Goal: Task Accomplishment & Management: Manage account settings

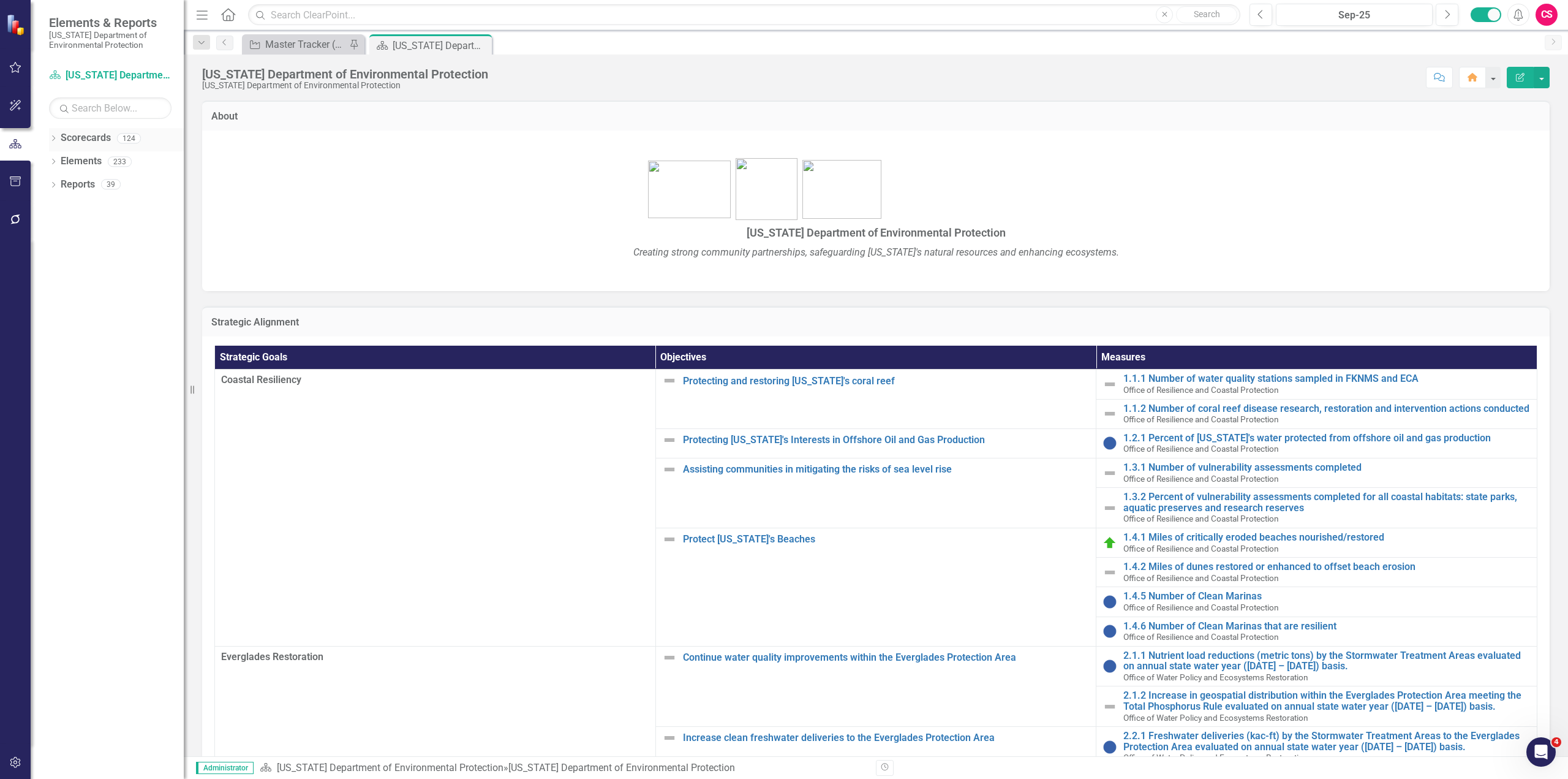
click at [52, 138] on icon "Dropdown" at bounding box center [53, 140] width 8 height 7
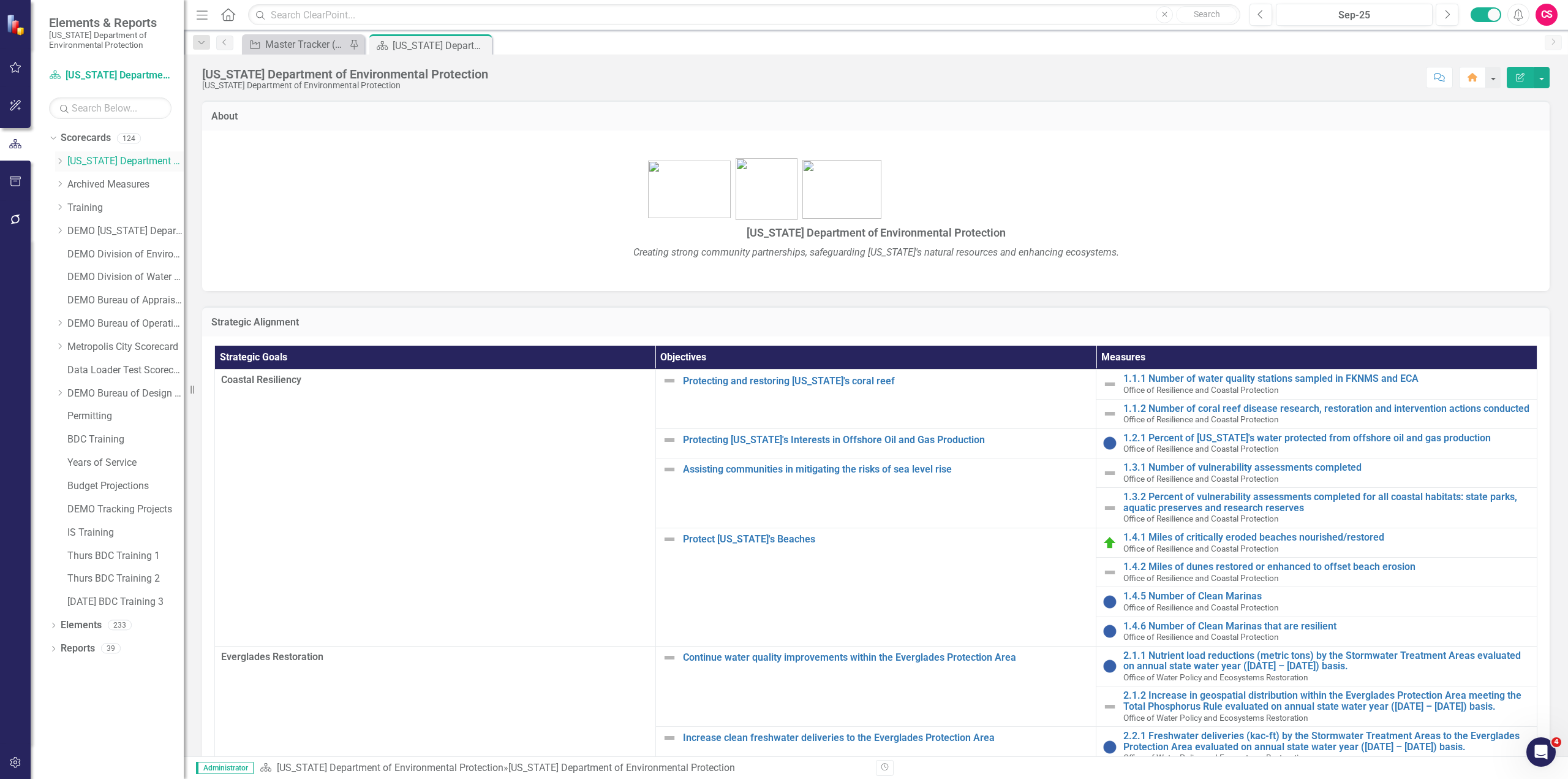
click at [60, 162] on icon "Dropdown" at bounding box center [59, 161] width 9 height 7
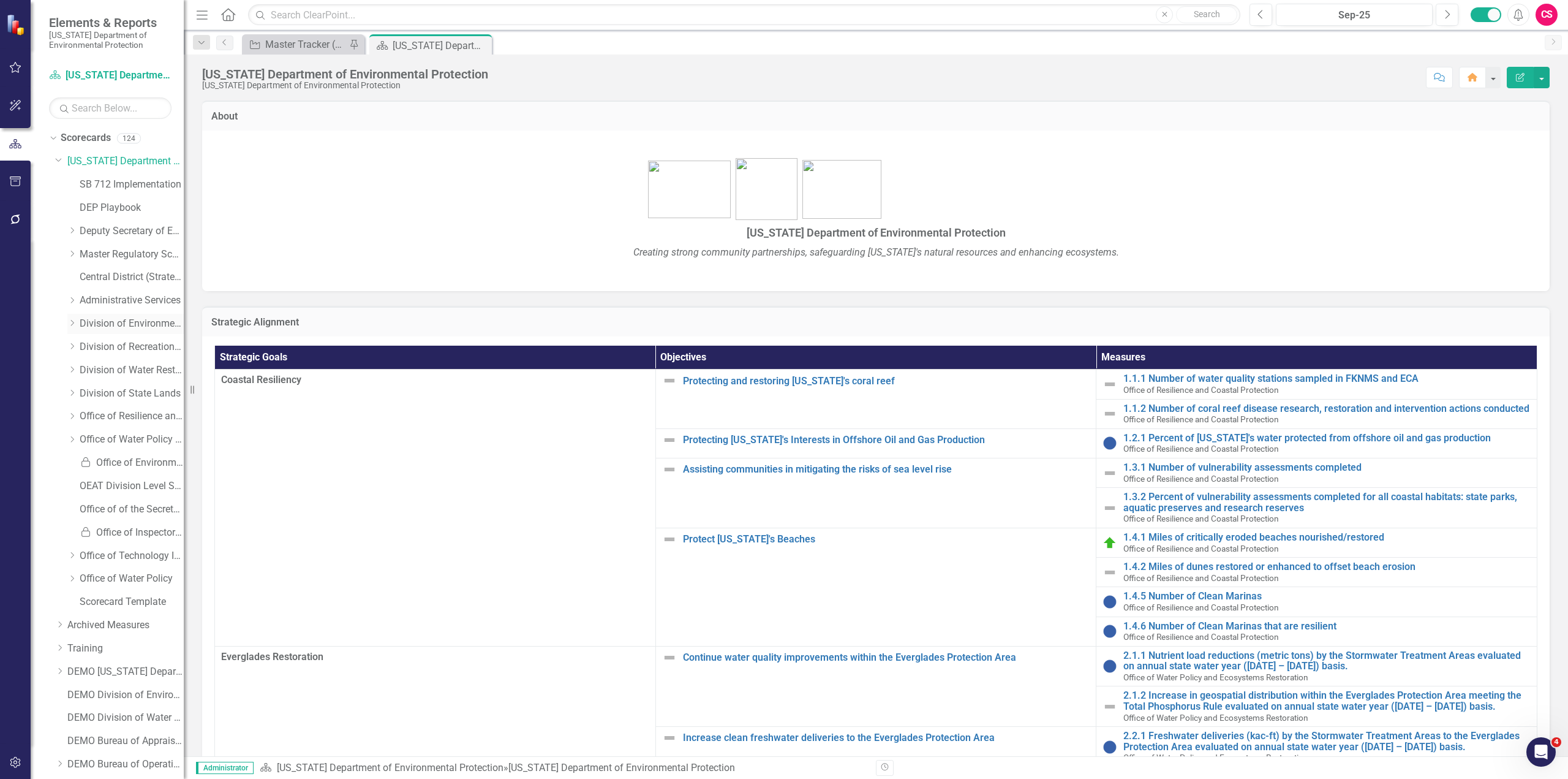
click at [72, 324] on icon "Dropdown" at bounding box center [71, 323] width 9 height 7
click at [67, 367] on icon "Dropdown" at bounding box center [71, 370] width 9 height 7
click at [121, 394] on link "Bureau of Design Construction" at bounding box center [138, 394] width 92 height 14
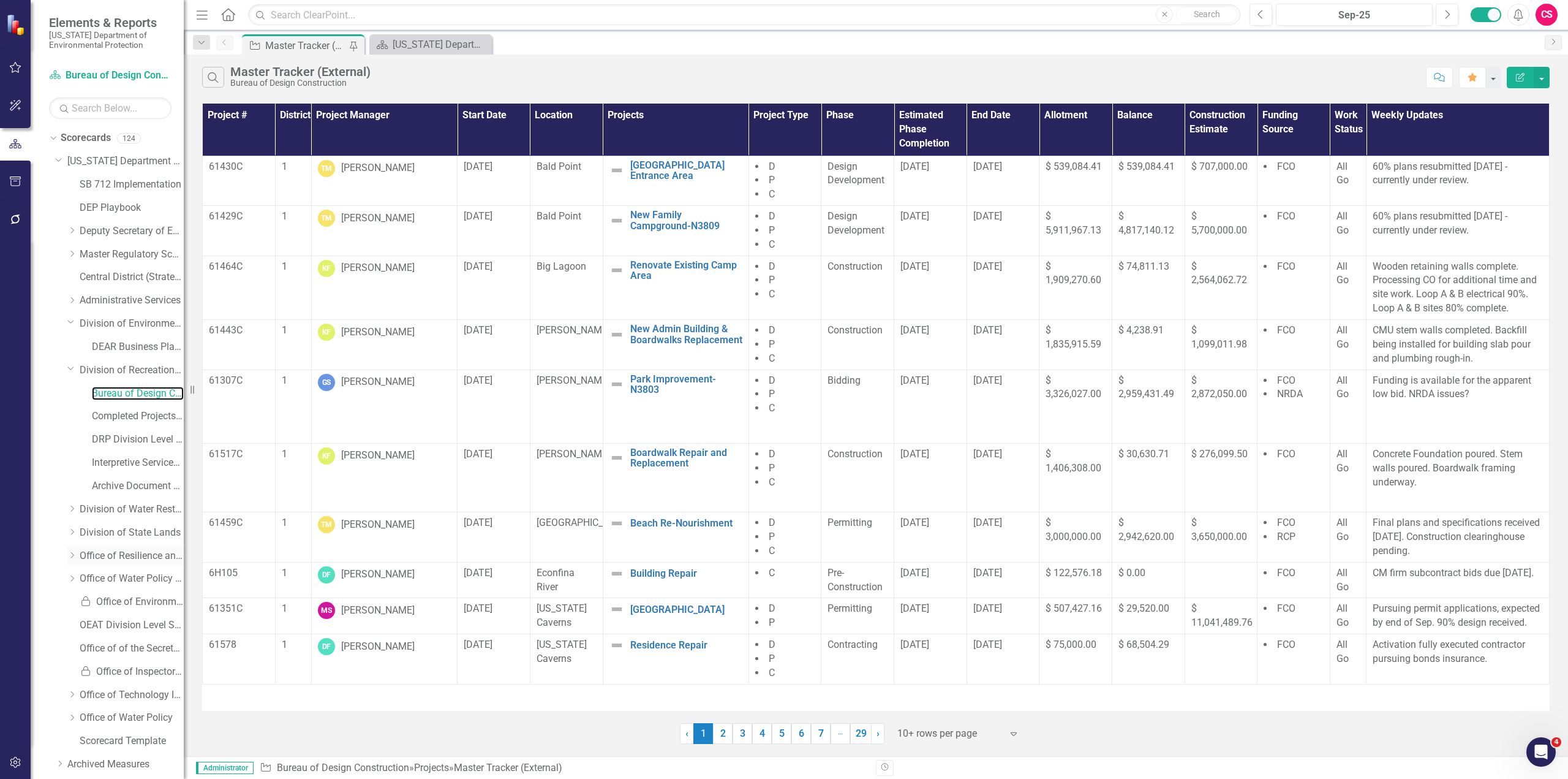
scroll to position [463, 0]
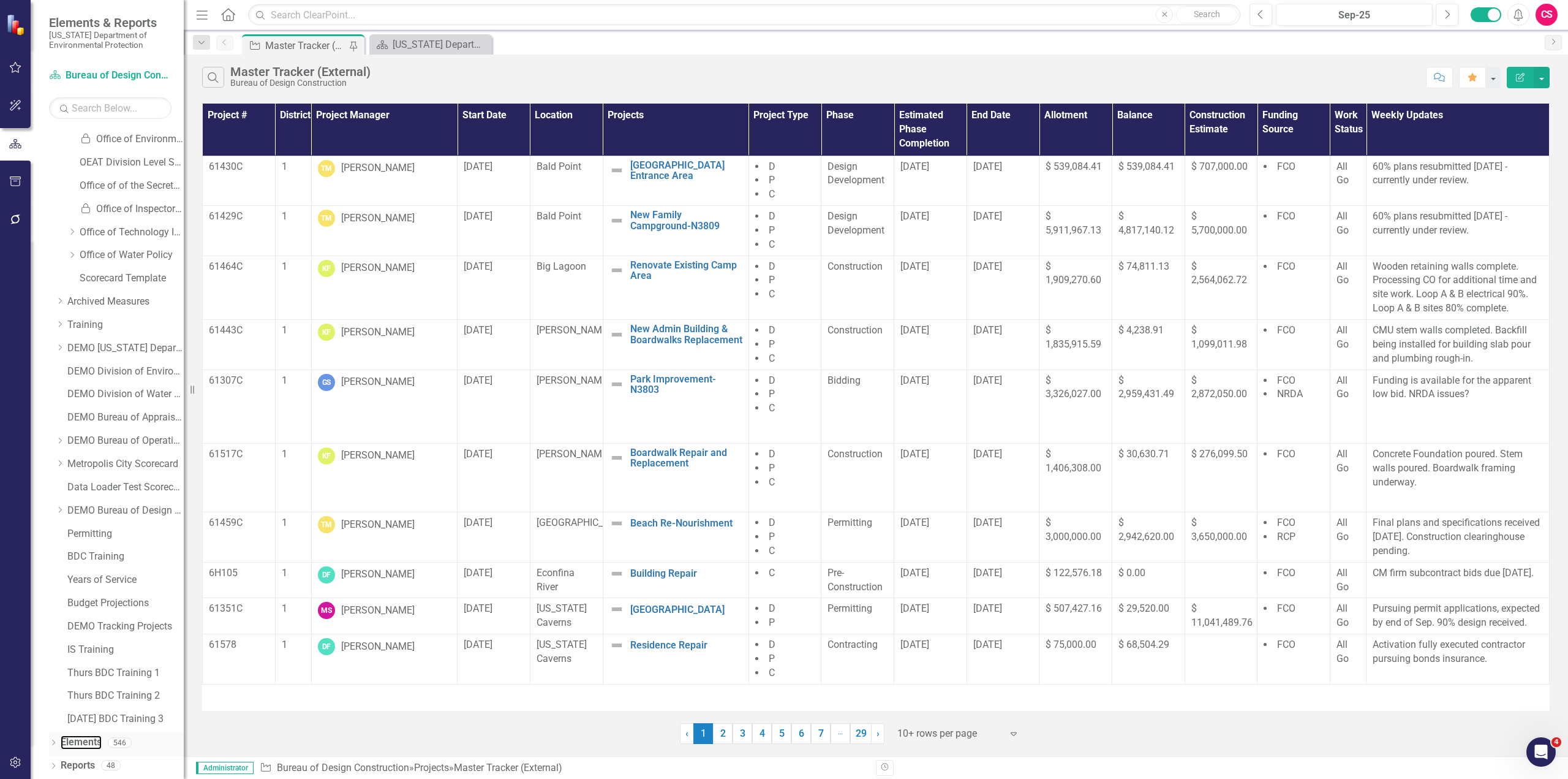
drag, startPoint x: 85, startPoint y: 742, endPoint x: 92, endPoint y: 733, distance: 11.4
click at [85, 742] on link "Elements" at bounding box center [81, 742] width 41 height 14
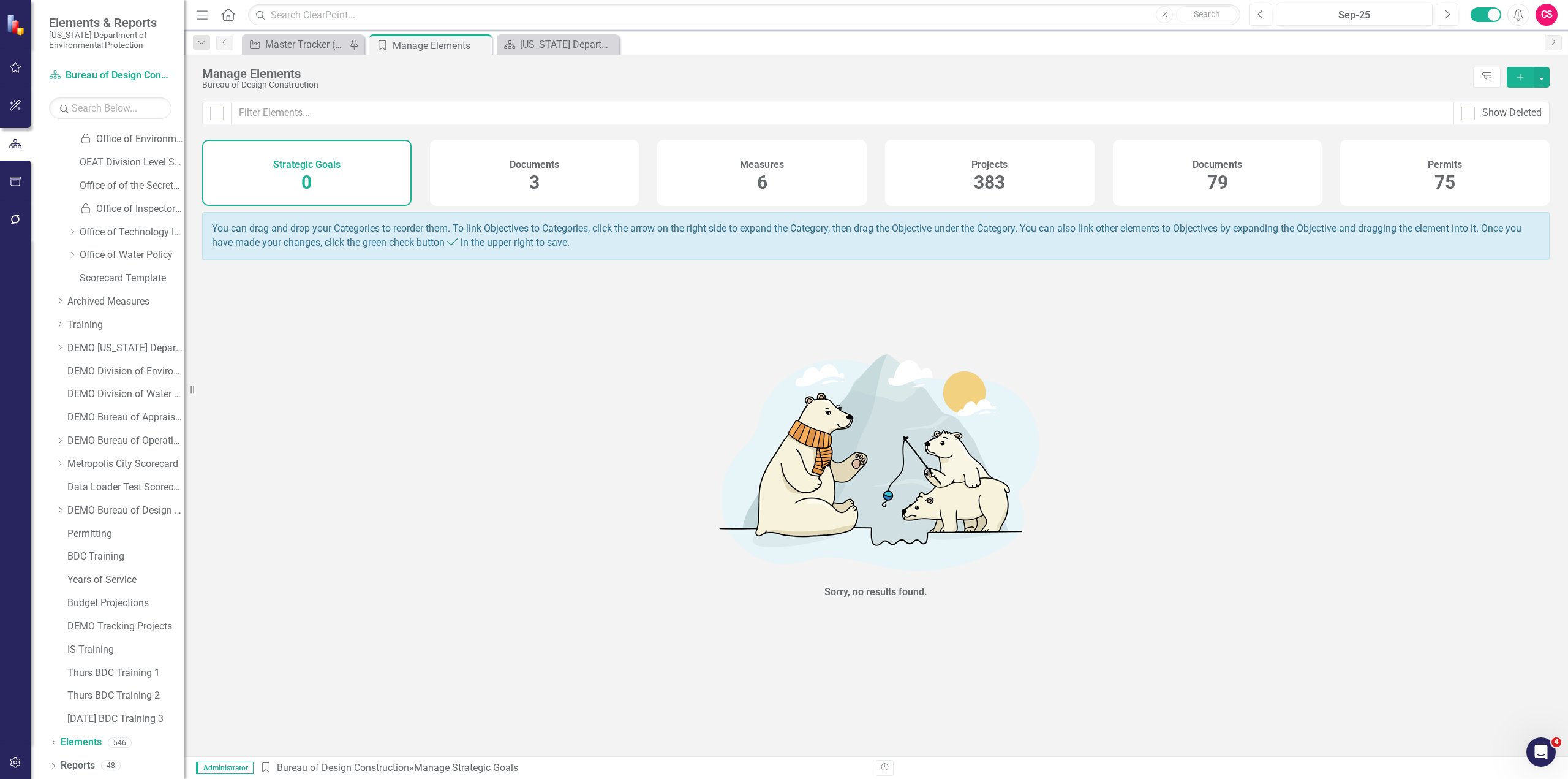
click at [1001, 184] on span "383" at bounding box center [989, 183] width 32 height 22
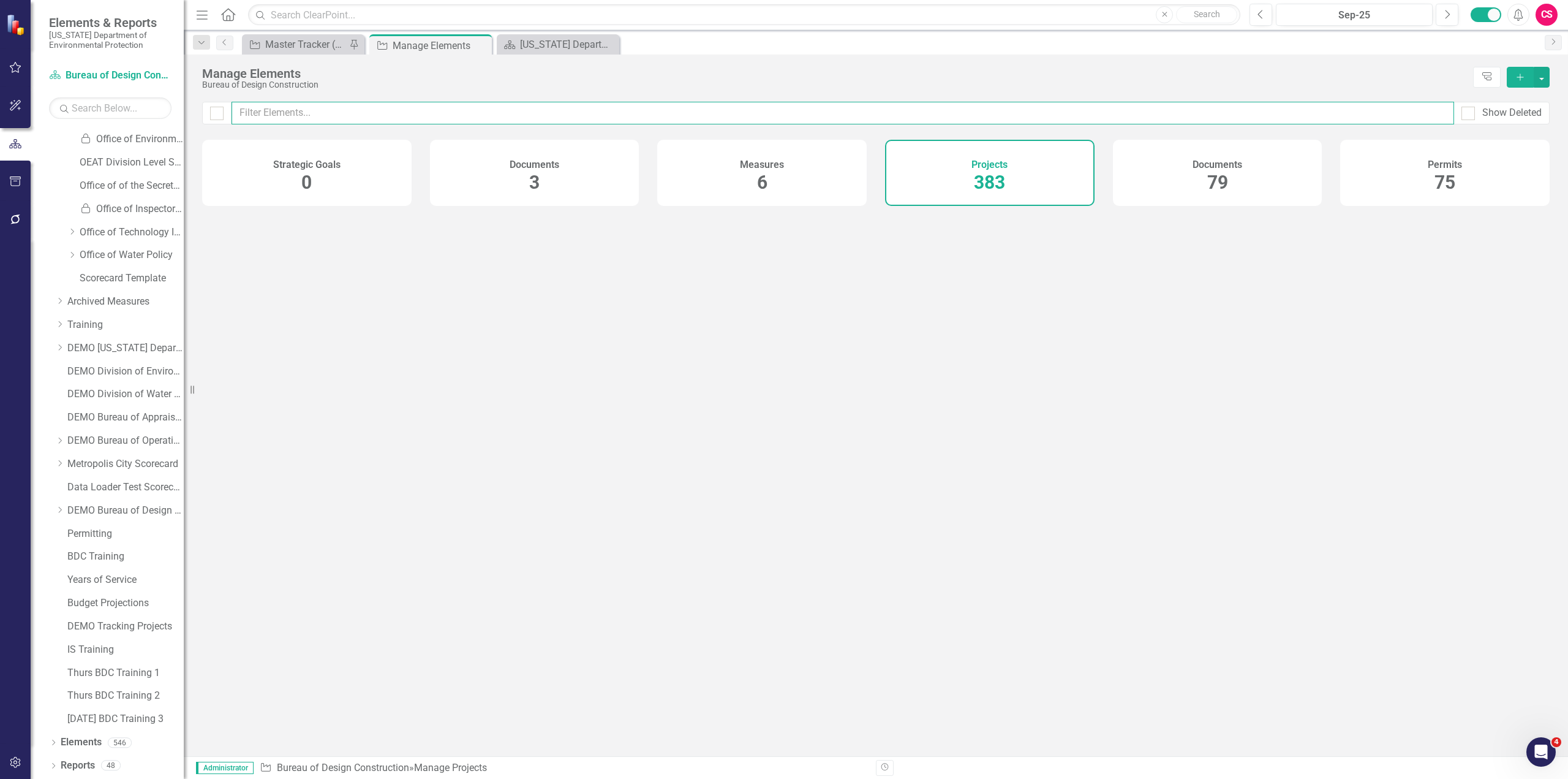
click at [427, 114] on input "text" at bounding box center [843, 113] width 1223 height 22
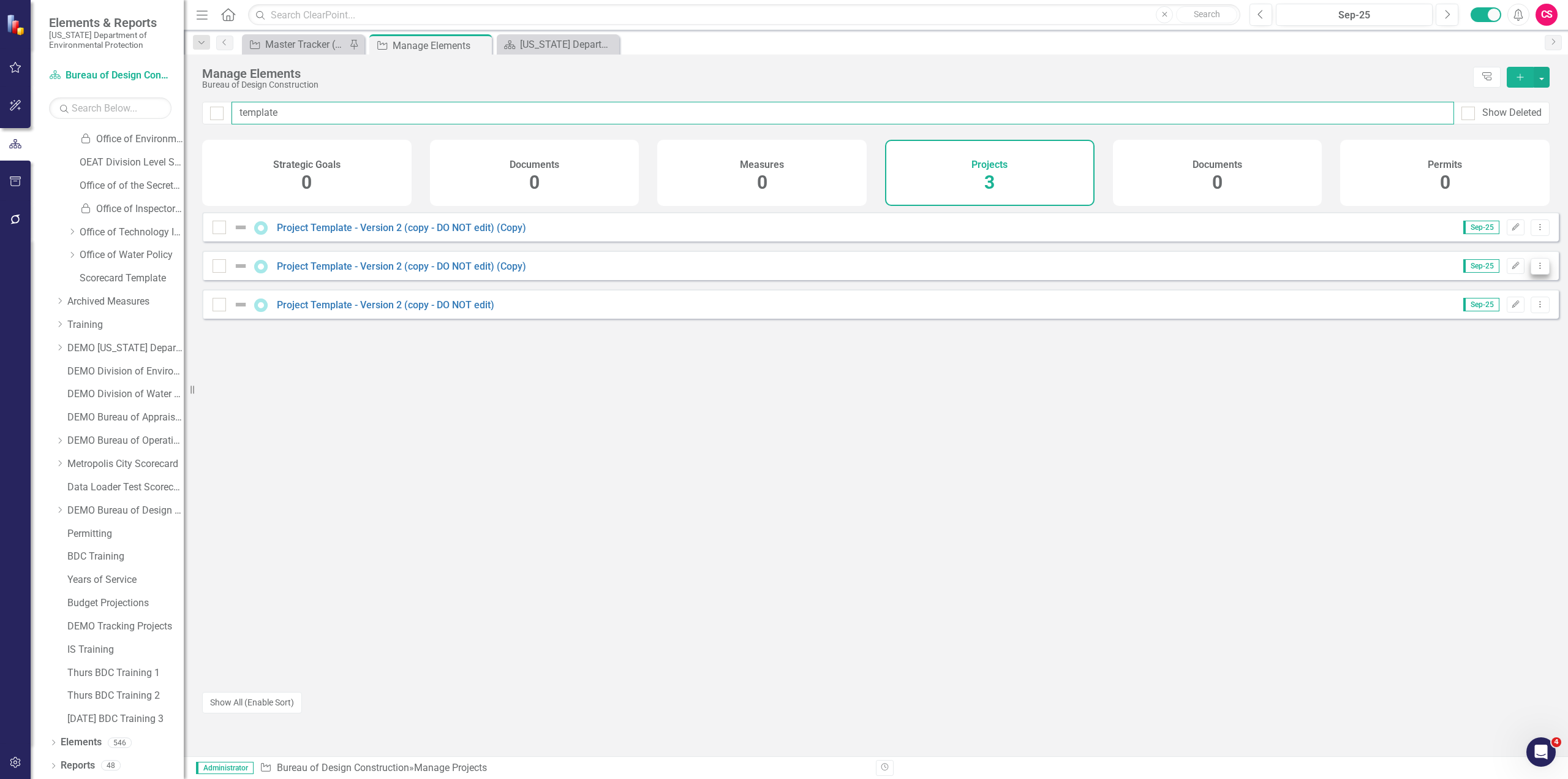
type input "template"
click at [1540, 268] on icon at bounding box center [1540, 265] width 1 height 6
click at [375, 311] on link "Project Template - Version 2 (copy - DO NOT edit)" at bounding box center [386, 305] width 217 height 12
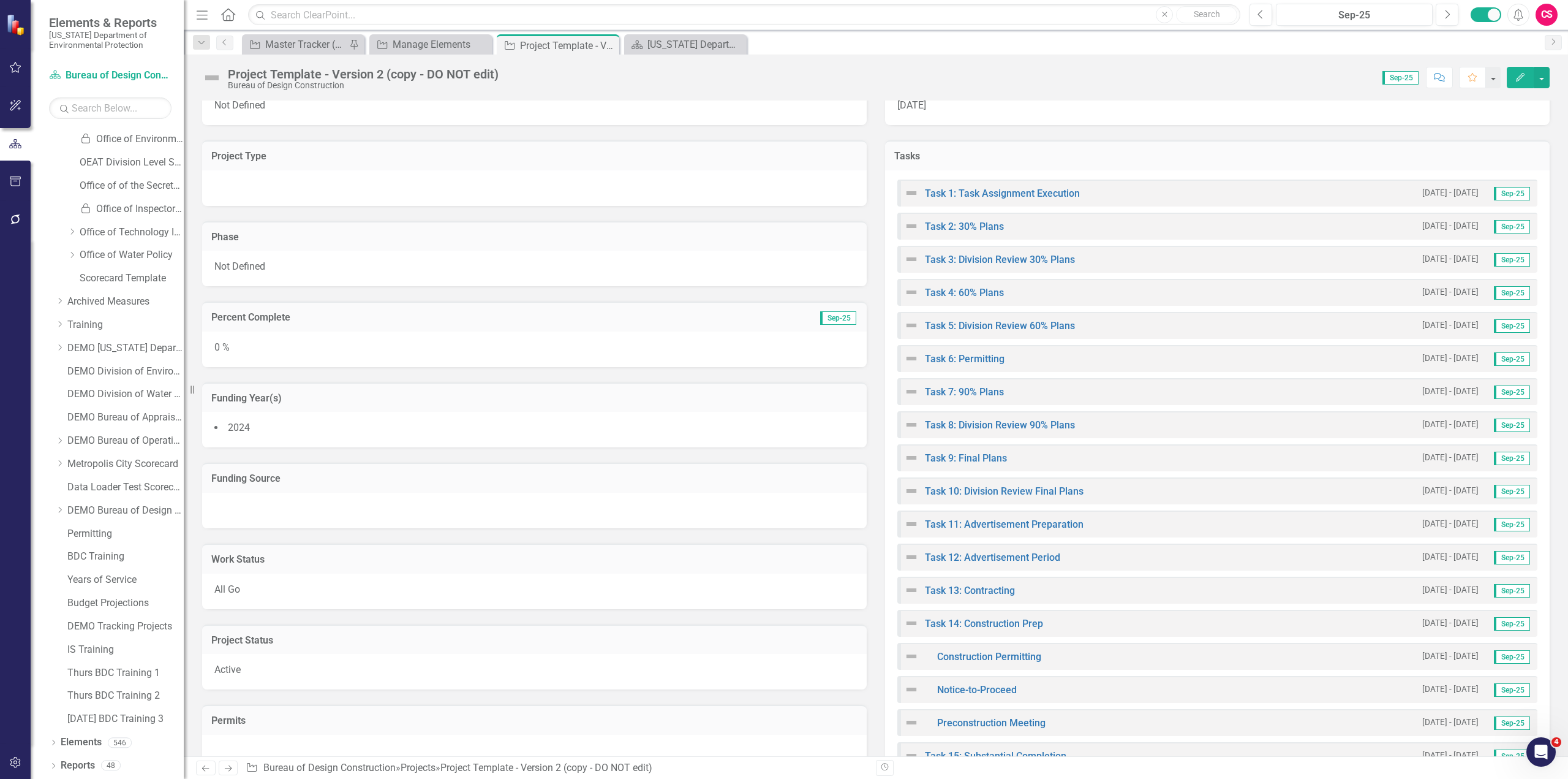
scroll to position [365, 0]
click at [1544, 80] on button "button" at bounding box center [1541, 77] width 16 height 22
click at [1445, 121] on link "Edit Report Edit Layout" at bounding box center [1474, 122] width 149 height 22
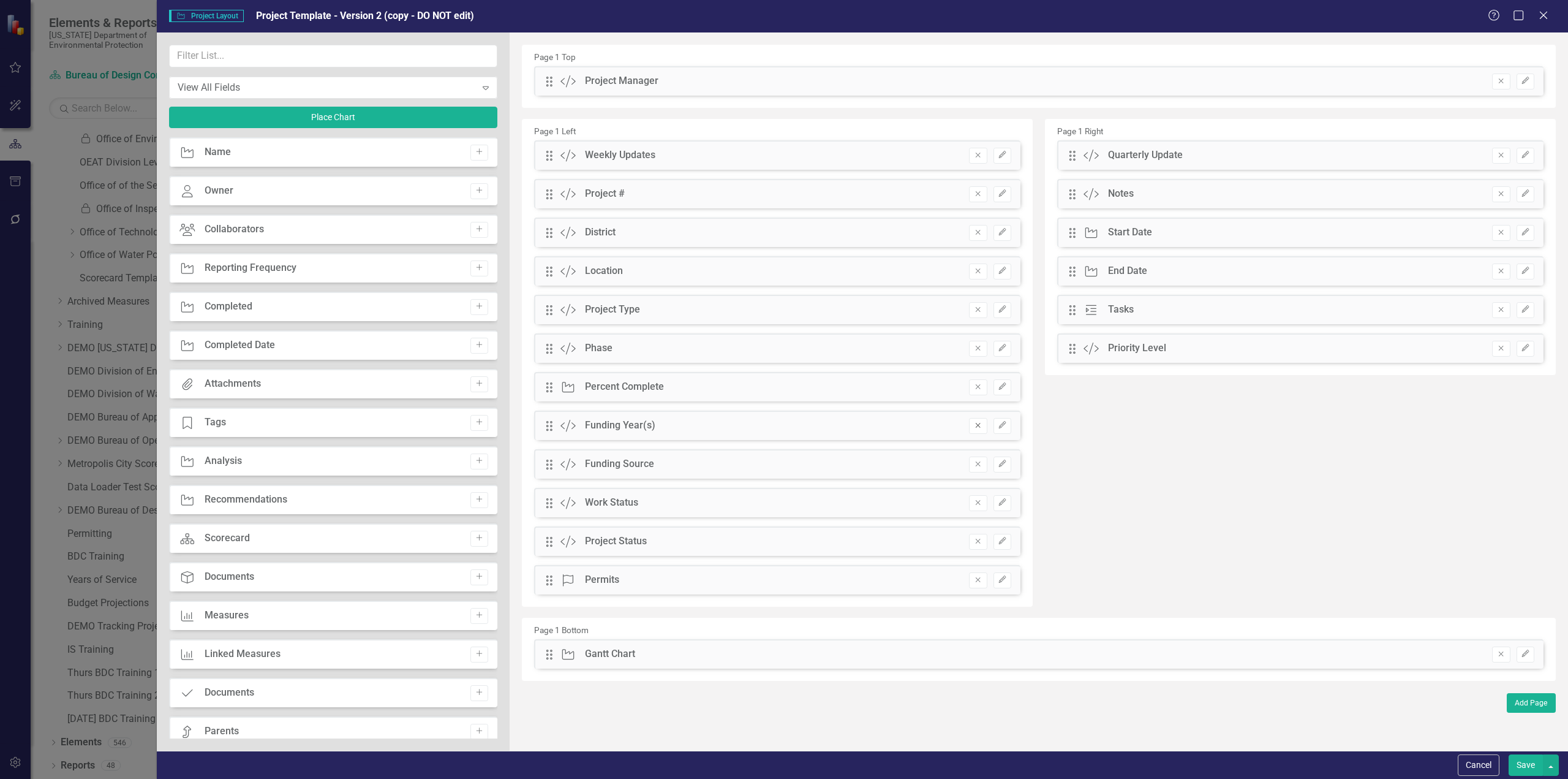
click at [976, 427] on icon "Remove" at bounding box center [978, 425] width 9 height 7
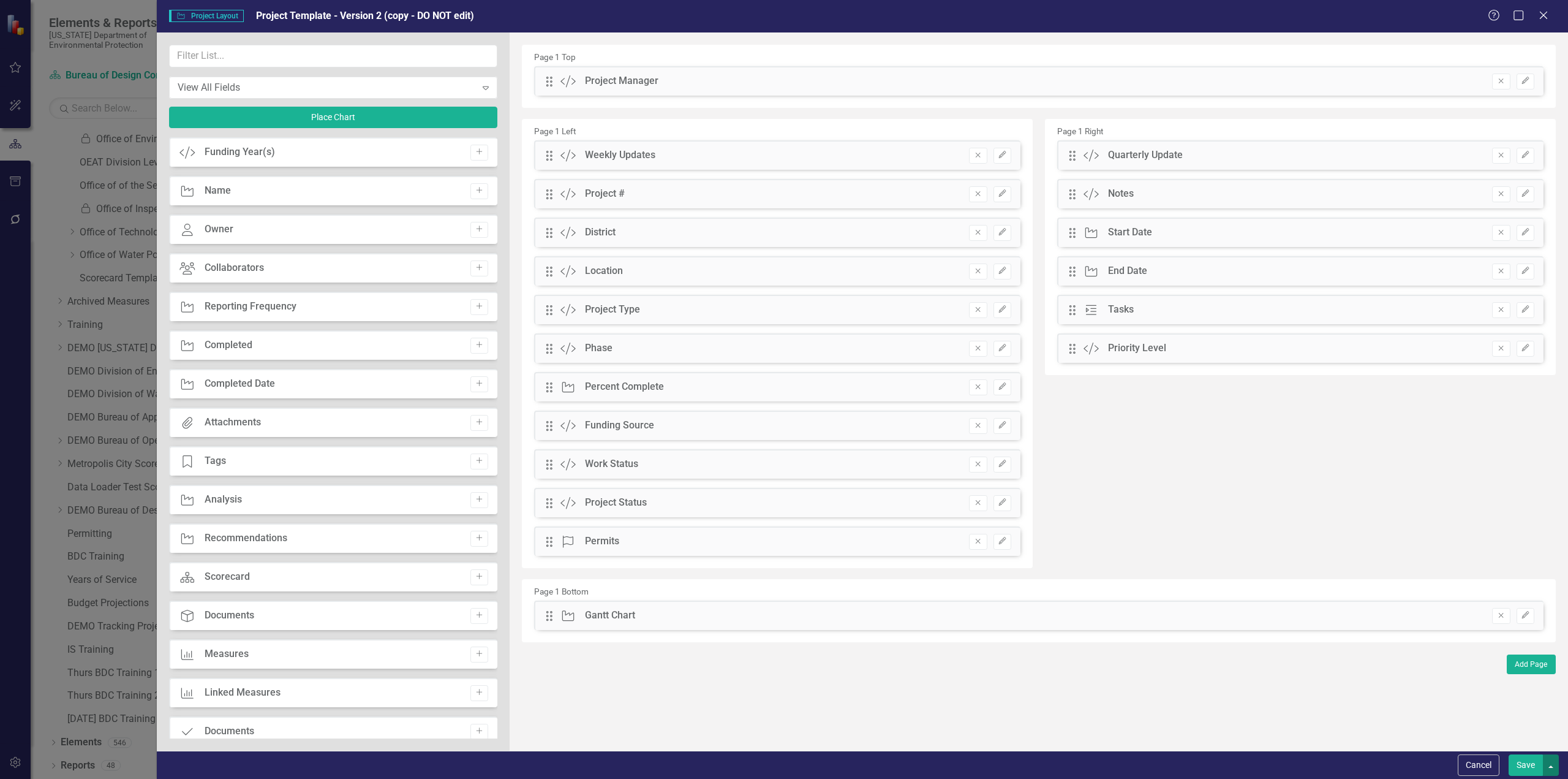
click at [1551, 768] on button "button" at bounding box center [1551, 766] width 16 height 22
click at [1257, 504] on div "Page 1 Left Drag Custom Weekly Updates Remove Edit Drag Custom Project # Remove…" at bounding box center [1039, 345] width 1053 height 460
click at [1479, 762] on button "Cancel" at bounding box center [1478, 766] width 42 height 22
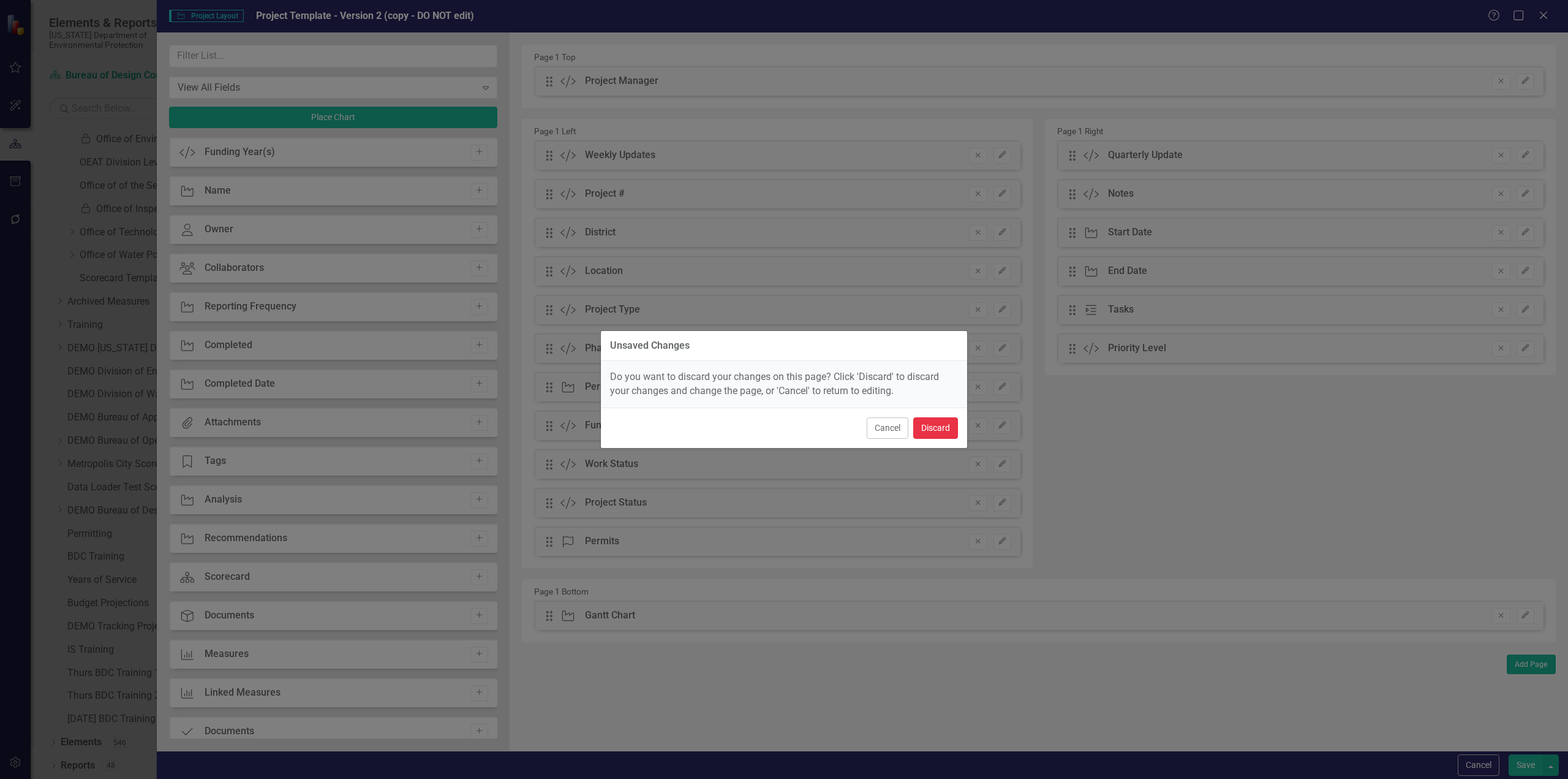
click at [939, 429] on button "Discard" at bounding box center [935, 429] width 45 height 22
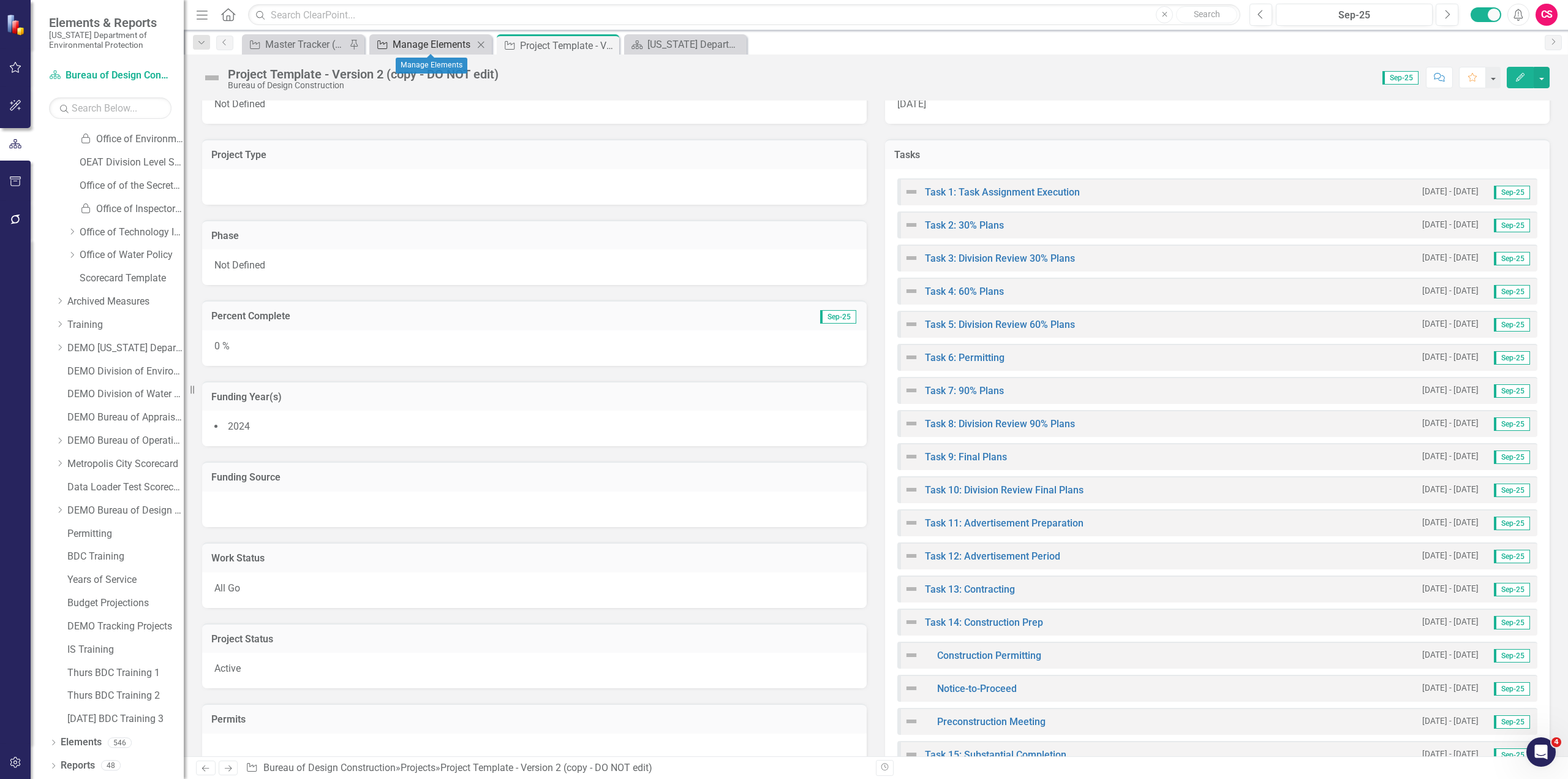
click at [427, 47] on div "Manage Elements" at bounding box center [432, 44] width 81 height 15
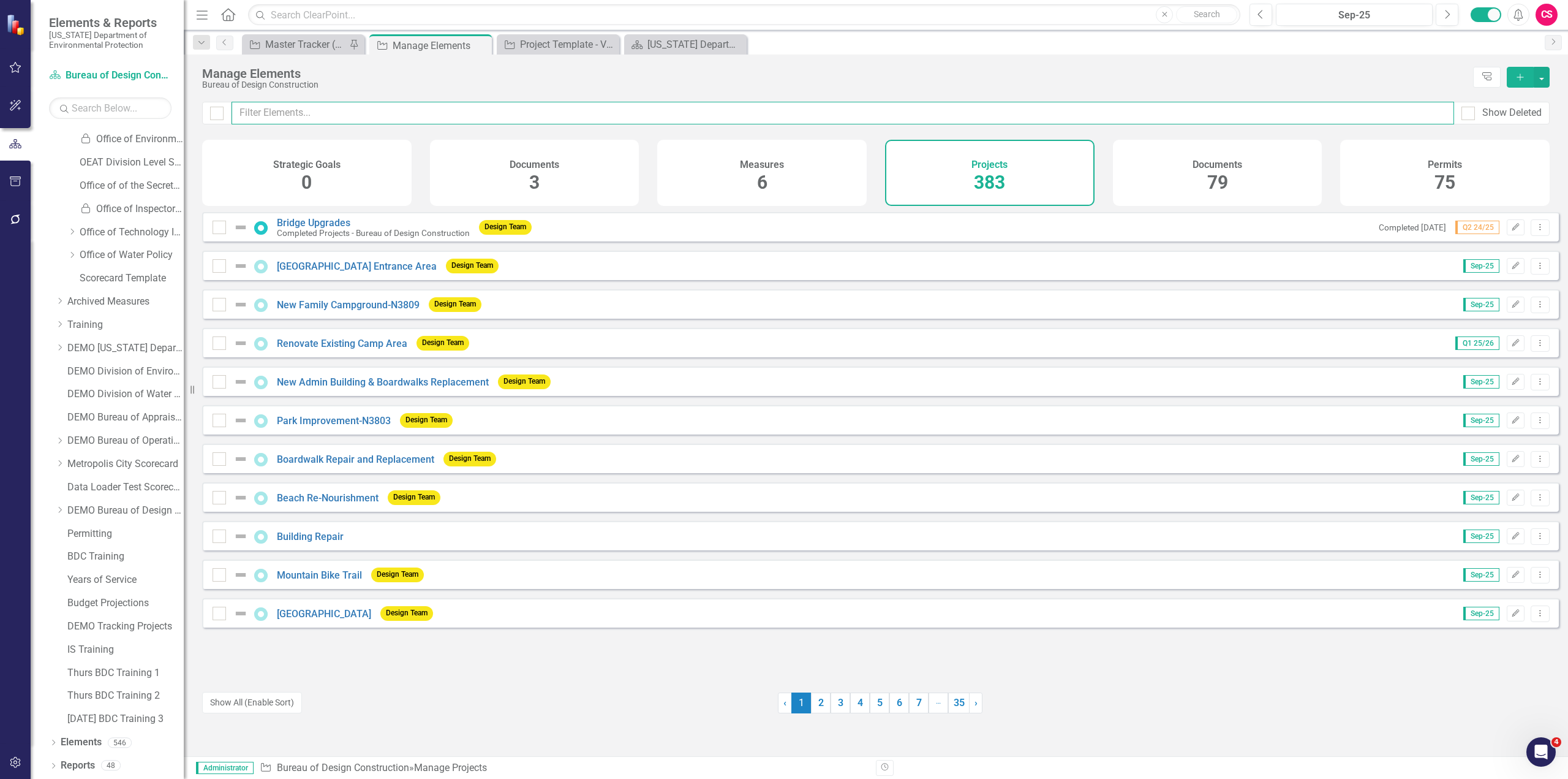
click at [576, 115] on input "text" at bounding box center [843, 113] width 1223 height 22
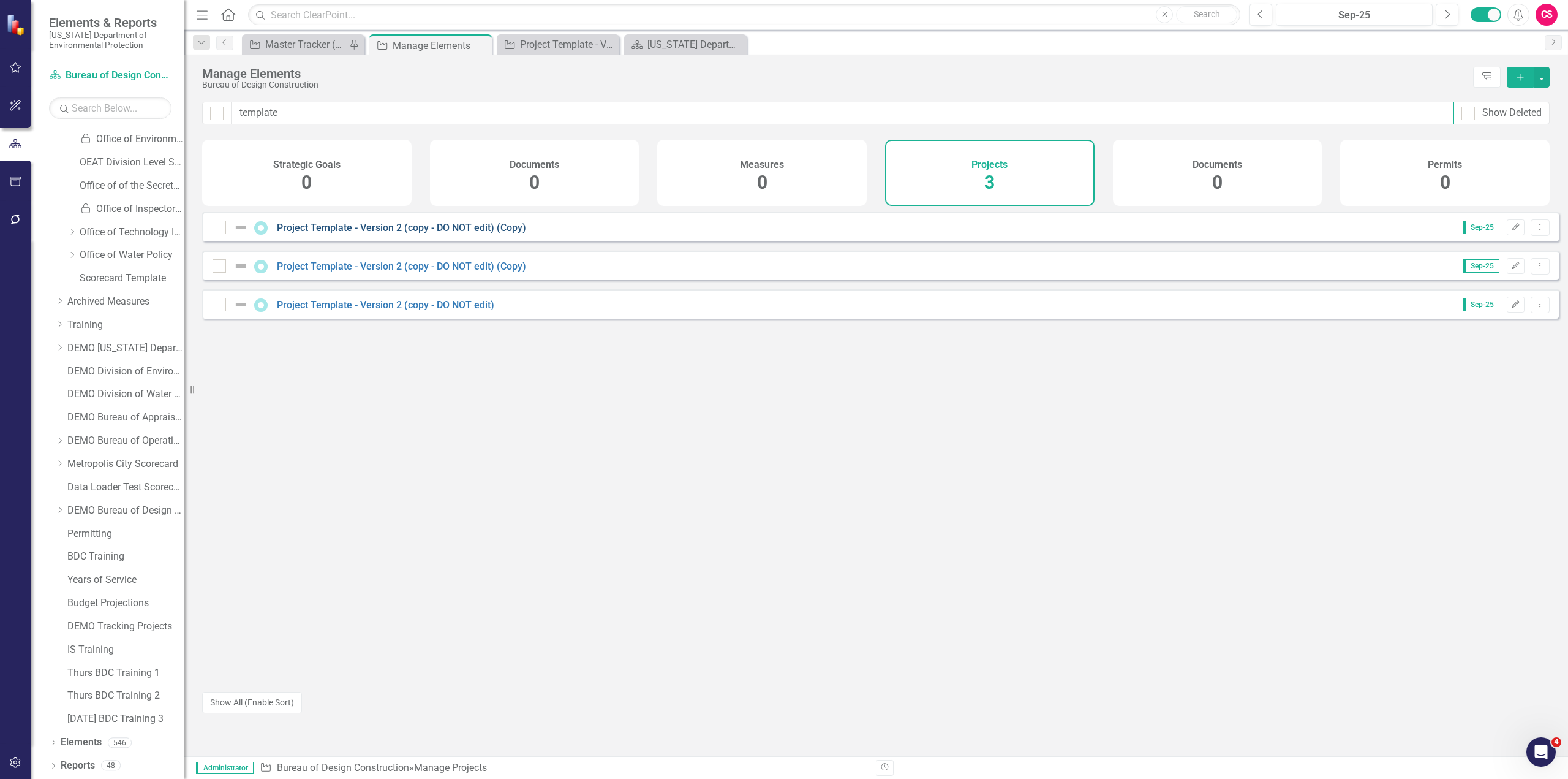
type input "template"
click at [219, 228] on input "checkbox" at bounding box center [217, 225] width 8 height 8
checkbox input "true"
click at [222, 272] on div at bounding box center [219, 266] width 13 height 13
click at [221, 267] on input "checkbox" at bounding box center [217, 263] width 8 height 8
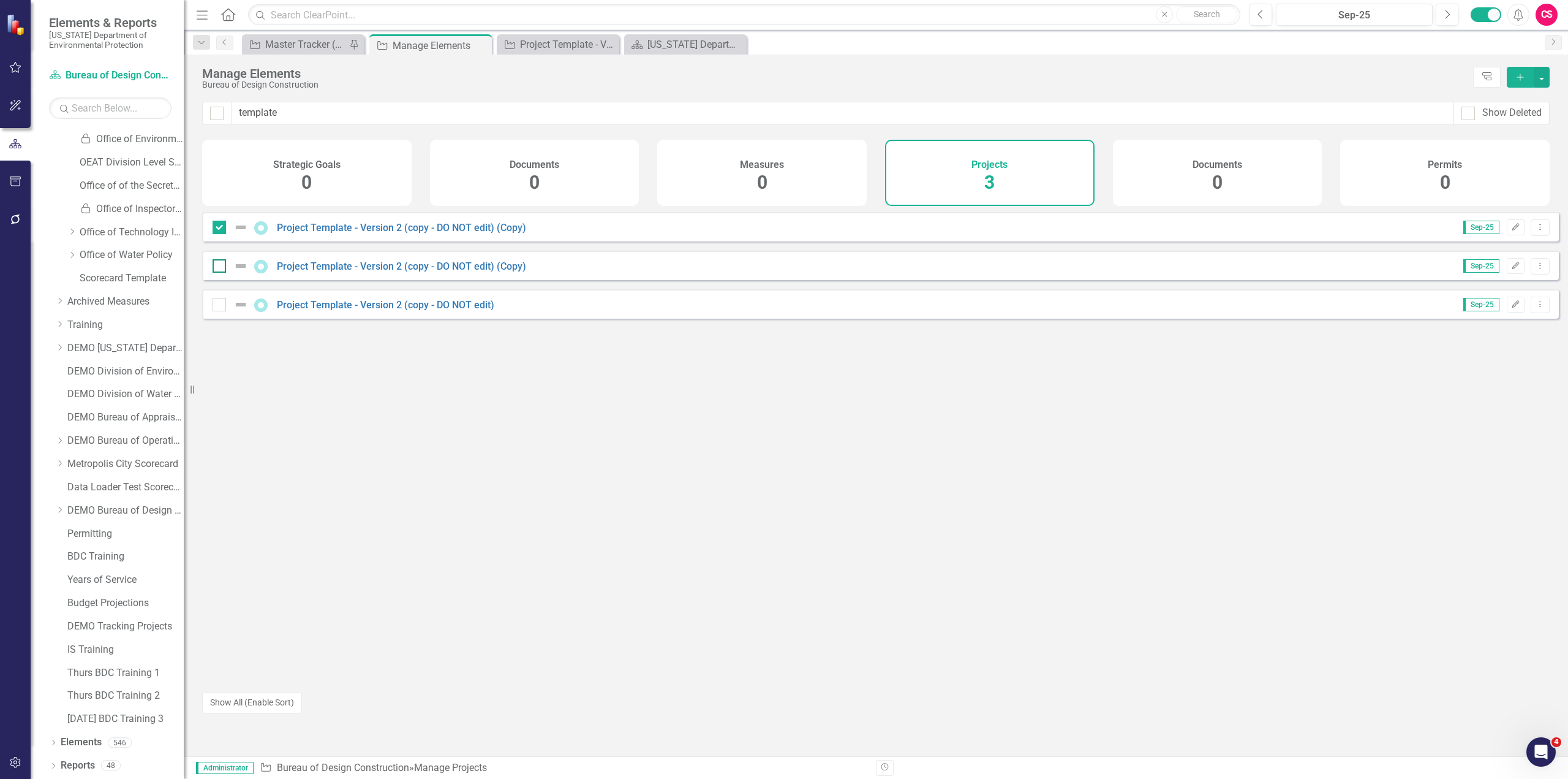
checkbox input "true"
click at [1546, 78] on button "button" at bounding box center [1541, 76] width 16 height 21
click at [1517, 163] on link "Trash Delete Multiple" at bounding box center [1501, 167] width 97 height 22
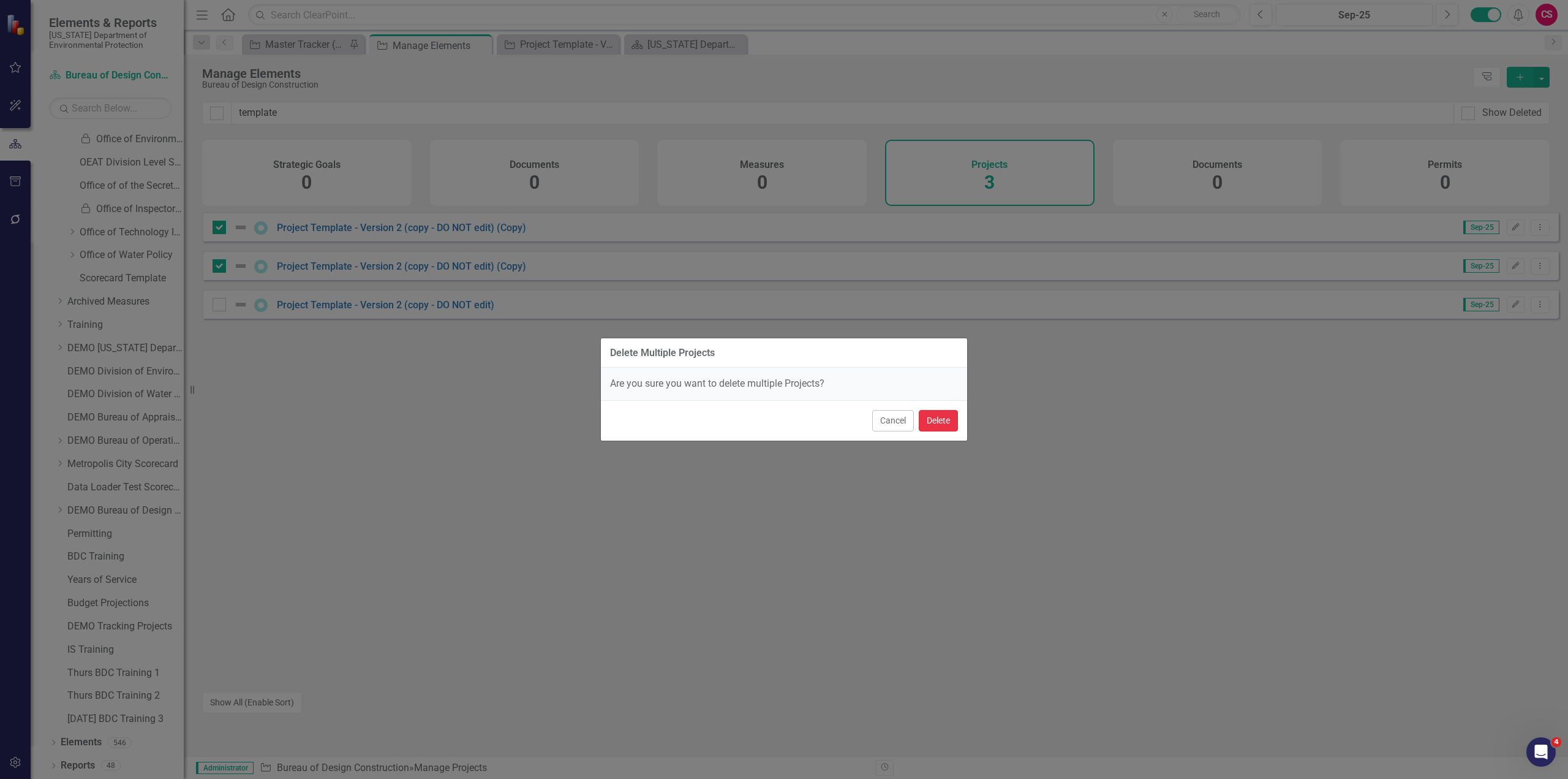
click at [945, 422] on button "Delete" at bounding box center [938, 421] width 39 height 22
checkbox input "false"
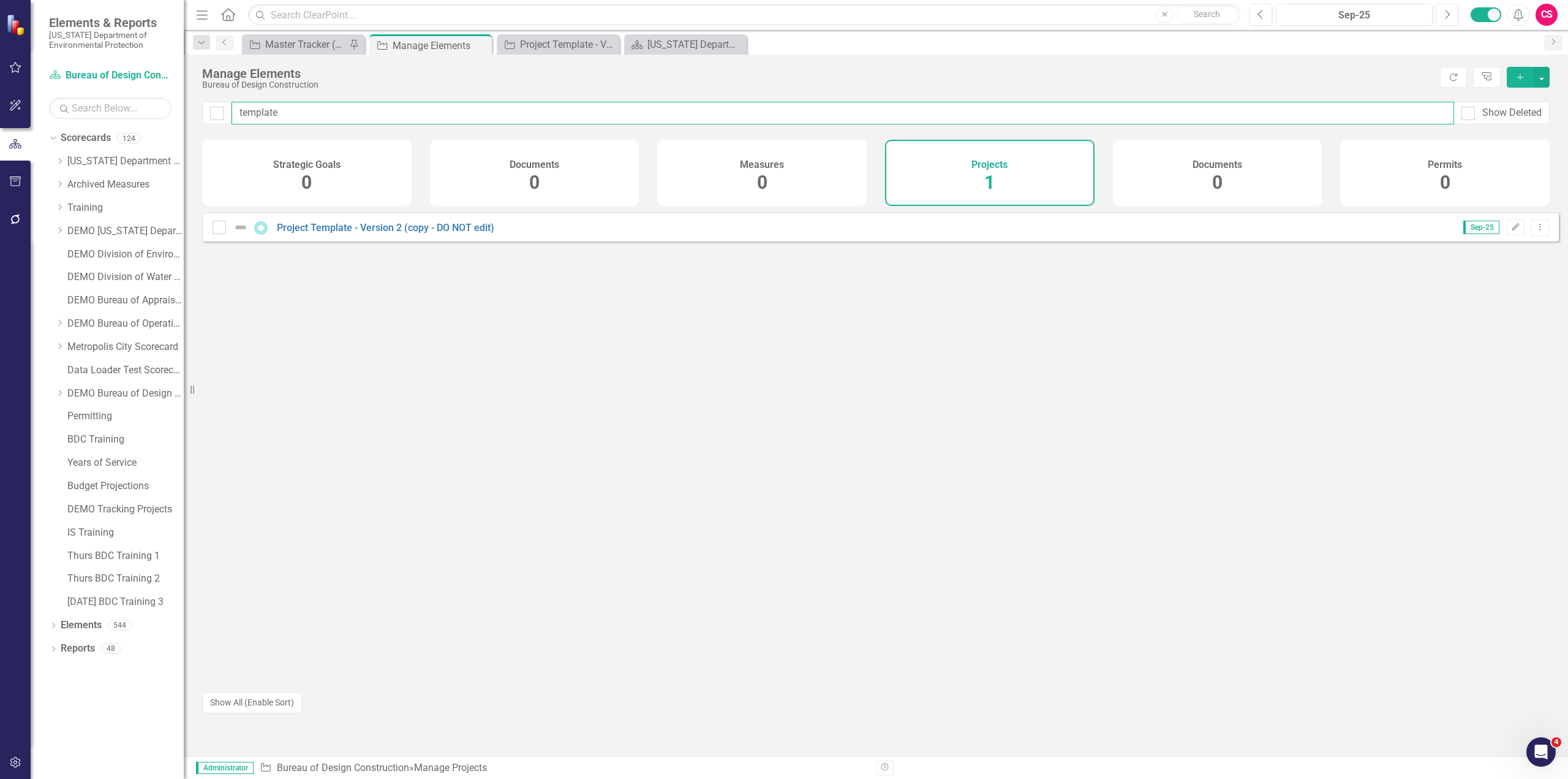
drag, startPoint x: 307, startPoint y: 115, endPoint x: 197, endPoint y: 108, distance: 110.2
click at [198, 108] on div "template Show Deleted" at bounding box center [876, 121] width 1385 height 38
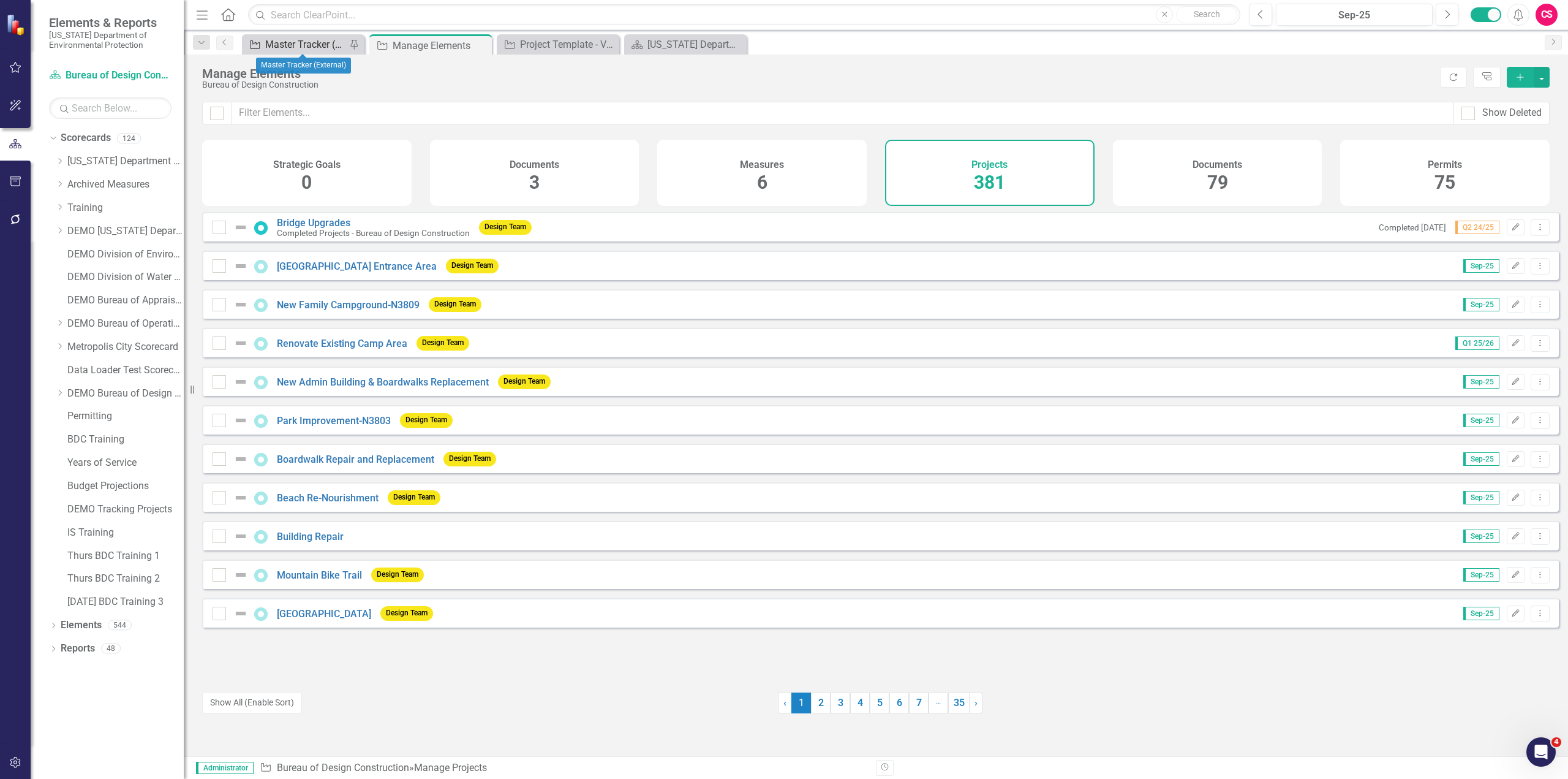
click at [307, 41] on div "Master Tracker (External)" at bounding box center [305, 44] width 81 height 15
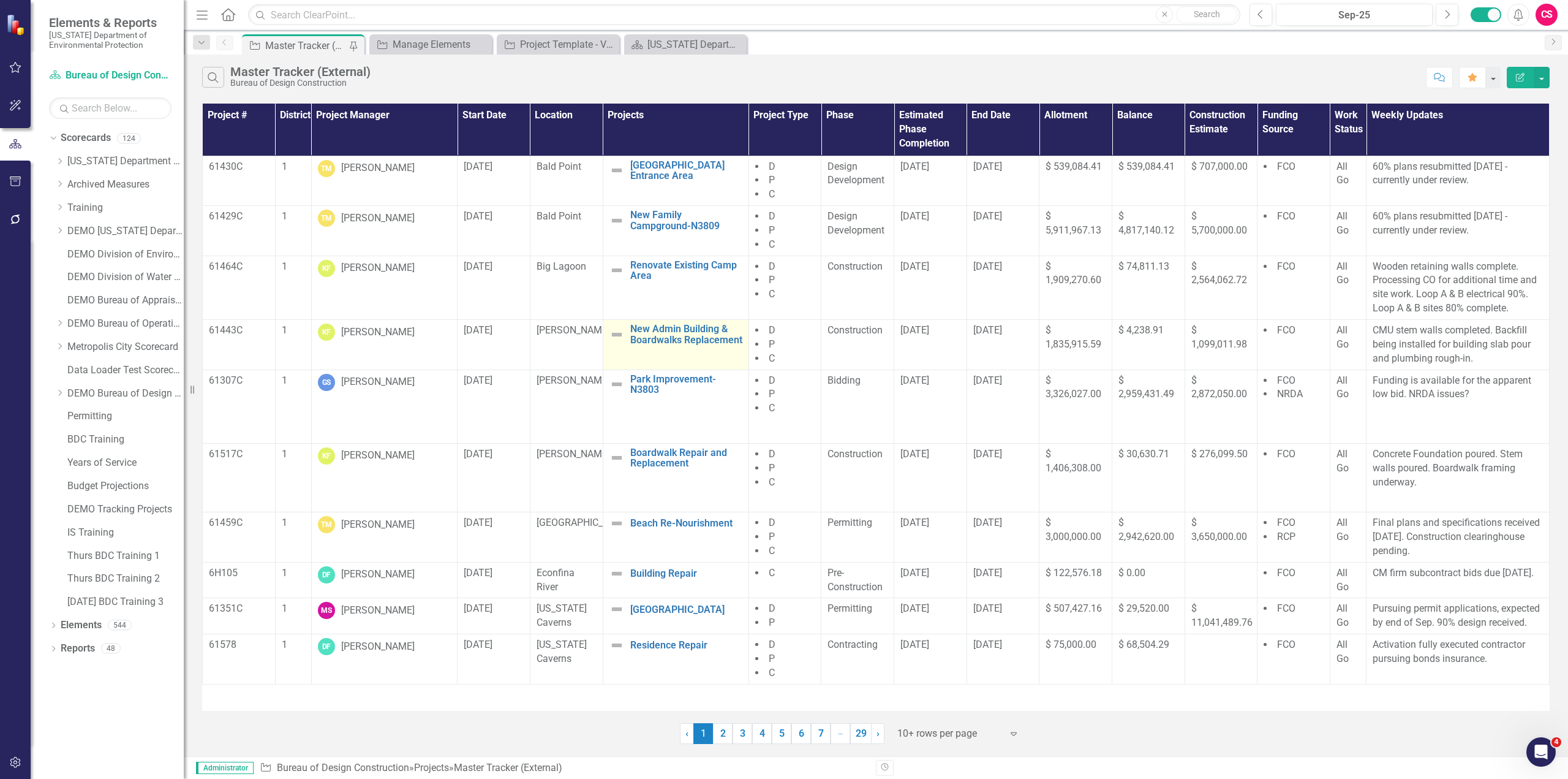
click at [623, 333] on img at bounding box center [617, 335] width 15 height 15
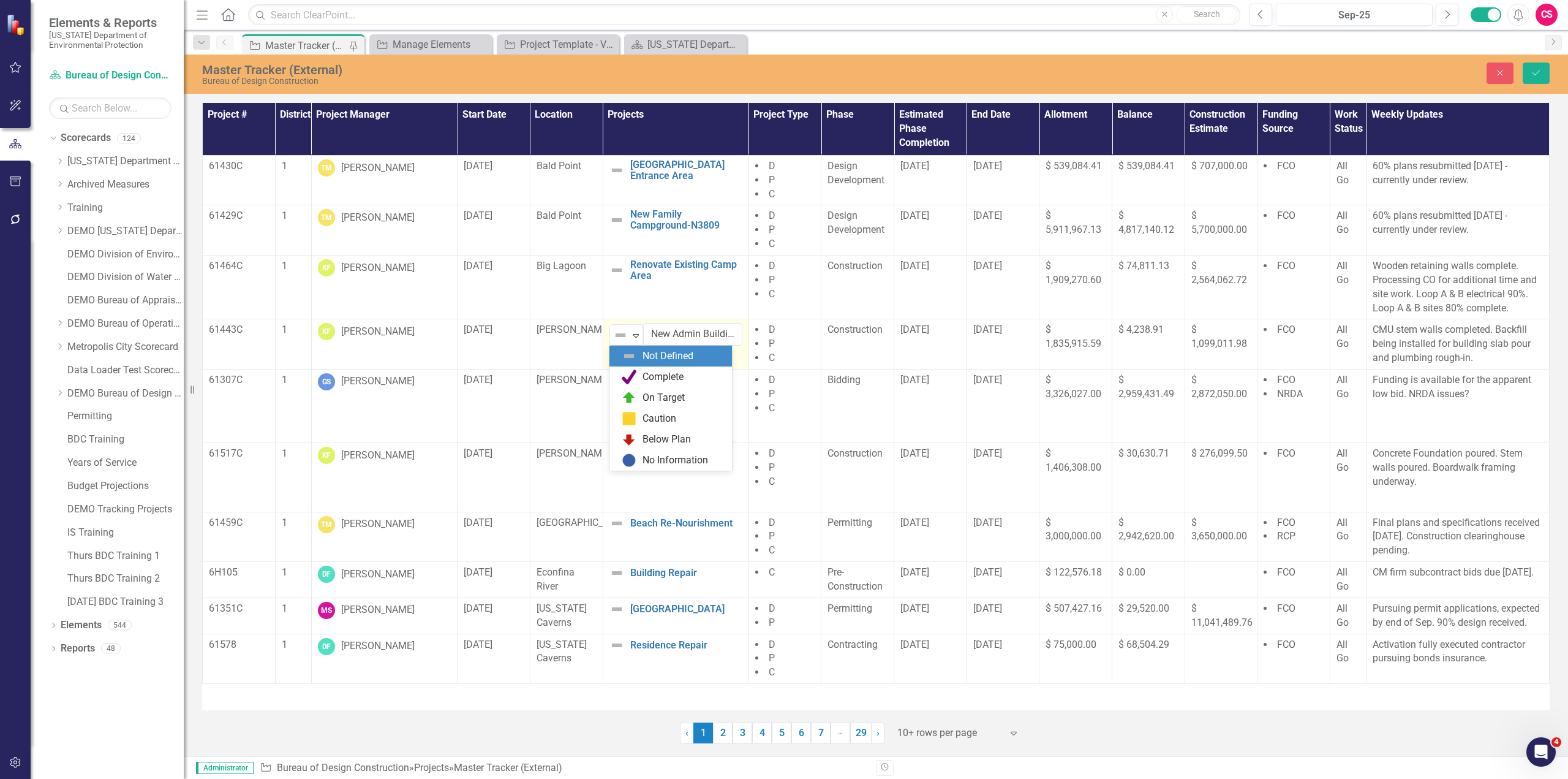
click at [621, 335] on img at bounding box center [621, 336] width 15 height 15
click at [633, 334] on icon "Expand" at bounding box center [636, 336] width 12 height 10
click at [1499, 71] on icon "Close" at bounding box center [1500, 73] width 11 height 8
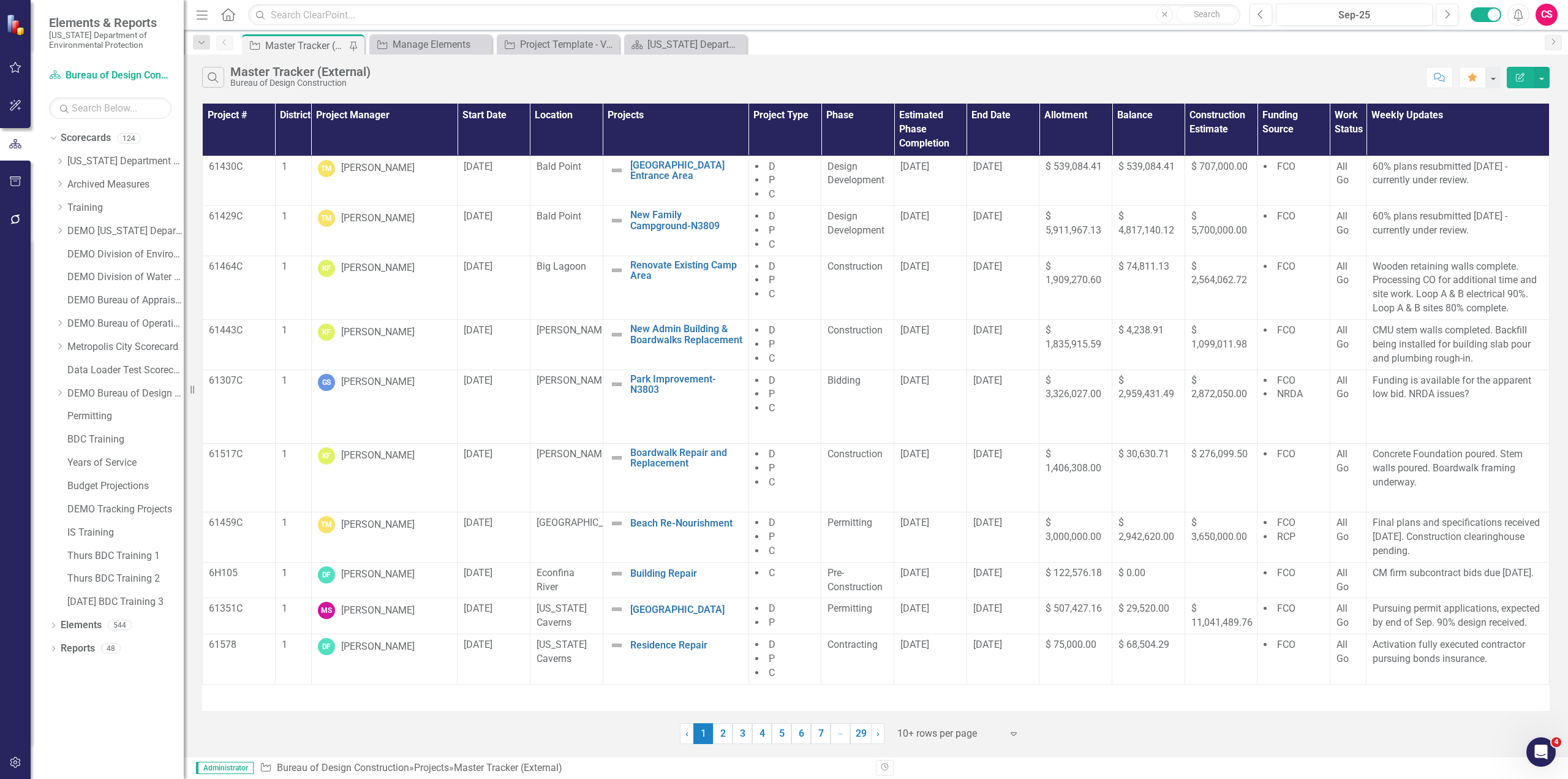
click at [1517, 79] on icon "Edit Report" at bounding box center [1520, 77] width 11 height 8
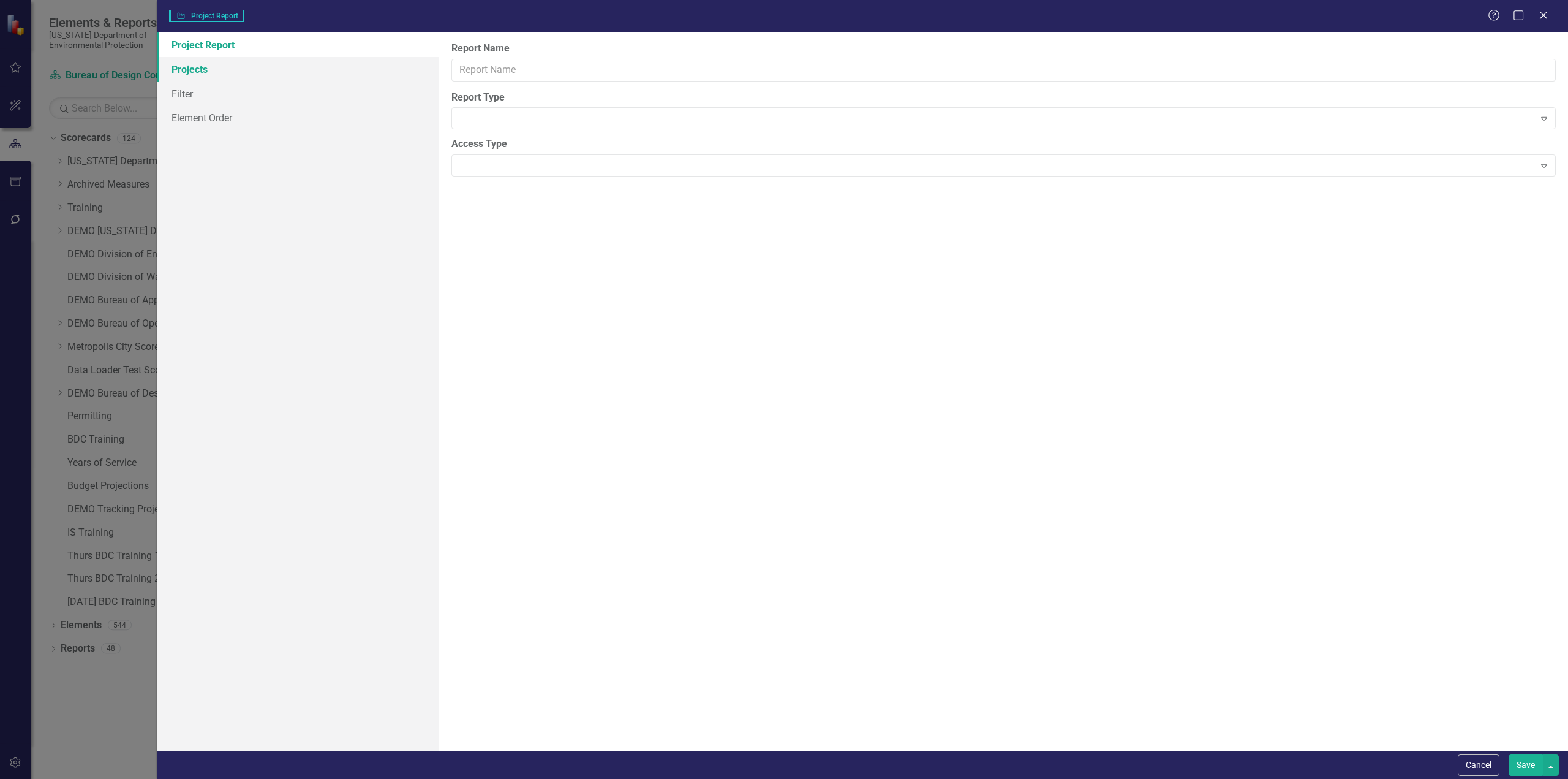
click at [201, 71] on link "Projects" at bounding box center [298, 70] width 282 height 25
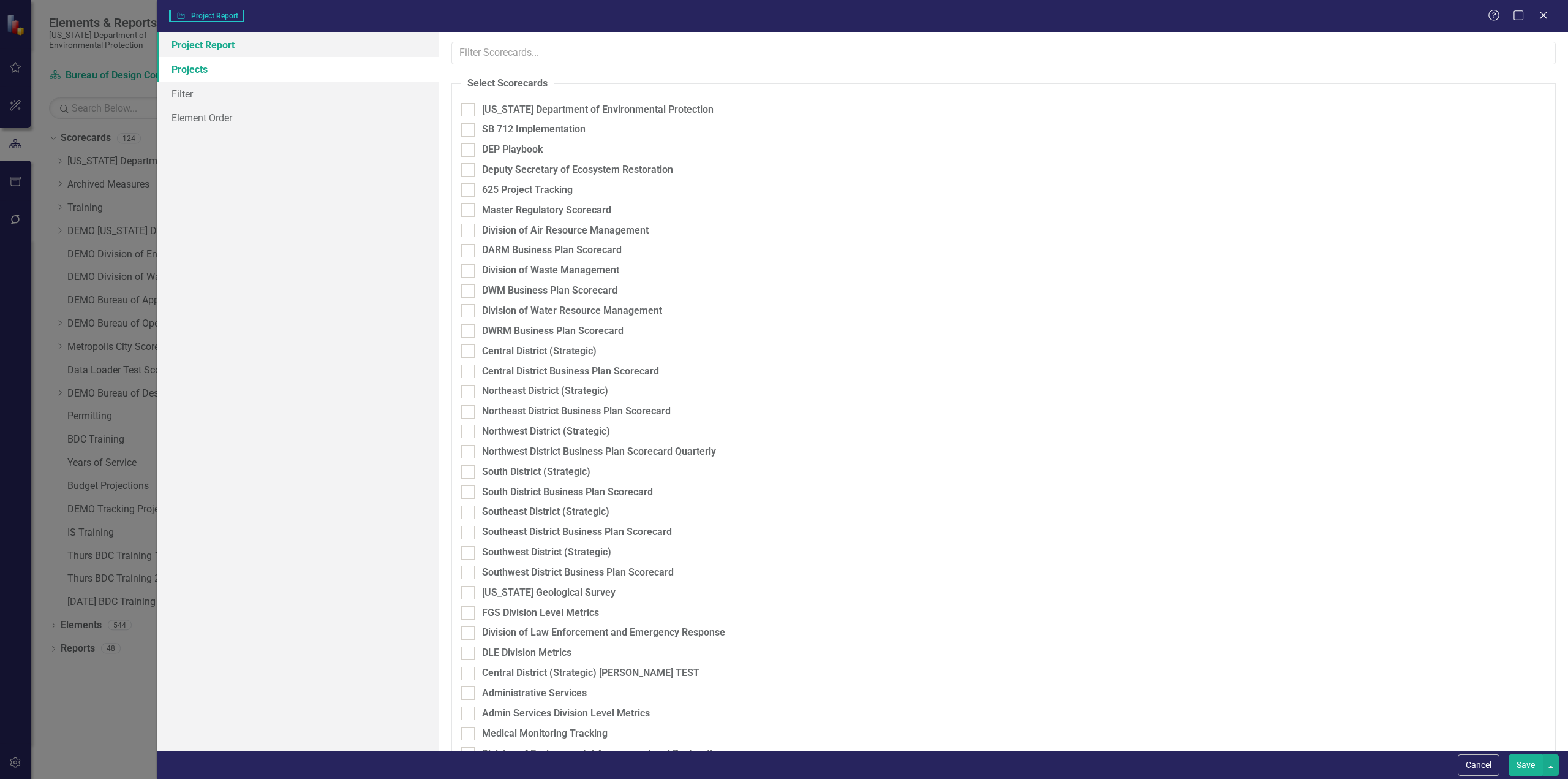
click at [211, 46] on link "Project Report" at bounding box center [298, 45] width 282 height 25
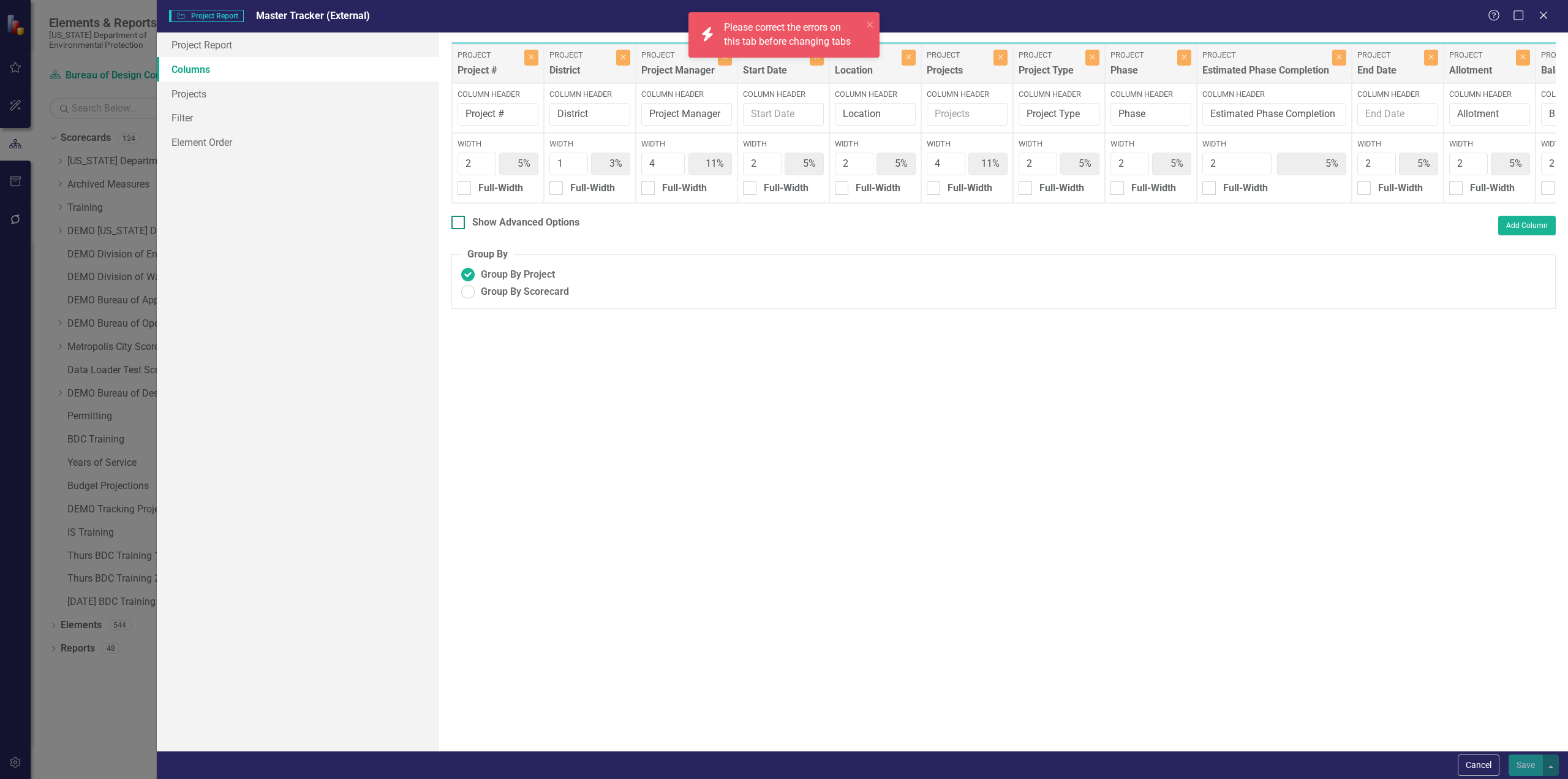
click at [462, 229] on div at bounding box center [458, 223] width 13 height 13
click at [460, 223] on input "Show Advanced Options" at bounding box center [456, 220] width 8 height 8
checkbox input "true"
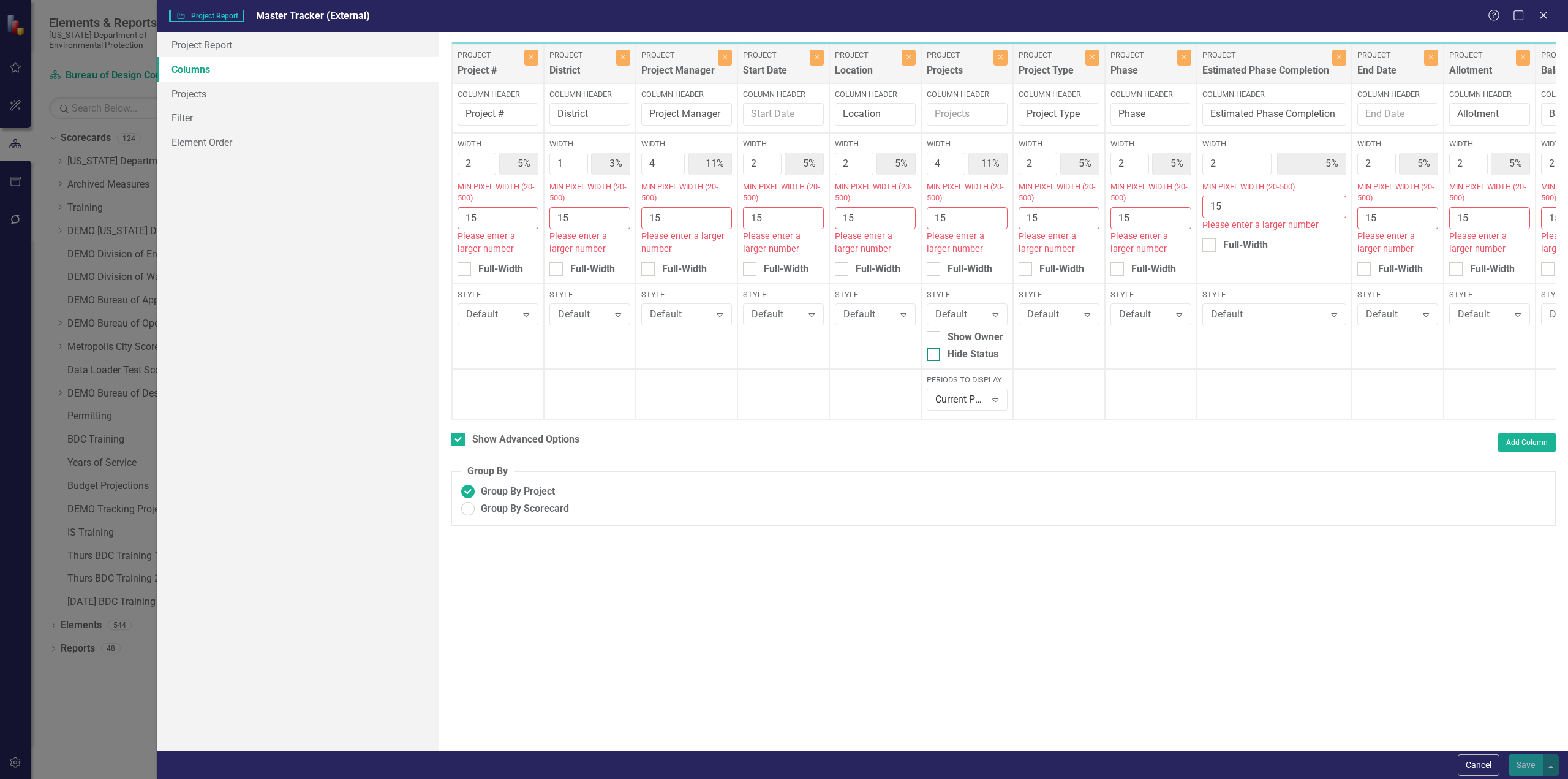
click at [936, 349] on div at bounding box center [934, 354] width 13 height 13
click at [935, 349] on input "Hide Status" at bounding box center [931, 351] width 8 height 8
checkbox input "true"
click at [1484, 770] on button "Cancel" at bounding box center [1478, 766] width 42 height 22
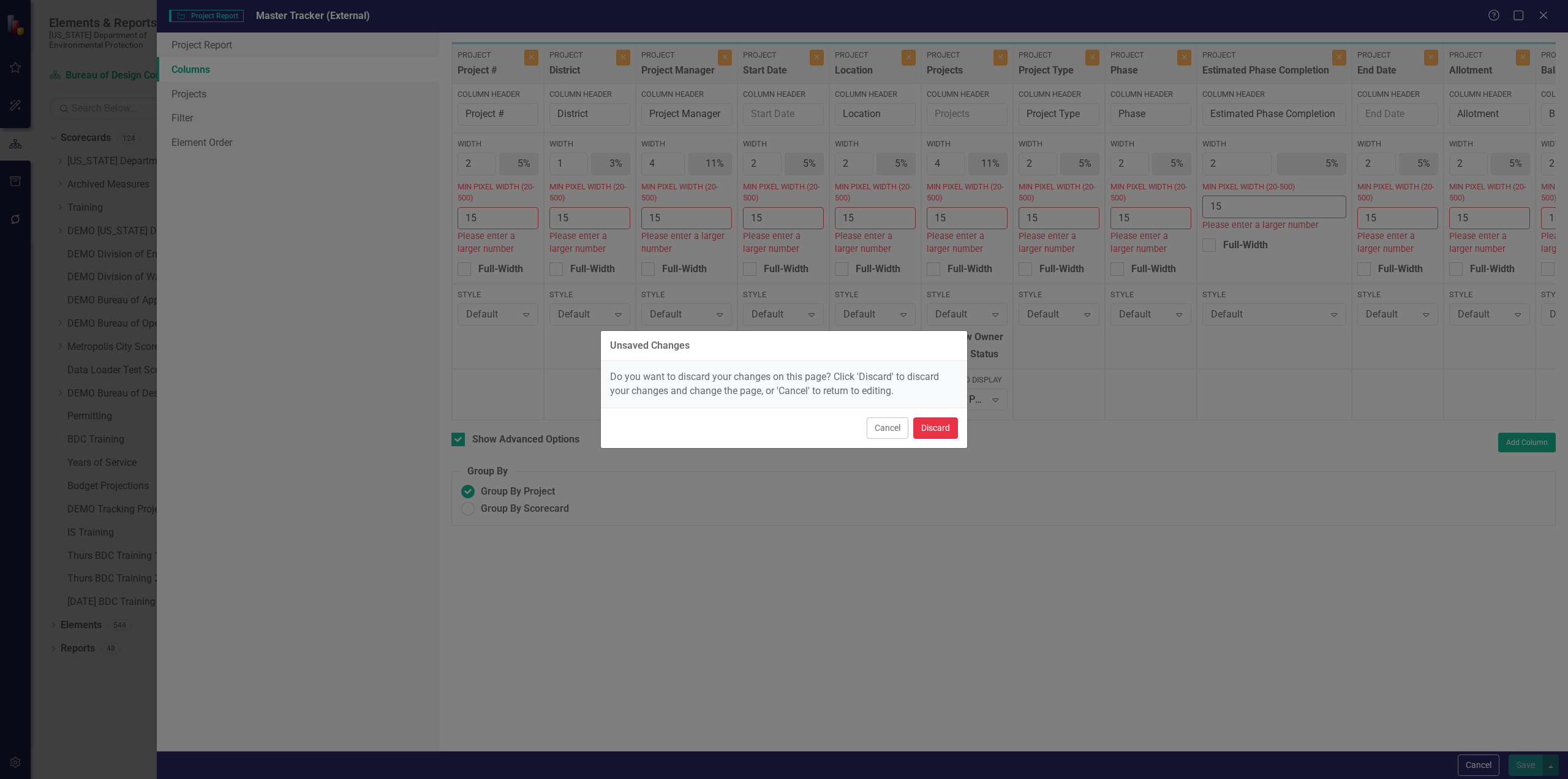
click at [932, 432] on button "Discard" at bounding box center [935, 429] width 45 height 22
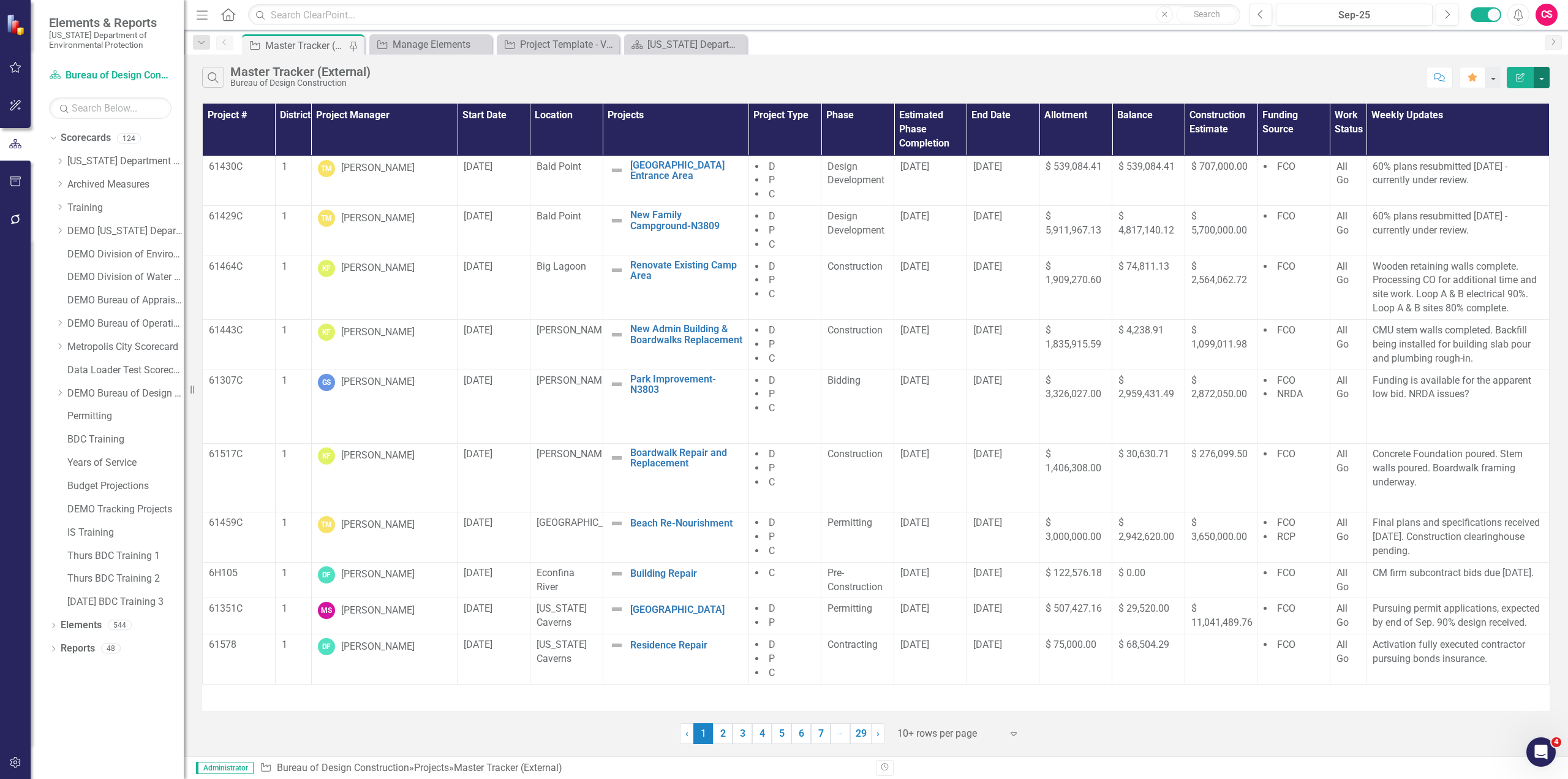
click at [1542, 80] on button "button" at bounding box center [1541, 77] width 16 height 22
click at [1507, 147] on link "Excel Export to Excel" at bounding box center [1501, 147] width 97 height 22
click at [439, 47] on div "Manage Elements" at bounding box center [432, 44] width 81 height 15
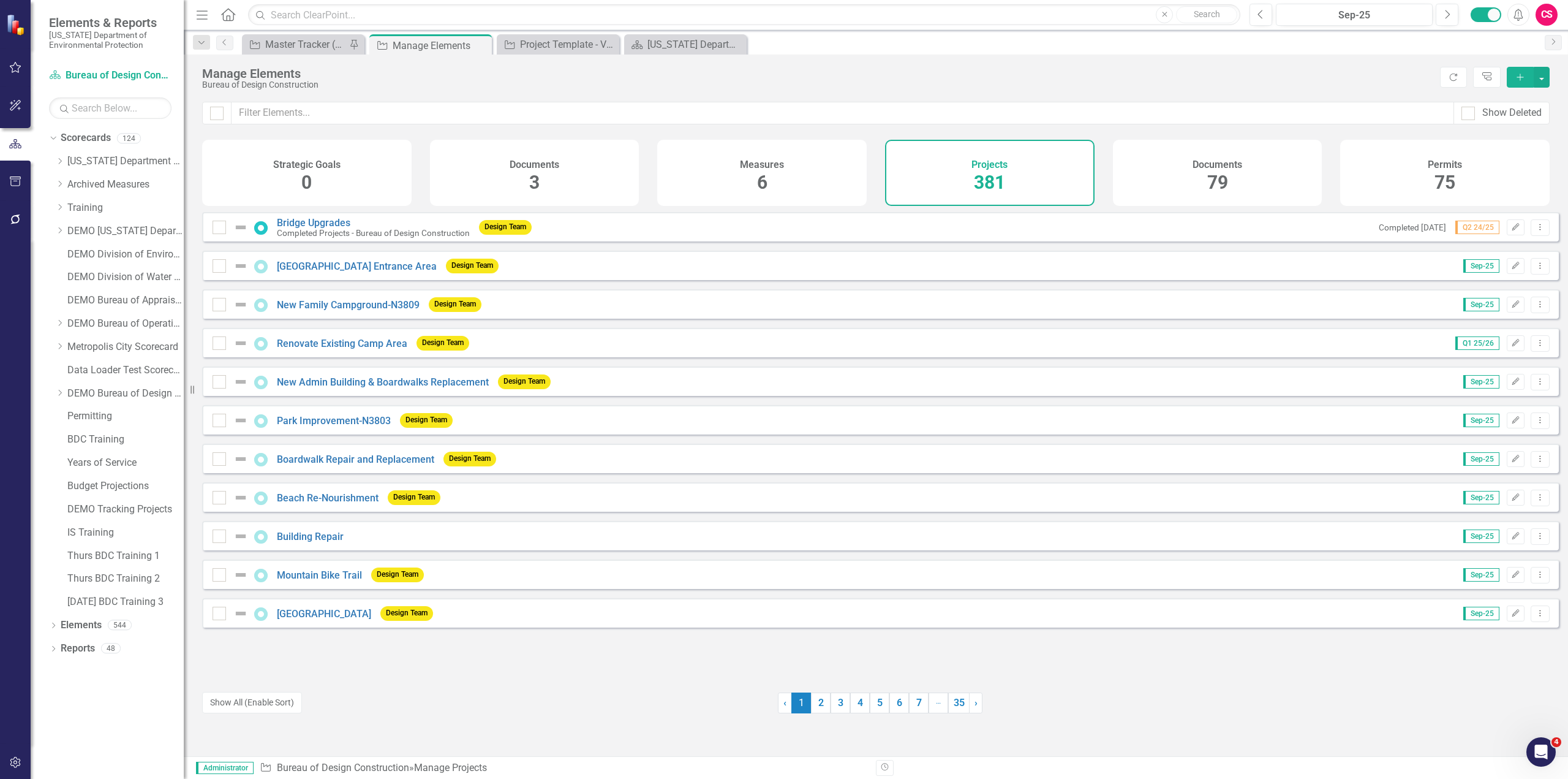
drag, startPoint x: 296, startPoint y: 699, endPoint x: 13, endPoint y: 167, distance: 602.6
click at [296, 699] on button "Show All (Enable Sort)" at bounding box center [252, 703] width 100 height 22
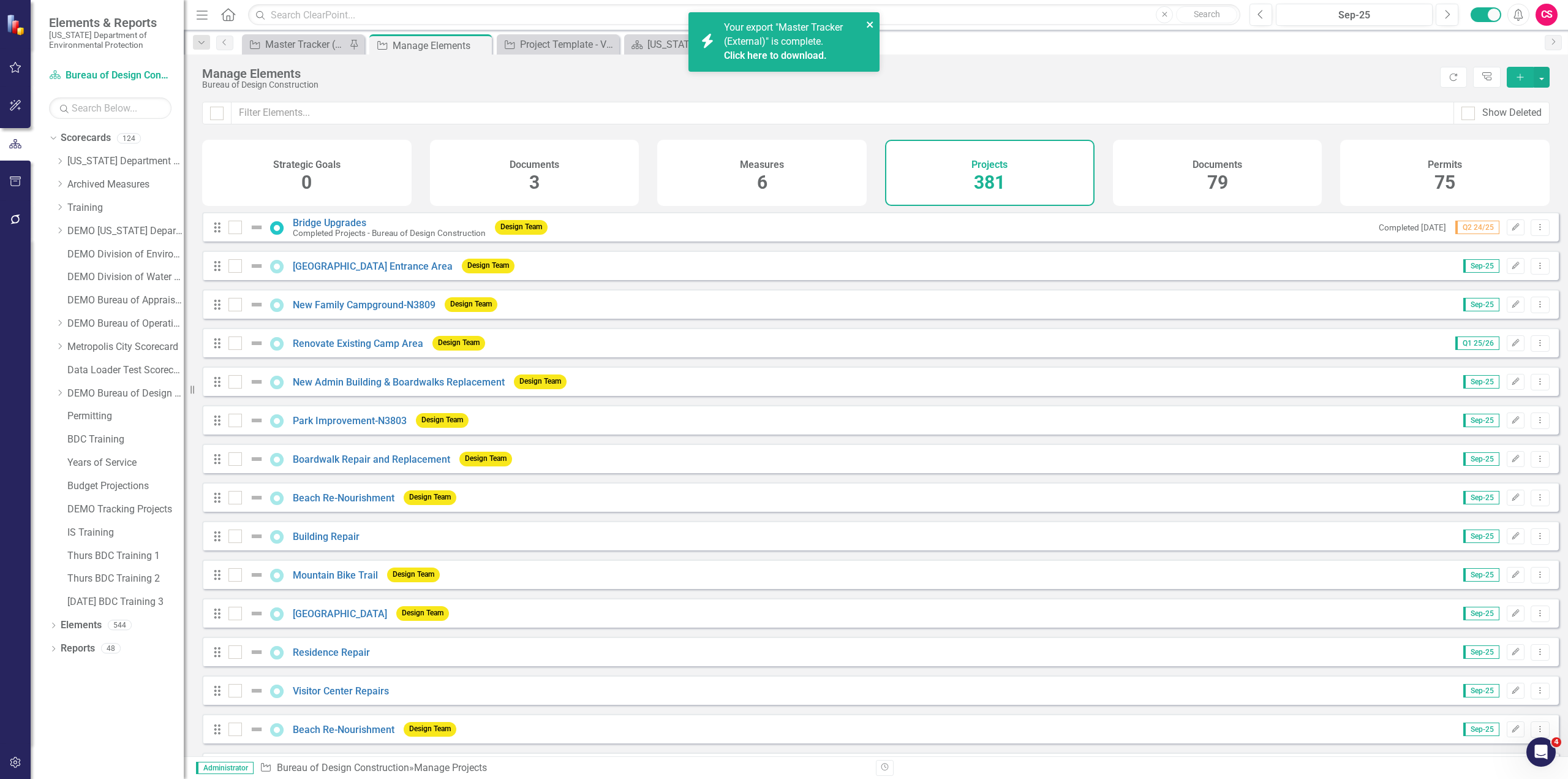
drag, startPoint x: 869, startPoint y: 24, endPoint x: 584, endPoint y: 78, distance: 290.1
click at [869, 24] on icon "close" at bounding box center [869, 24] width 6 height 6
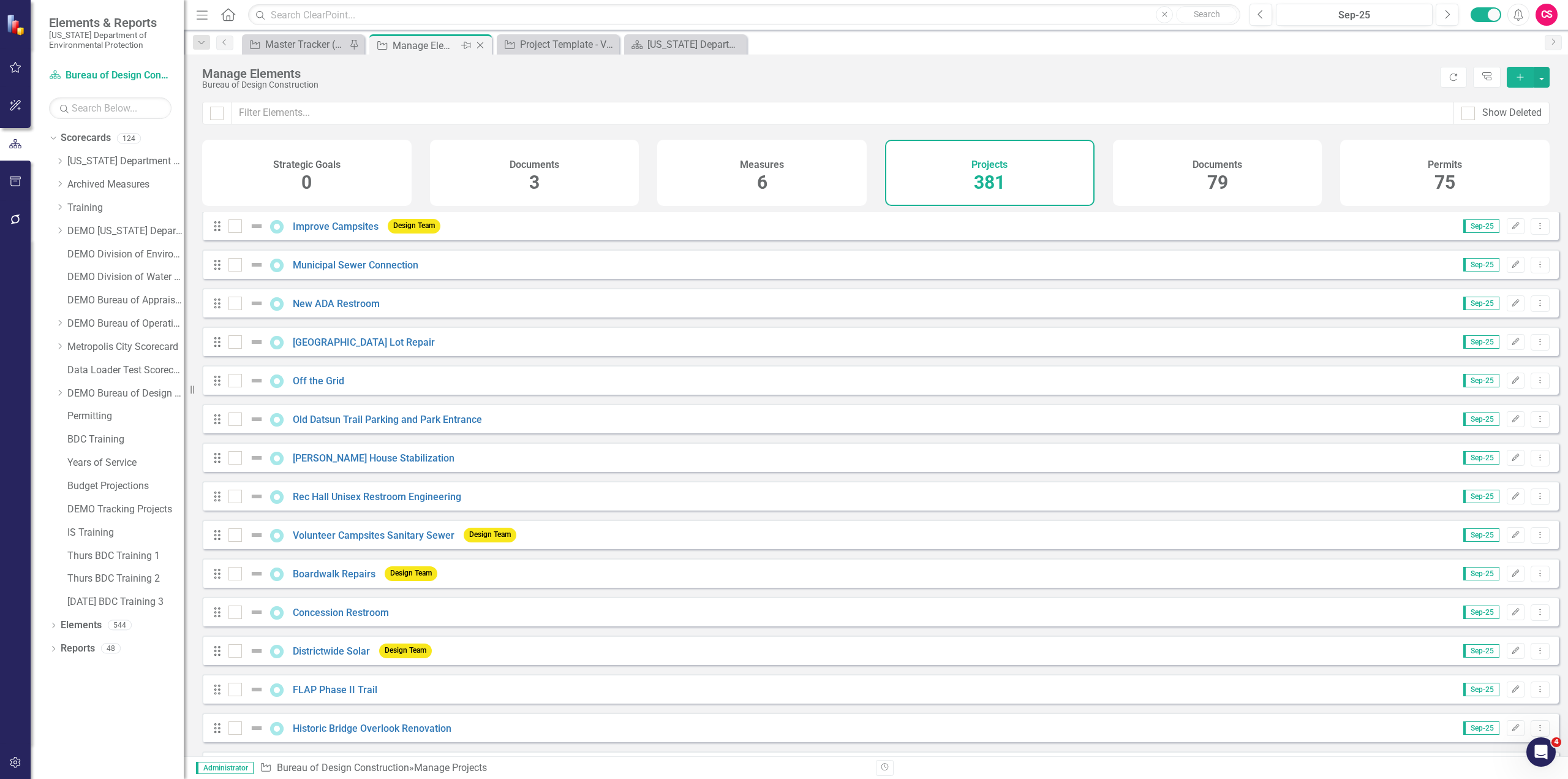
scroll to position [13322, 0]
click at [429, 118] on input "text" at bounding box center [843, 113] width 1223 height 22
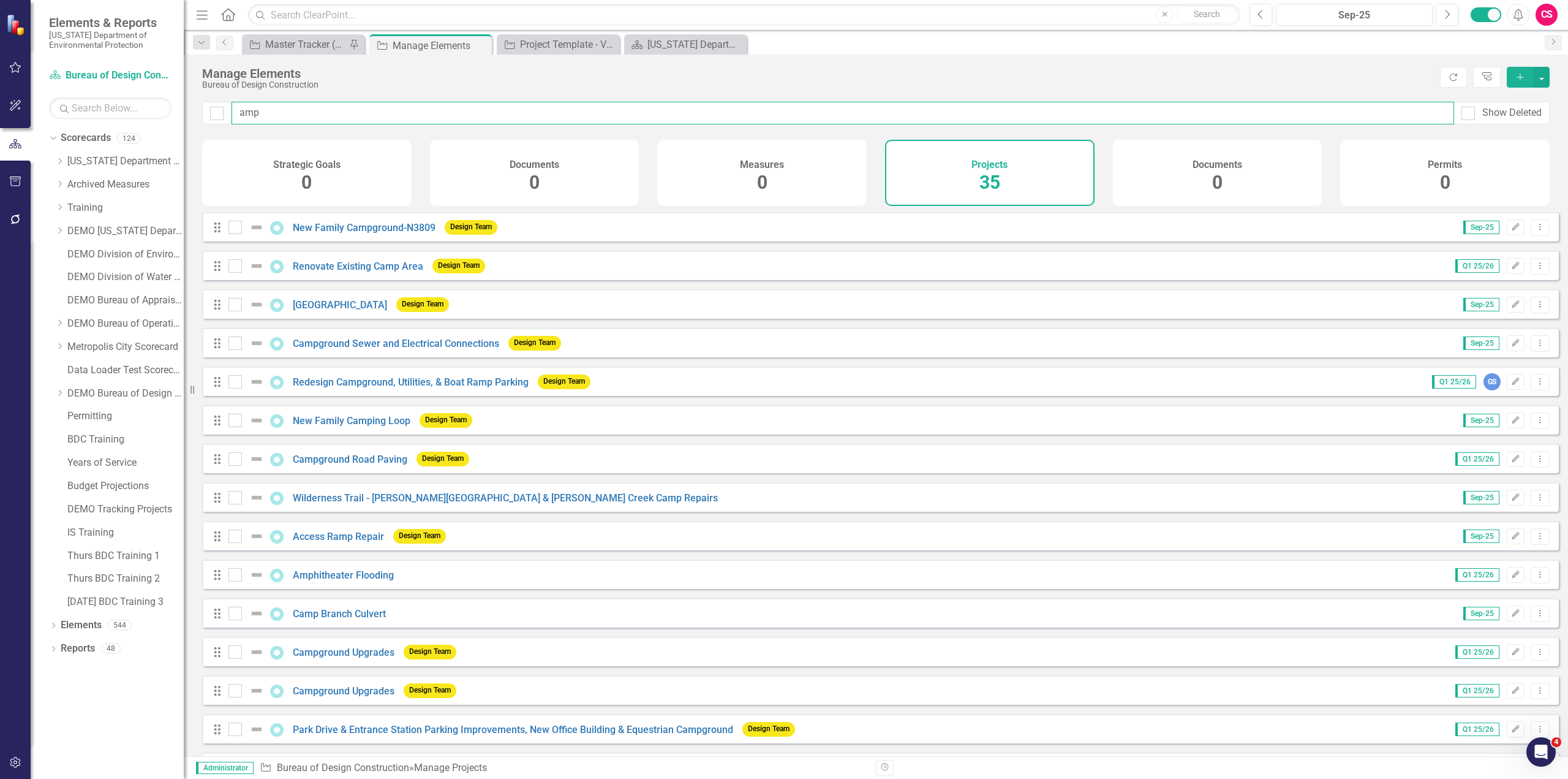
type input "amph"
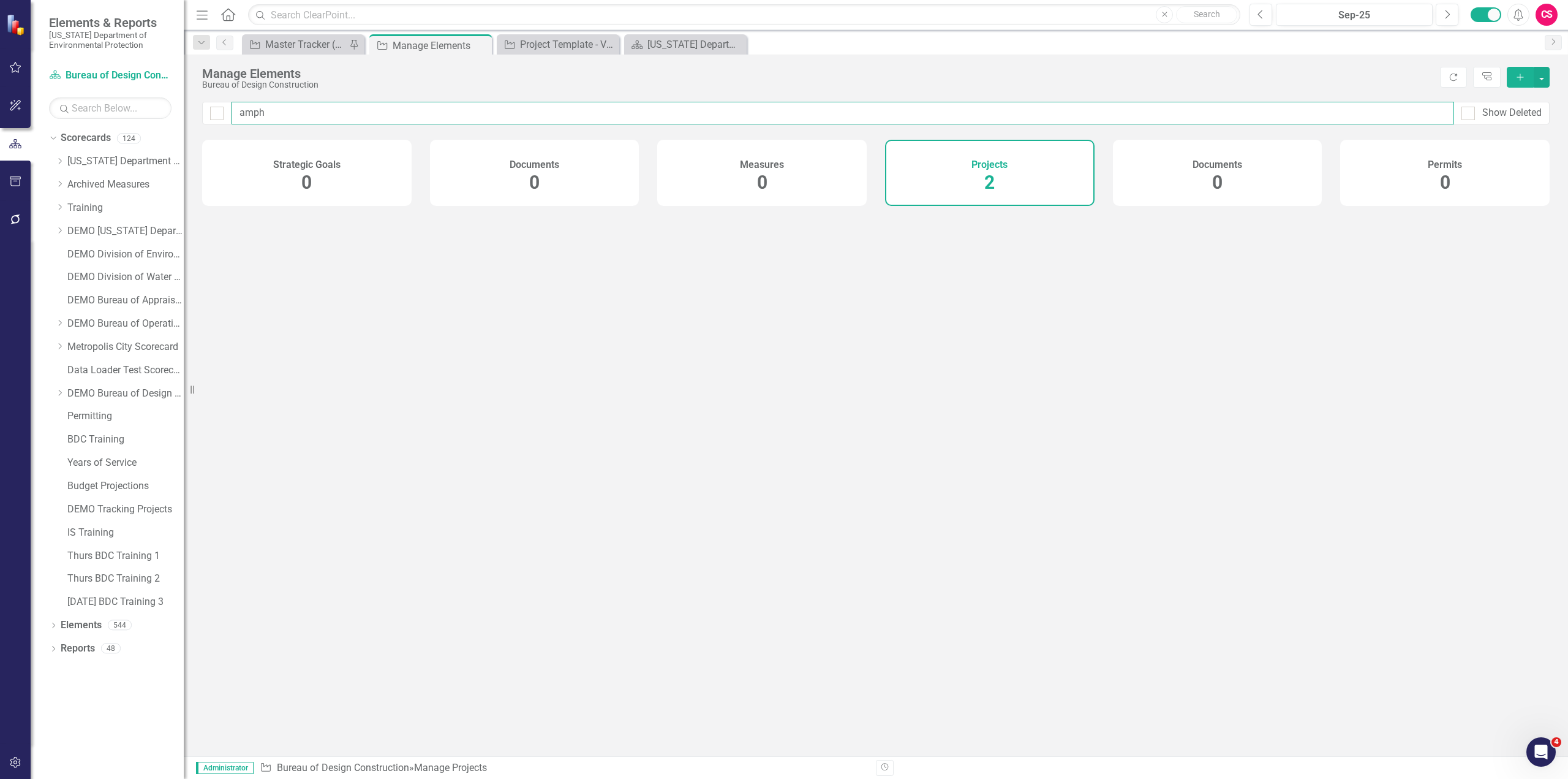
checkbox input "false"
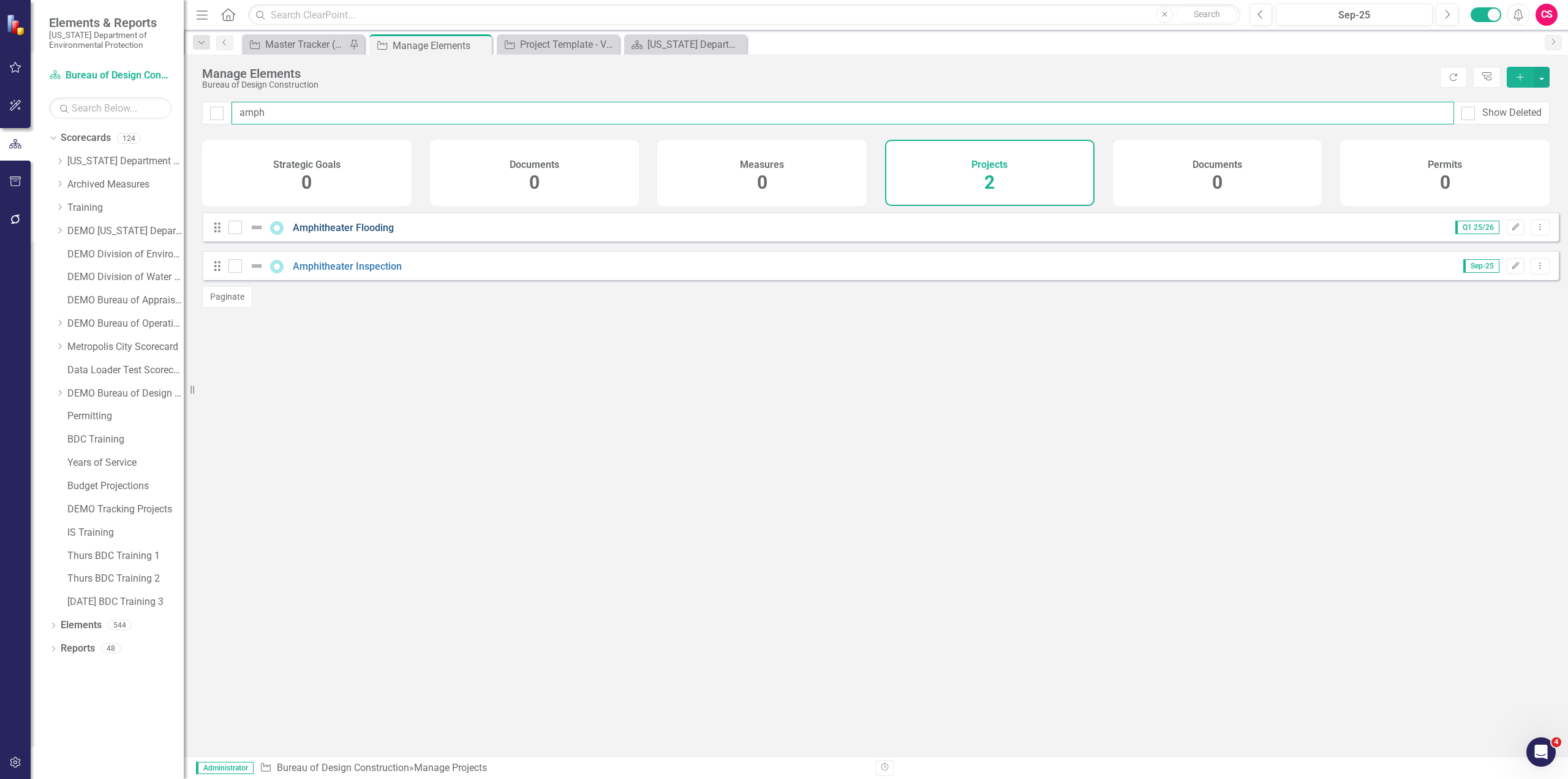
type input "amph"
click at [347, 233] on link "Amphitheater Flooding" at bounding box center [344, 228] width 101 height 12
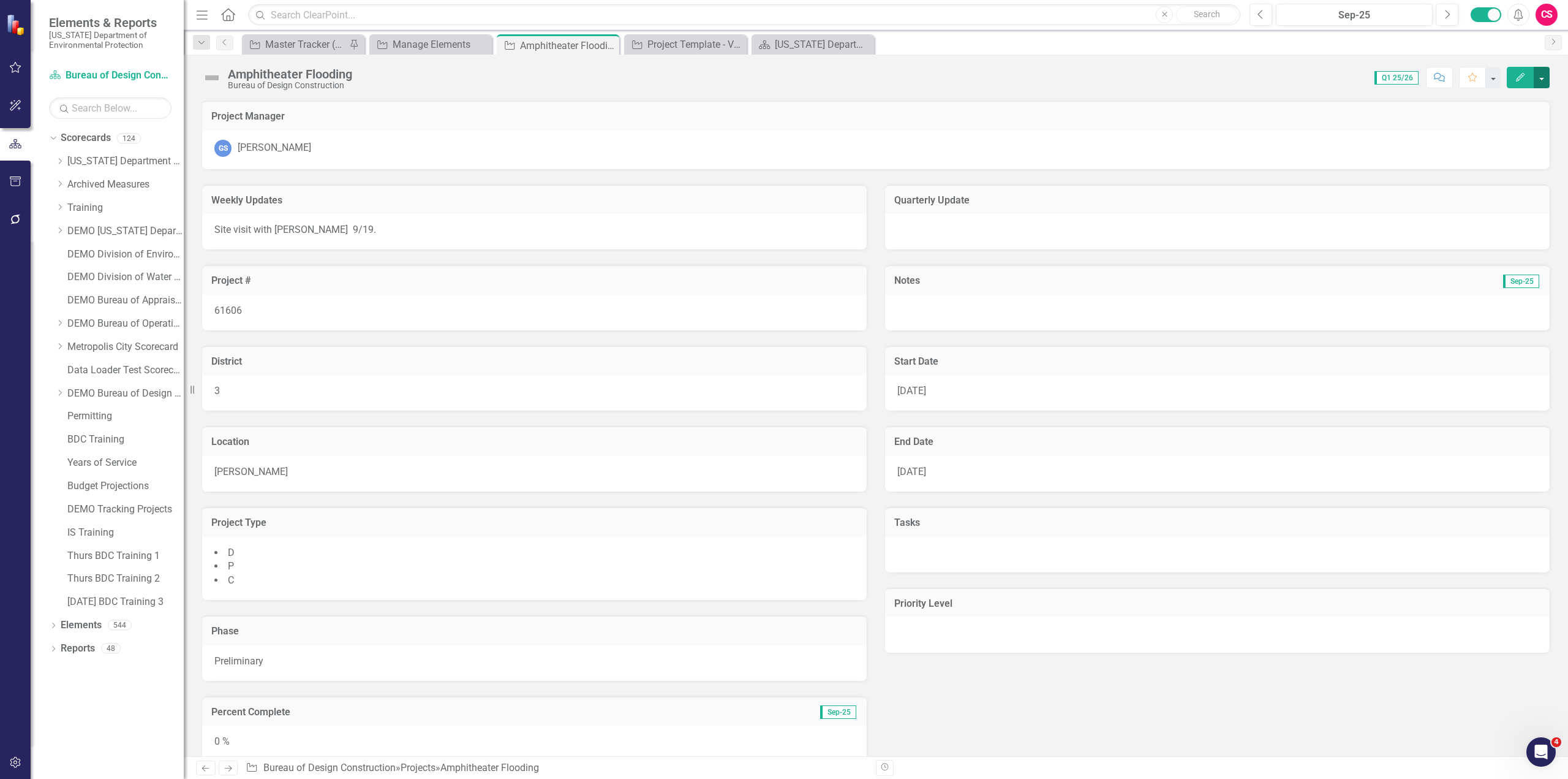
click at [1545, 83] on button "button" at bounding box center [1541, 77] width 16 height 22
click at [1463, 125] on link "Edit Report Edit Layout" at bounding box center [1474, 122] width 149 height 22
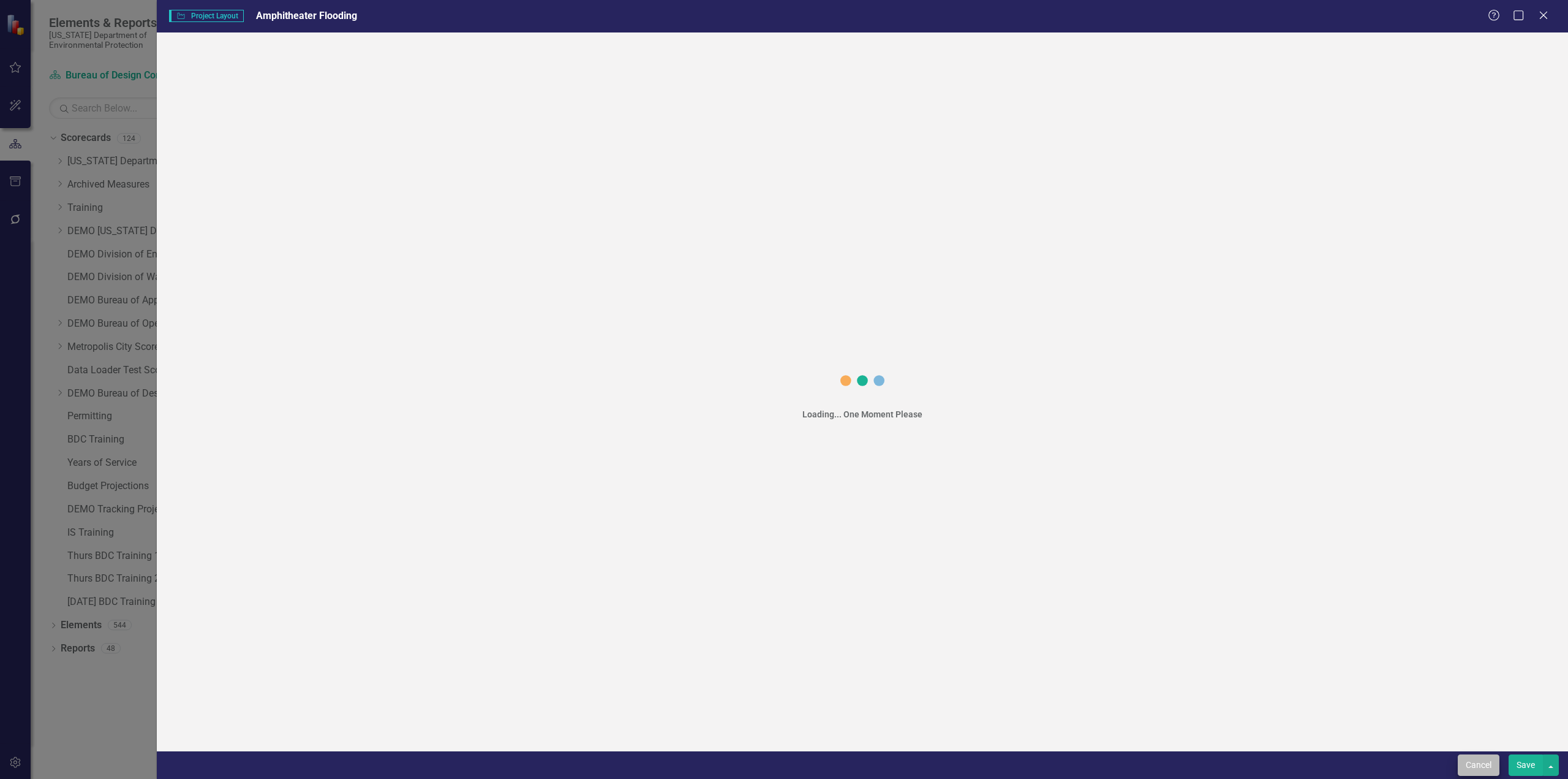
click at [1478, 767] on div "Cancel Save" at bounding box center [862, 765] width 1411 height 28
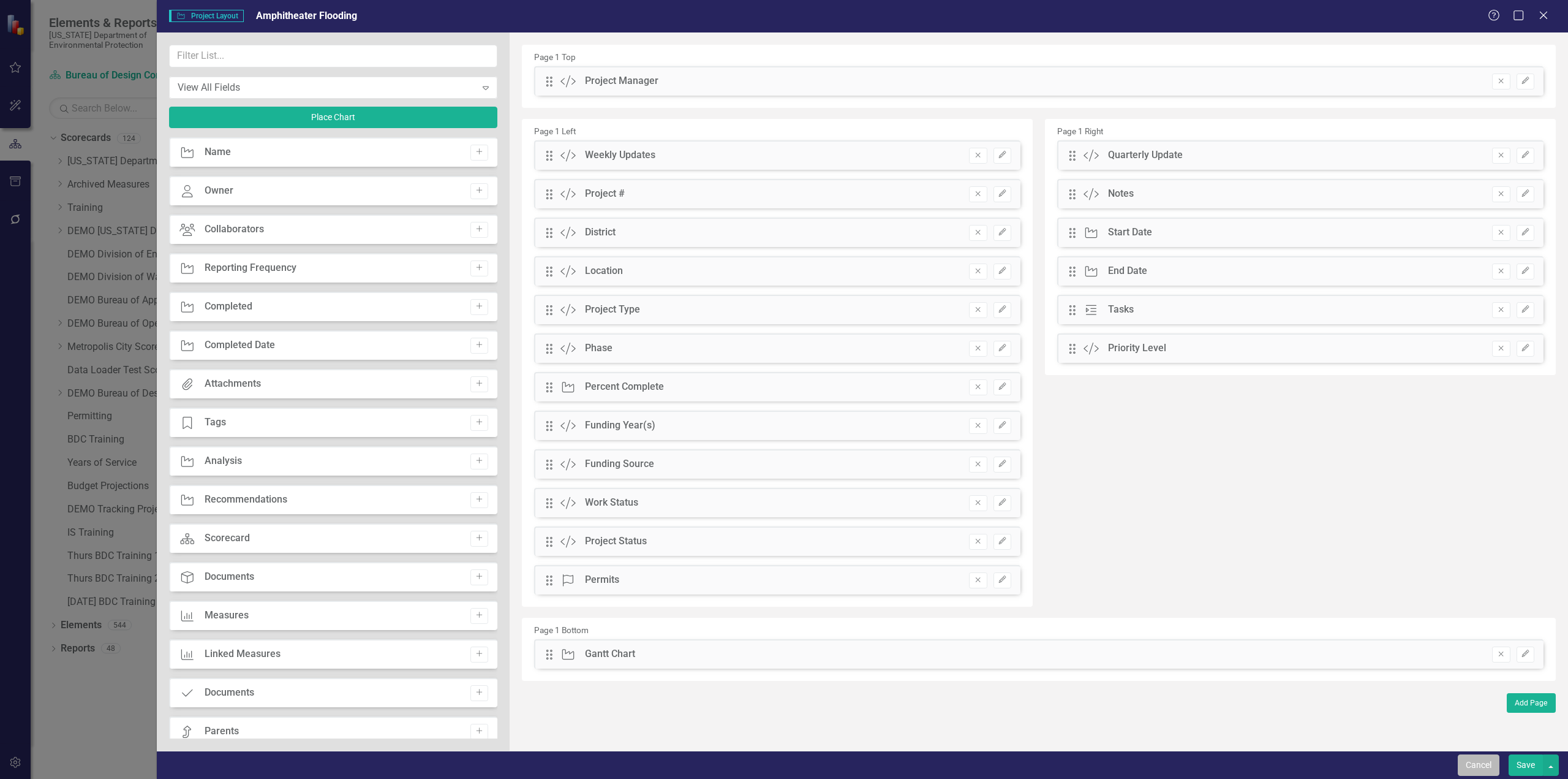
click at [1477, 767] on button "Cancel" at bounding box center [1478, 766] width 42 height 22
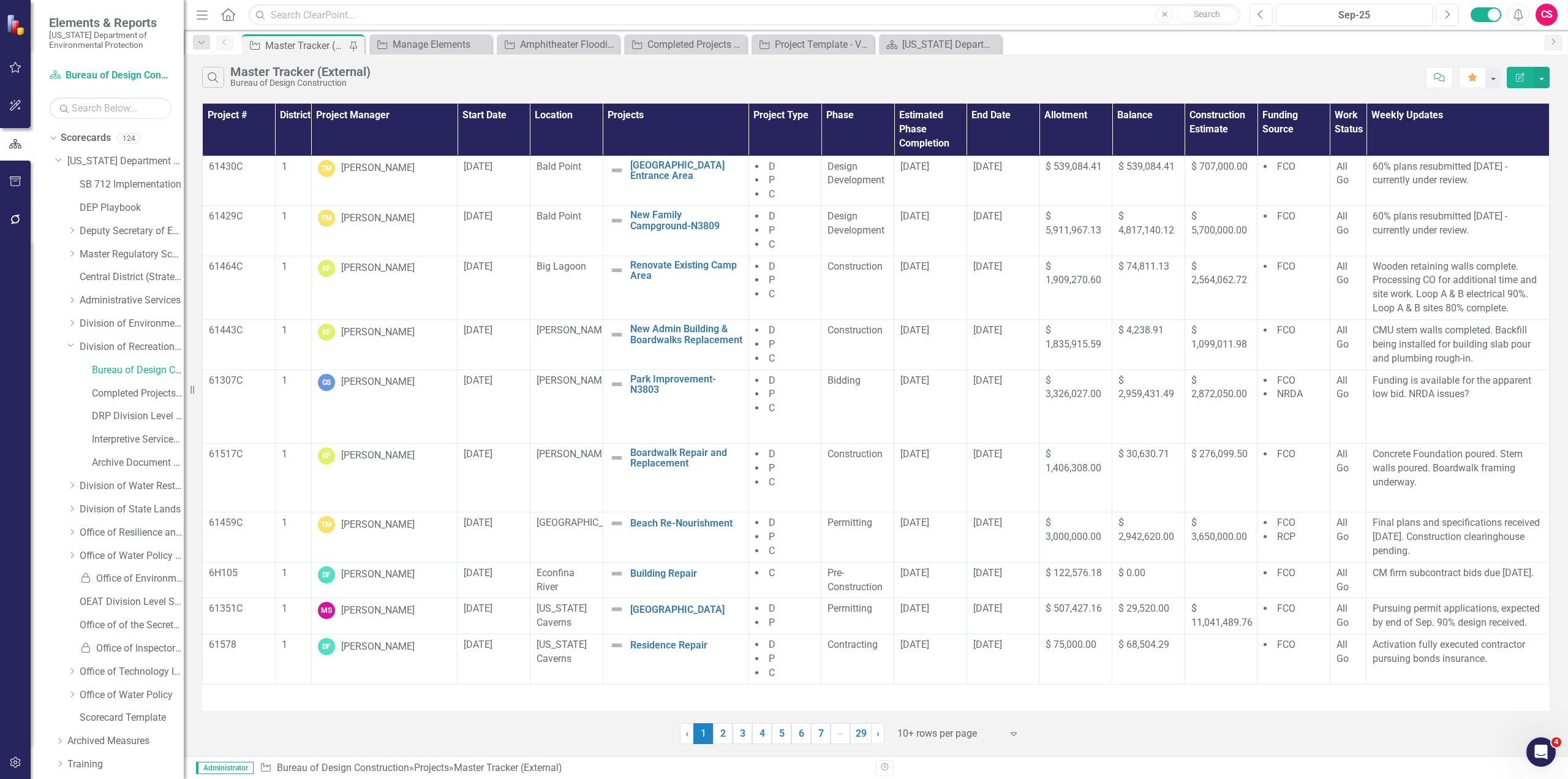
scroll to position [439, 0]
click at [55, 745] on icon "Dropdown" at bounding box center [53, 744] width 8 height 7
click at [57, 741] on div "Dropdown" at bounding box center [53, 743] width 8 height 6
click at [55, 765] on icon "Dropdown" at bounding box center [53, 767] width 8 height 7
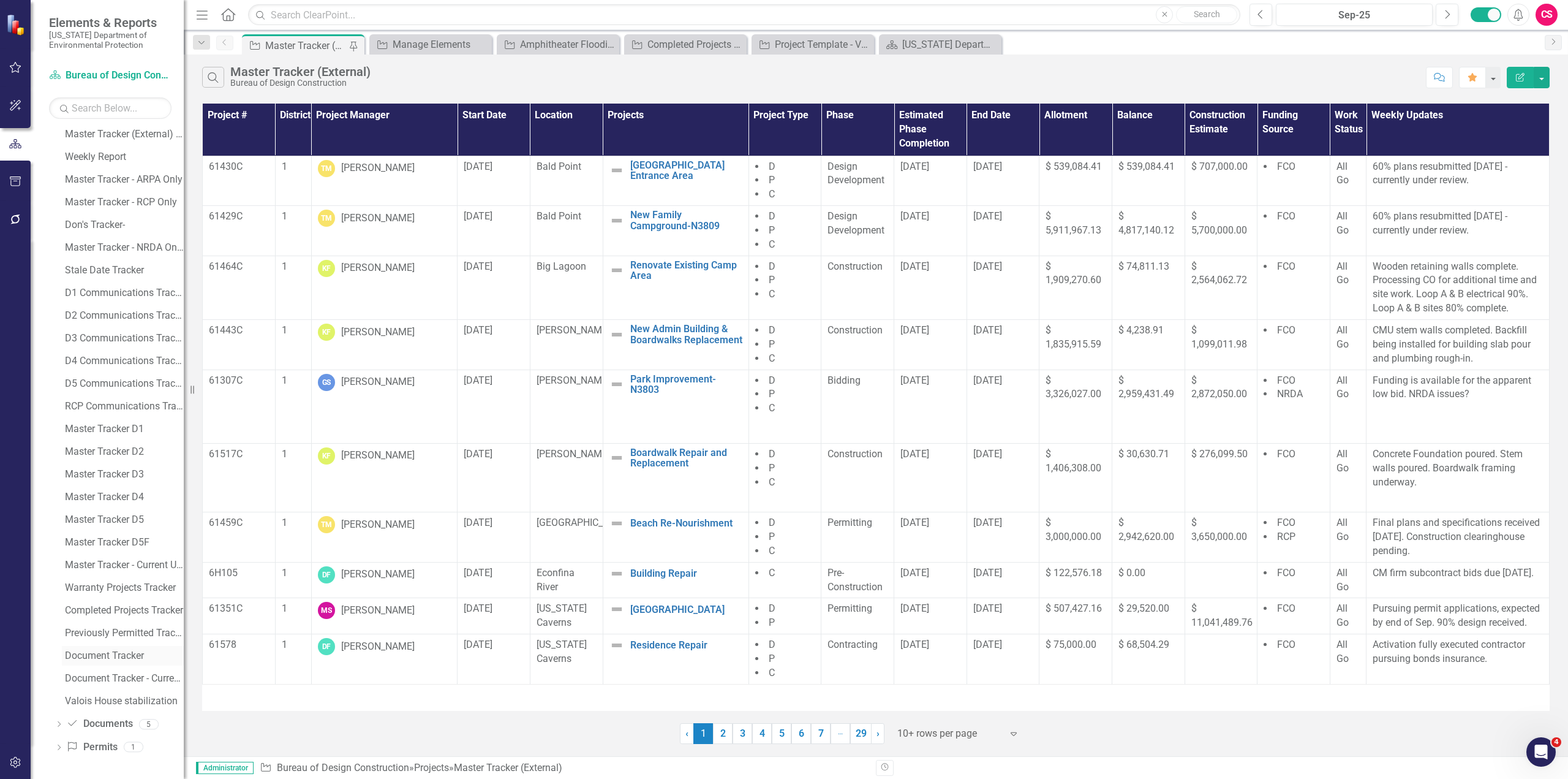
click at [121, 657] on div "Document Tracker" at bounding box center [124, 655] width 119 height 11
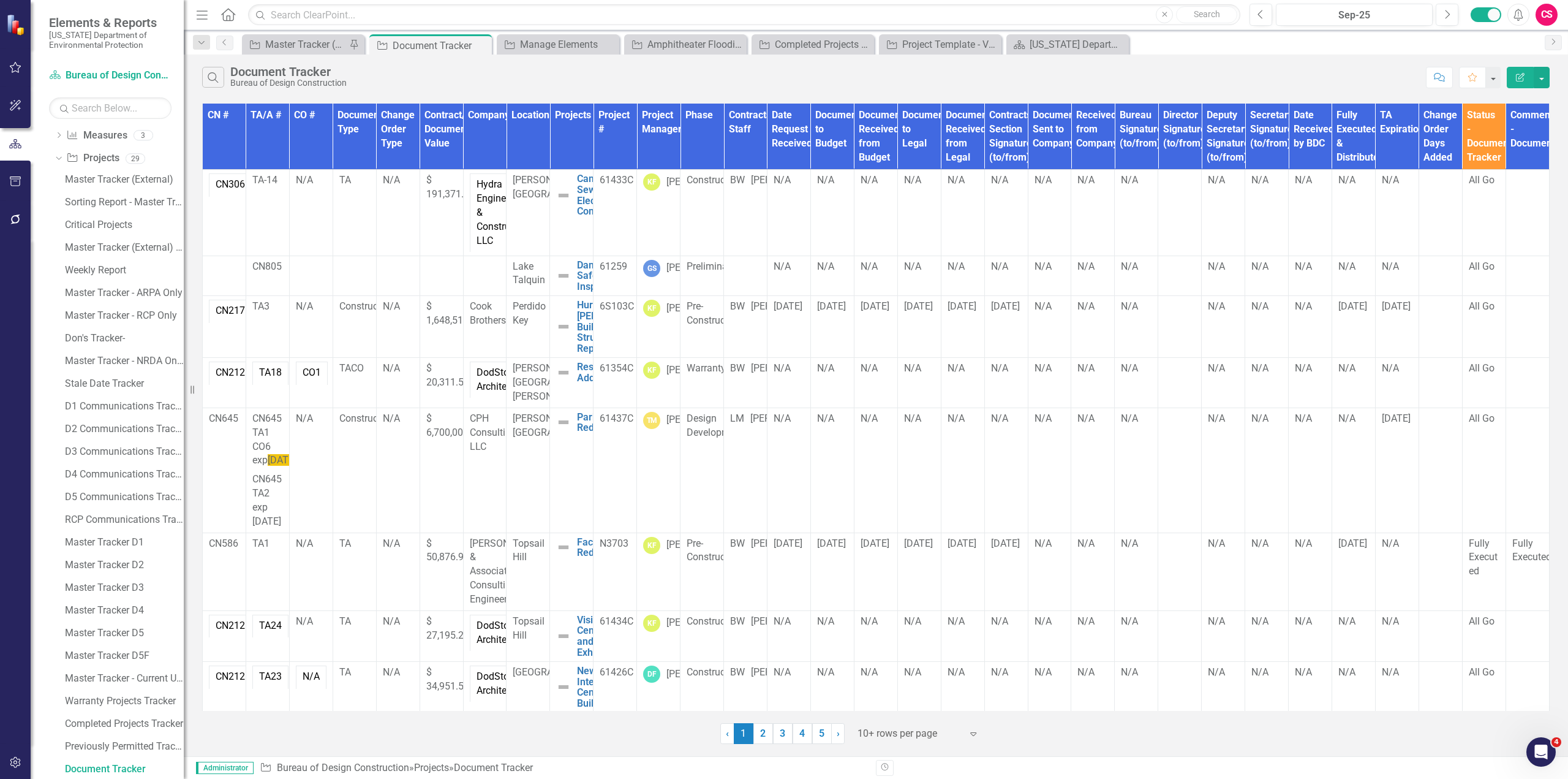
click at [1522, 86] on button "Edit Report" at bounding box center [1521, 77] width 27 height 22
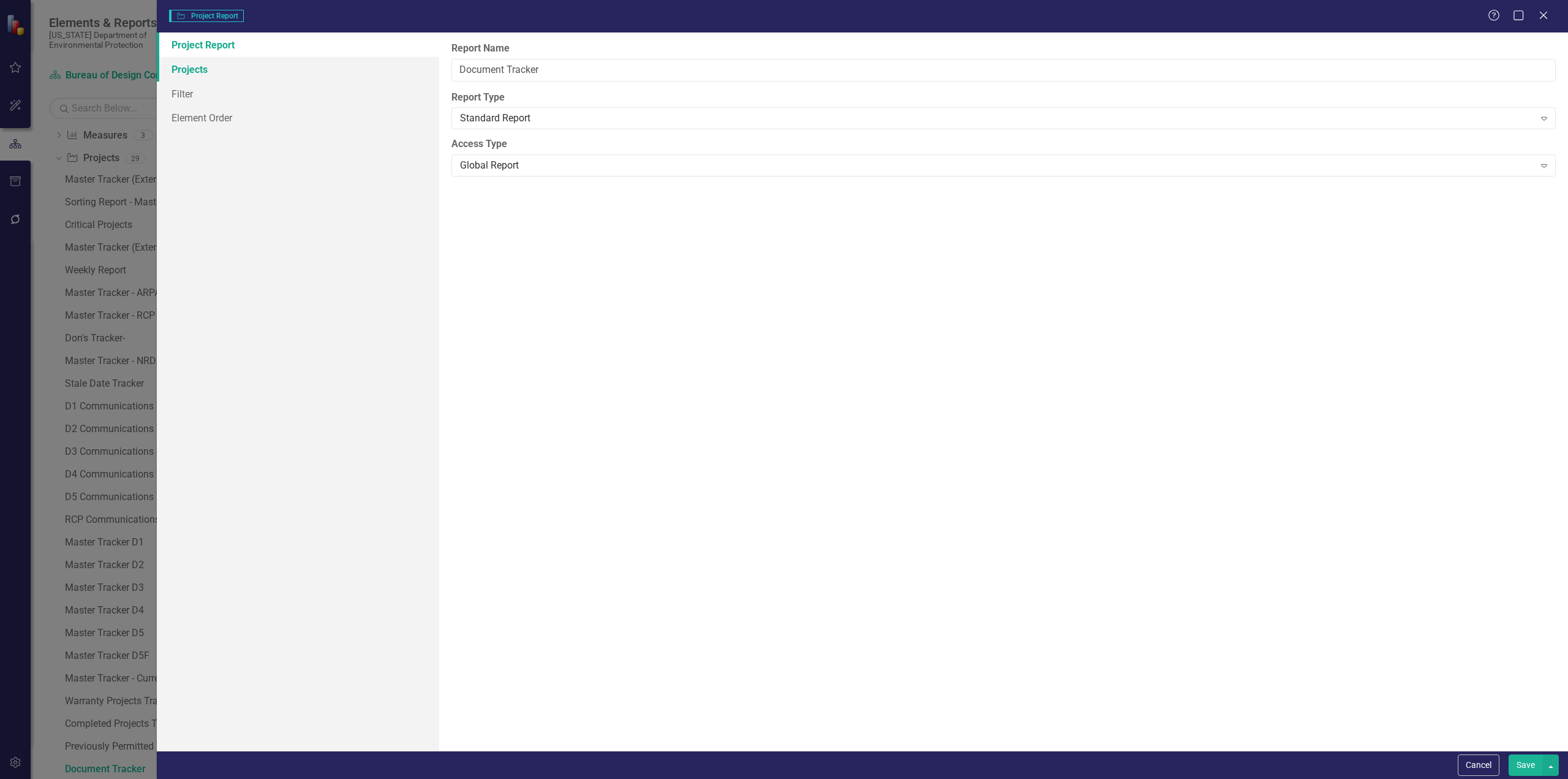
type input "Document Tracker"
click at [188, 71] on link "Columns" at bounding box center [298, 70] width 282 height 25
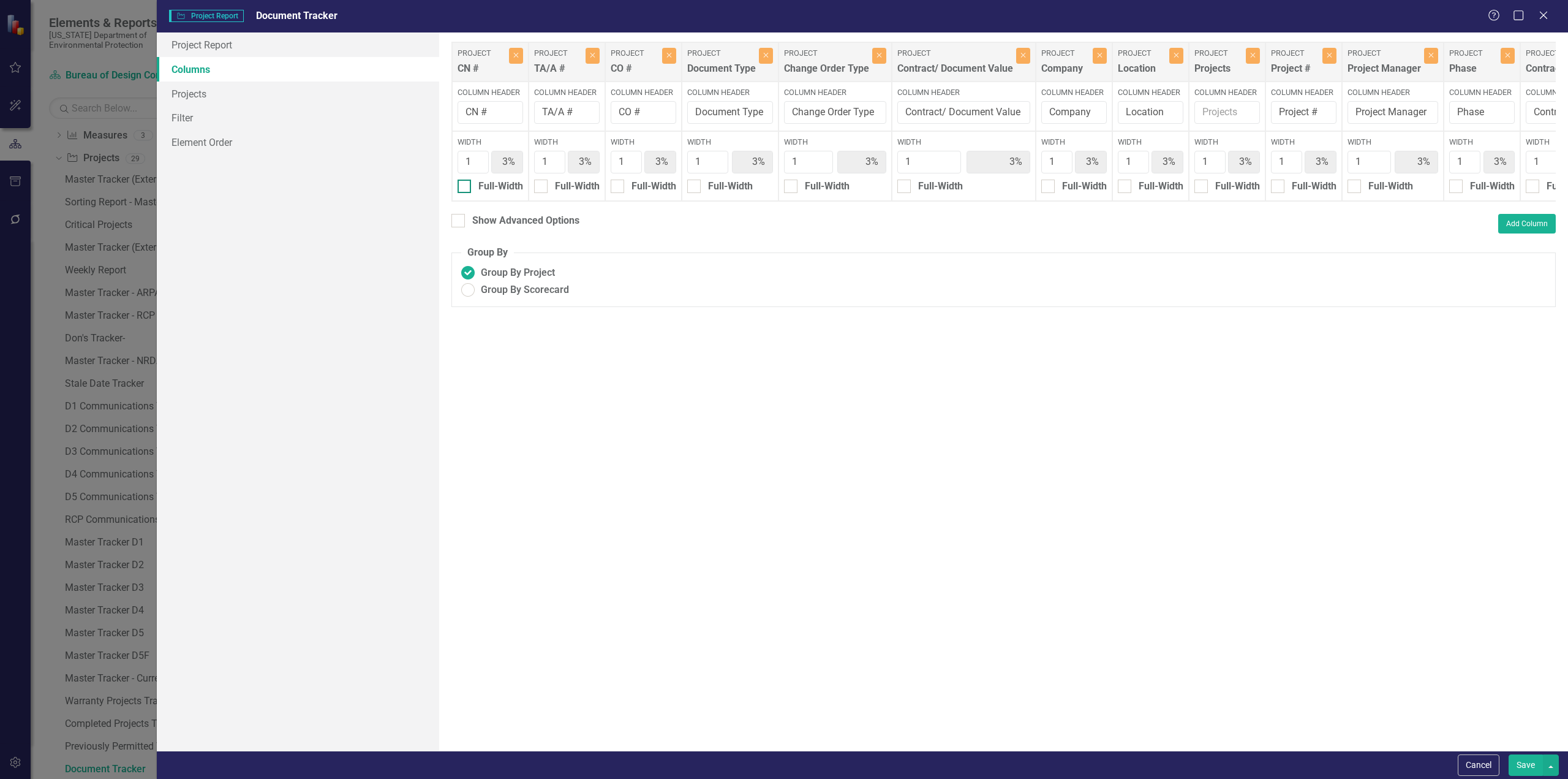
click at [465, 188] on input "Full-Width" at bounding box center [462, 184] width 8 height 8
checkbox input "true"
type input "100%"
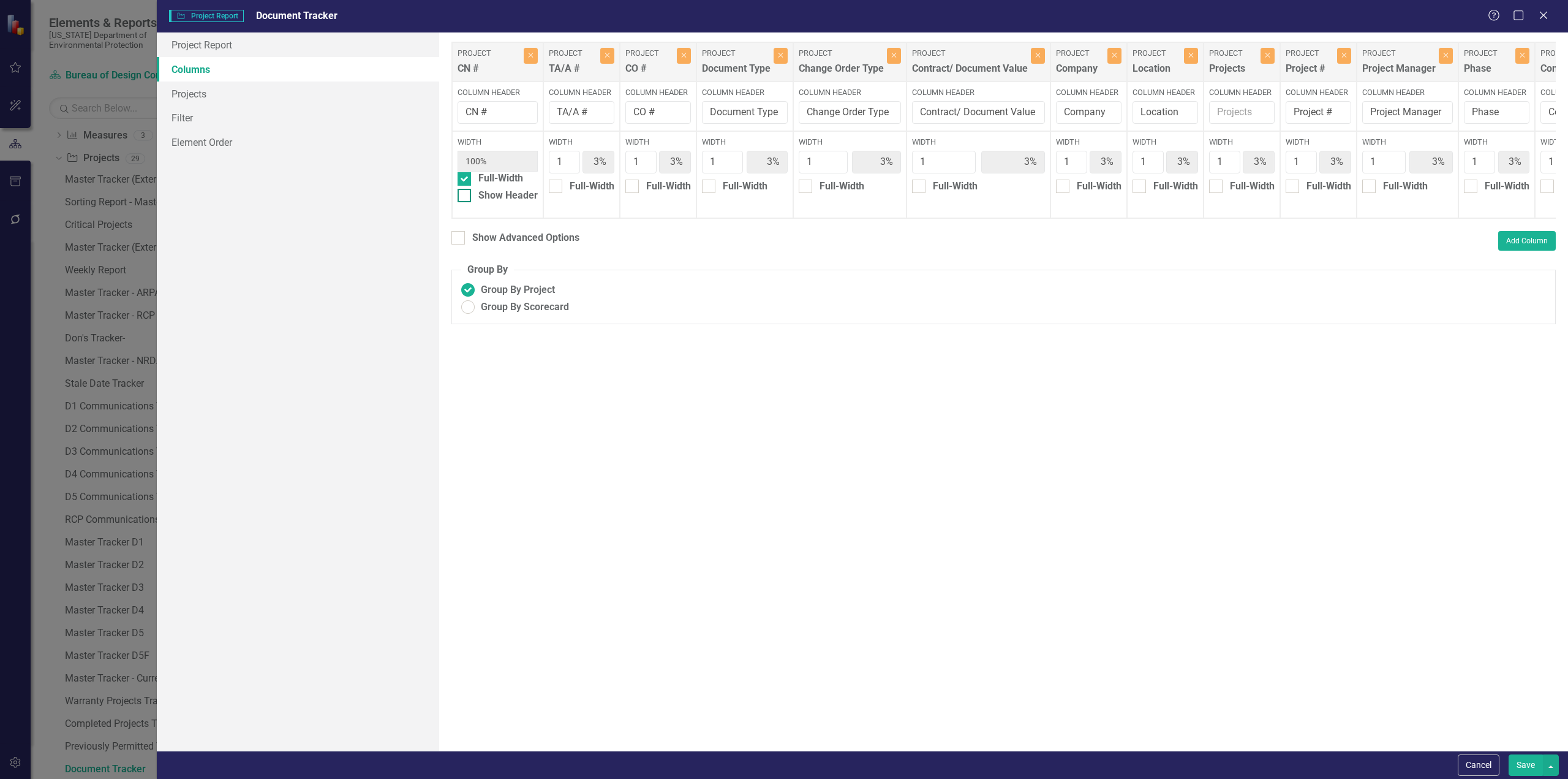
click at [475, 203] on div "Show Header" at bounding box center [497, 195] width 81 height 14
click at [466, 197] on input "Show Header" at bounding box center [462, 193] width 8 height 8
checkbox input "true"
click at [1528, 761] on button "Save" at bounding box center [1526, 766] width 34 height 22
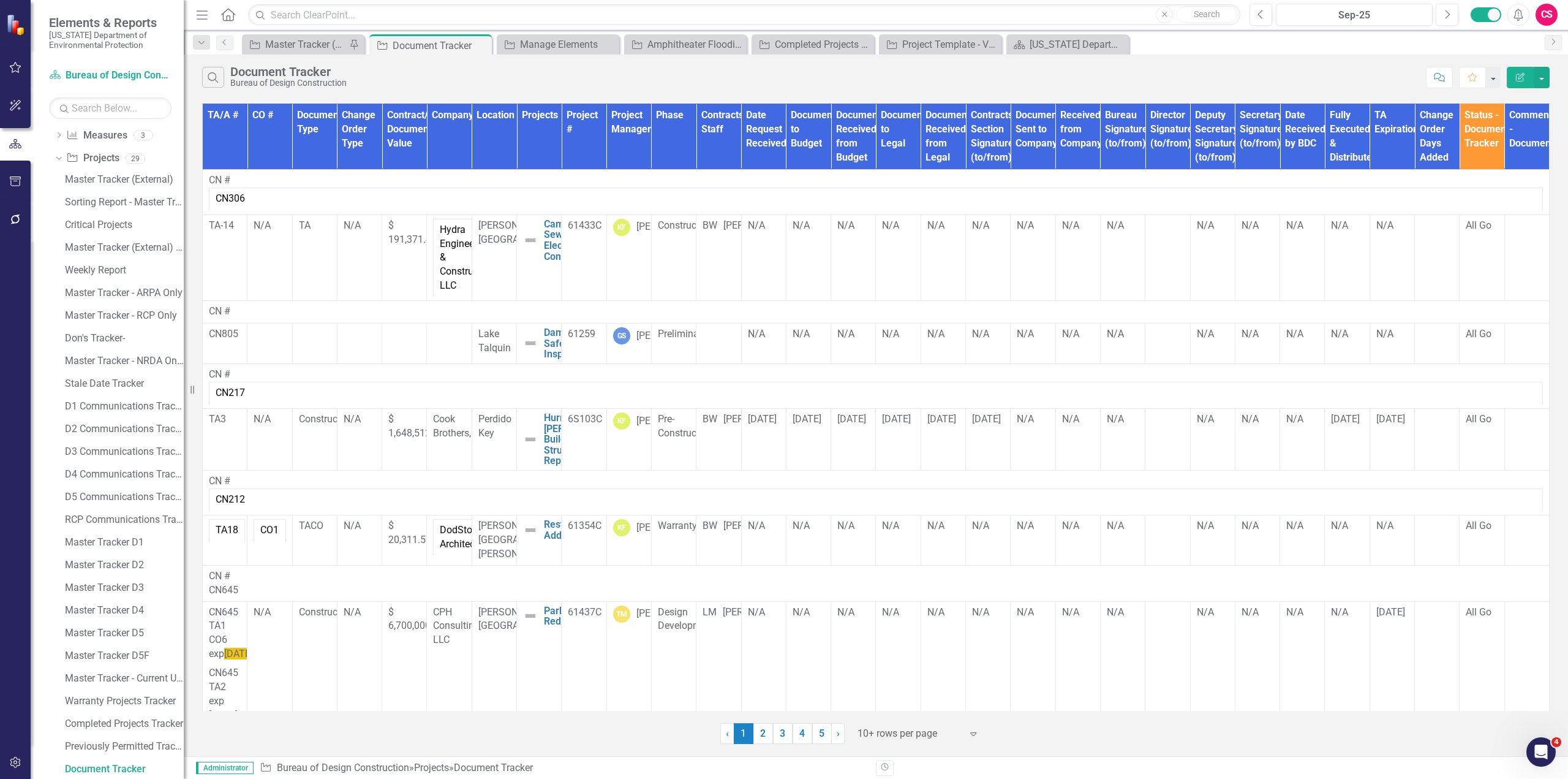
click at [203, 20] on icon "Menu" at bounding box center [202, 14] width 16 height 12
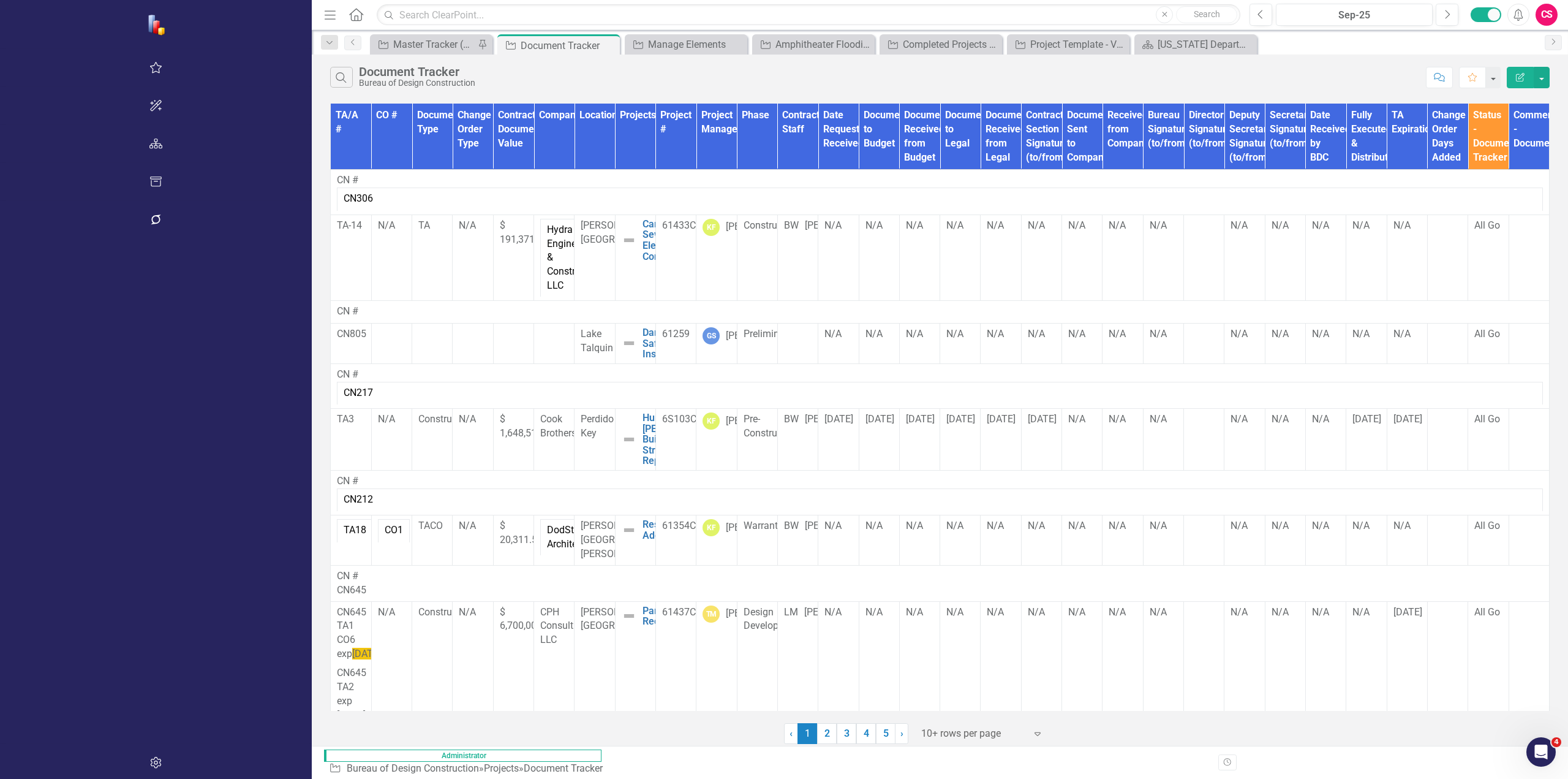
click at [322, 22] on button "Menu" at bounding box center [330, 14] width 16 height 21
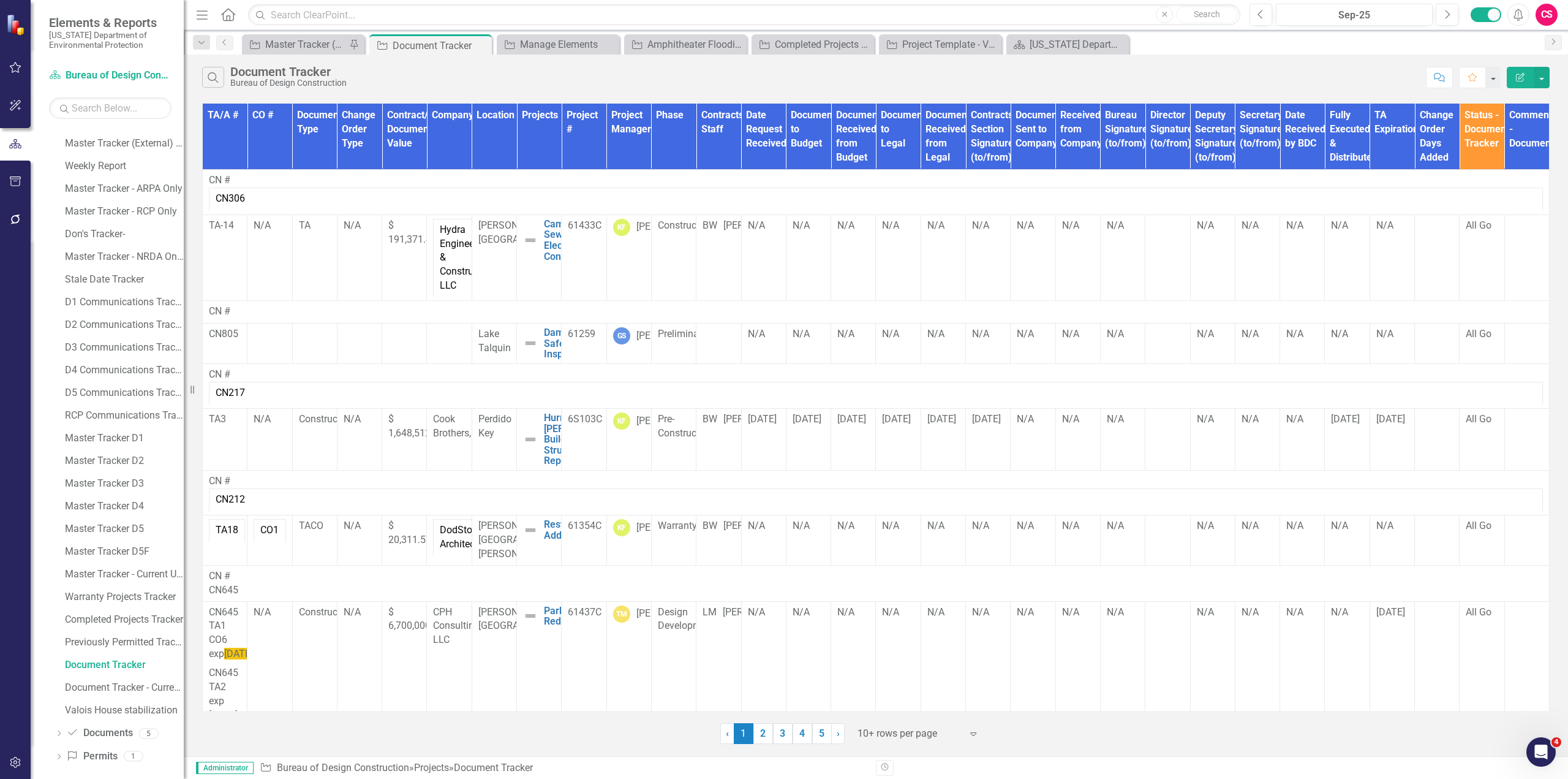
scroll to position [1274, 0]
click at [118, 680] on div "Document Tracker - Current User" at bounding box center [124, 678] width 119 height 11
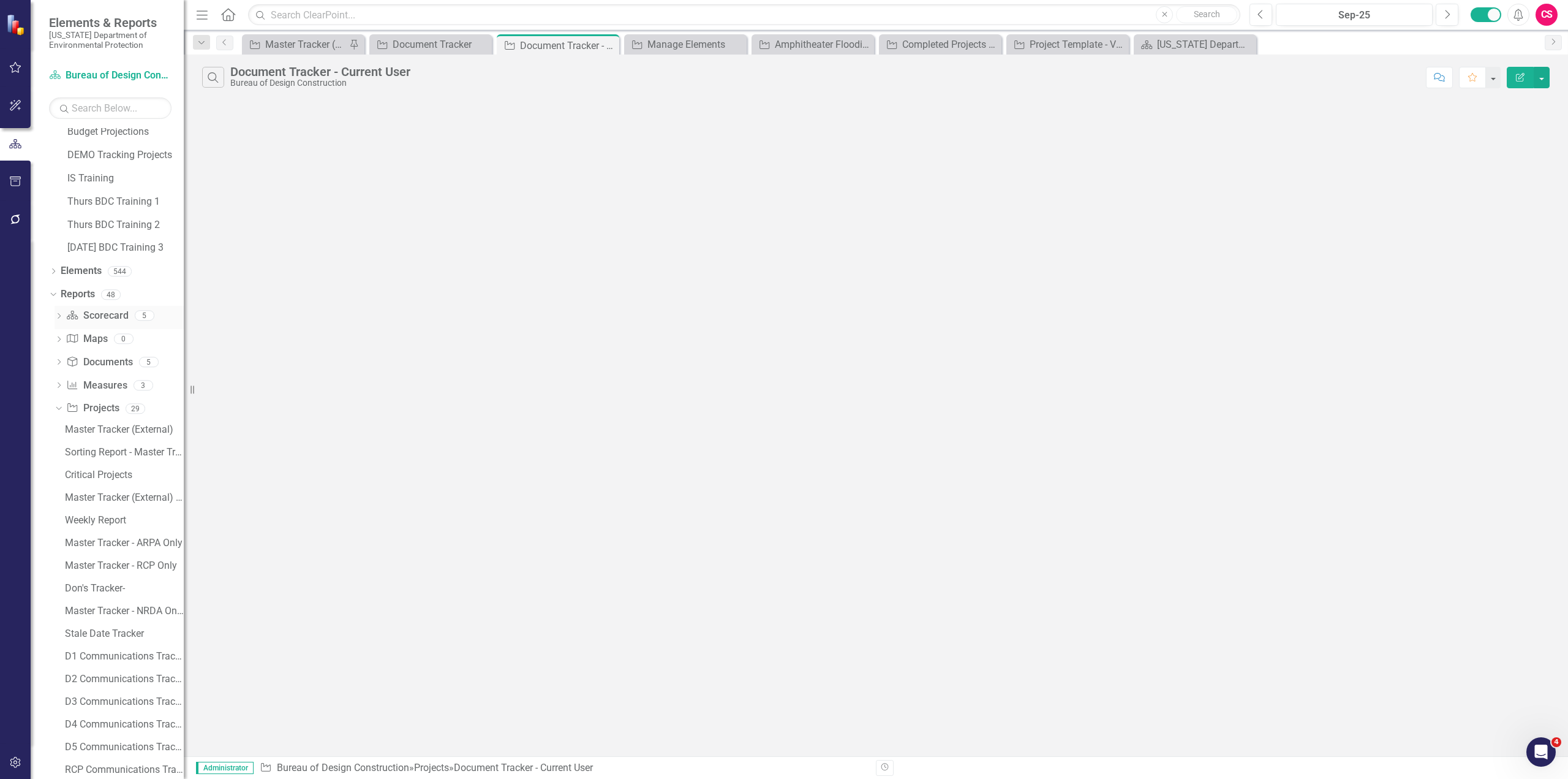
scroll to position [908, 0]
click at [82, 302] on link "Reports" at bounding box center [77, 297] width 34 height 14
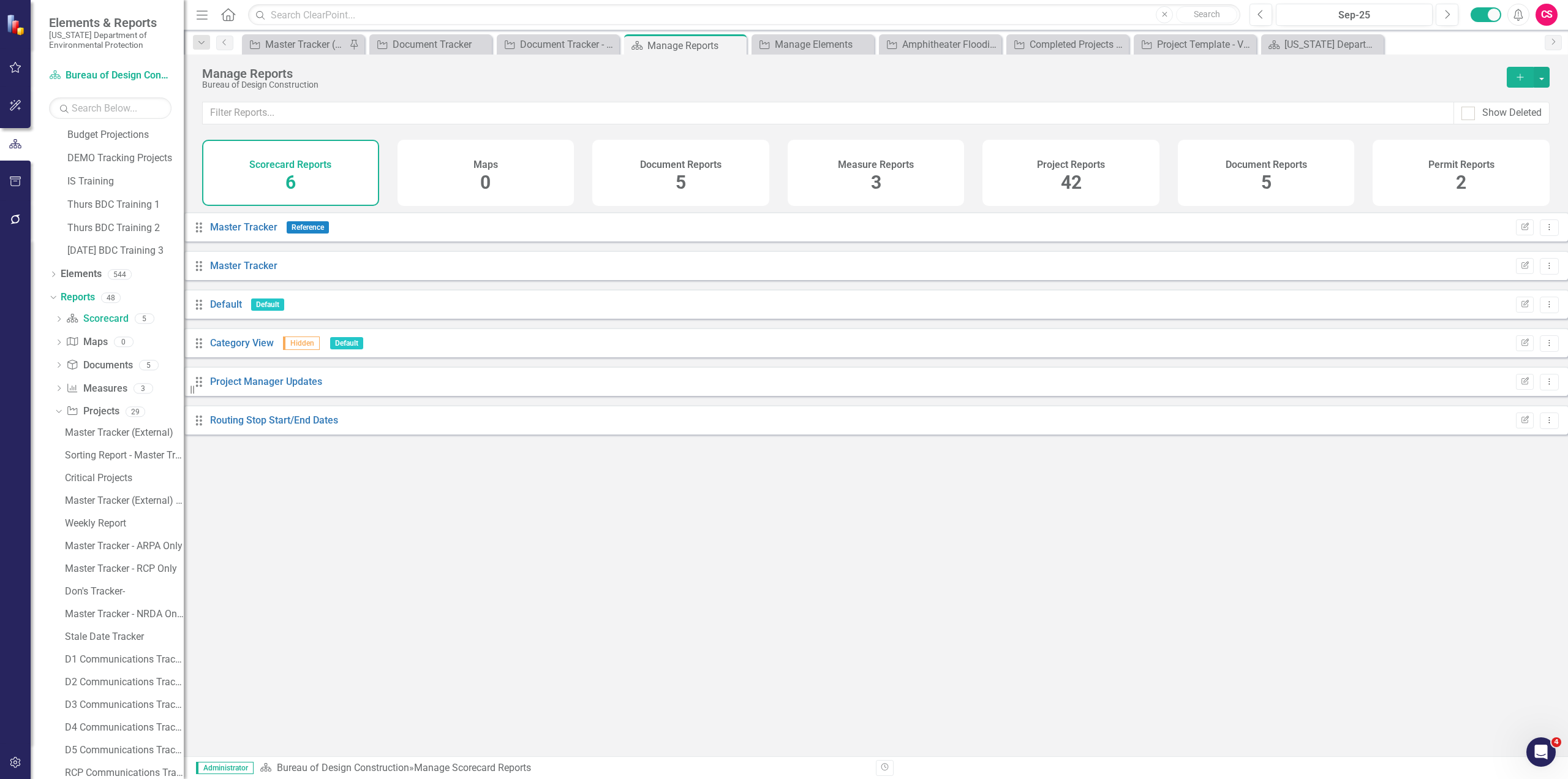
click at [705, 172] on div "Document Reports 5" at bounding box center [681, 173] width 177 height 66
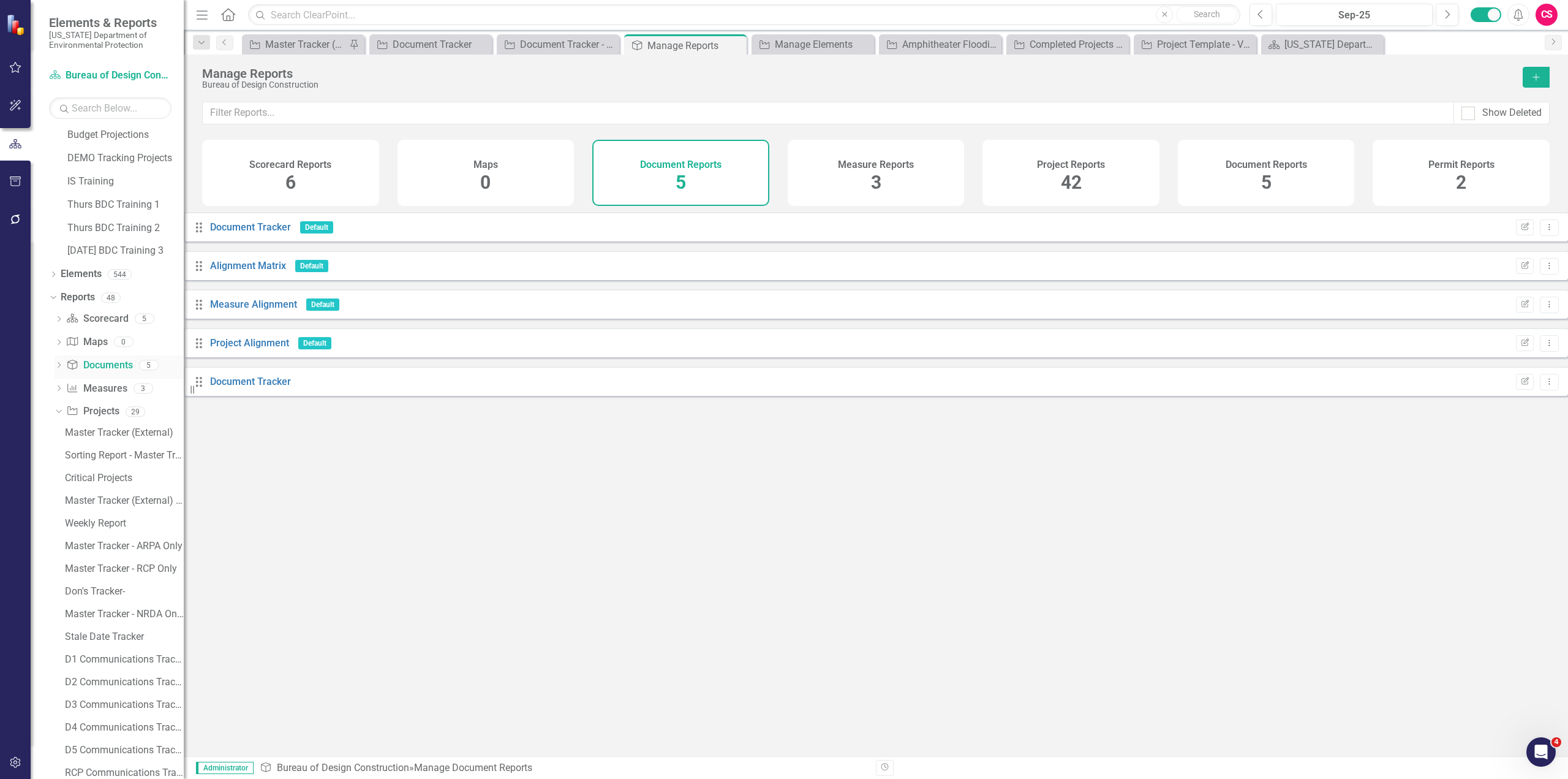
click at [60, 364] on icon "Dropdown" at bounding box center [59, 366] width 8 height 7
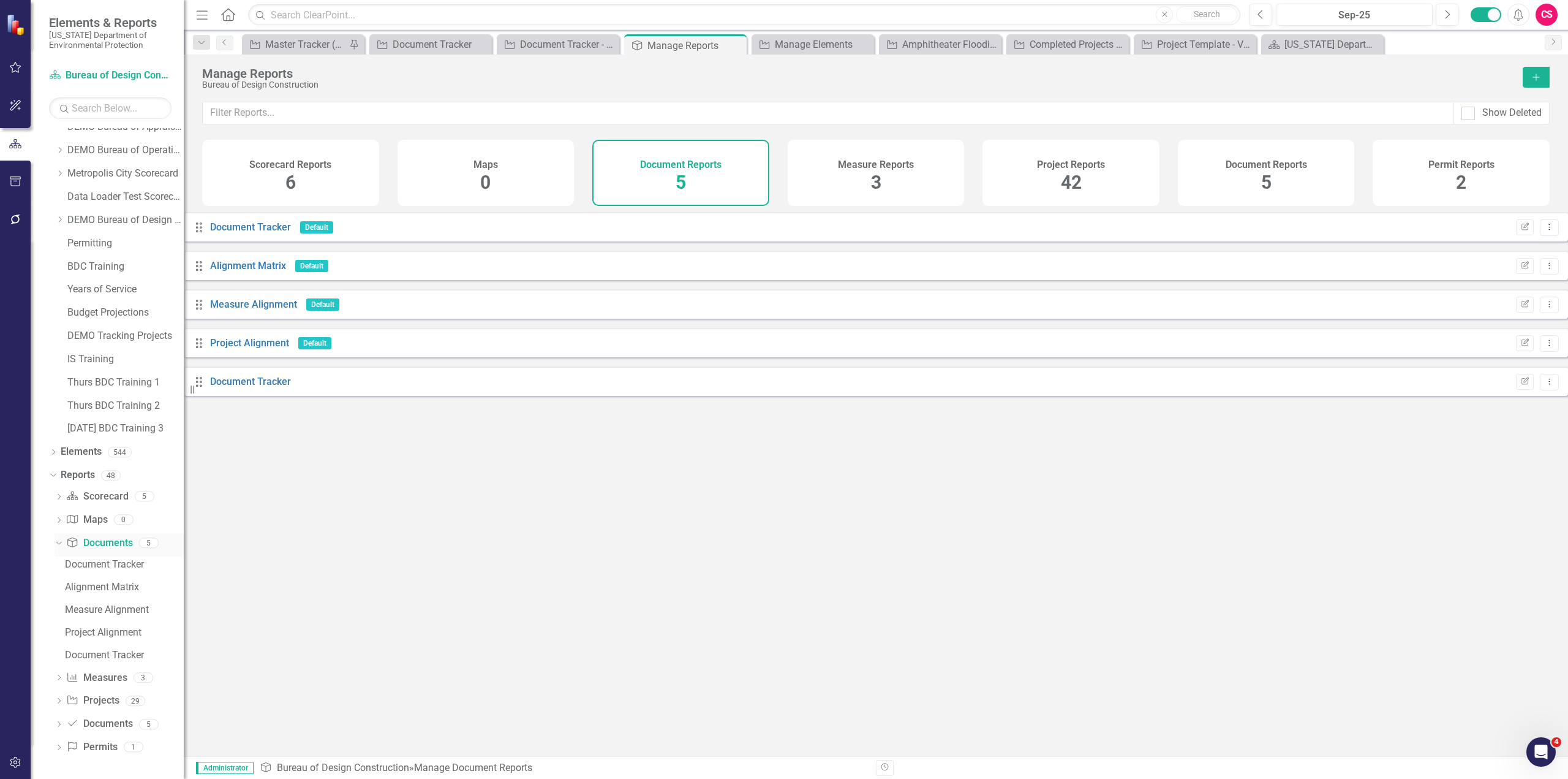
scroll to position [730, 0]
click at [280, 387] on link "Document Tracker" at bounding box center [250, 381] width 81 height 12
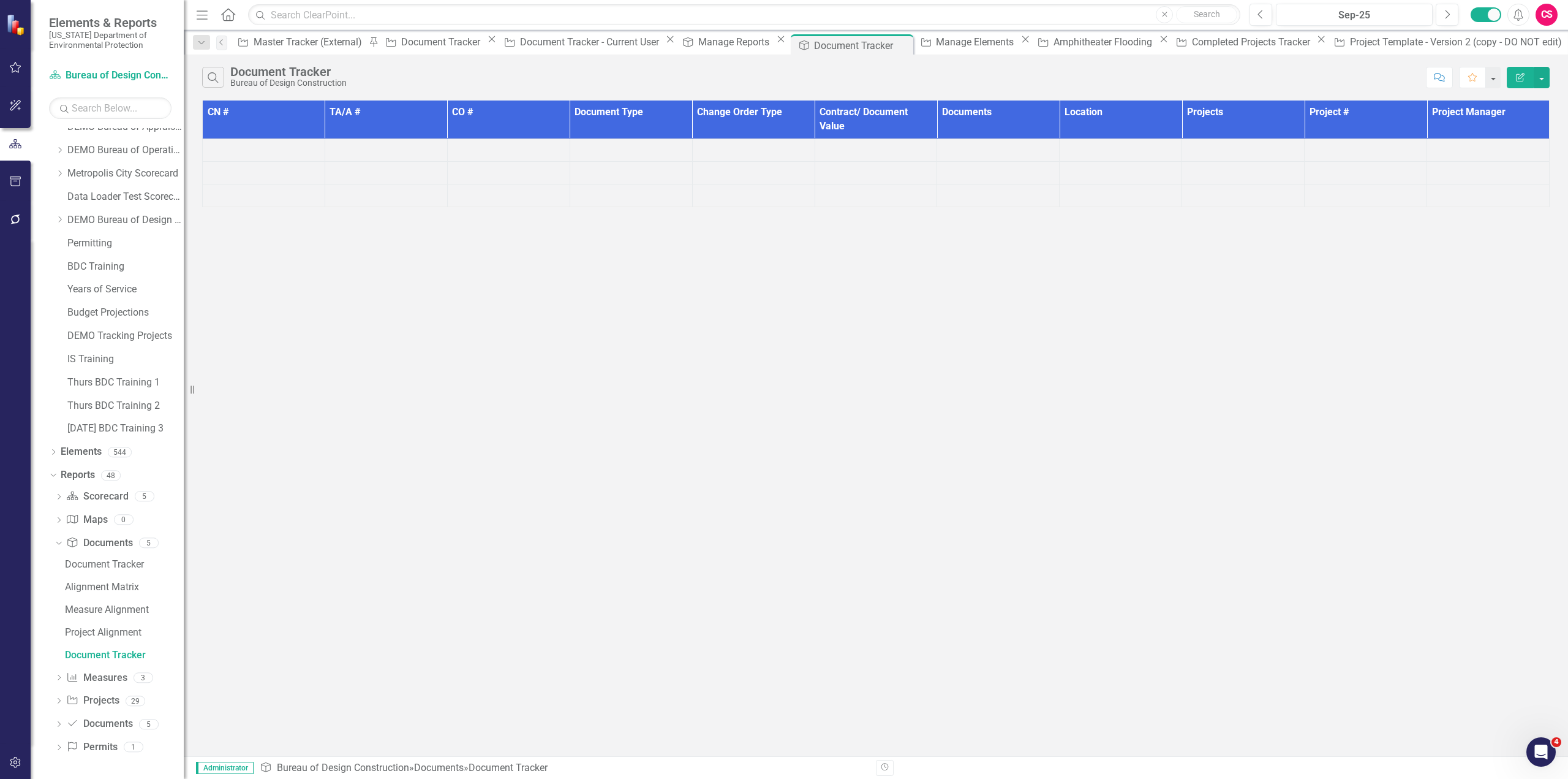
scroll to position [616, 0]
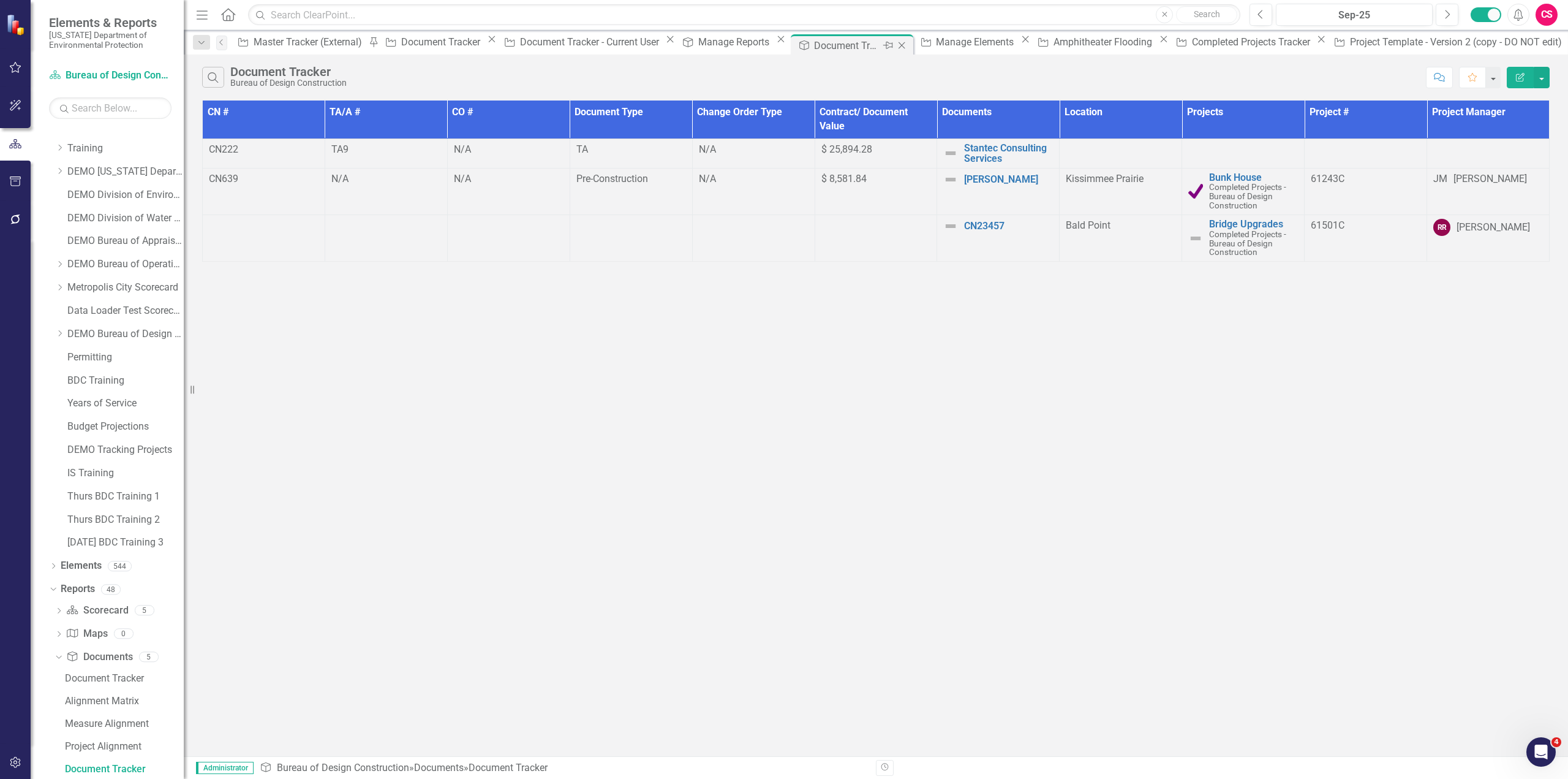
click at [896, 48] on icon "Close" at bounding box center [901, 46] width 12 height 10
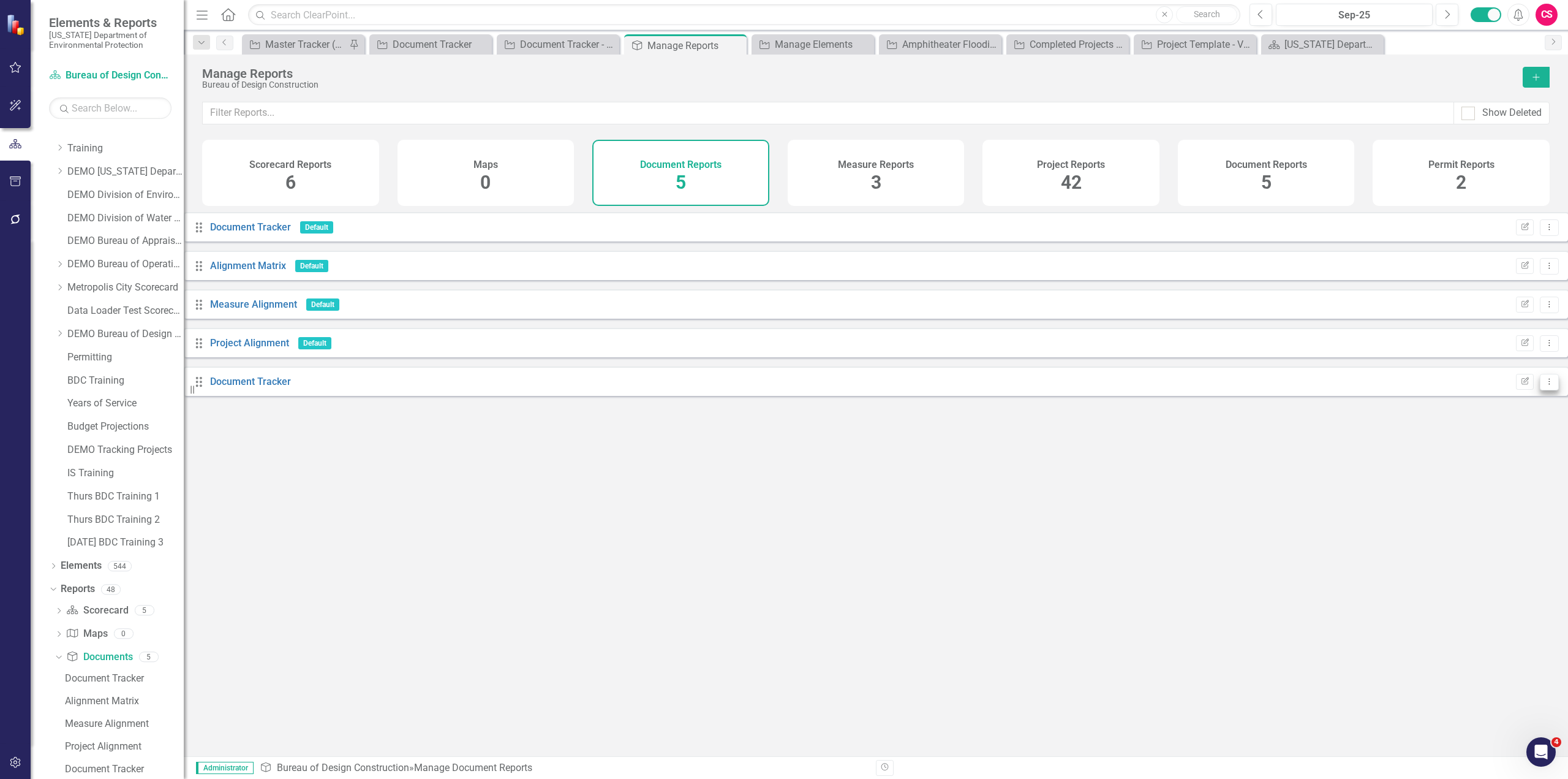
click at [1540, 390] on button "Dropdown Menu" at bounding box center [1549, 382] width 19 height 17
click at [1485, 479] on link "Trash Delete Report" at bounding box center [1490, 479] width 101 height 22
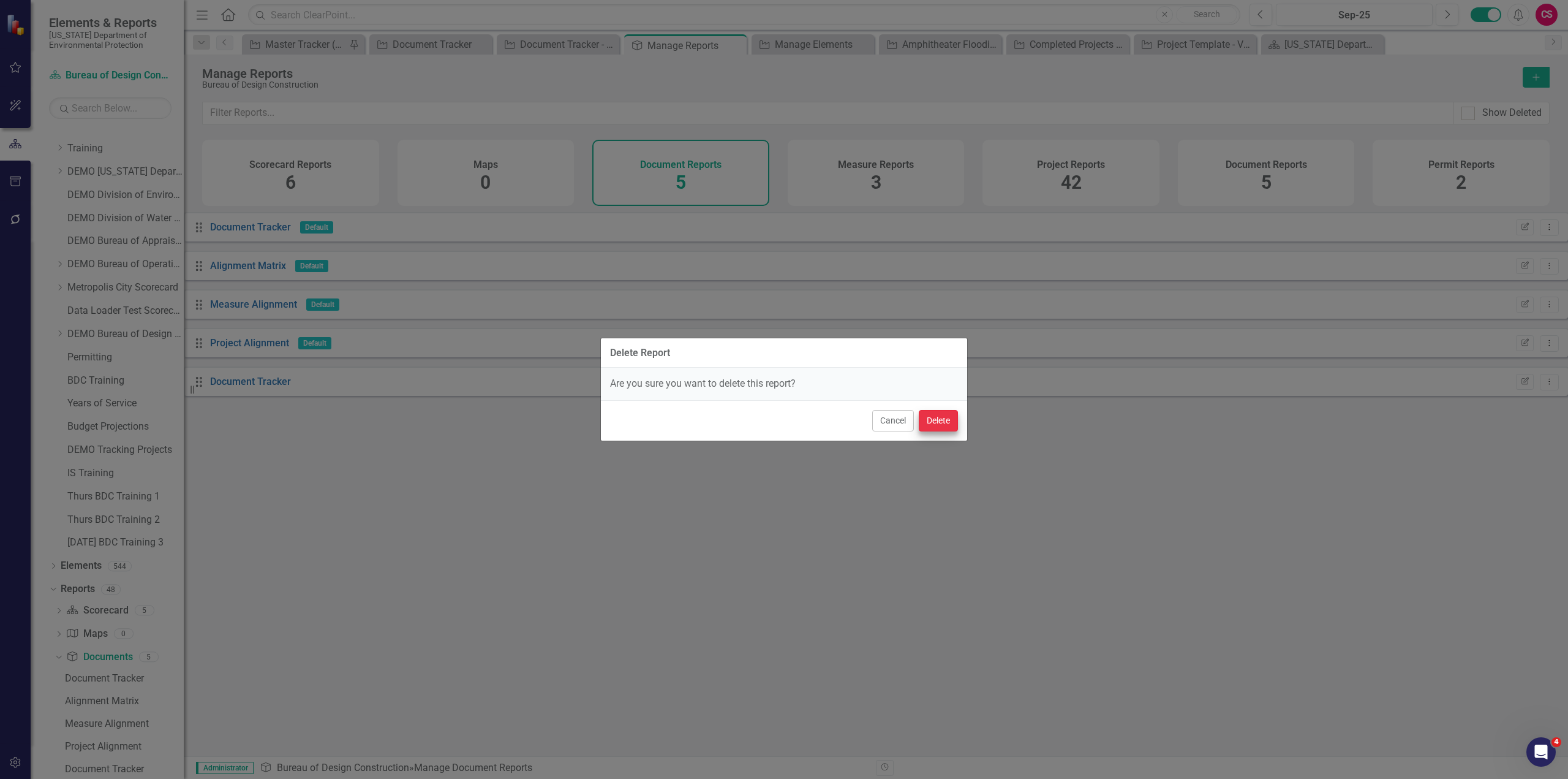
click at [955, 415] on div "Delete Report Are you sure you want to delete this report? Cancel Delete" at bounding box center [784, 390] width 368 height 779
click at [942, 422] on button "Delete" at bounding box center [938, 421] width 39 height 22
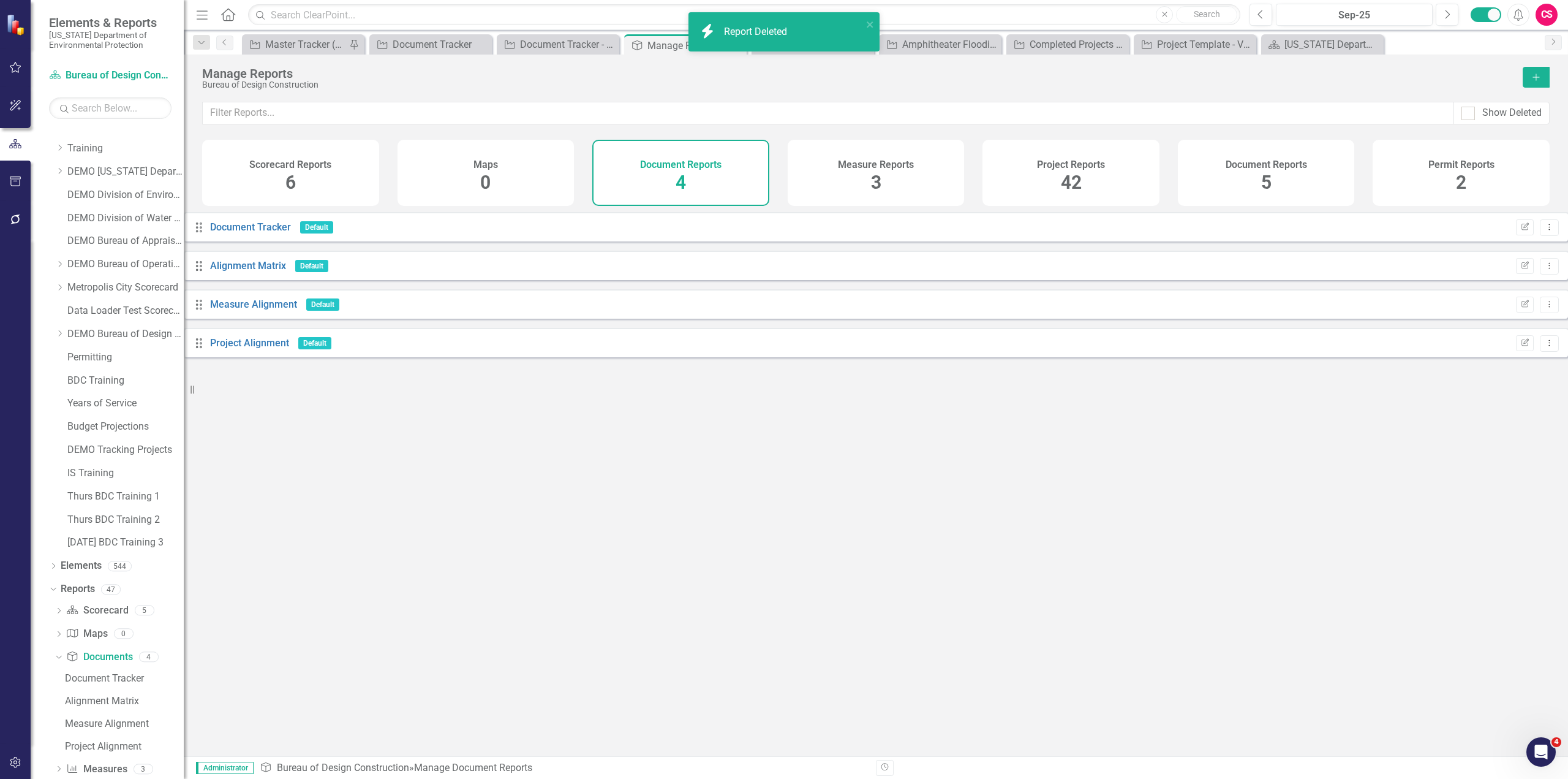
click at [1251, 178] on div "Document Reports 5" at bounding box center [1266, 173] width 177 height 66
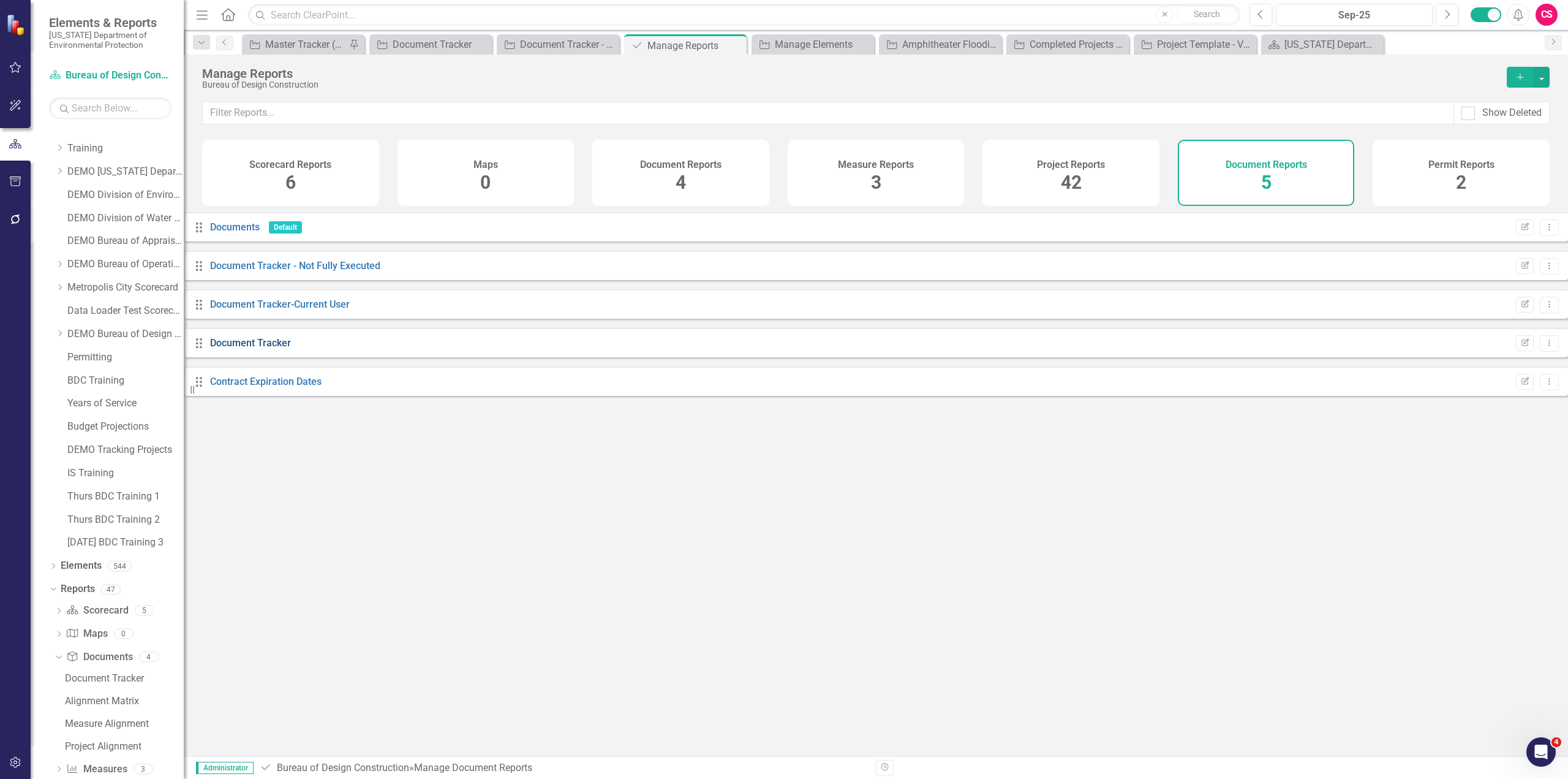
click at [263, 349] on link "Document Tracker" at bounding box center [250, 343] width 81 height 12
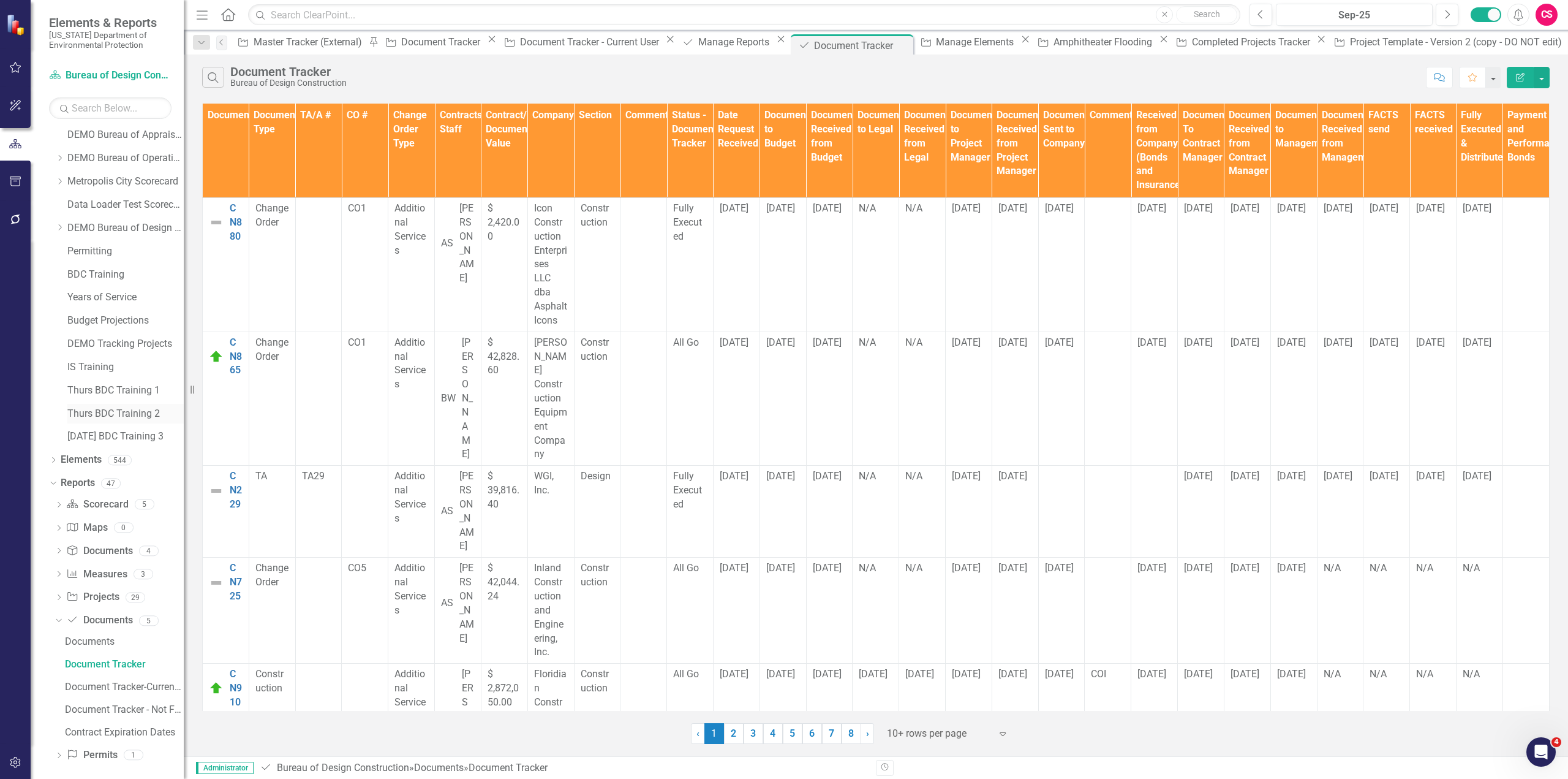
scroll to position [730, 0]
click at [56, 499] on icon "Dropdown" at bounding box center [59, 498] width 8 height 7
click at [58, 499] on icon "Dropdown" at bounding box center [57, 496] width 7 height 8
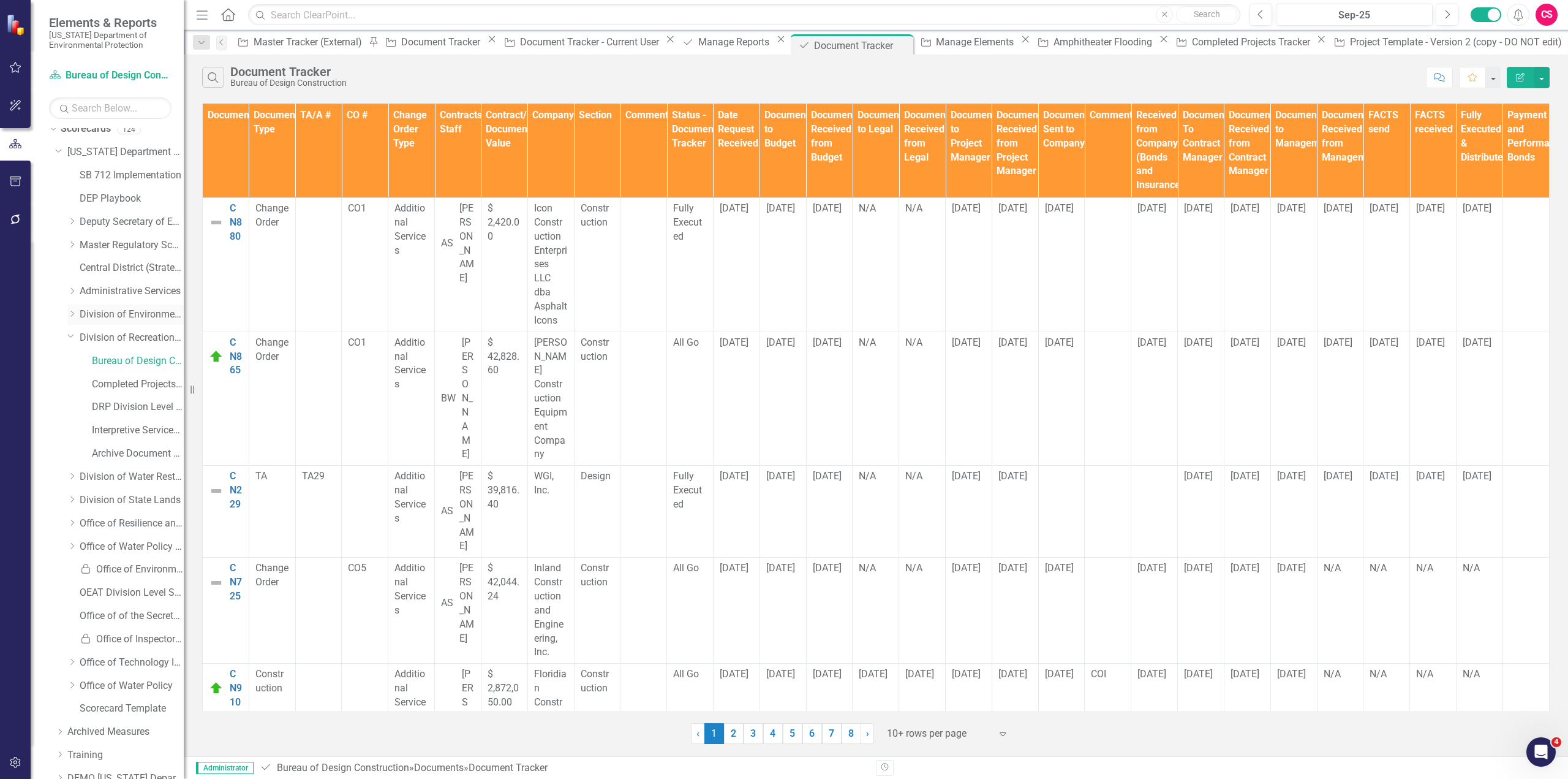
scroll to position [7, 0]
click at [143, 368] on link "Bureau of Design Construction" at bounding box center [138, 364] width 92 height 14
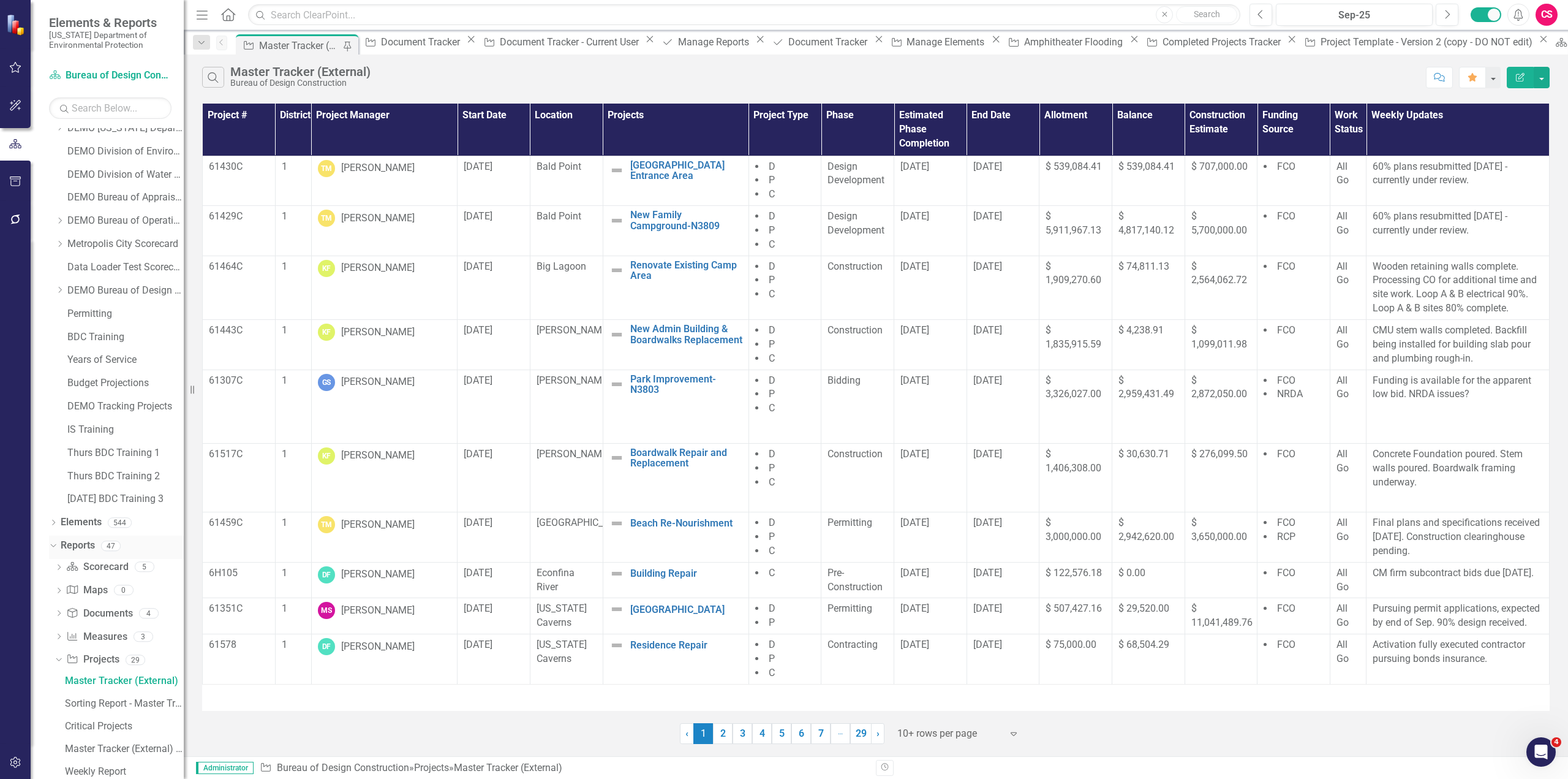
scroll to position [659, 0]
click at [89, 546] on link "Reports" at bounding box center [77, 546] width 34 height 14
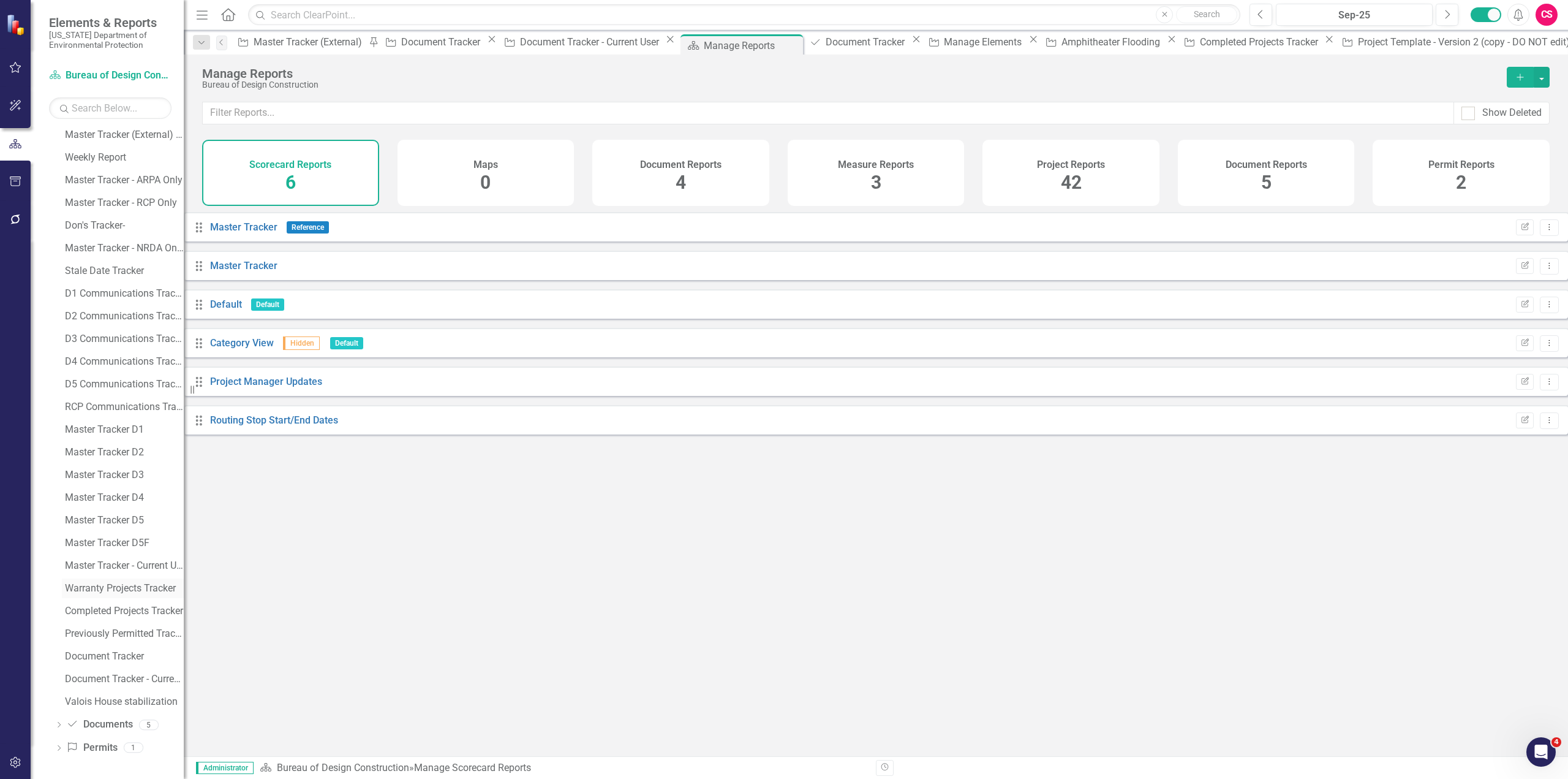
scroll to position [1274, 0]
click at [1079, 175] on span "42" at bounding box center [1071, 183] width 21 height 22
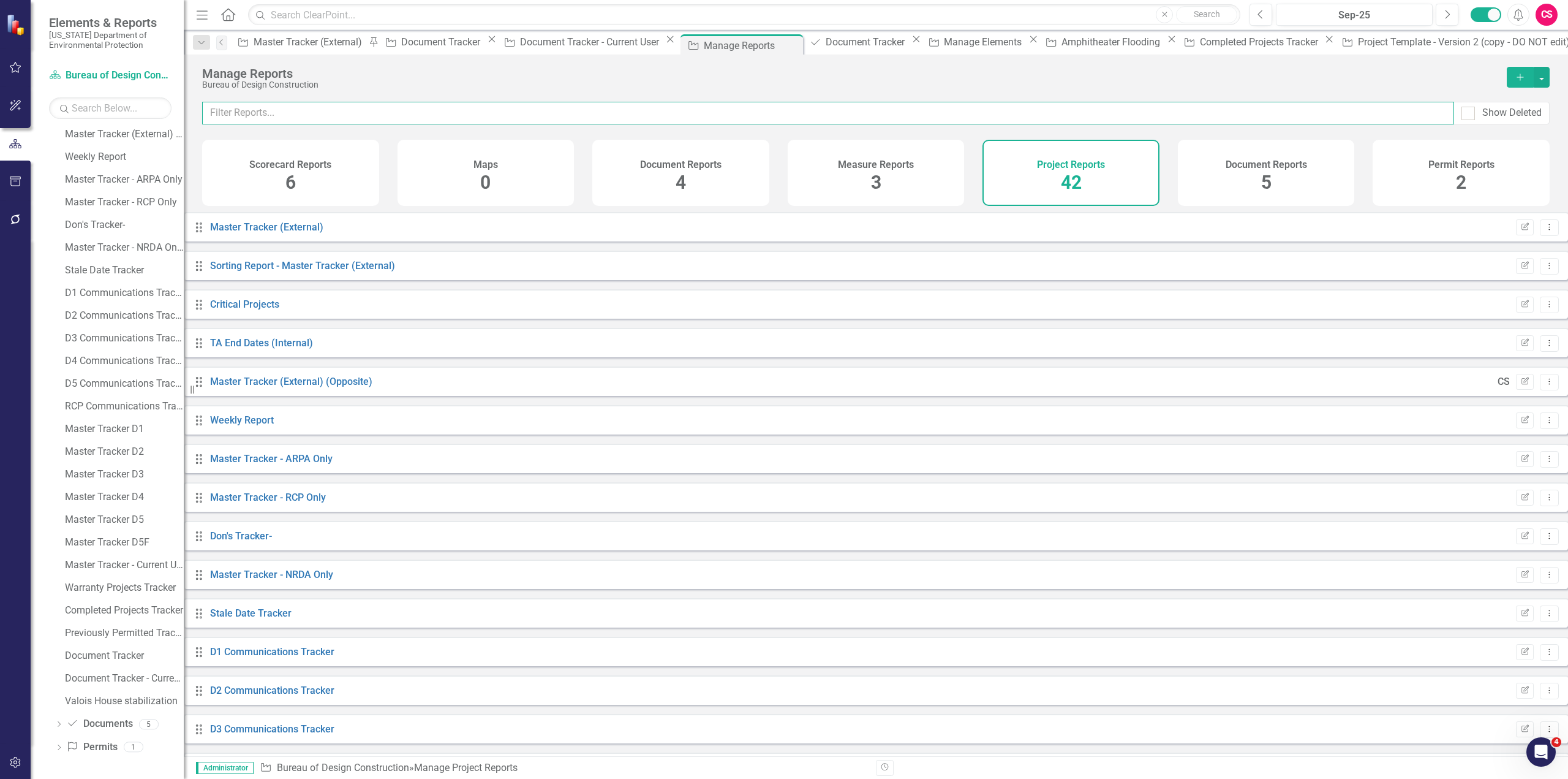
click at [456, 118] on input "text" at bounding box center [828, 113] width 1253 height 22
click at [459, 115] on input "text" at bounding box center [828, 113] width 1253 height 22
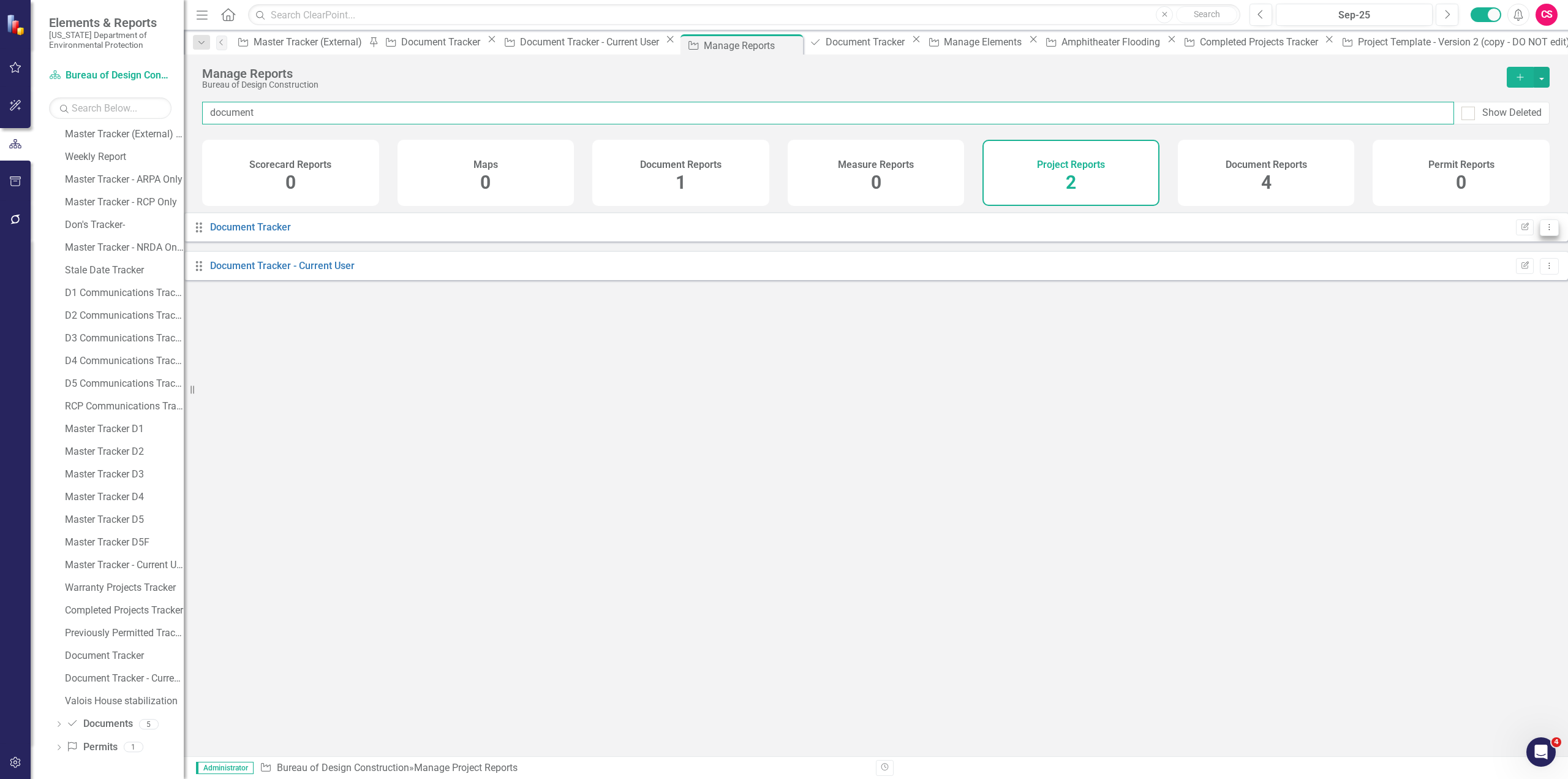
type input "document"
click at [1545, 231] on icon "Dropdown Menu" at bounding box center [1550, 228] width 11 height 8
click at [1297, 289] on div "Drag Document Tracker Edit Report Dropdown Menu Drag Document Tracker - Current…" at bounding box center [876, 250] width 1385 height 77
click at [1521, 270] on icon "Edit Report" at bounding box center [1525, 266] width 9 height 7
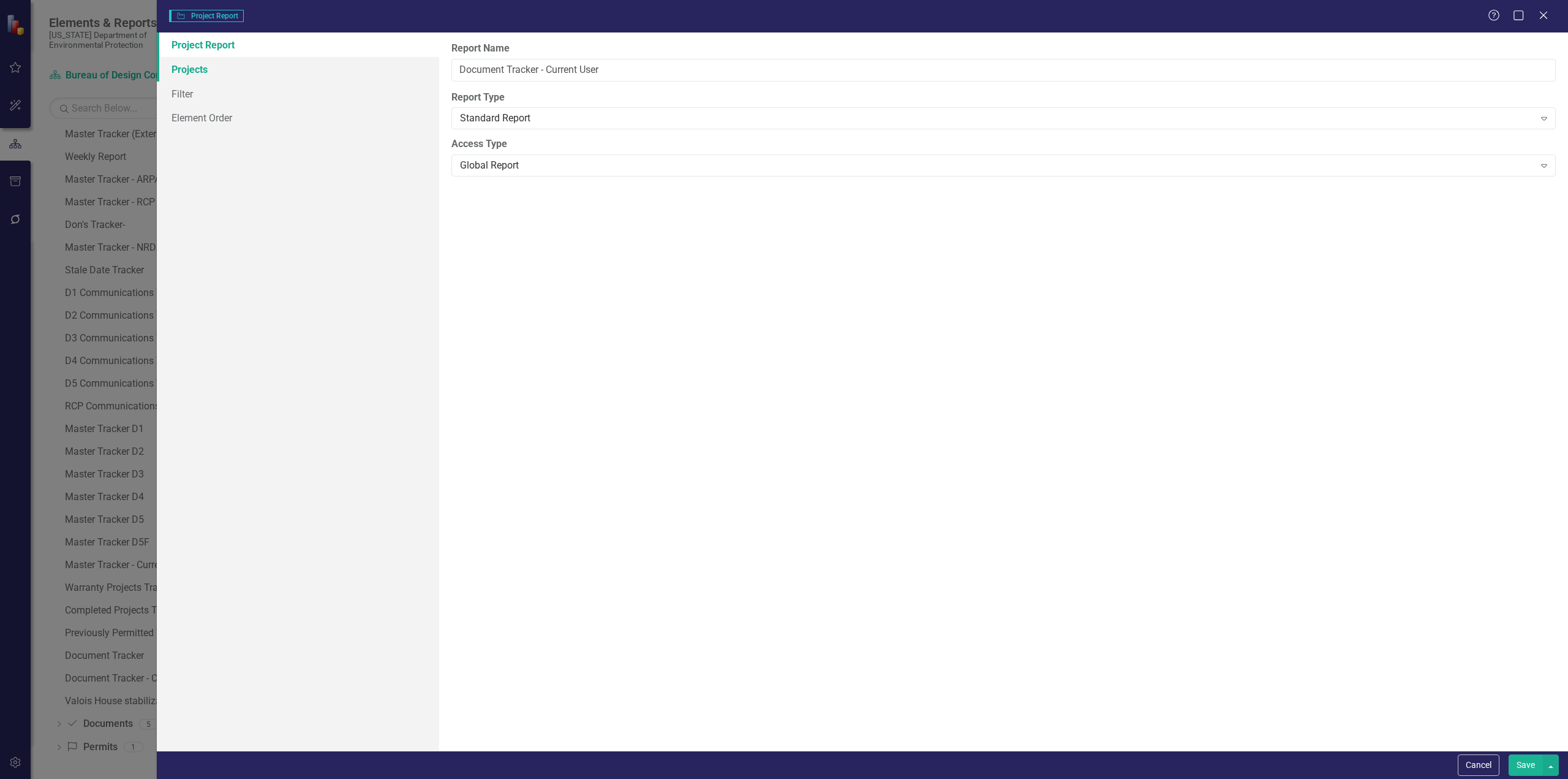
type input "Document Tracker - Current User"
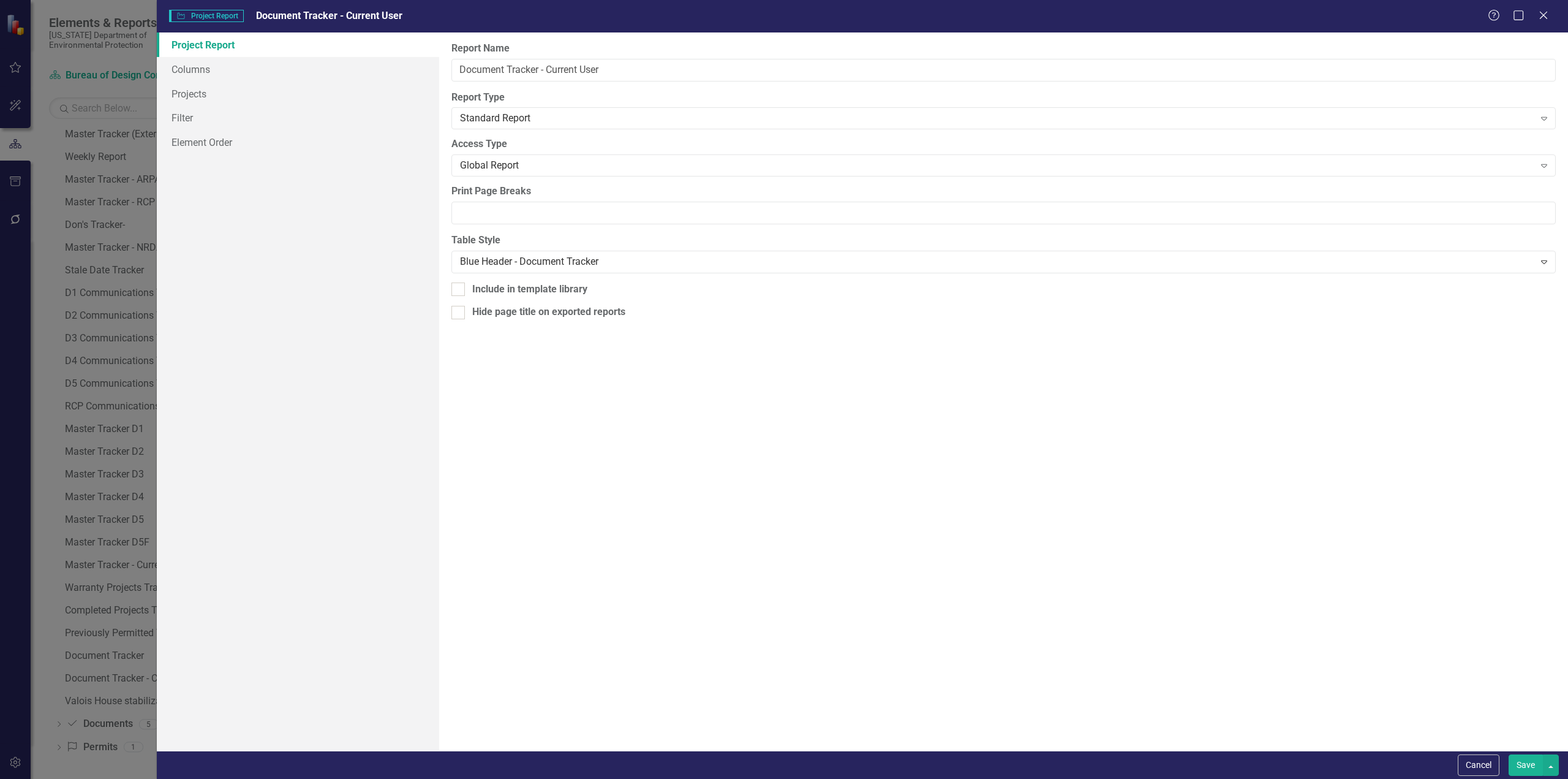
click at [1465, 754] on div "Cancel Save" at bounding box center [862, 765] width 1411 height 28
click at [1474, 764] on button "Cancel" at bounding box center [1478, 766] width 42 height 22
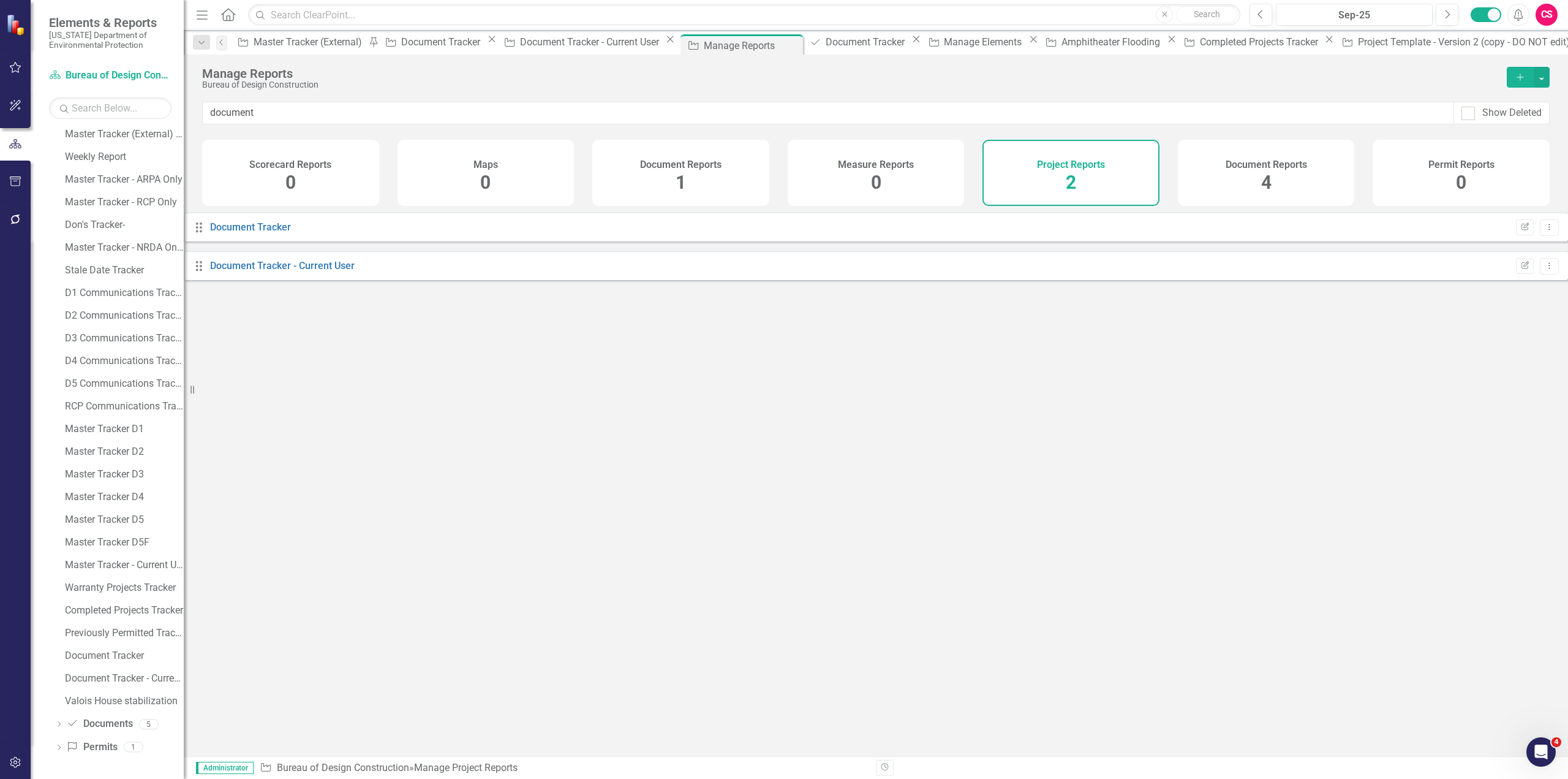
click at [1545, 231] on icon "Dropdown Menu" at bounding box center [1550, 228] width 11 height 8
click at [1494, 324] on link "Trash Delete Report" at bounding box center [1490, 325] width 101 height 22
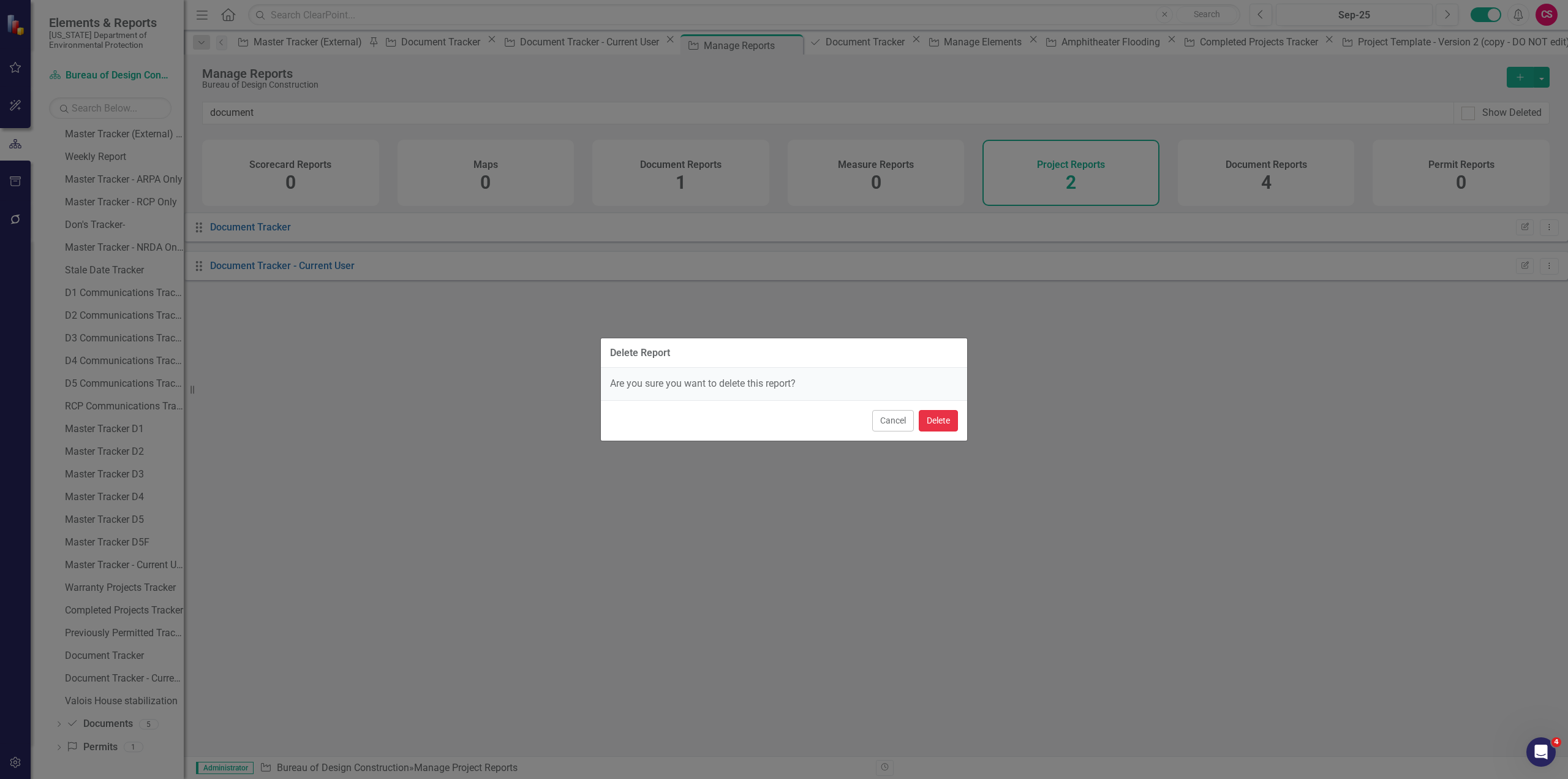
click at [953, 420] on button "Delete" at bounding box center [938, 421] width 39 height 22
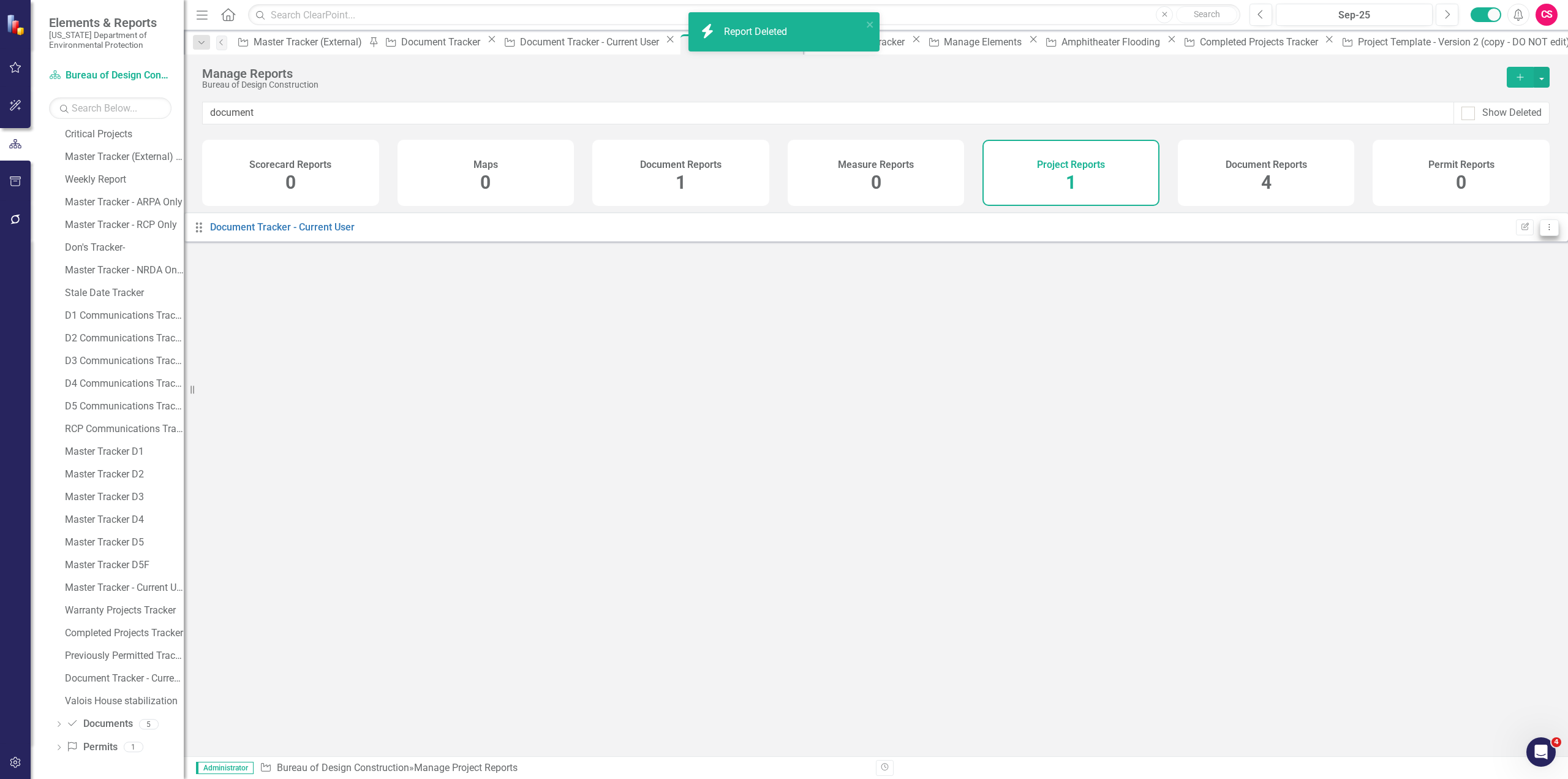
click at [1540, 236] on button "Dropdown Menu" at bounding box center [1549, 228] width 19 height 17
click at [1486, 321] on link "Trash Delete Report" at bounding box center [1490, 325] width 101 height 22
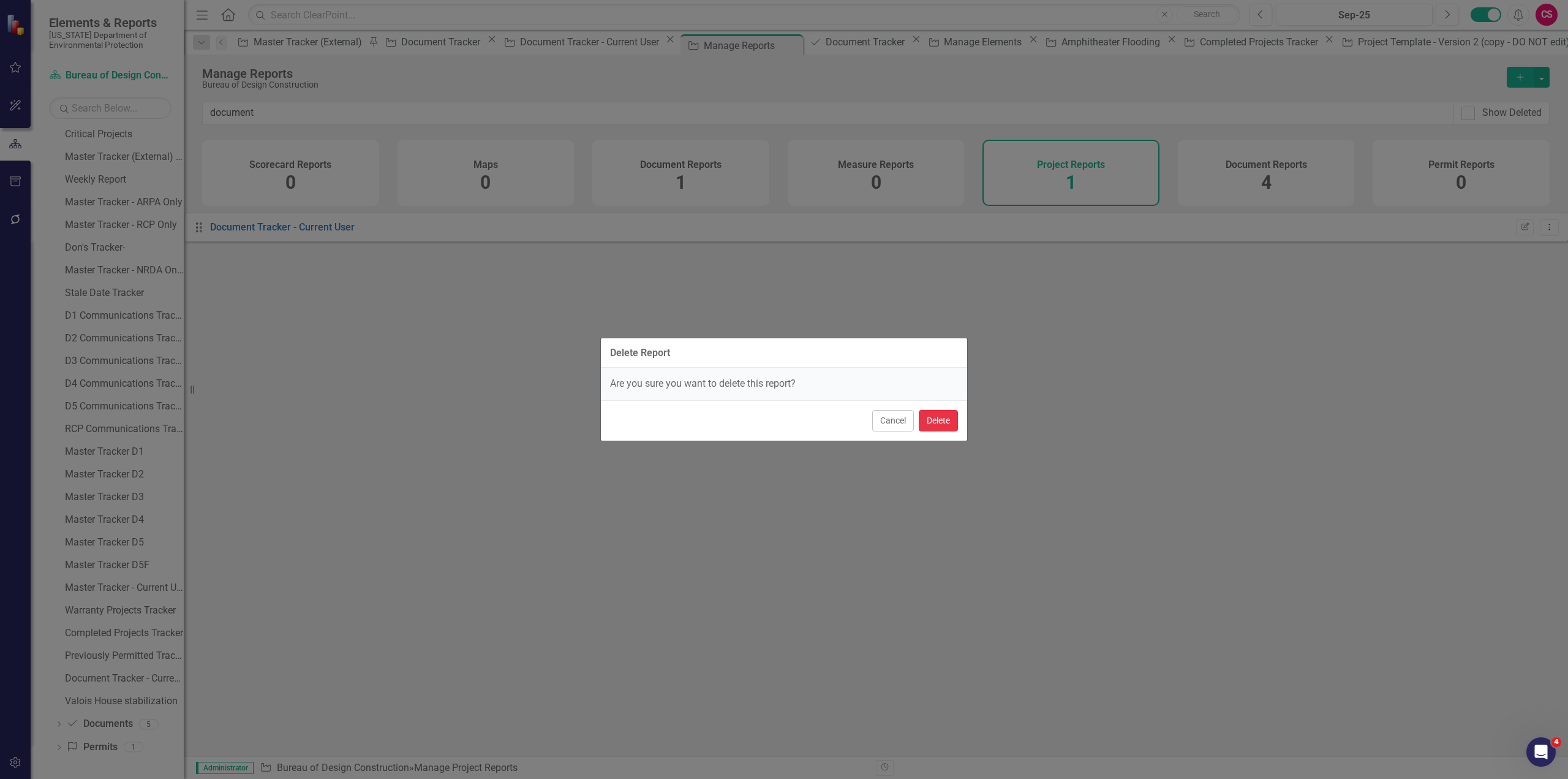
click at [941, 419] on button "Delete" at bounding box center [938, 421] width 39 height 22
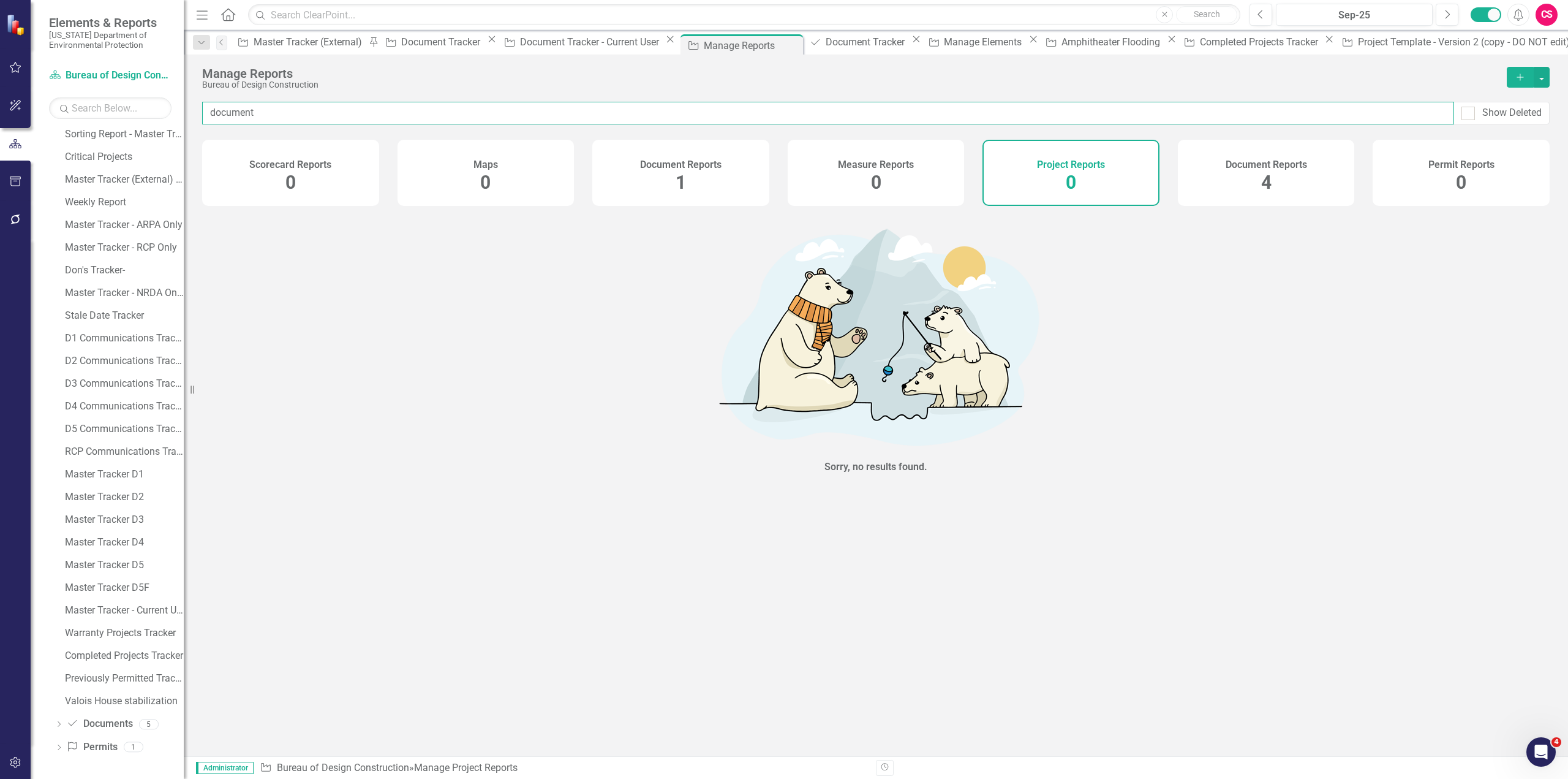
click at [284, 104] on input "document" at bounding box center [828, 113] width 1253 height 22
drag, startPoint x: 280, startPoint y: 110, endPoint x: 143, endPoint y: 61, distance: 145.5
click at [166, 123] on div "Elements & Reports Florida Department of Environmental Protection Scorecard Bur…" at bounding box center [784, 390] width 1568 height 779
drag, startPoint x: 1248, startPoint y: 172, endPoint x: 1257, endPoint y: 173, distance: 9.1
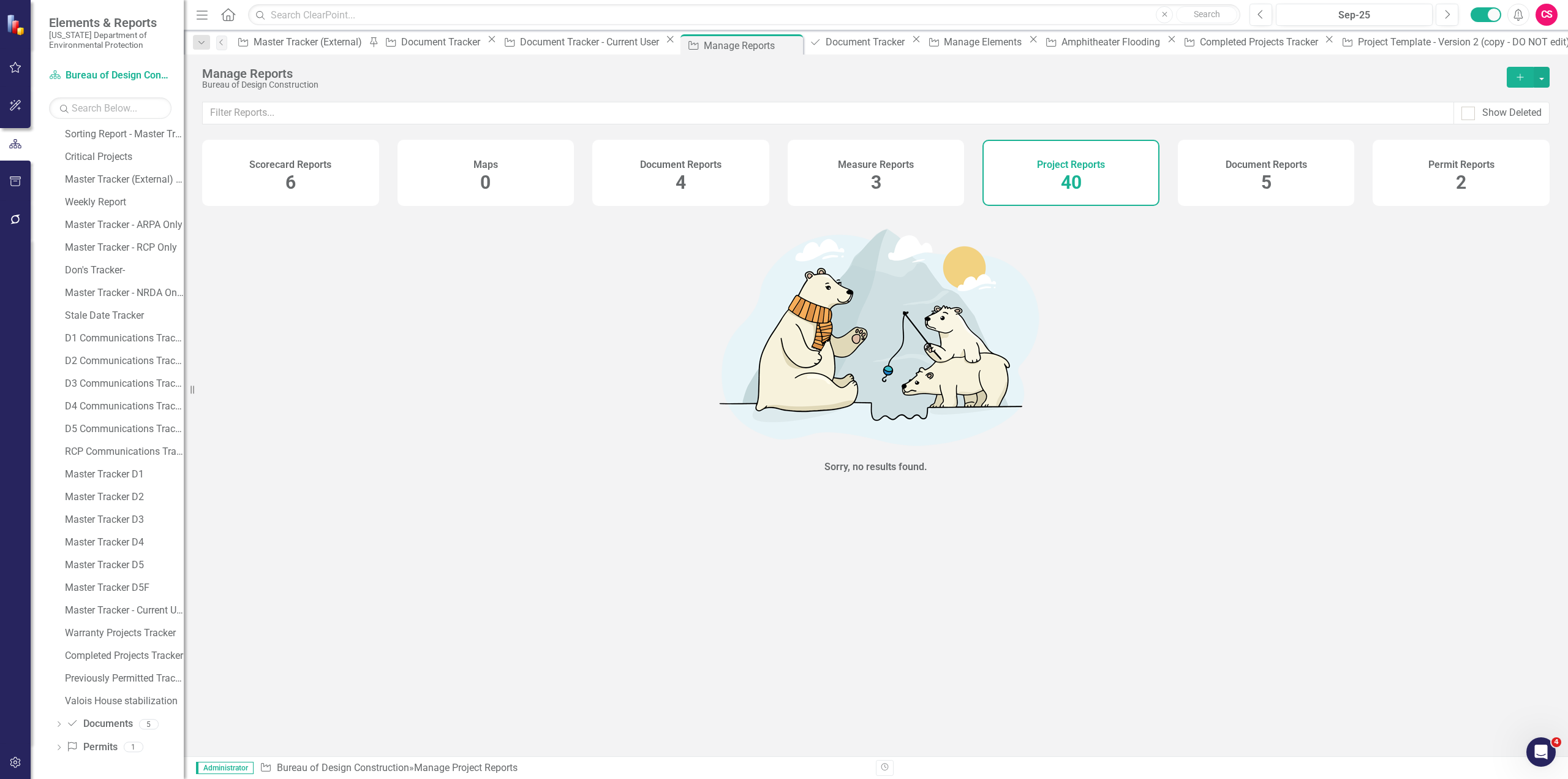
click at [1252, 172] on div "Document Reports 5" at bounding box center [1266, 173] width 177 height 66
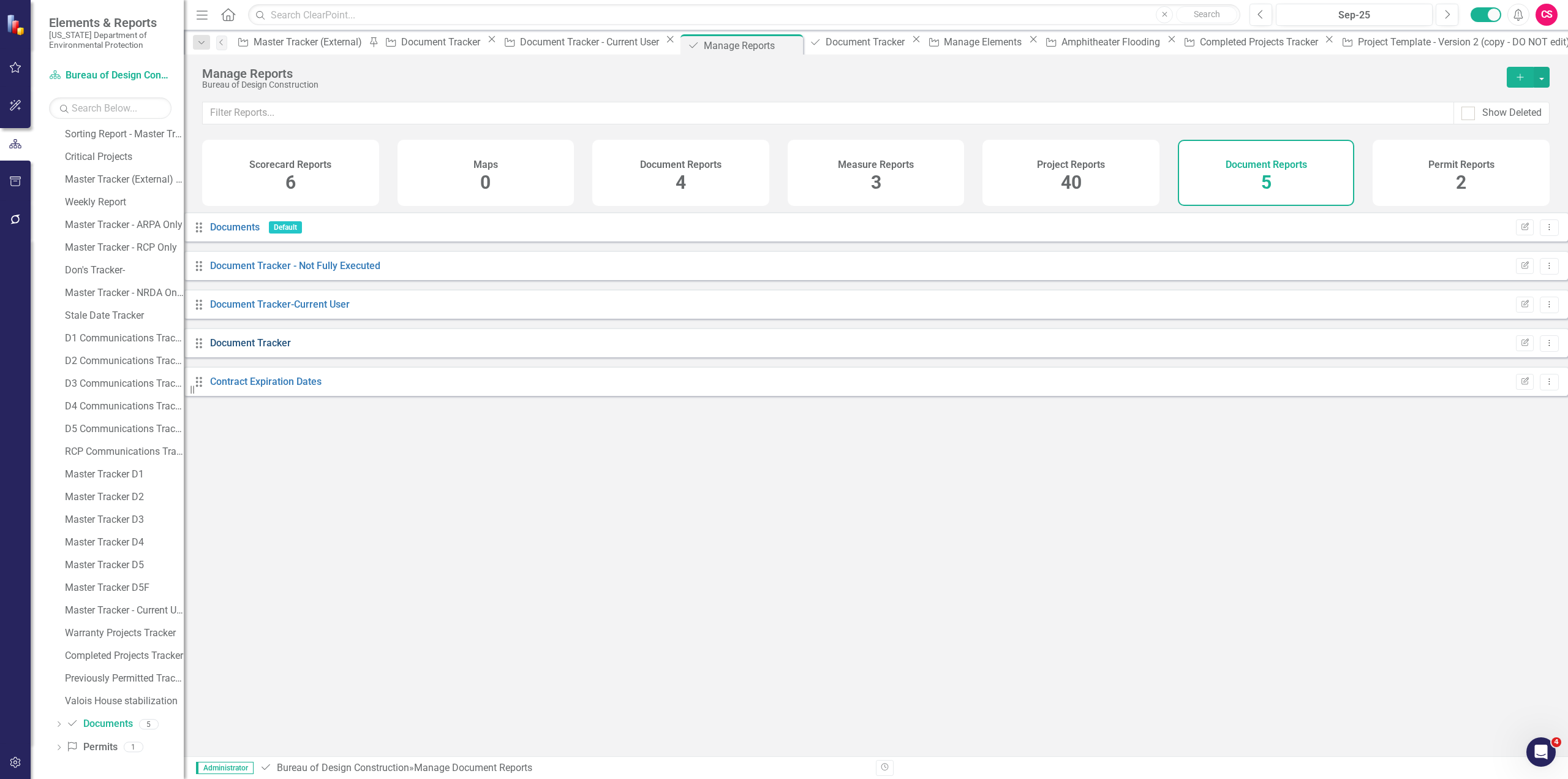
click at [271, 349] on link "Document Tracker" at bounding box center [250, 343] width 81 height 12
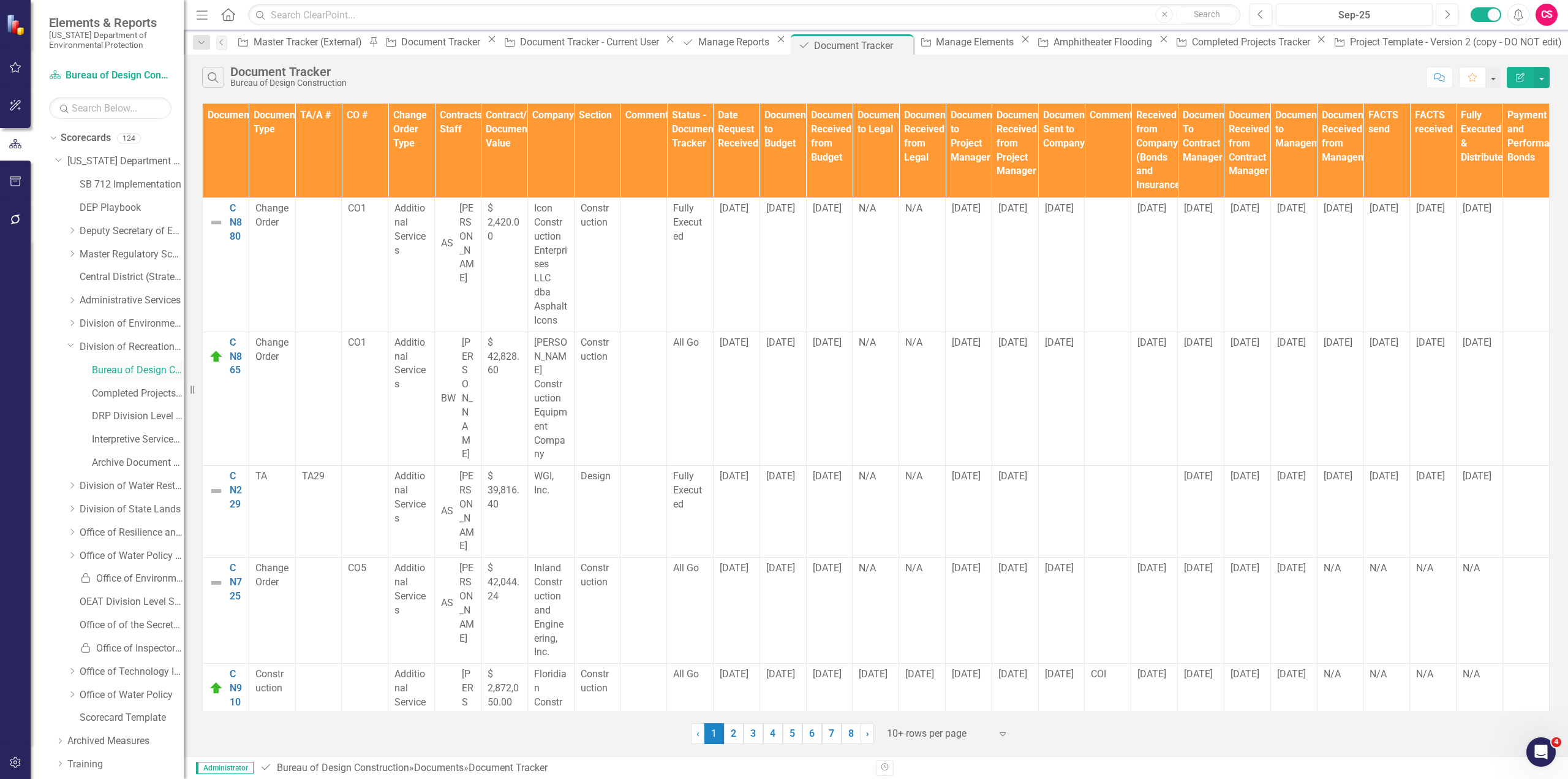
click at [127, 371] on link "Bureau of Design Construction" at bounding box center [138, 370] width 92 height 14
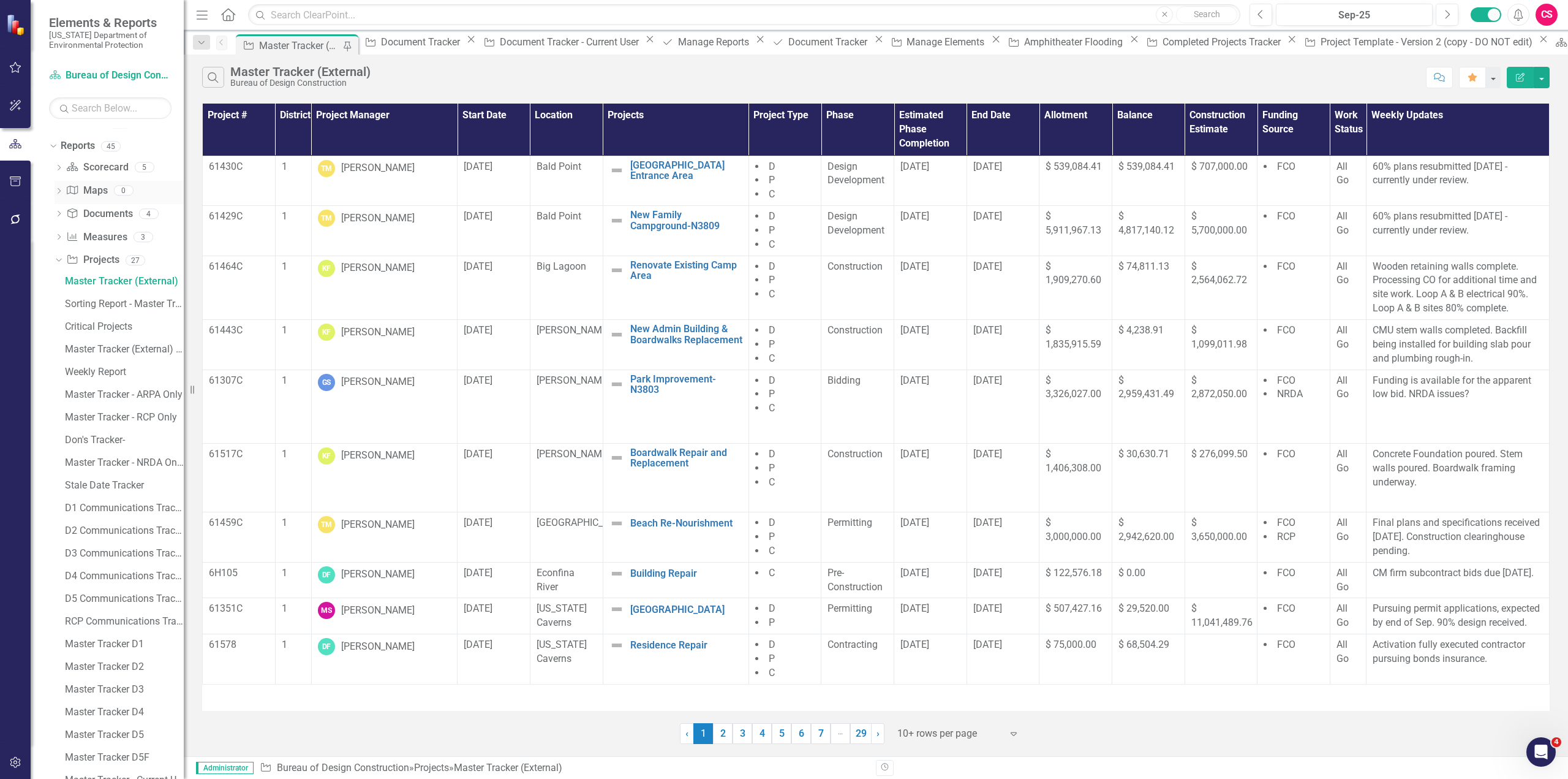
scroll to position [1061, 0]
click at [57, 168] on icon "Dropdown" at bounding box center [59, 168] width 8 height 7
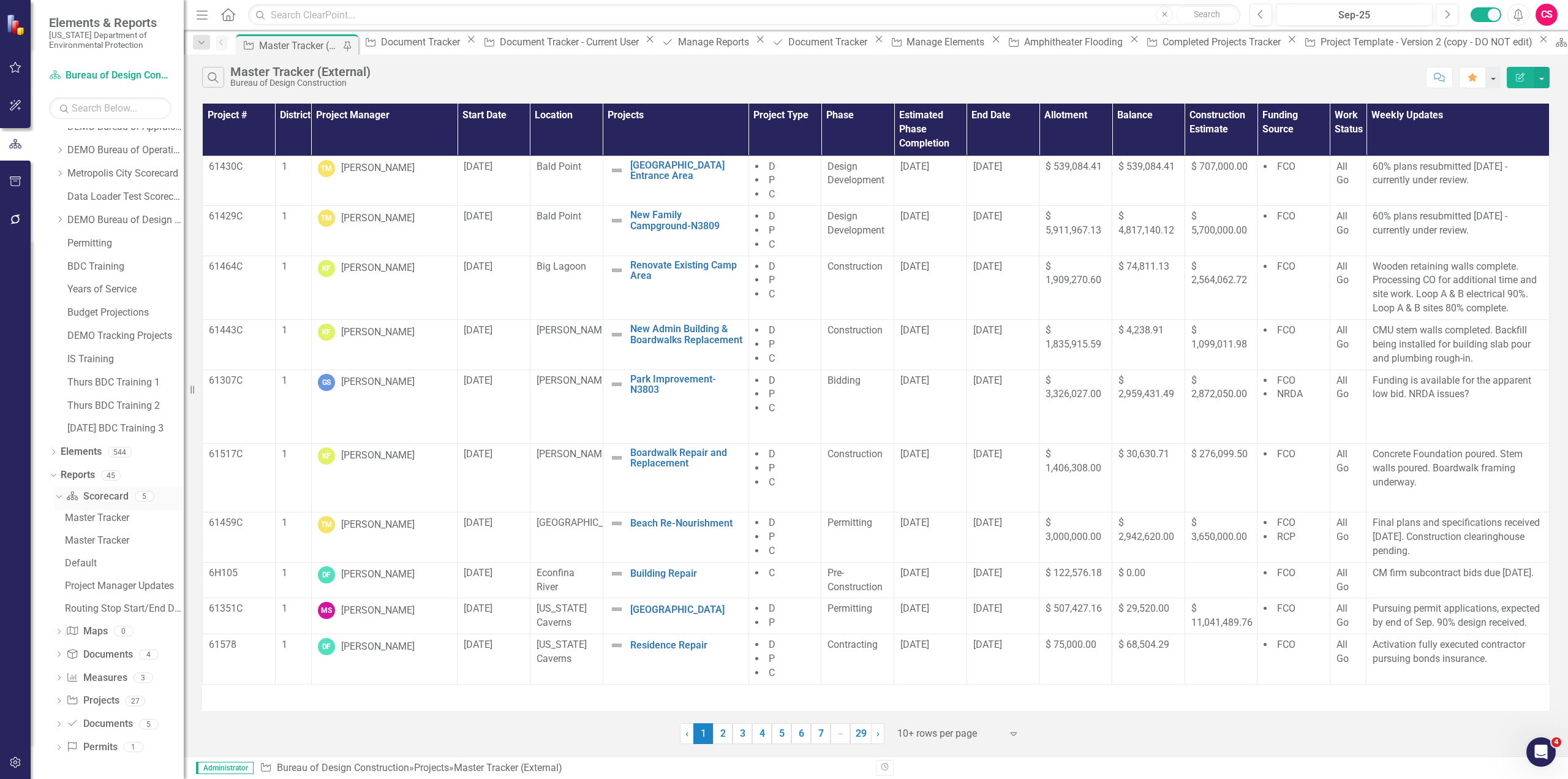
scroll to position [730, 0]
click at [102, 499] on link "Scorecard Scorecard" at bounding box center [97, 497] width 62 height 14
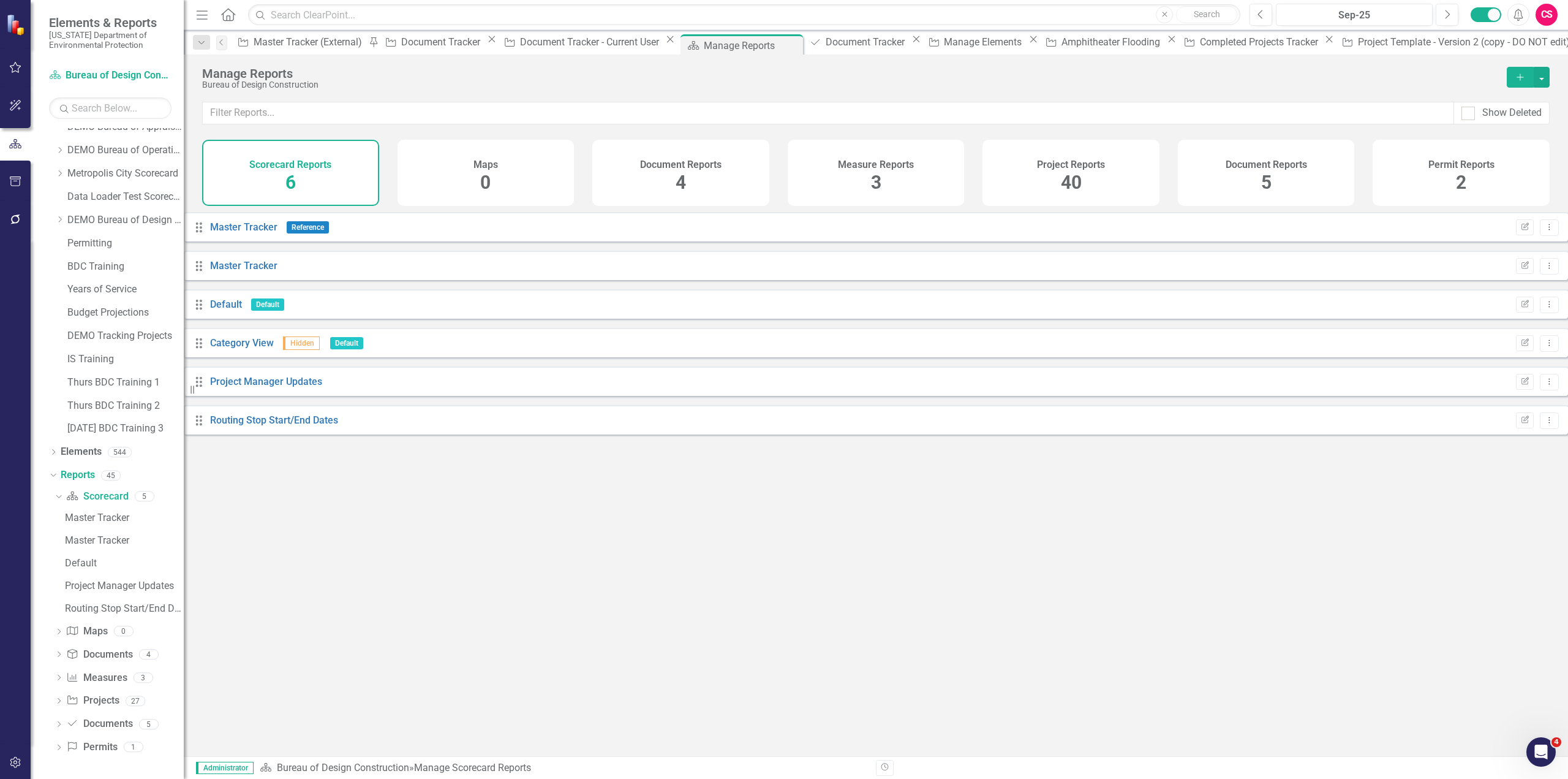
click at [1526, 79] on icon "Add" at bounding box center [1520, 77] width 11 height 8
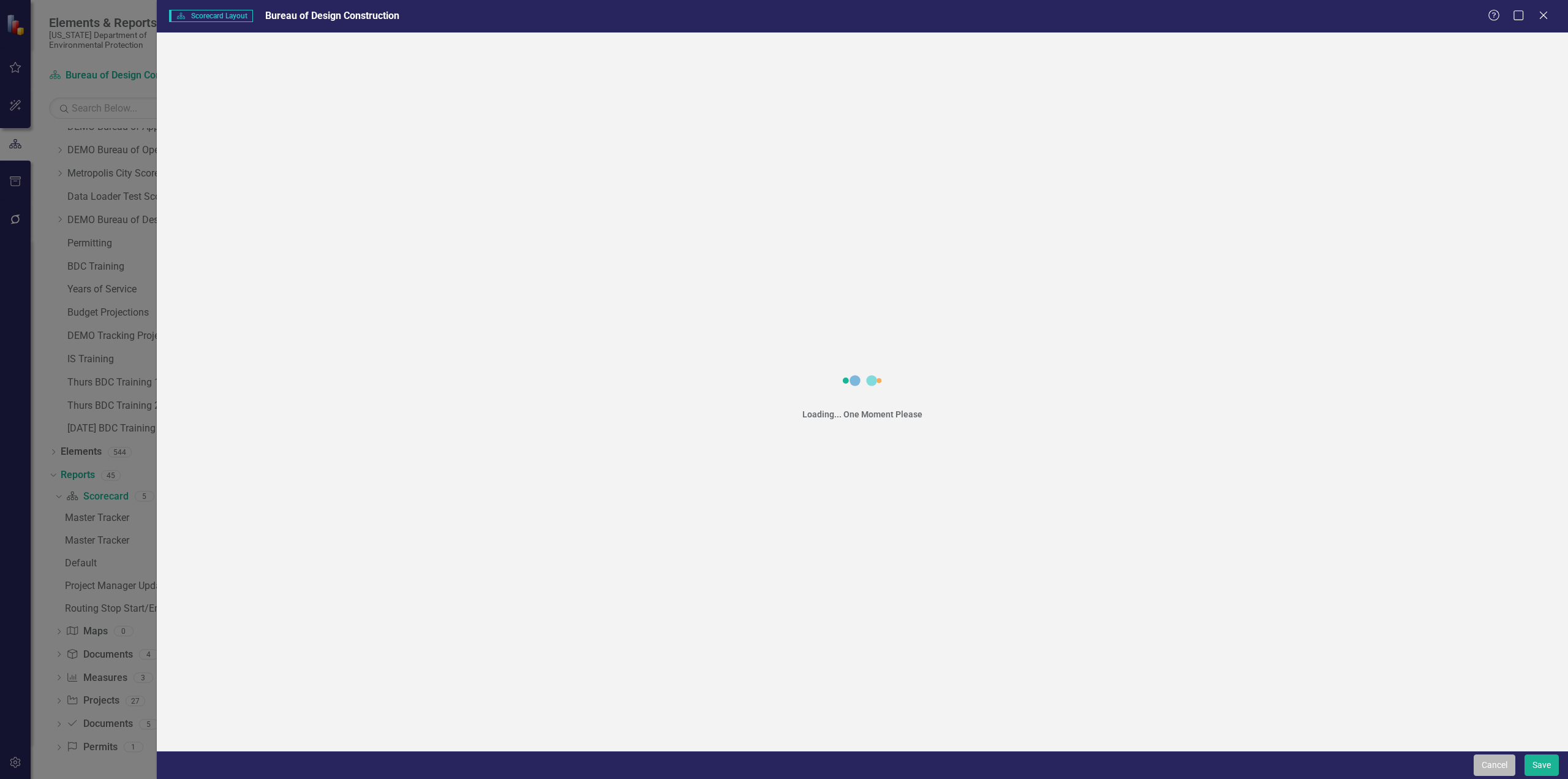
click at [1486, 762] on button "Cancel" at bounding box center [1495, 766] width 42 height 22
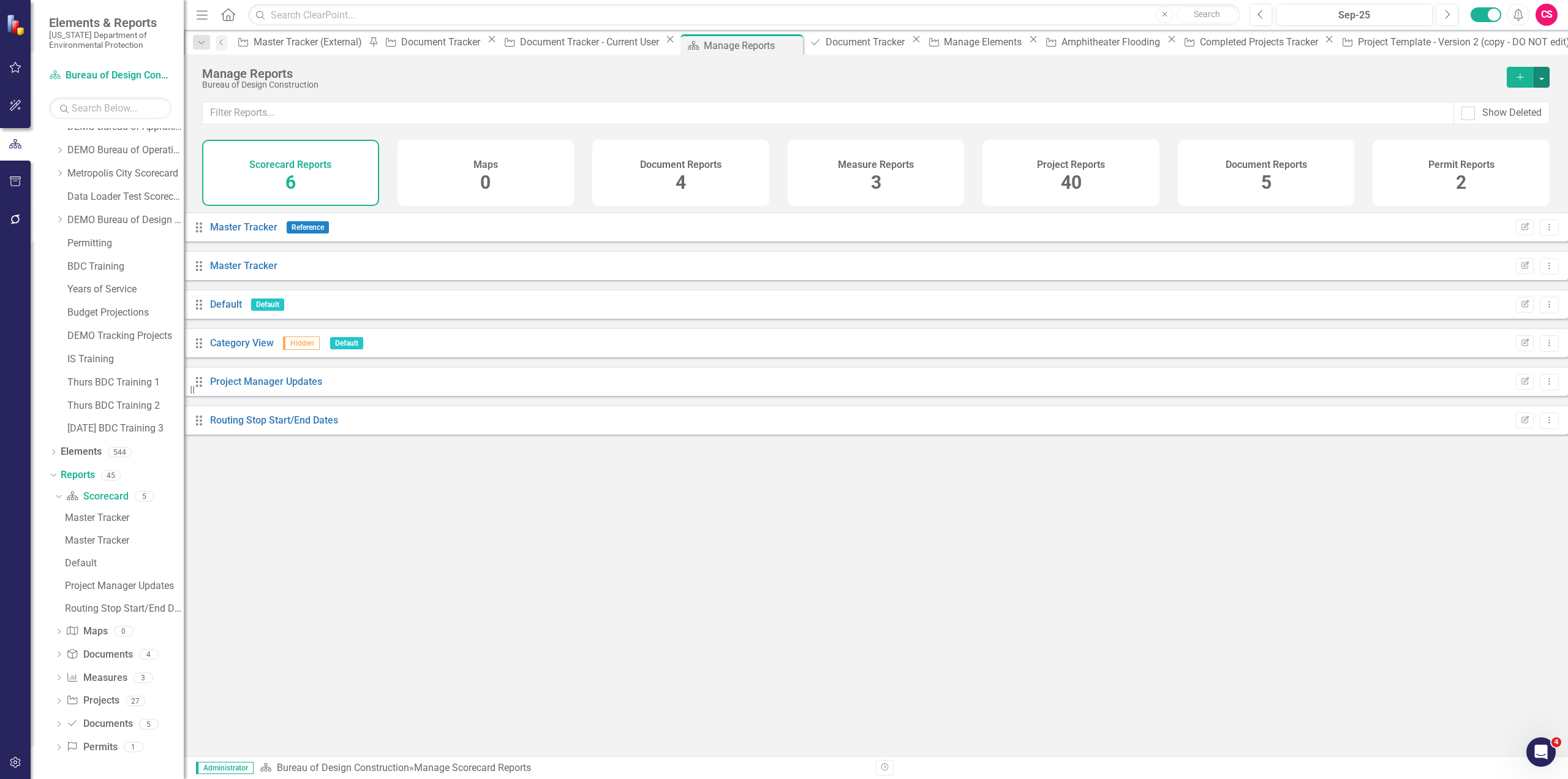
click at [1546, 79] on button "button" at bounding box center [1541, 76] width 16 height 21
click at [1477, 140] on link "Reference Add Report Reference" at bounding box center [1488, 145] width 123 height 22
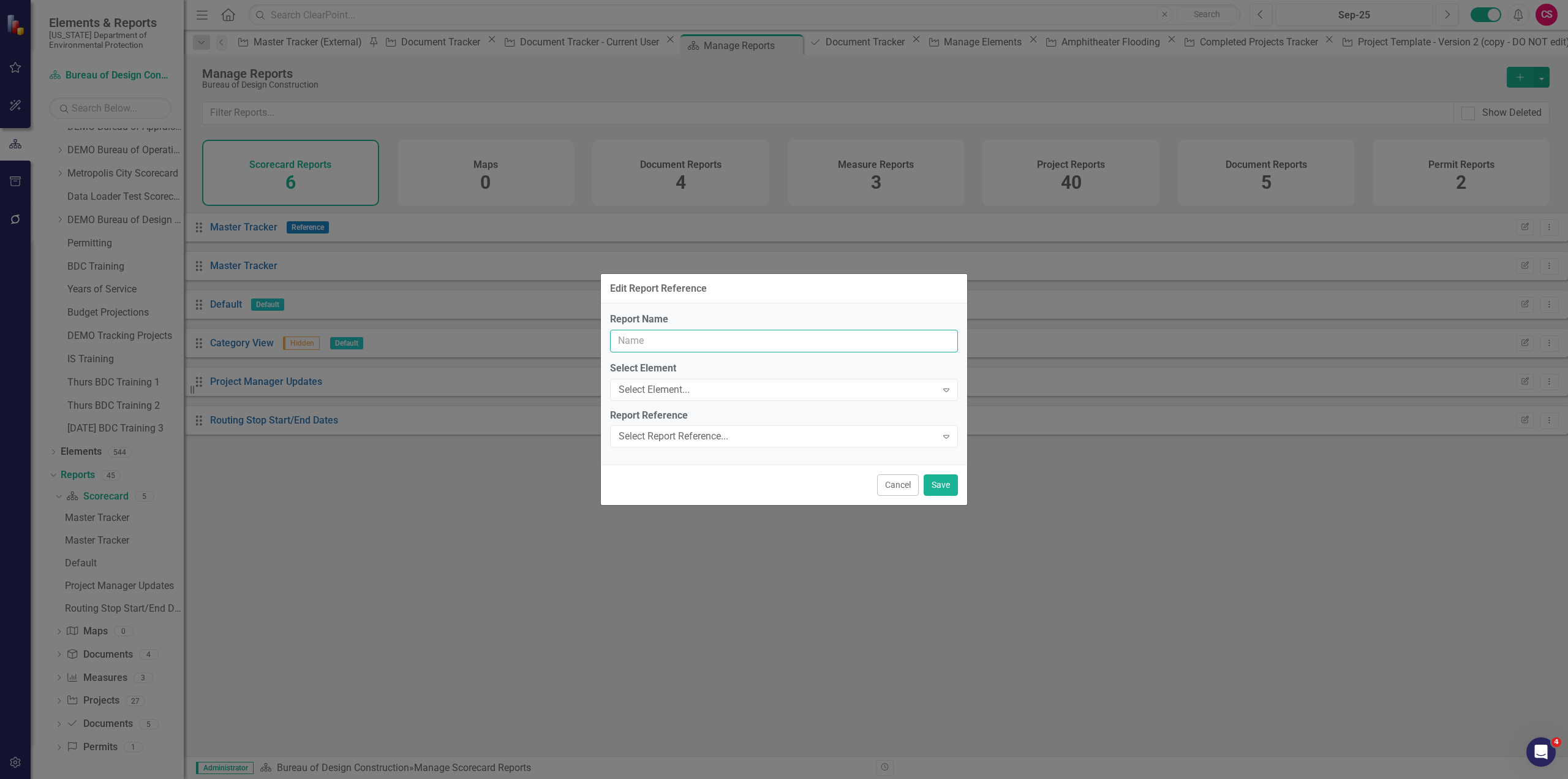
click at [763, 339] on input "Report Name" at bounding box center [784, 341] width 348 height 22
type input "Document Tracker"
click at [657, 390] on div "Select Element..." at bounding box center [777, 390] width 318 height 14
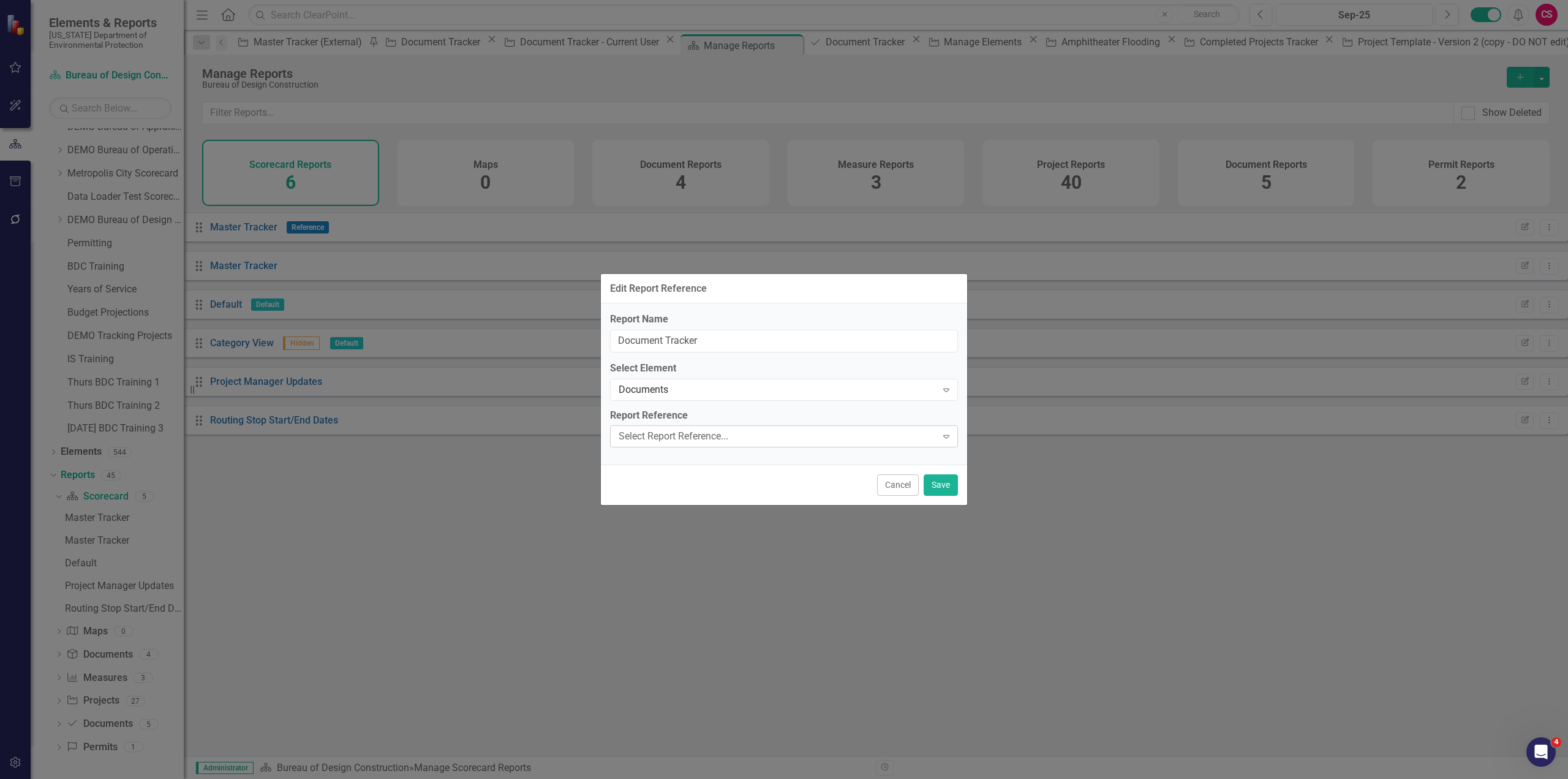
click at [657, 440] on div "Select Report Reference..." at bounding box center [777, 436] width 318 height 14
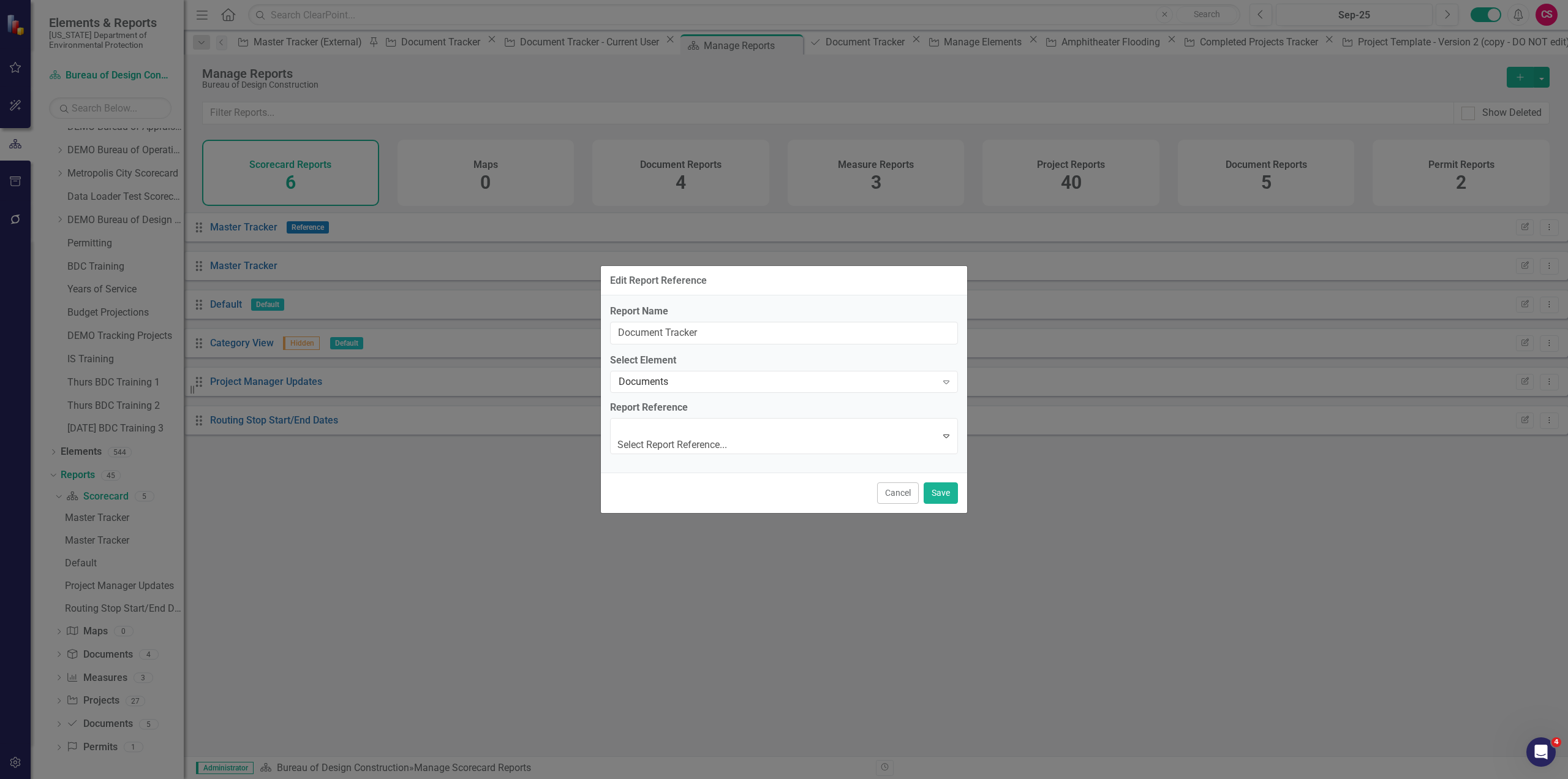
click at [659, 778] on div "Documents" at bounding box center [787, 789] width 1549 height 14
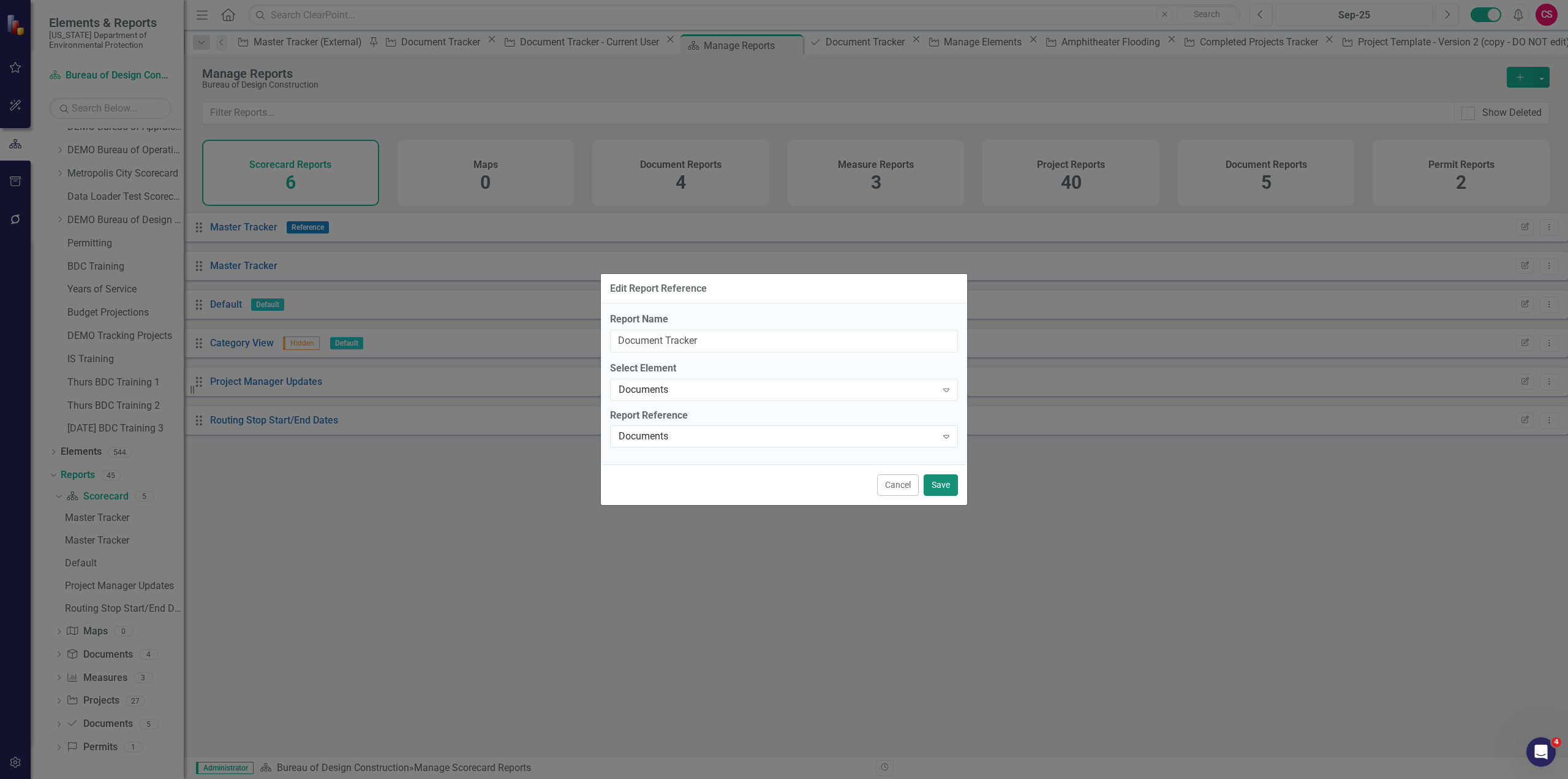
click at [937, 484] on button "Save" at bounding box center [940, 485] width 34 height 22
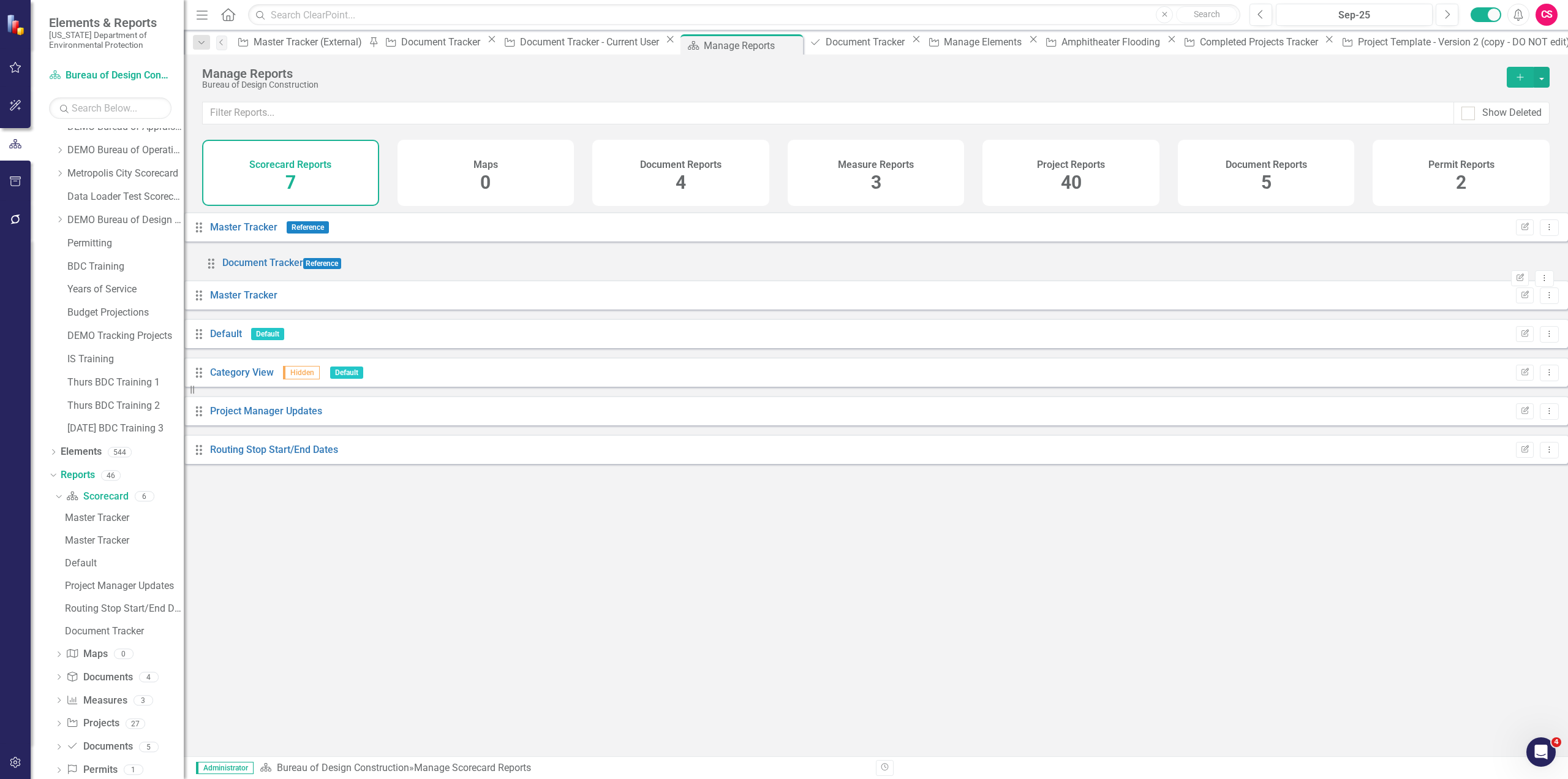
drag, startPoint x: 218, startPoint y: 407, endPoint x: 223, endPoint y: 271, distance: 136.1
click at [223, 271] on div "Drag Master Tracker Reference Edit Report Dropdown Menu Drag Master Tracker Edi…" at bounding box center [876, 342] width 1385 height 262
click at [1269, 189] on span "5" at bounding box center [1267, 183] width 11 height 22
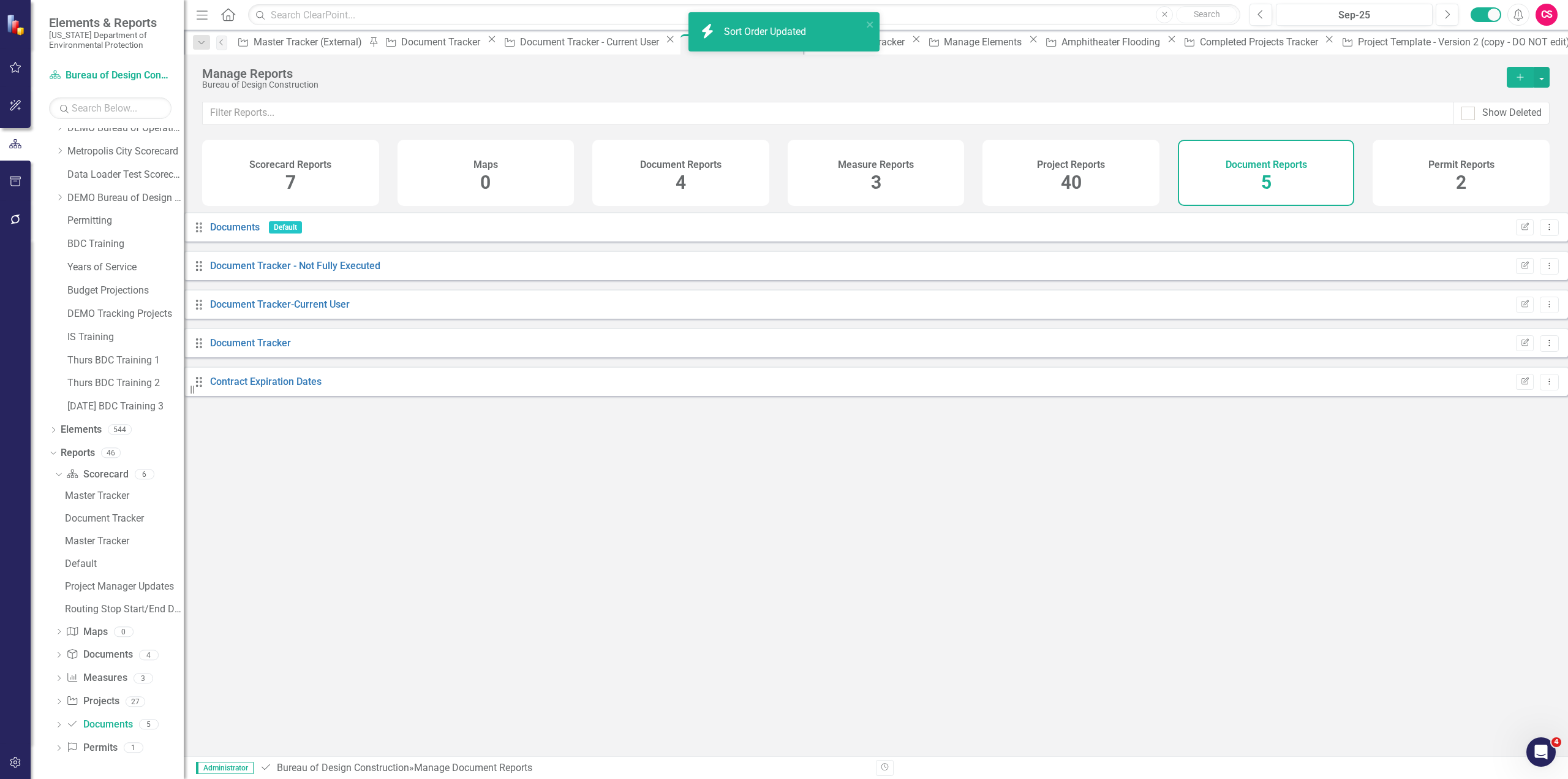
scroll to position [174, 0]
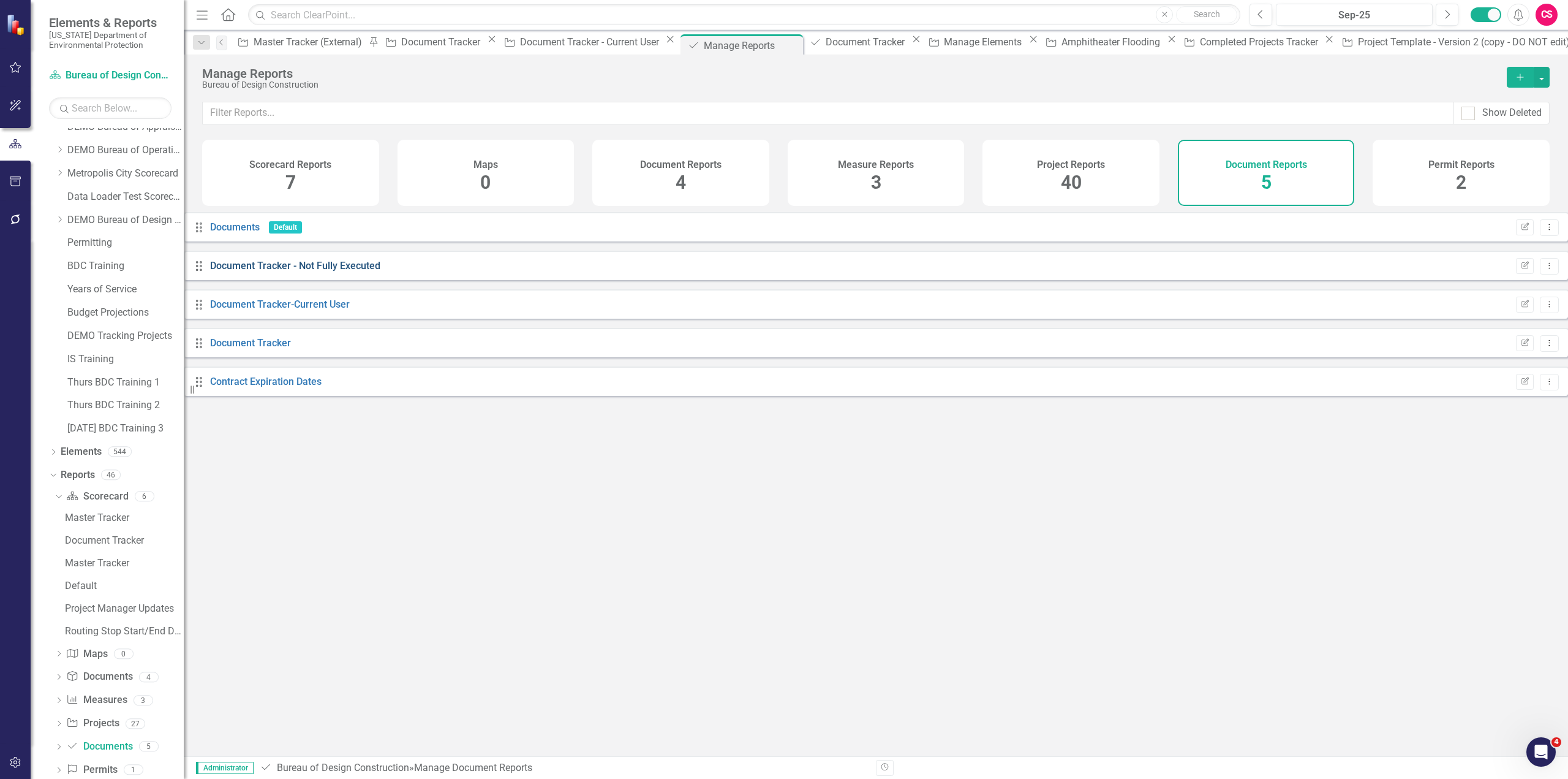
click at [370, 272] on link "Document Tracker - Not Fully Executed" at bounding box center [295, 266] width 170 height 12
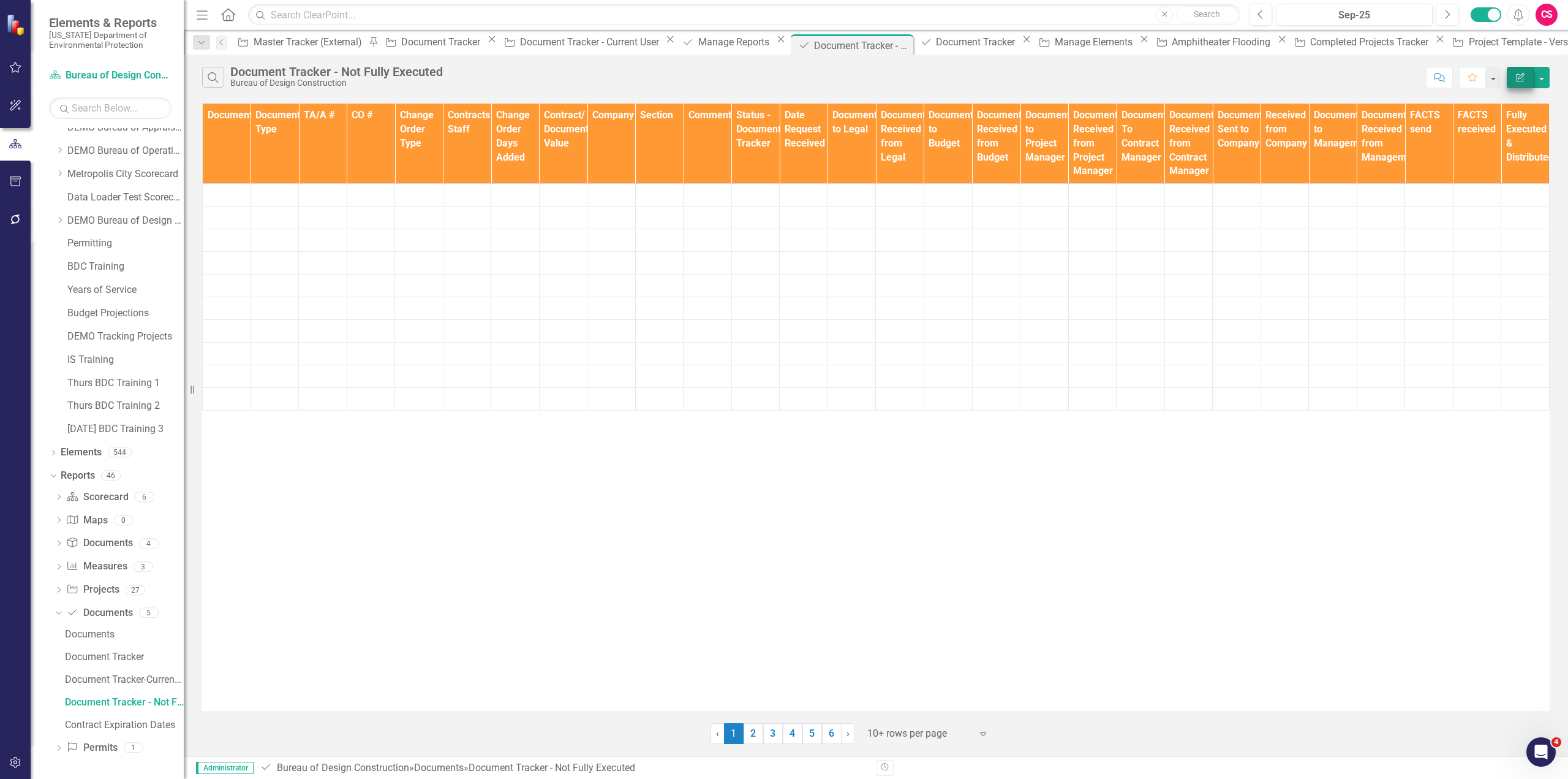
scroll to position [106, 0]
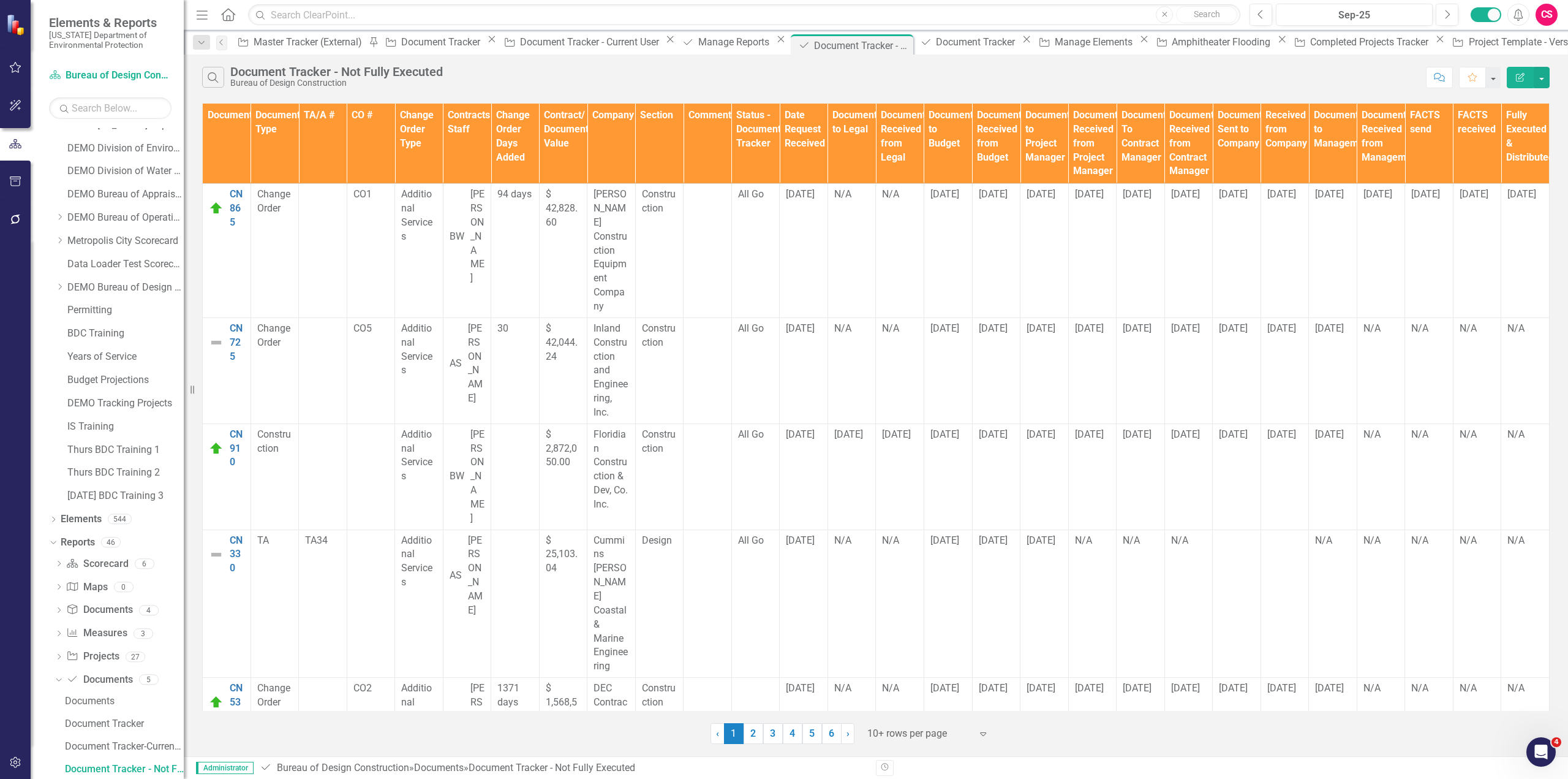
click at [1520, 79] on icon "Edit Report" at bounding box center [1520, 77] width 11 height 8
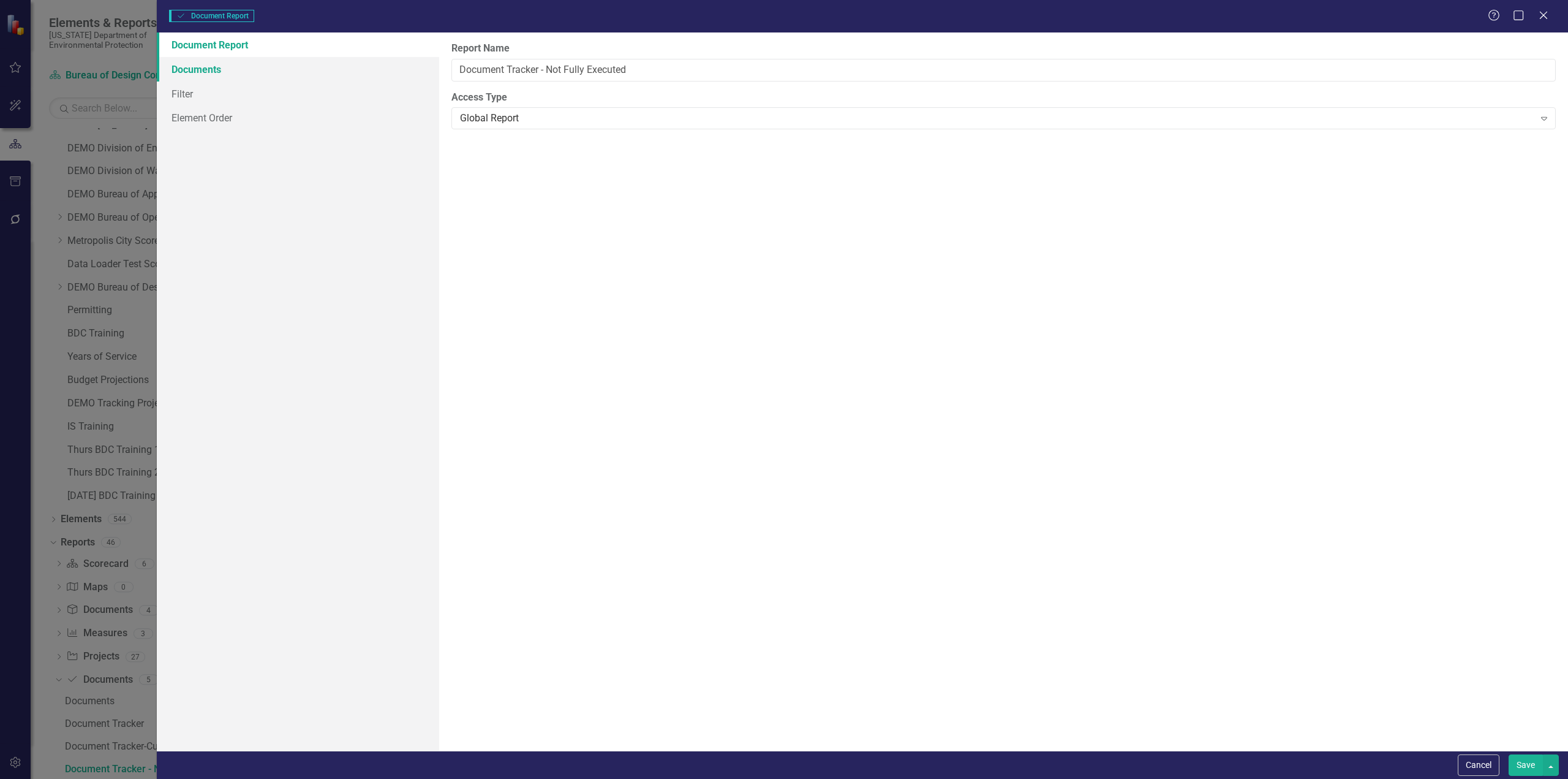
type input "Document Tracker - Not Fully Executed"
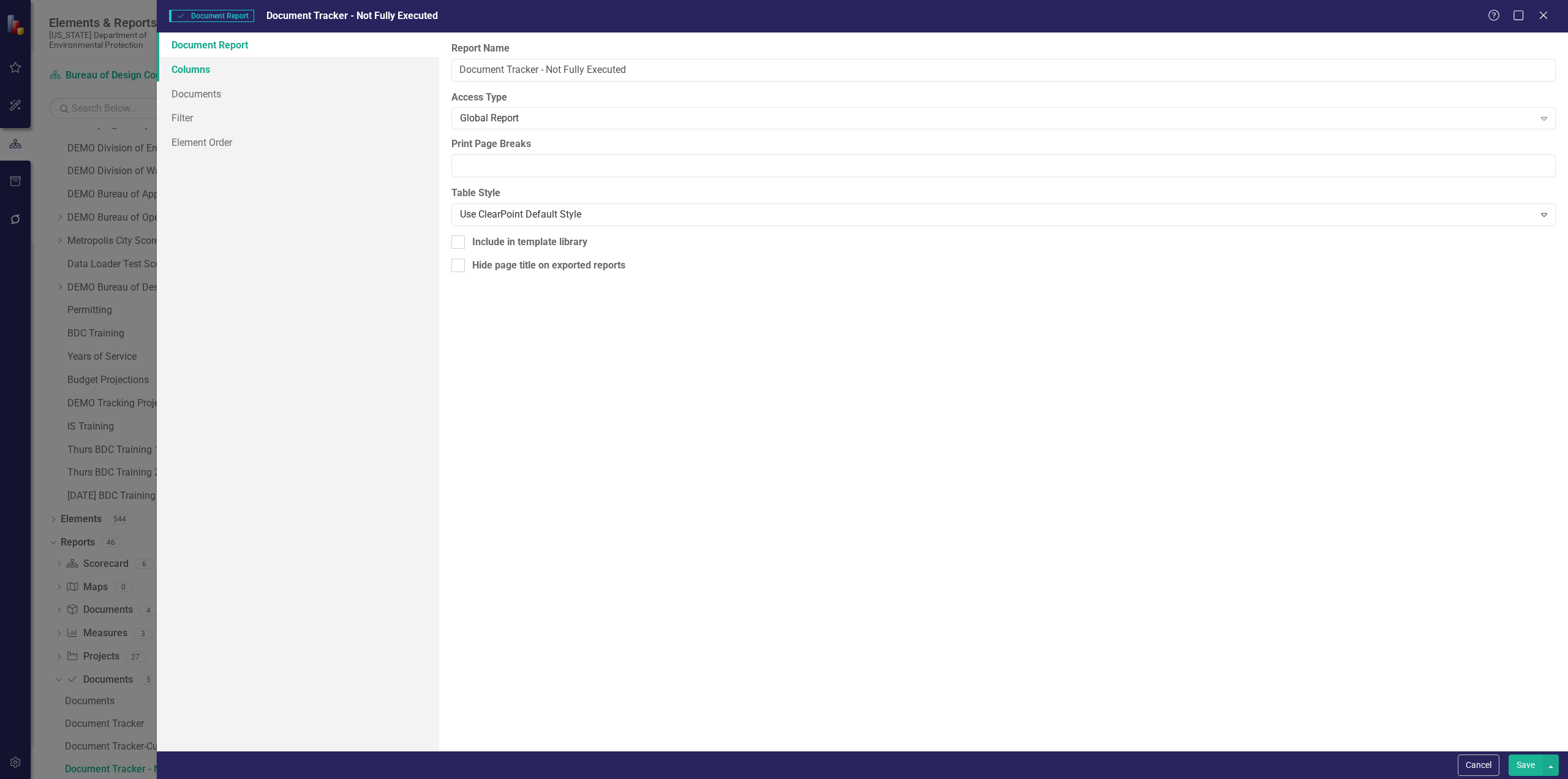
click at [226, 71] on link "Columns" at bounding box center [298, 70] width 282 height 25
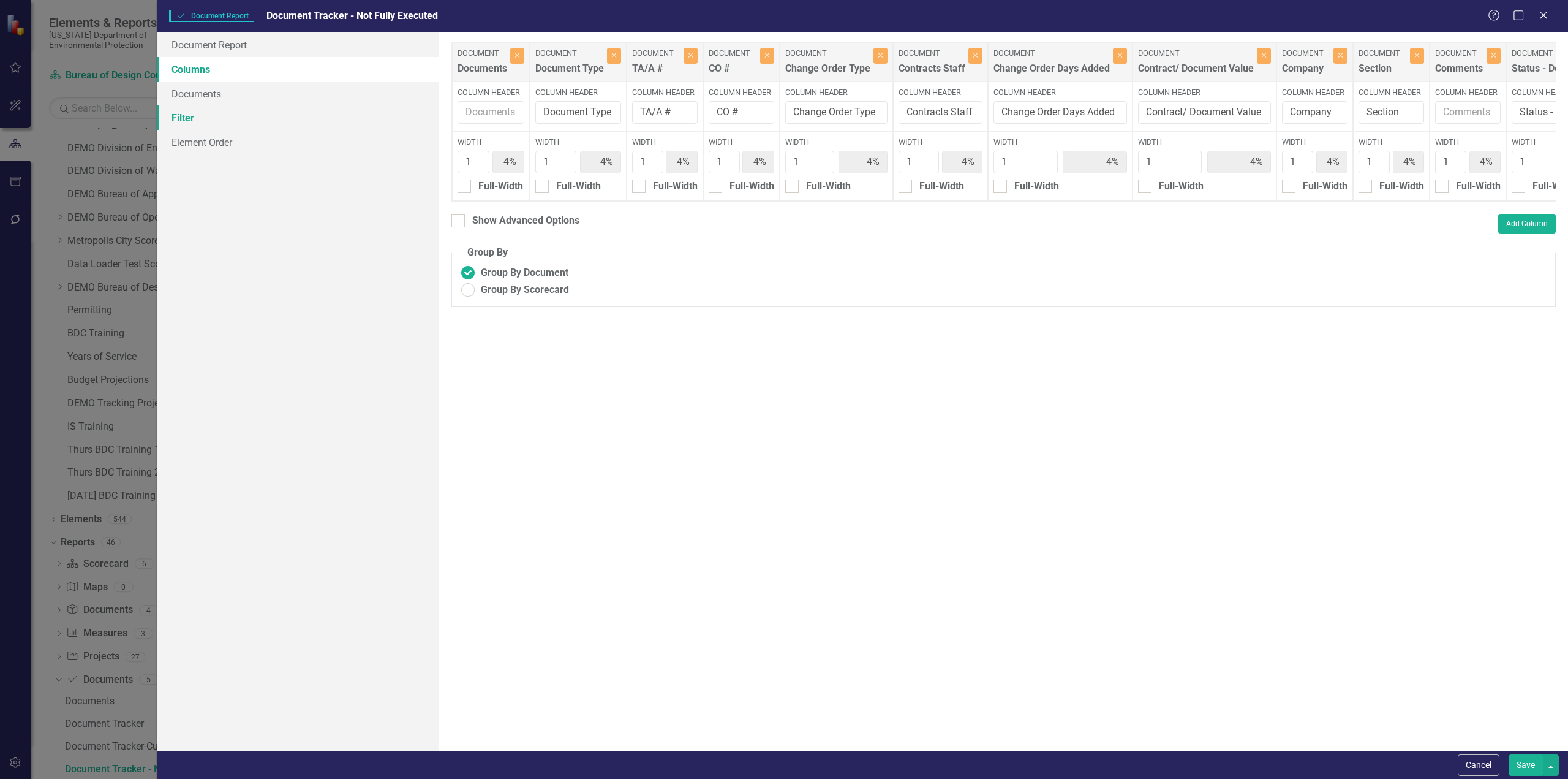
click at [217, 121] on link "Filter" at bounding box center [298, 118] width 282 height 25
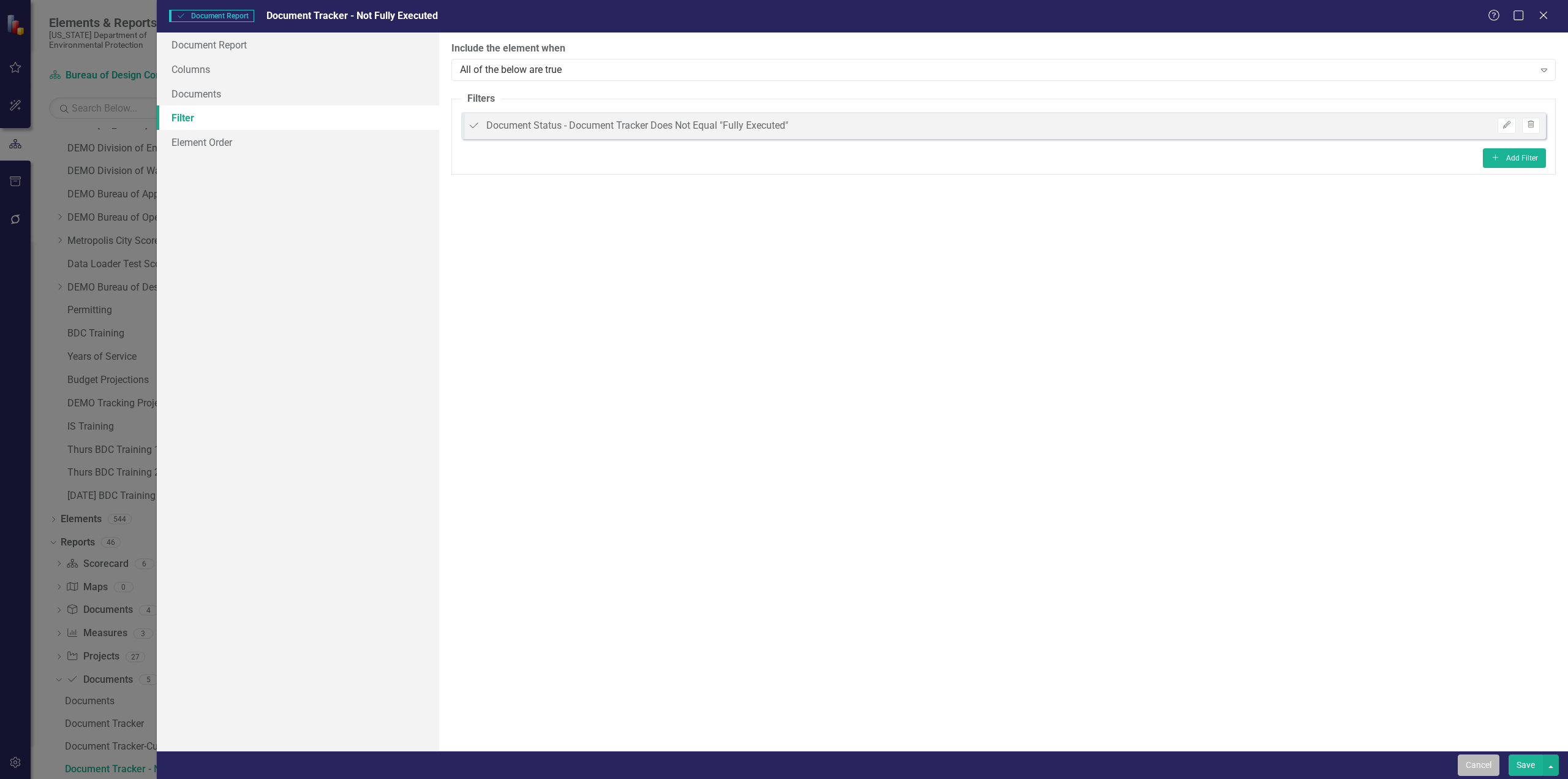
click at [1492, 763] on button "Cancel" at bounding box center [1478, 766] width 42 height 22
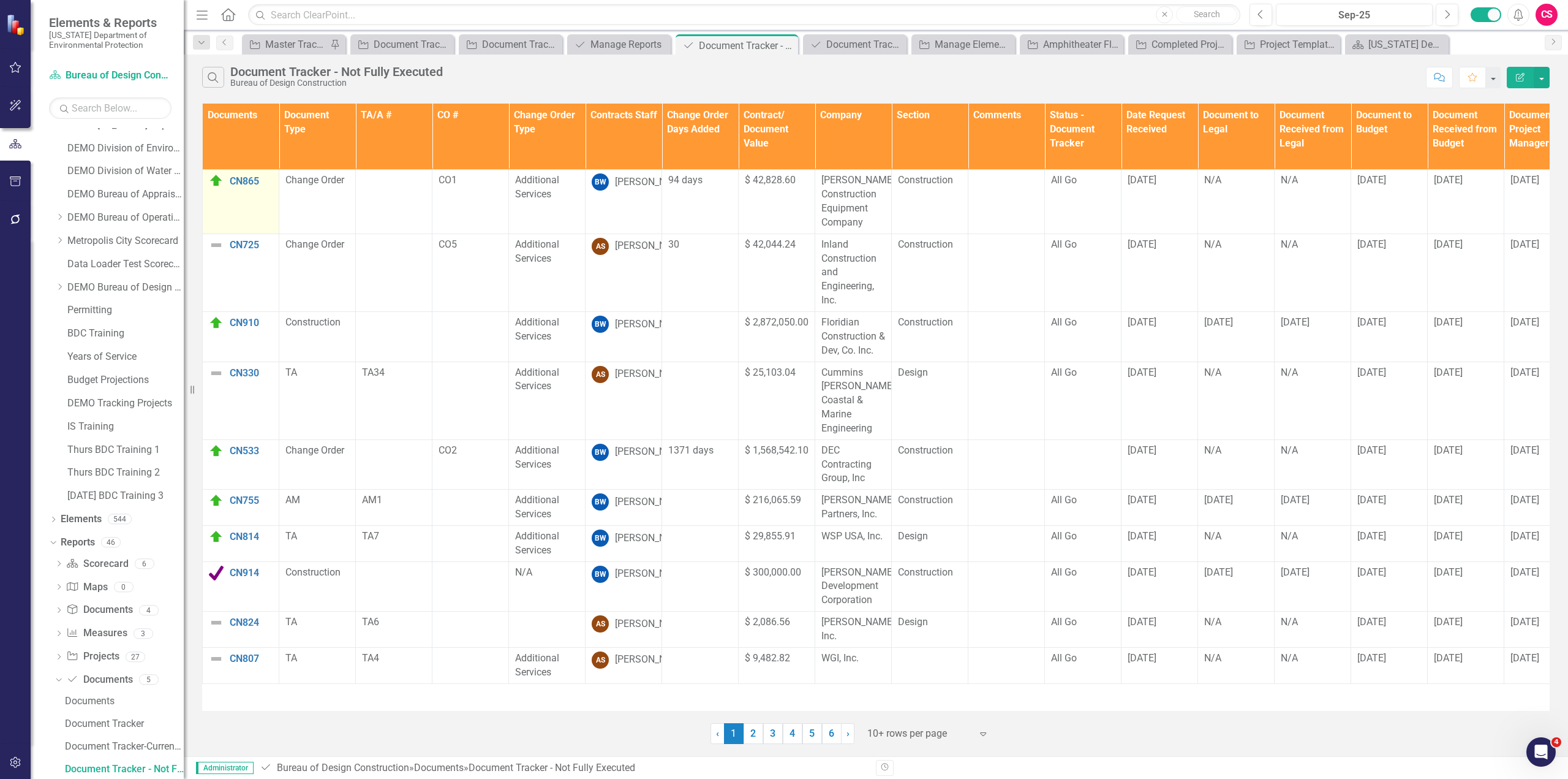
click at [217, 179] on img at bounding box center [217, 181] width 15 height 15
click at [217, 181] on img at bounding box center [217, 181] width 15 height 15
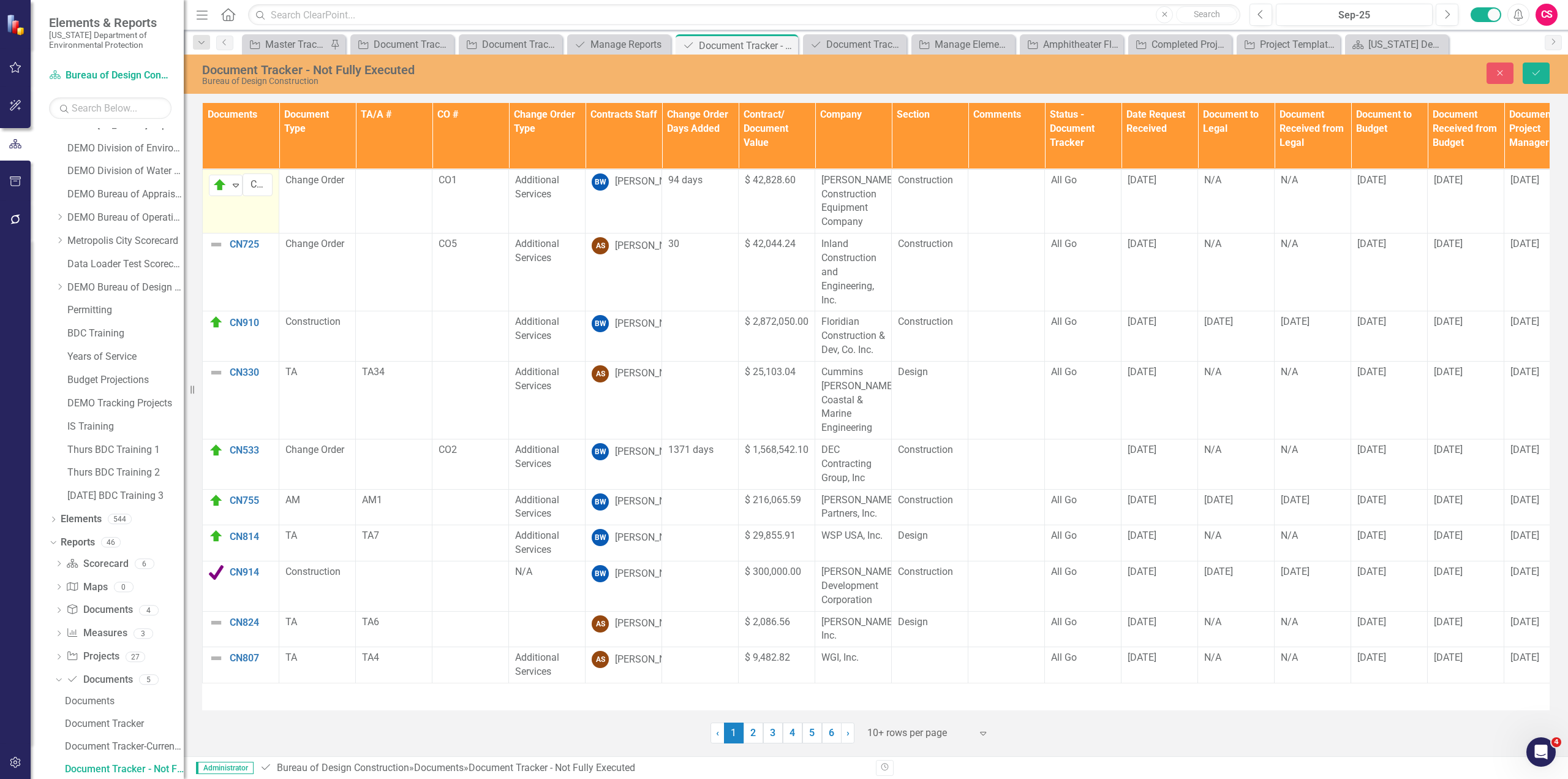
click at [216, 181] on img at bounding box center [220, 185] width 15 height 15
click at [1502, 75] on icon "button" at bounding box center [1500, 73] width 6 height 6
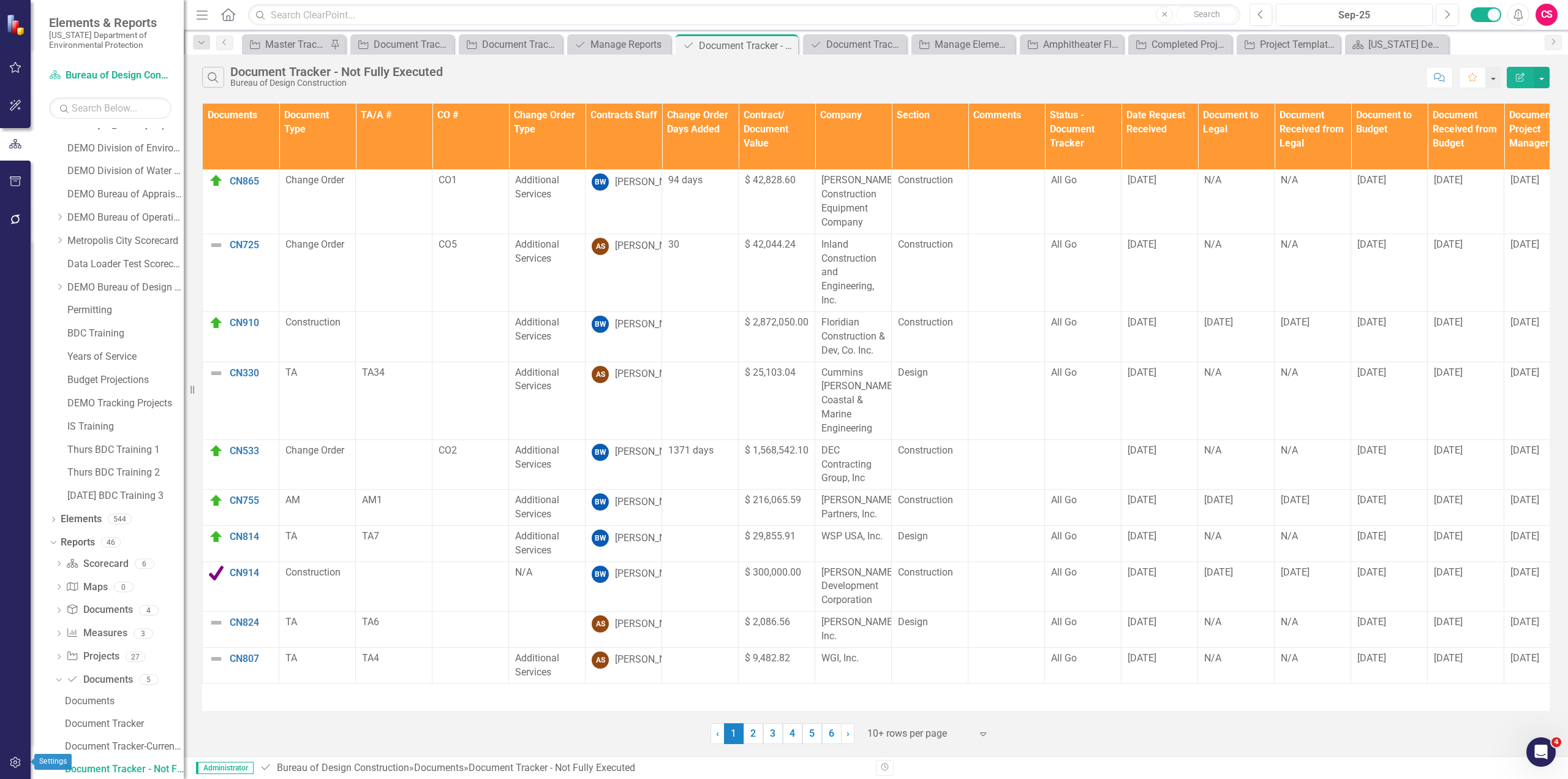
click at [12, 766] on icon "button" at bounding box center [15, 762] width 11 height 11
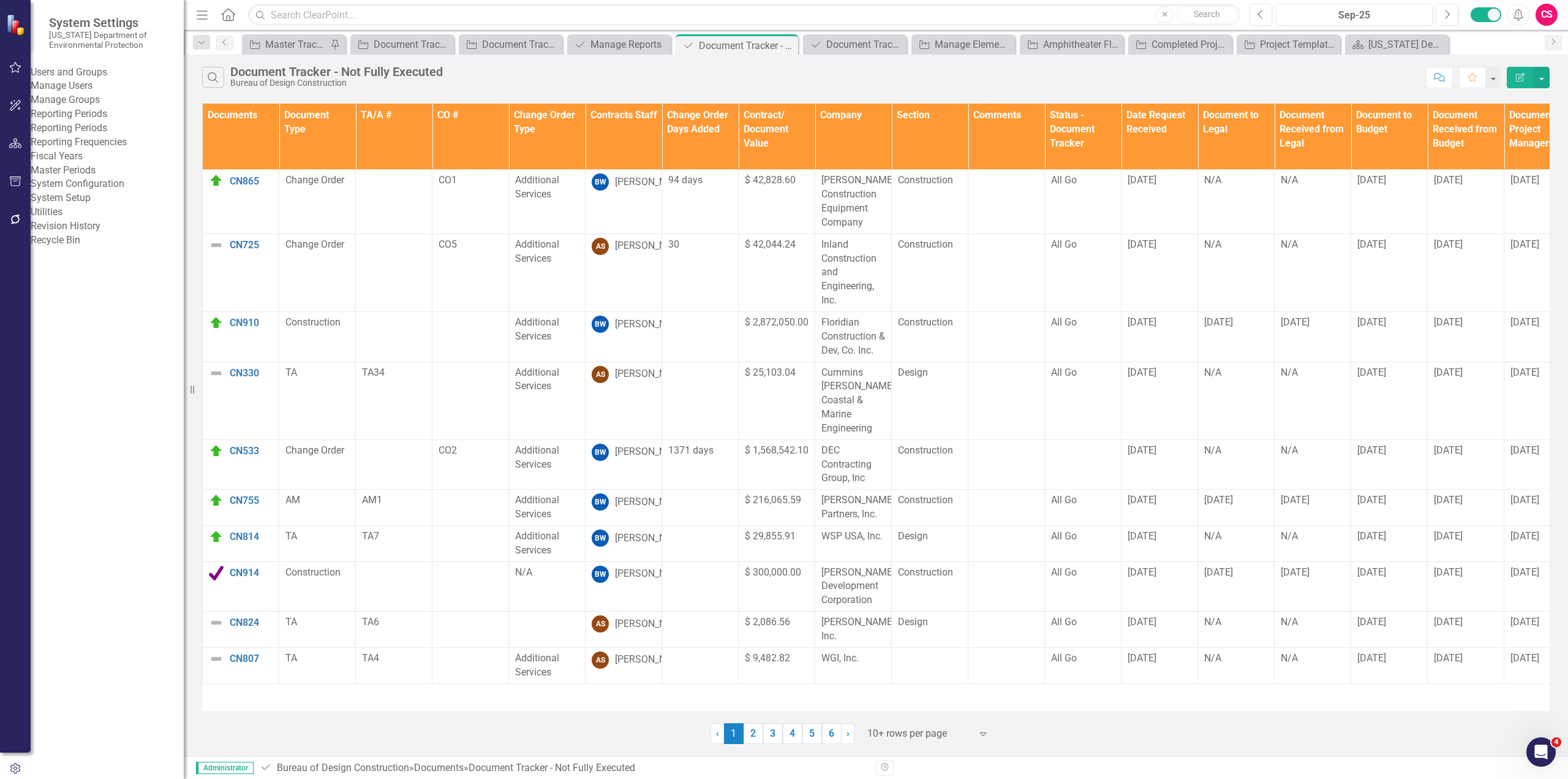
click at [95, 205] on link "System Setup" at bounding box center [107, 198] width 154 height 14
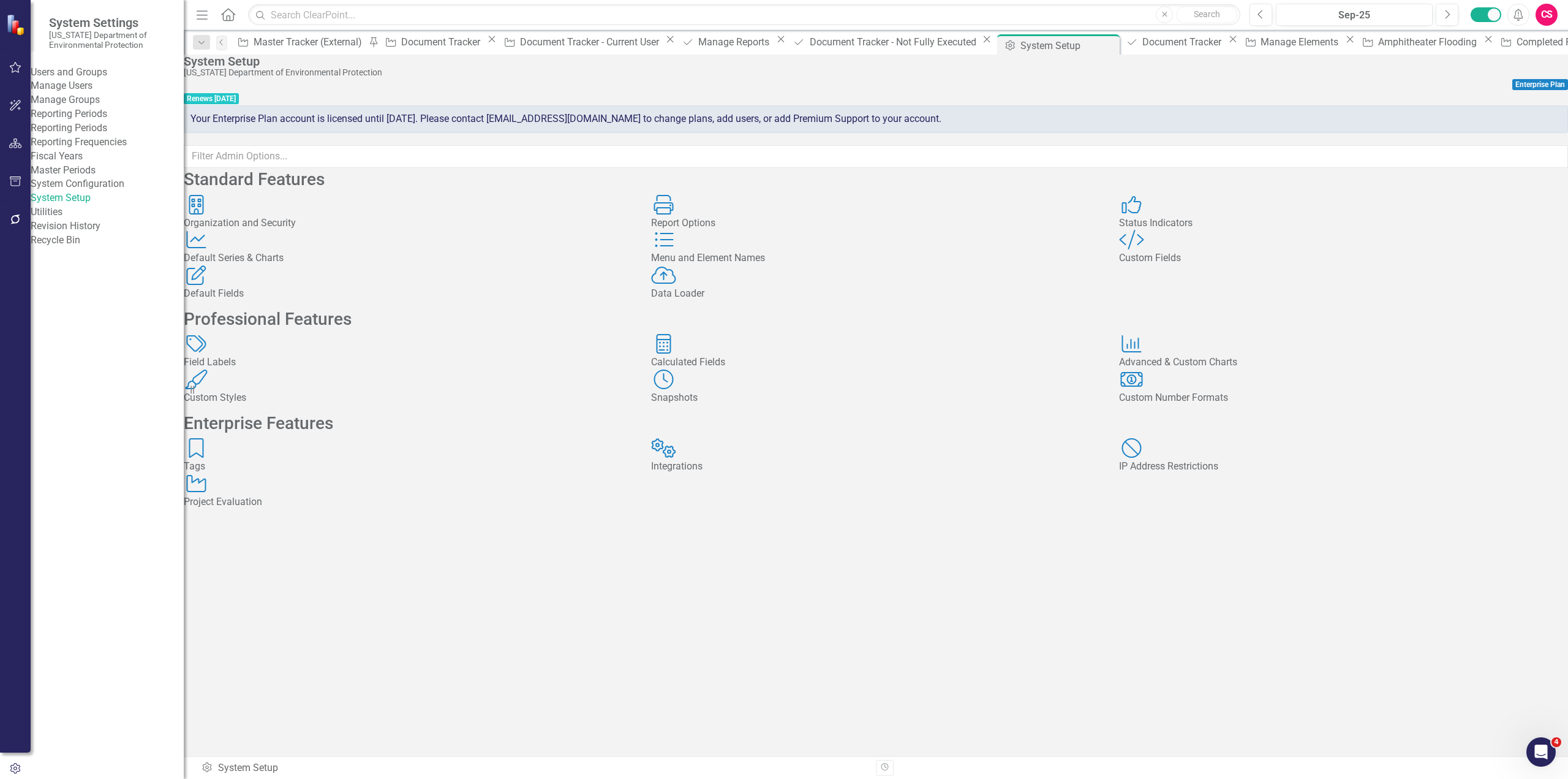
click at [1219, 230] on div "Status Indicators" at bounding box center [1343, 223] width 449 height 14
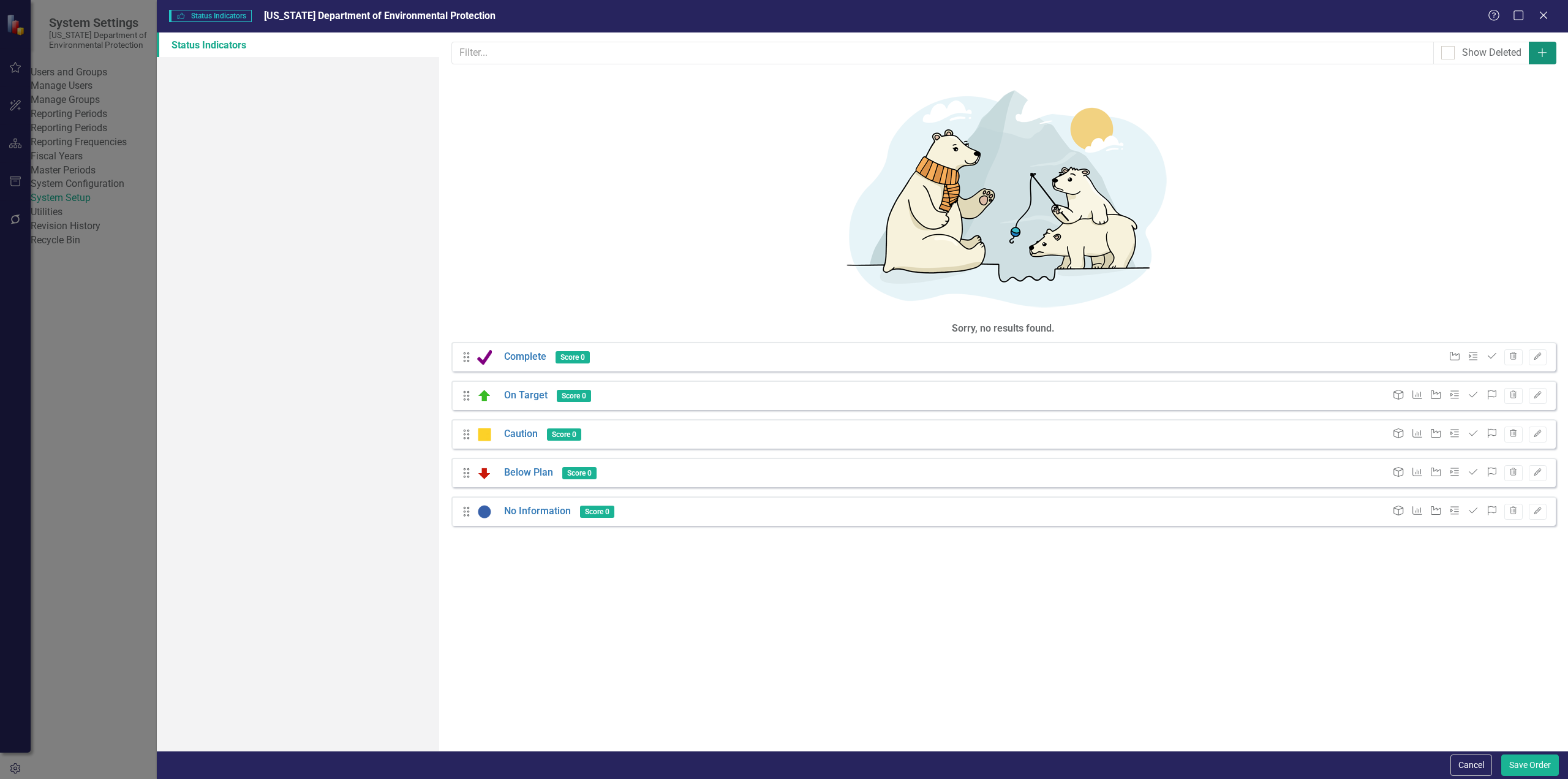
click at [1545, 55] on icon "Add" at bounding box center [1542, 53] width 12 height 10
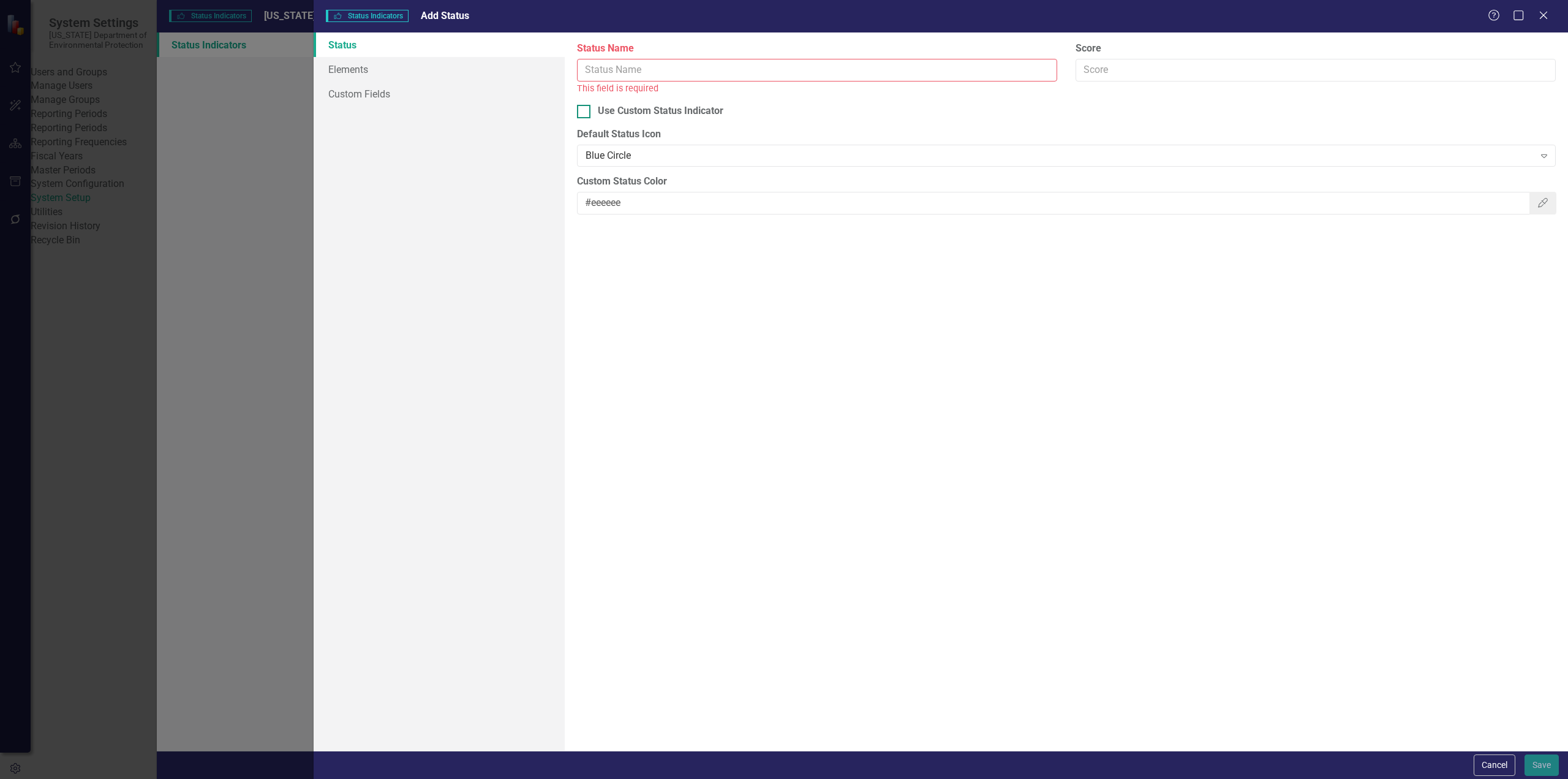
click at [581, 113] on div at bounding box center [584, 111] width 13 height 13
click at [581, 113] on input "Use Custom Status Indicator" at bounding box center [581, 109] width 8 height 8
click at [583, 110] on input "Use Custom Status Indicator" at bounding box center [581, 109] width 8 height 8
checkbox input "false"
click at [637, 154] on div "Blue Circle" at bounding box center [1060, 155] width 949 height 14
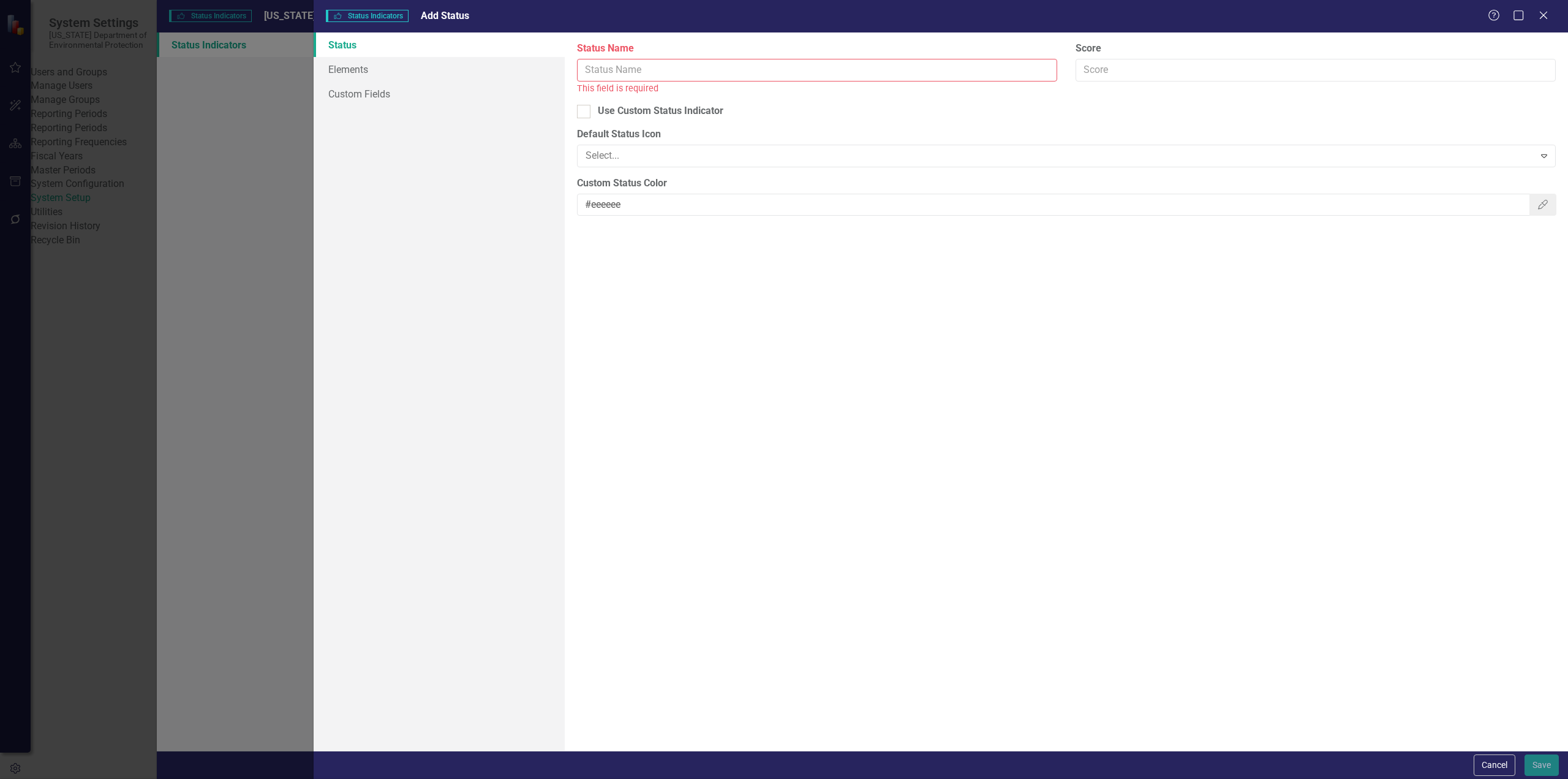
click at [678, 132] on label "Default Status Icon" at bounding box center [1066, 135] width 979 height 14
click at [626, 75] on input "Status Name" at bounding box center [817, 70] width 481 height 22
type input "Hi"
click at [388, 77] on link "Elements" at bounding box center [439, 70] width 252 height 25
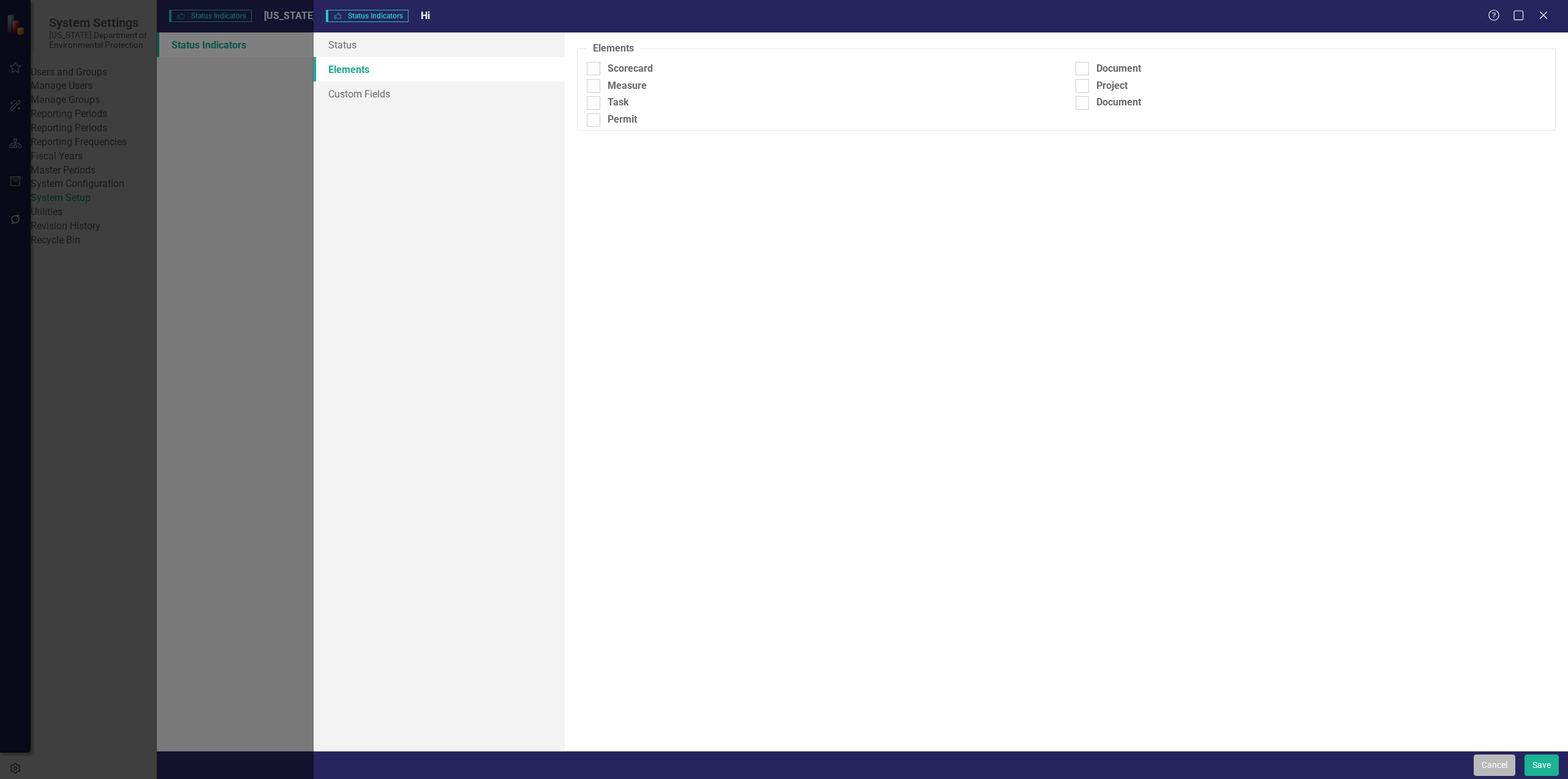
click at [1495, 768] on button "Cancel" at bounding box center [1495, 766] width 42 height 22
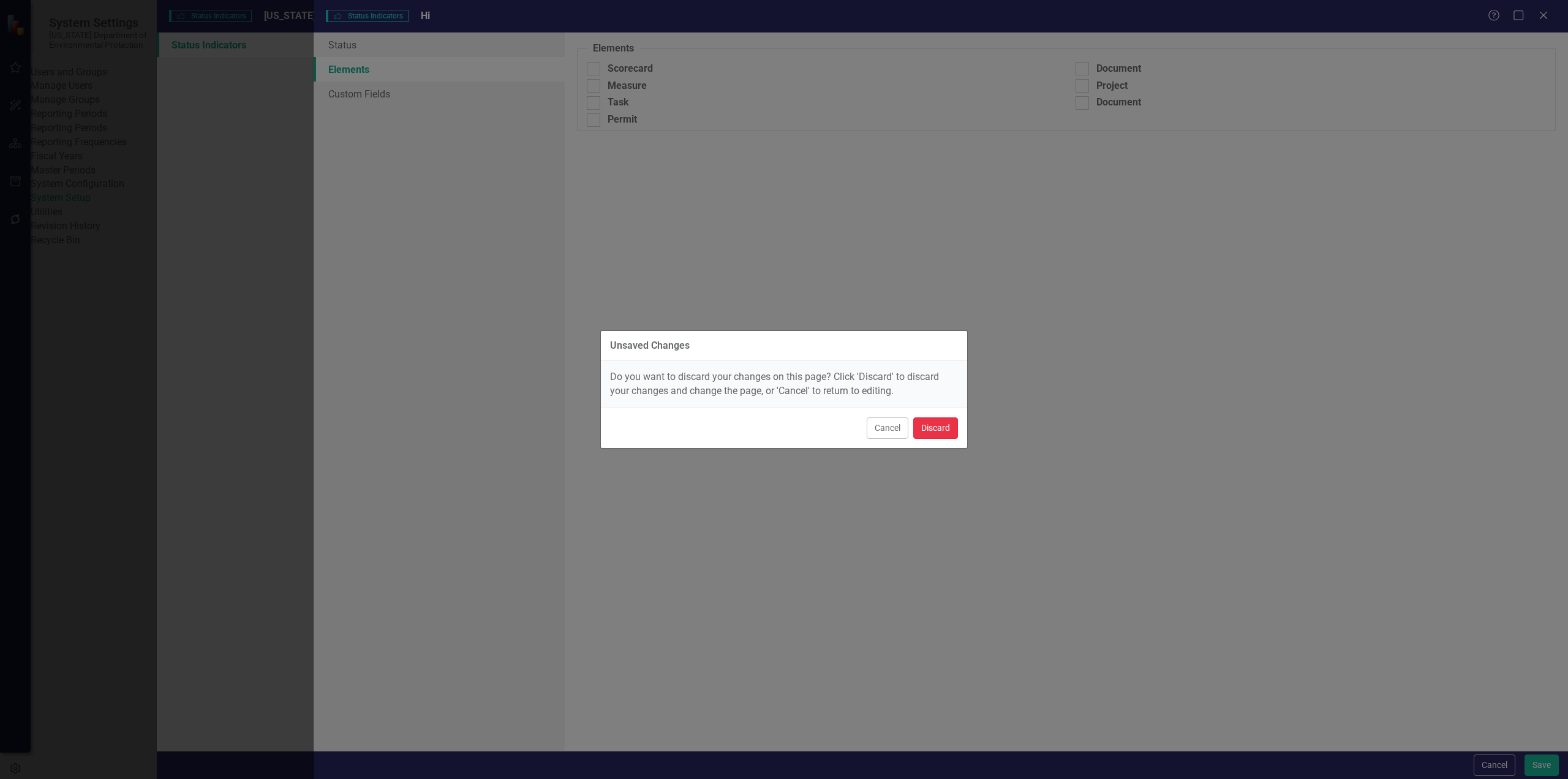
click at [942, 437] on button "Discard" at bounding box center [935, 429] width 45 height 22
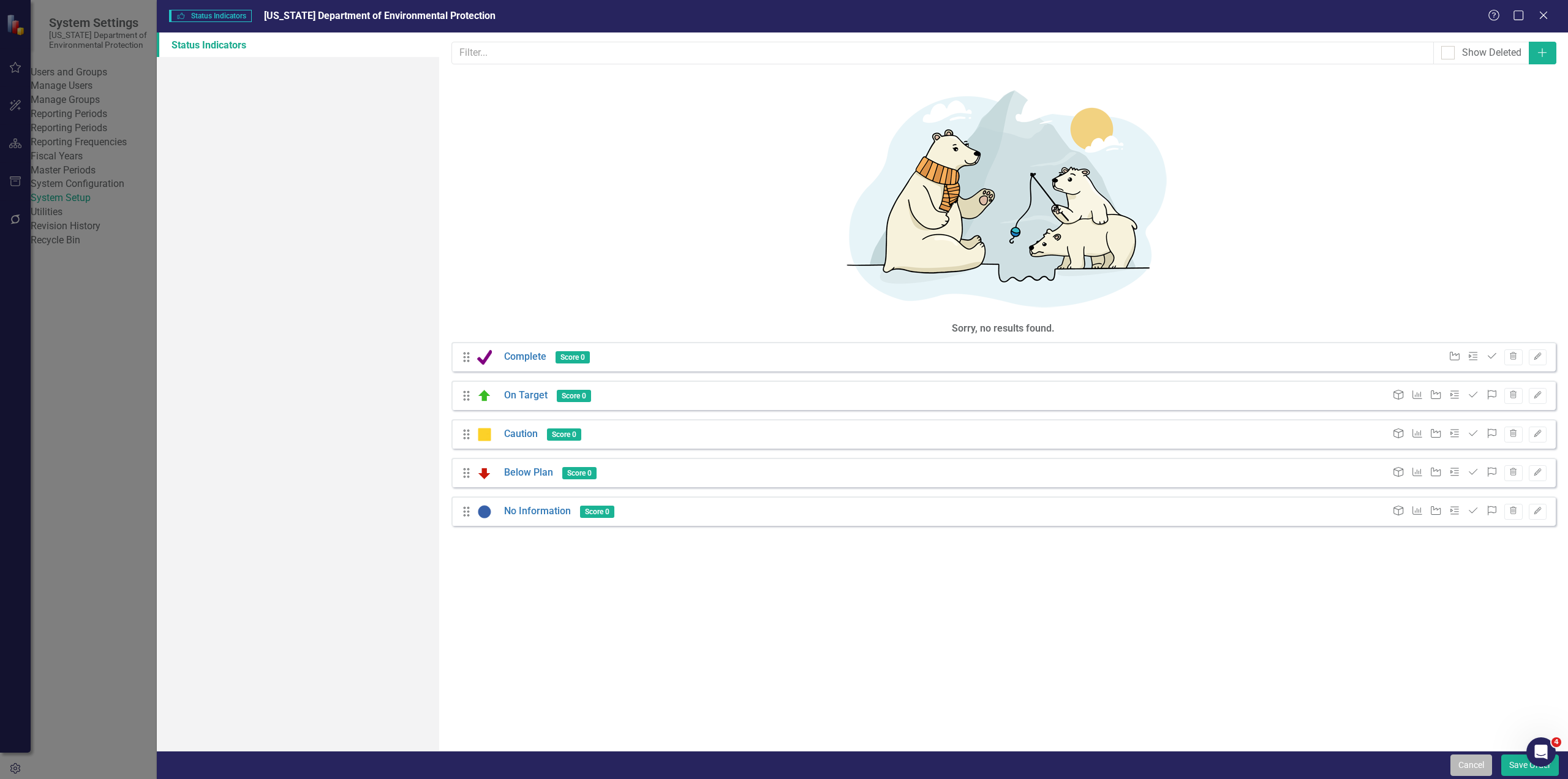
click at [1466, 764] on button "Cancel" at bounding box center [1472, 766] width 42 height 22
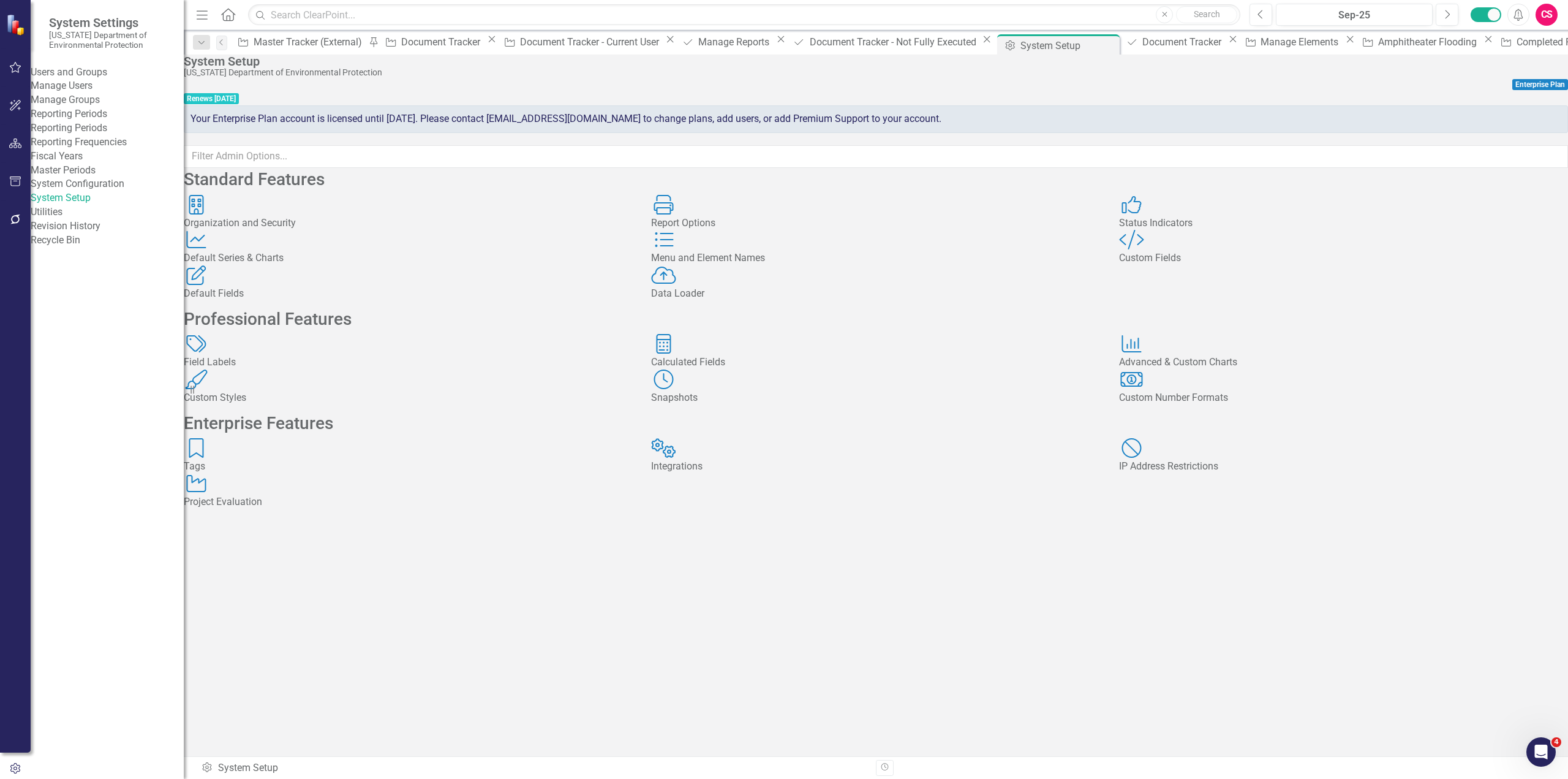
click at [759, 266] on div "Menu and Element Names" at bounding box center [876, 258] width 449 height 14
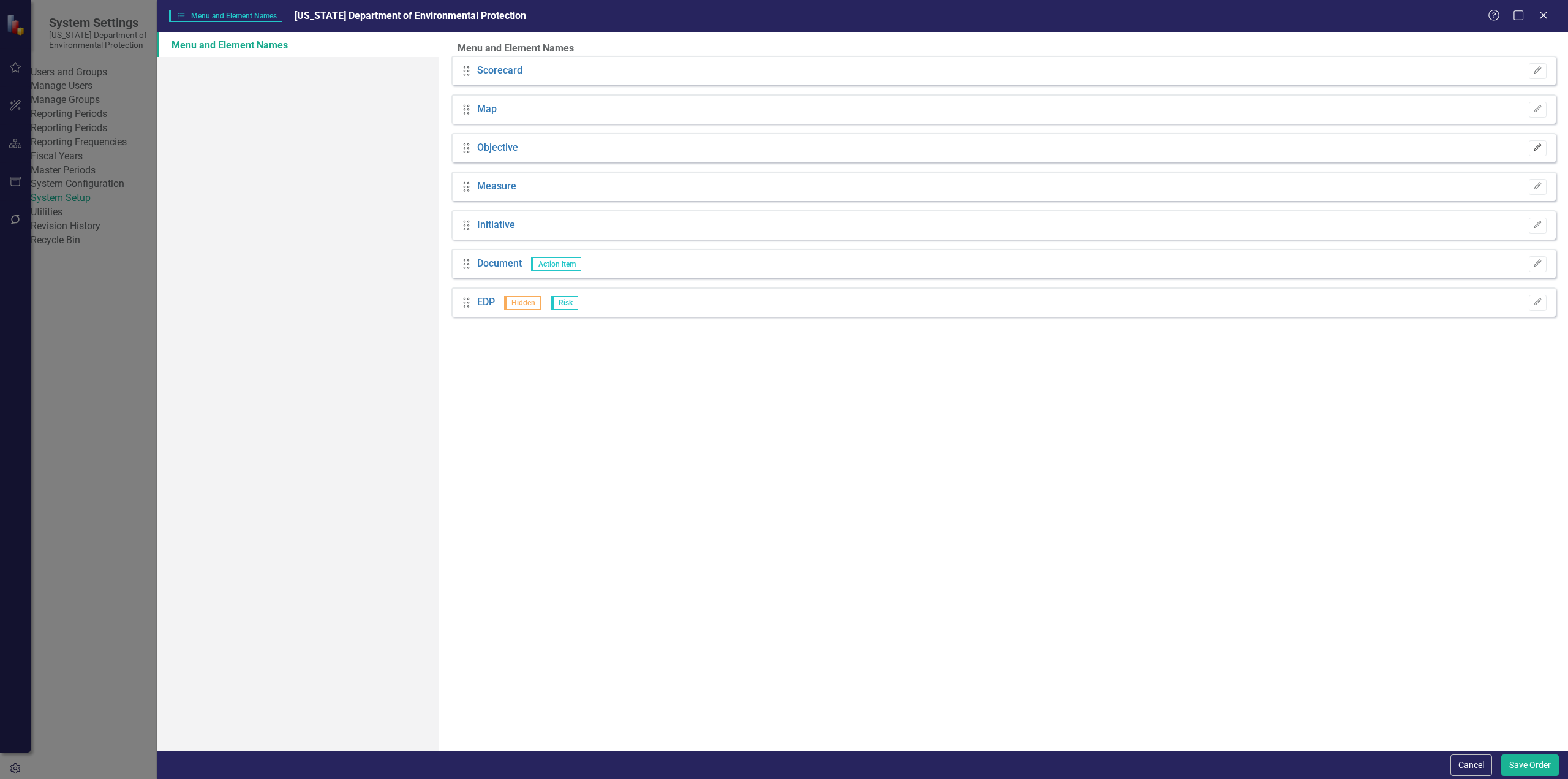
click at [1535, 156] on button "Edit" at bounding box center [1537, 148] width 17 height 16
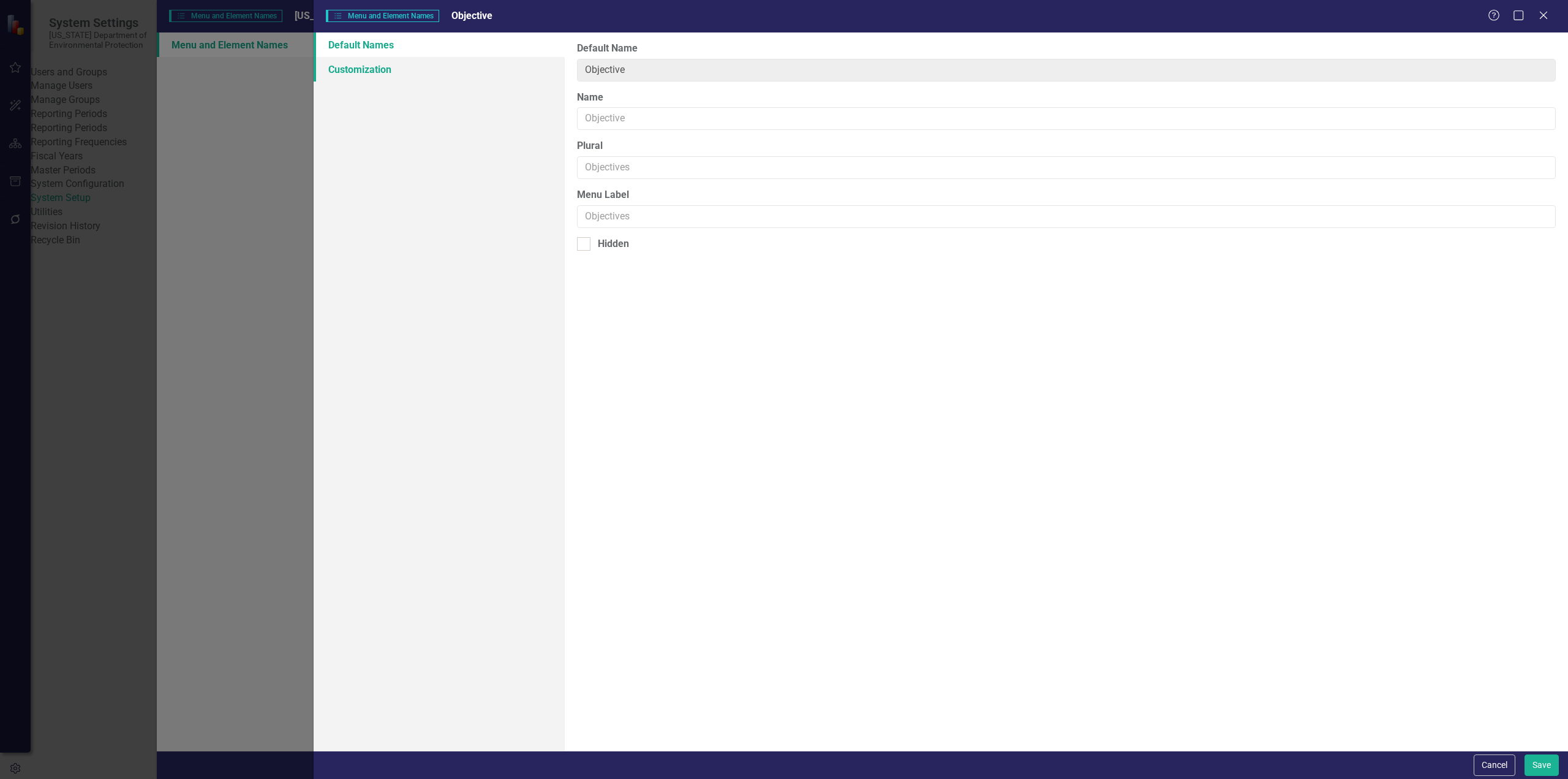
click at [388, 74] on link "Customization" at bounding box center [439, 70] width 252 height 25
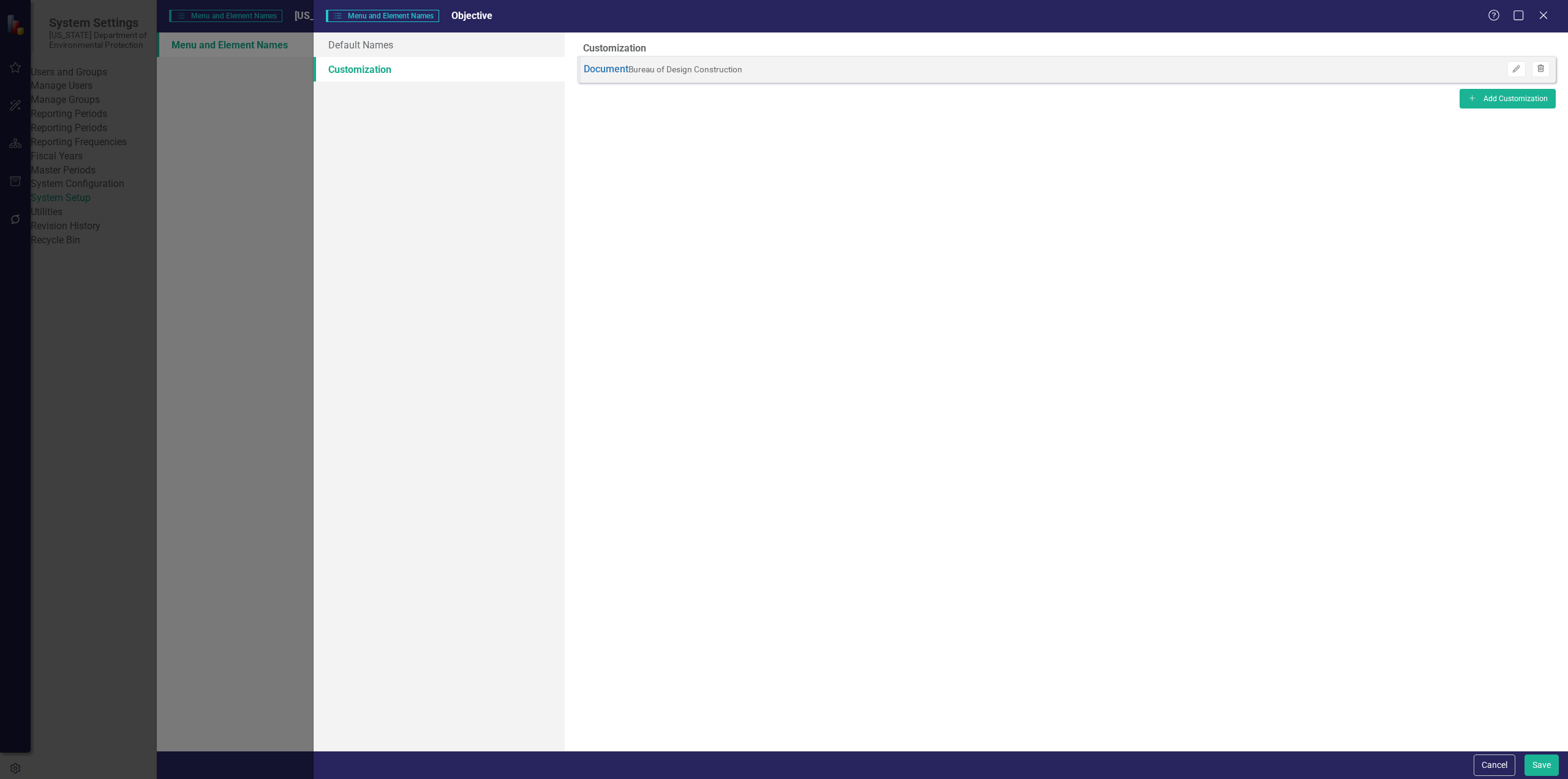
click at [1536, 73] on icon "Trash" at bounding box center [1541, 69] width 9 height 7
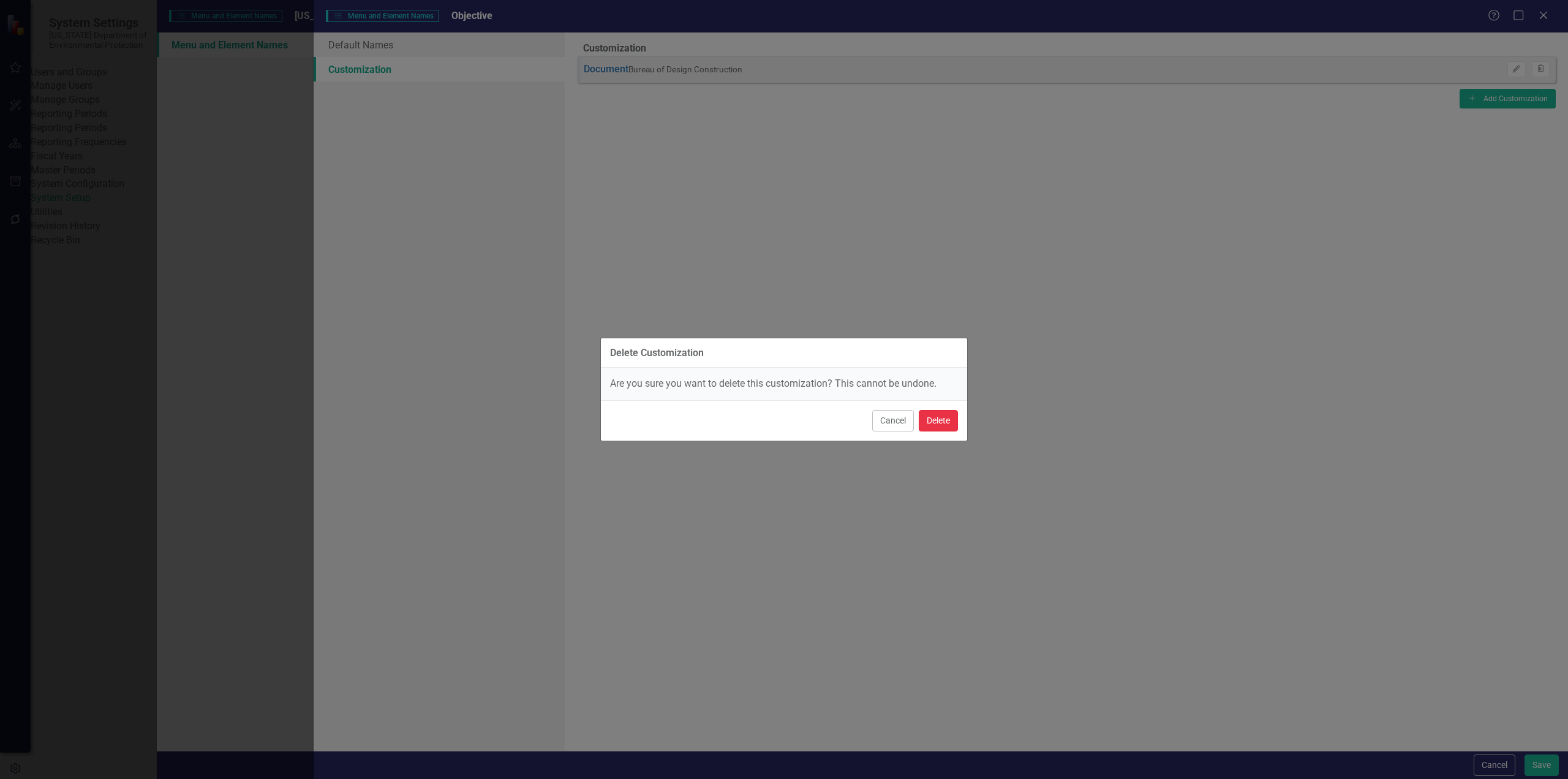
click at [950, 421] on button "Delete" at bounding box center [938, 421] width 39 height 22
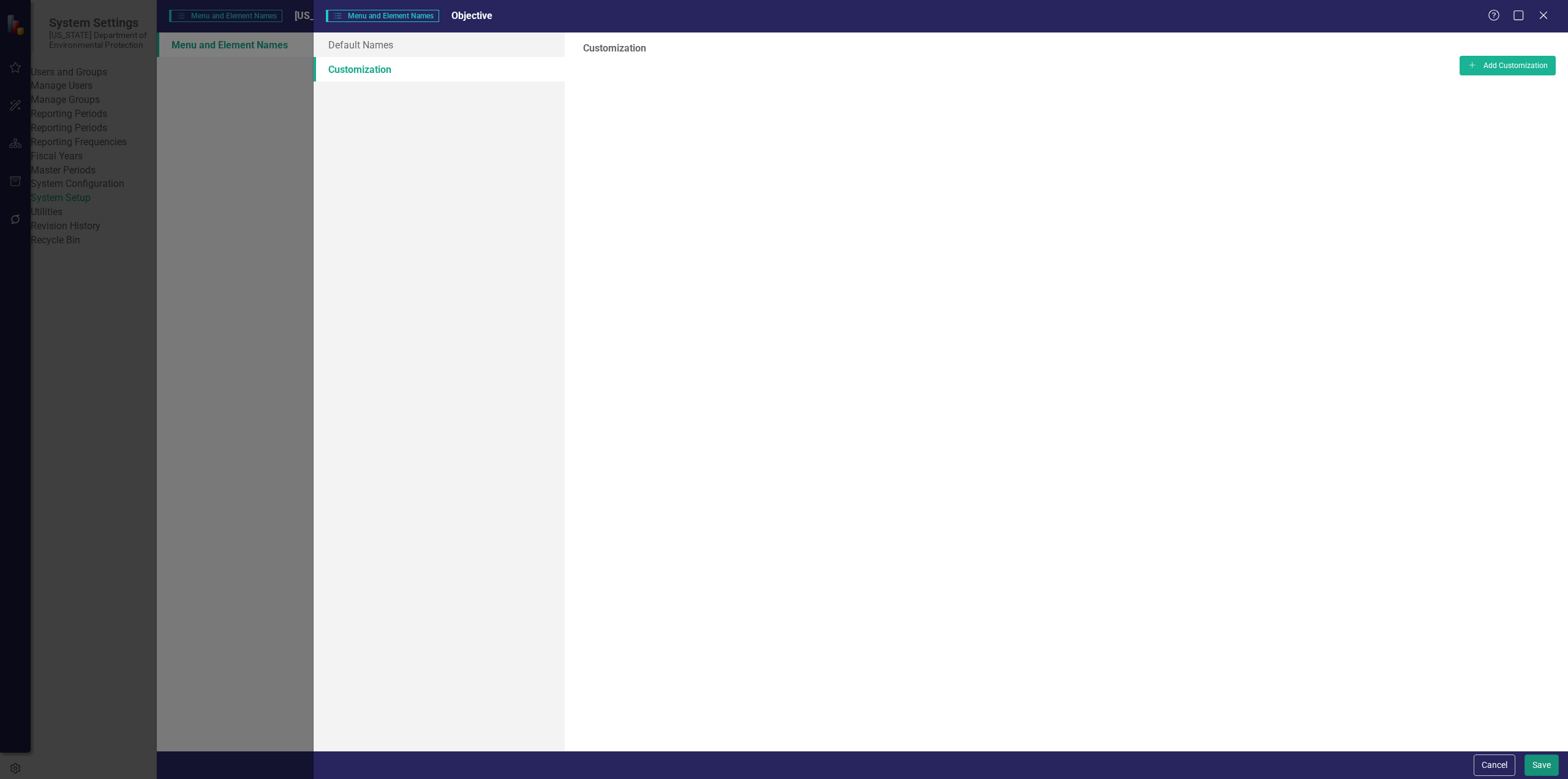
click at [1545, 769] on button "Save" at bounding box center [1541, 766] width 34 height 22
click at [1517, 767] on div "Cancel Save" at bounding box center [940, 765] width 1254 height 28
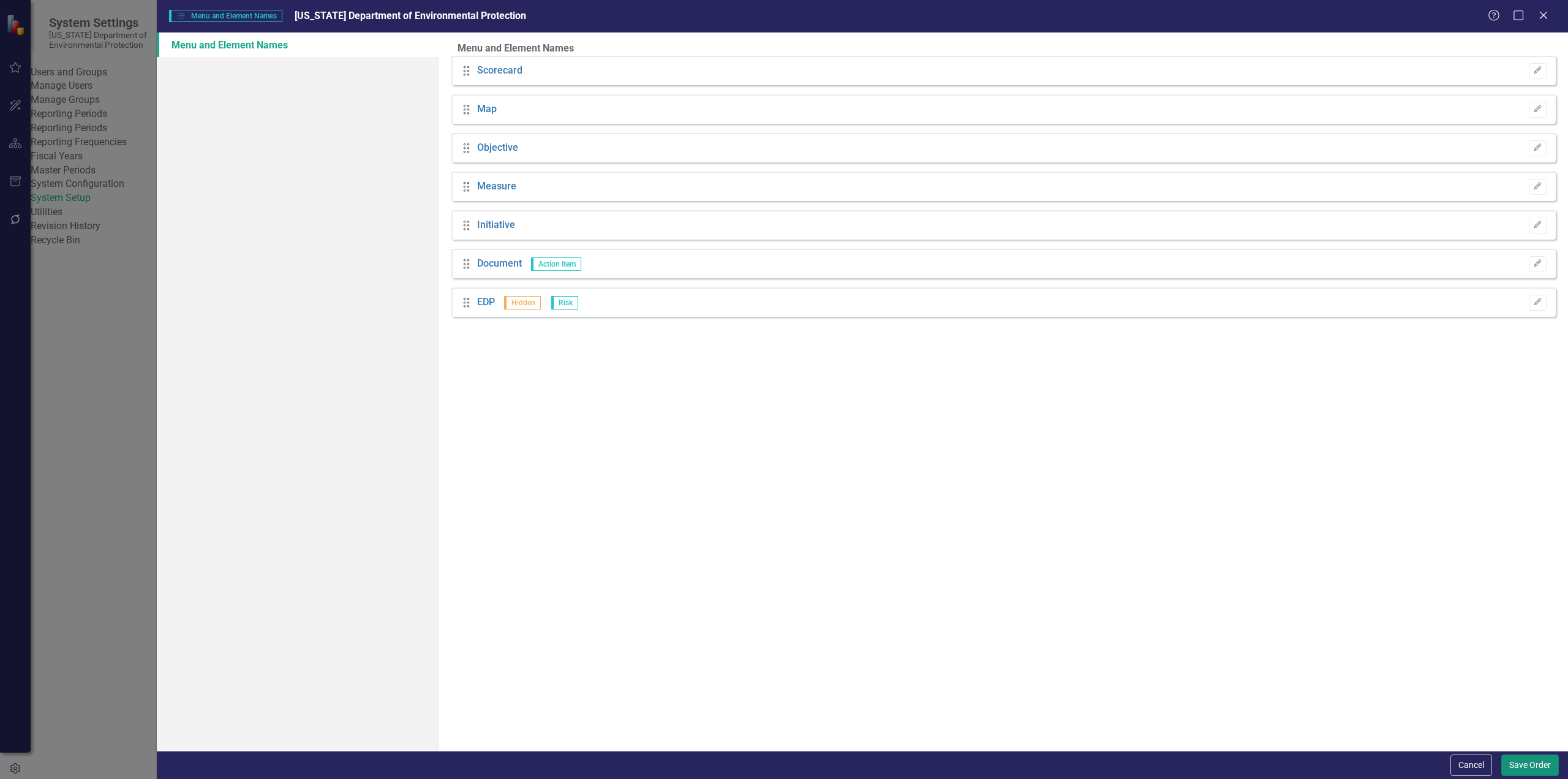
click at [1517, 767] on button "Save Order" at bounding box center [1530, 766] width 57 height 22
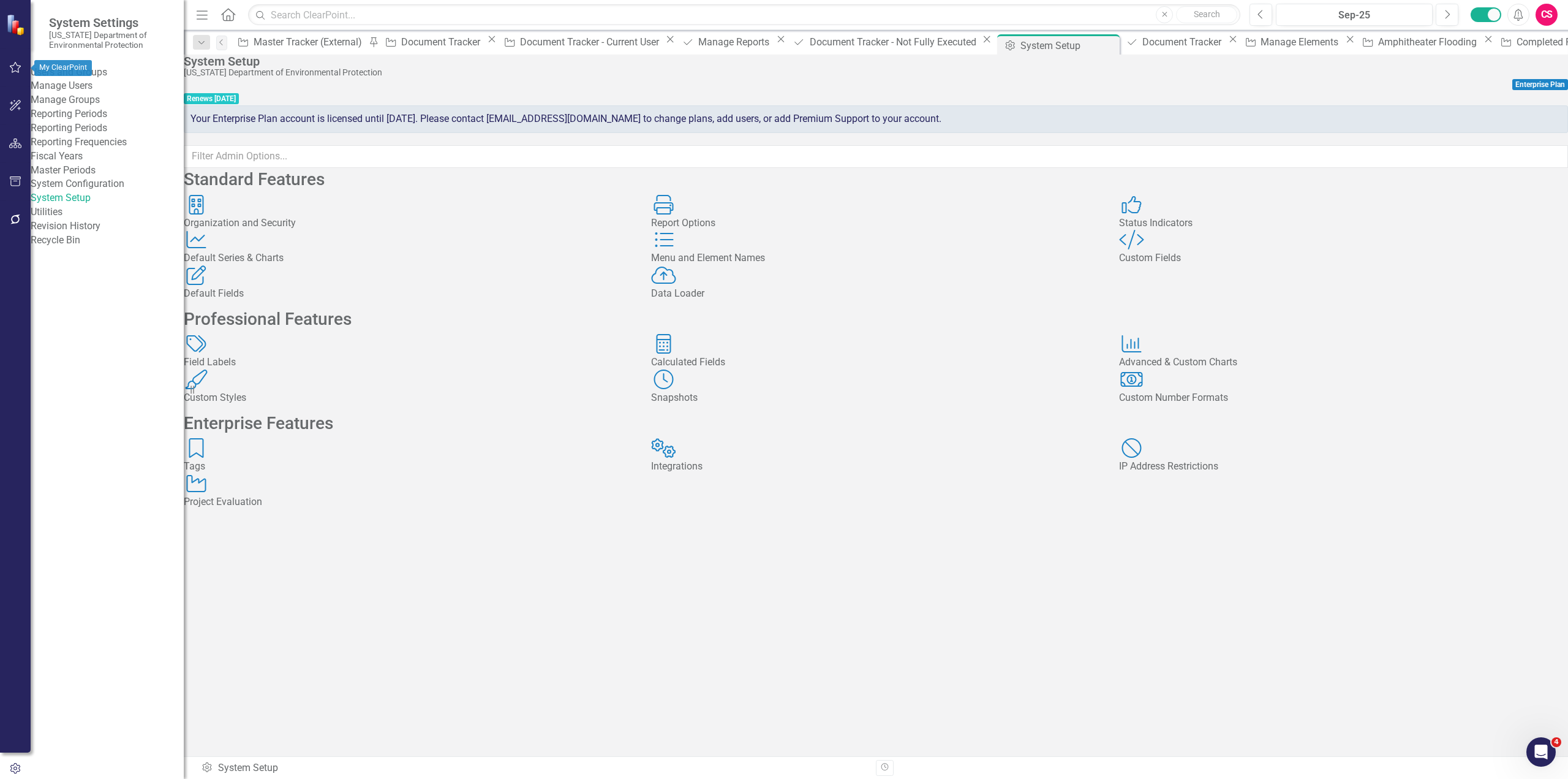
click at [15, 69] on icon "button" at bounding box center [15, 67] width 12 height 10
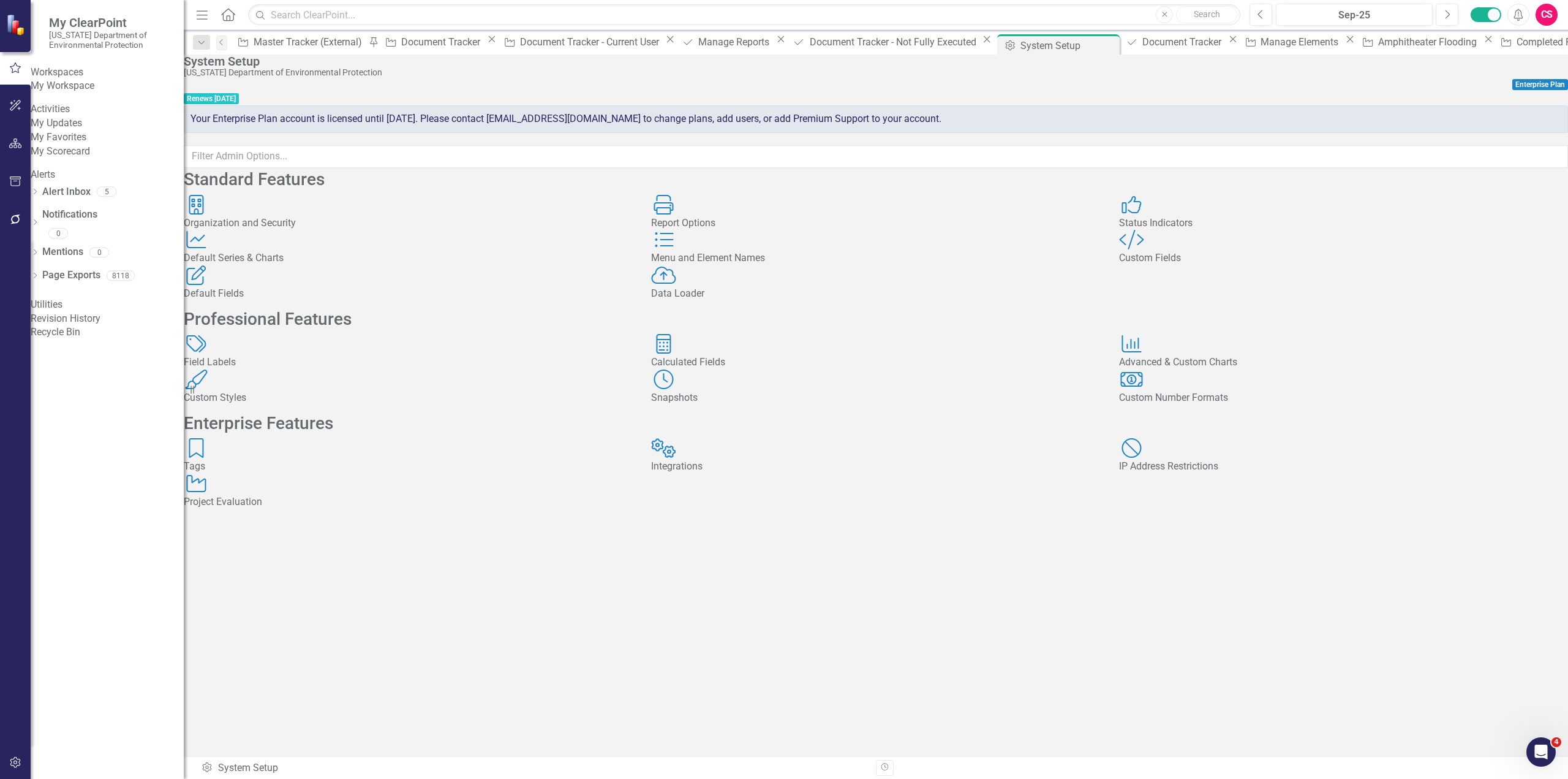
click at [85, 145] on link "My Favorites" at bounding box center [107, 137] width 154 height 14
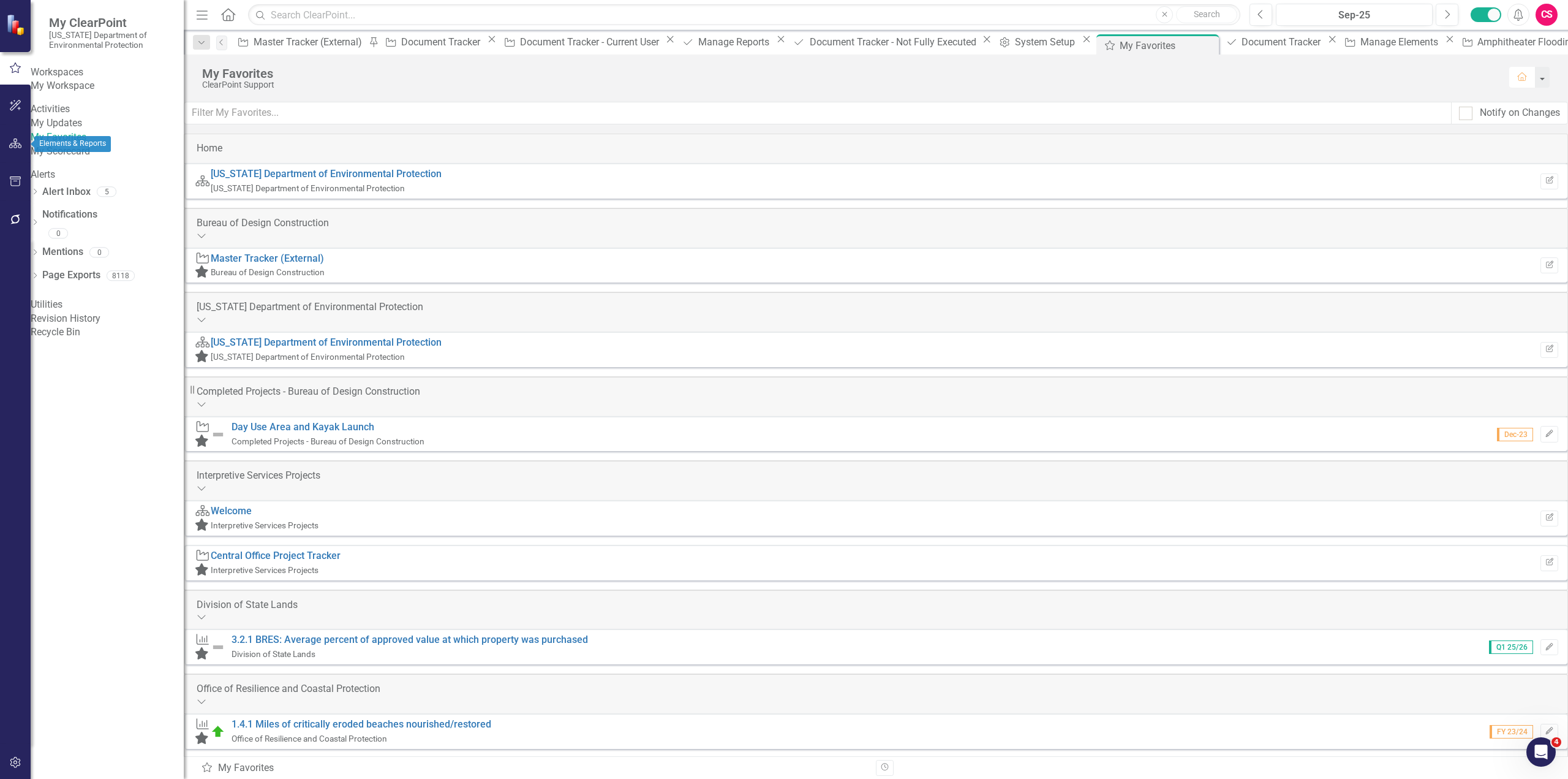
click at [15, 146] on icon "button" at bounding box center [15, 144] width 12 height 10
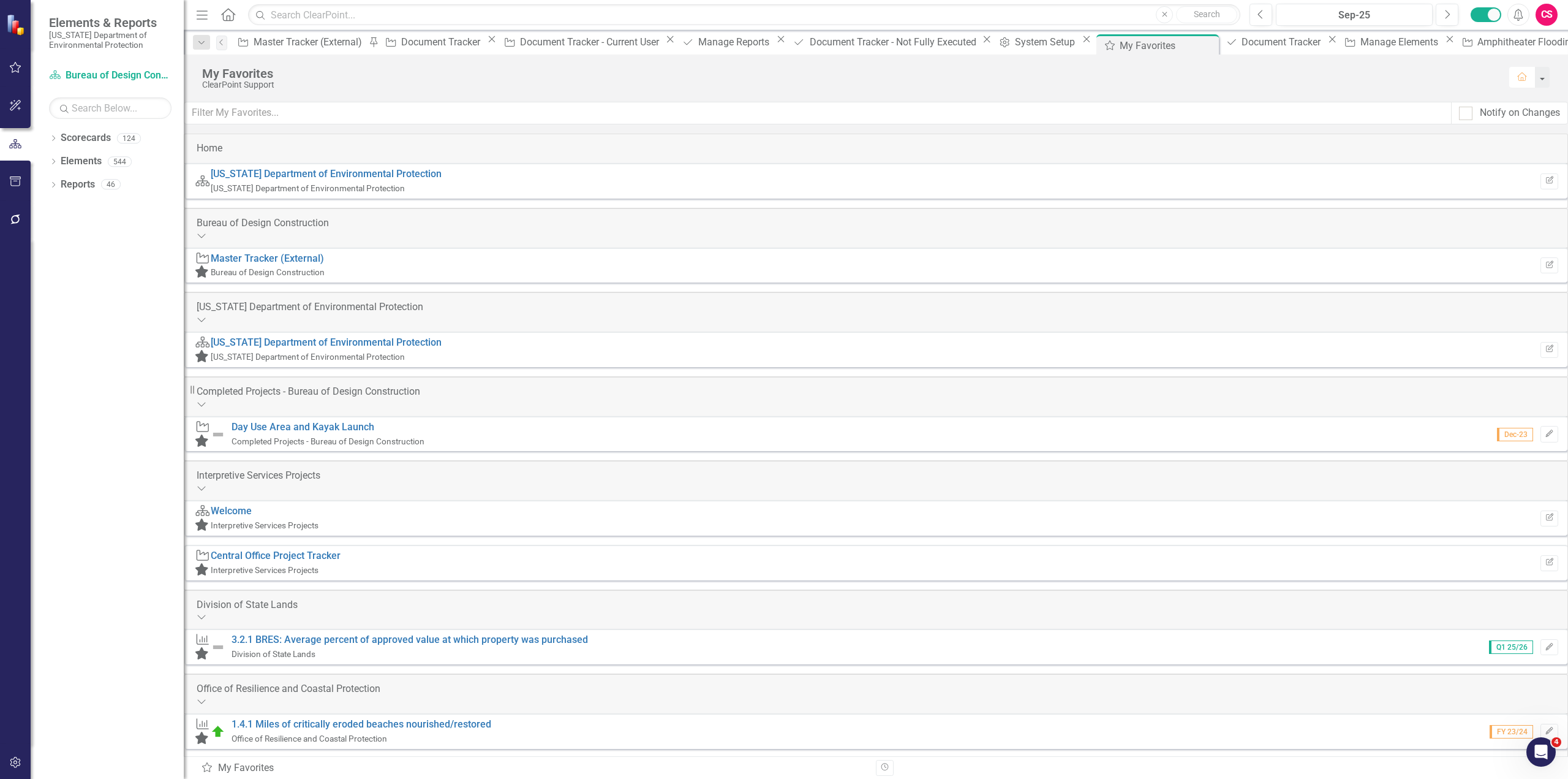
click at [51, 139] on icon "Dropdown" at bounding box center [53, 140] width 8 height 7
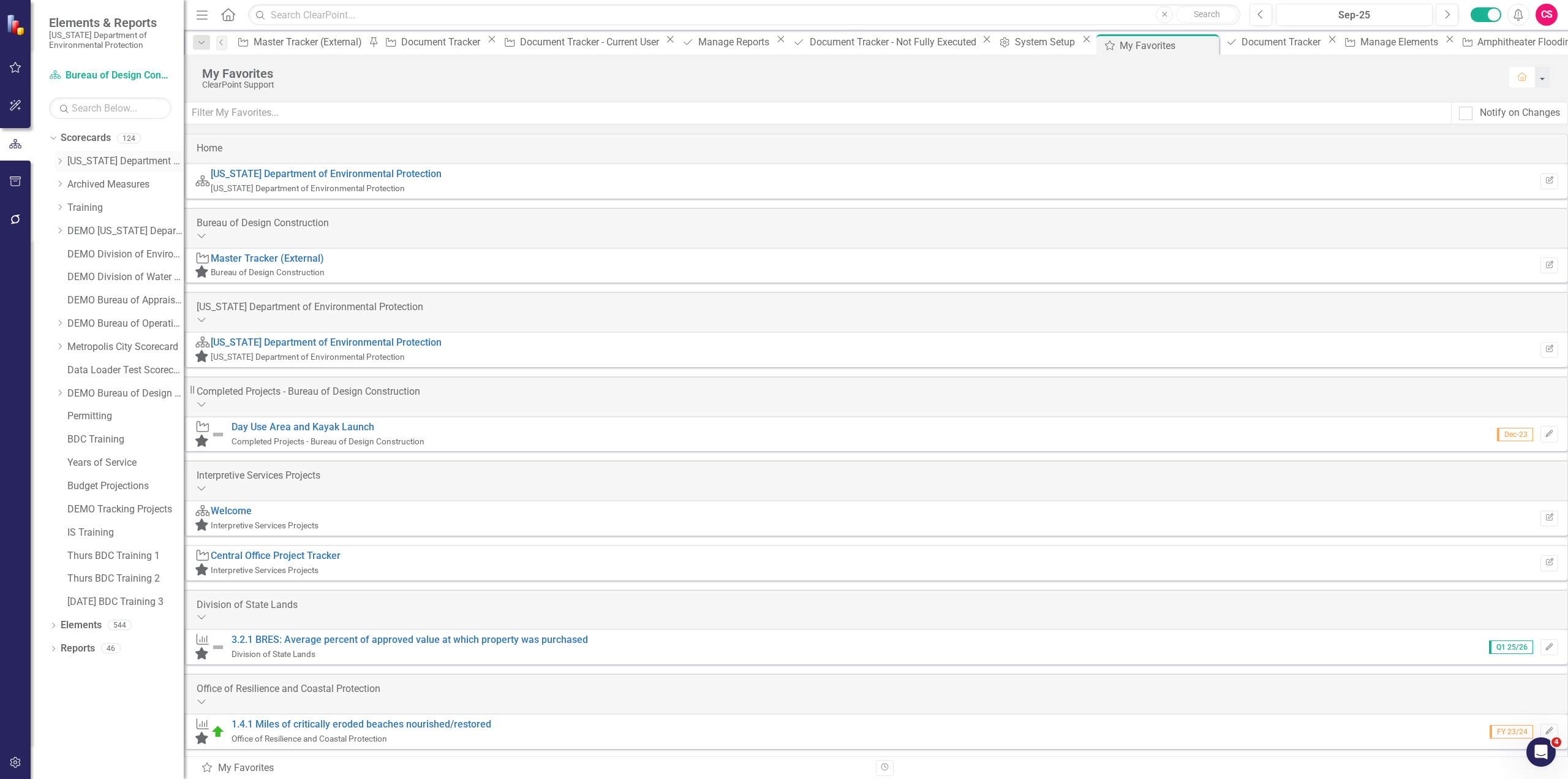
click at [57, 163] on icon "Dropdown" at bounding box center [59, 161] width 9 height 7
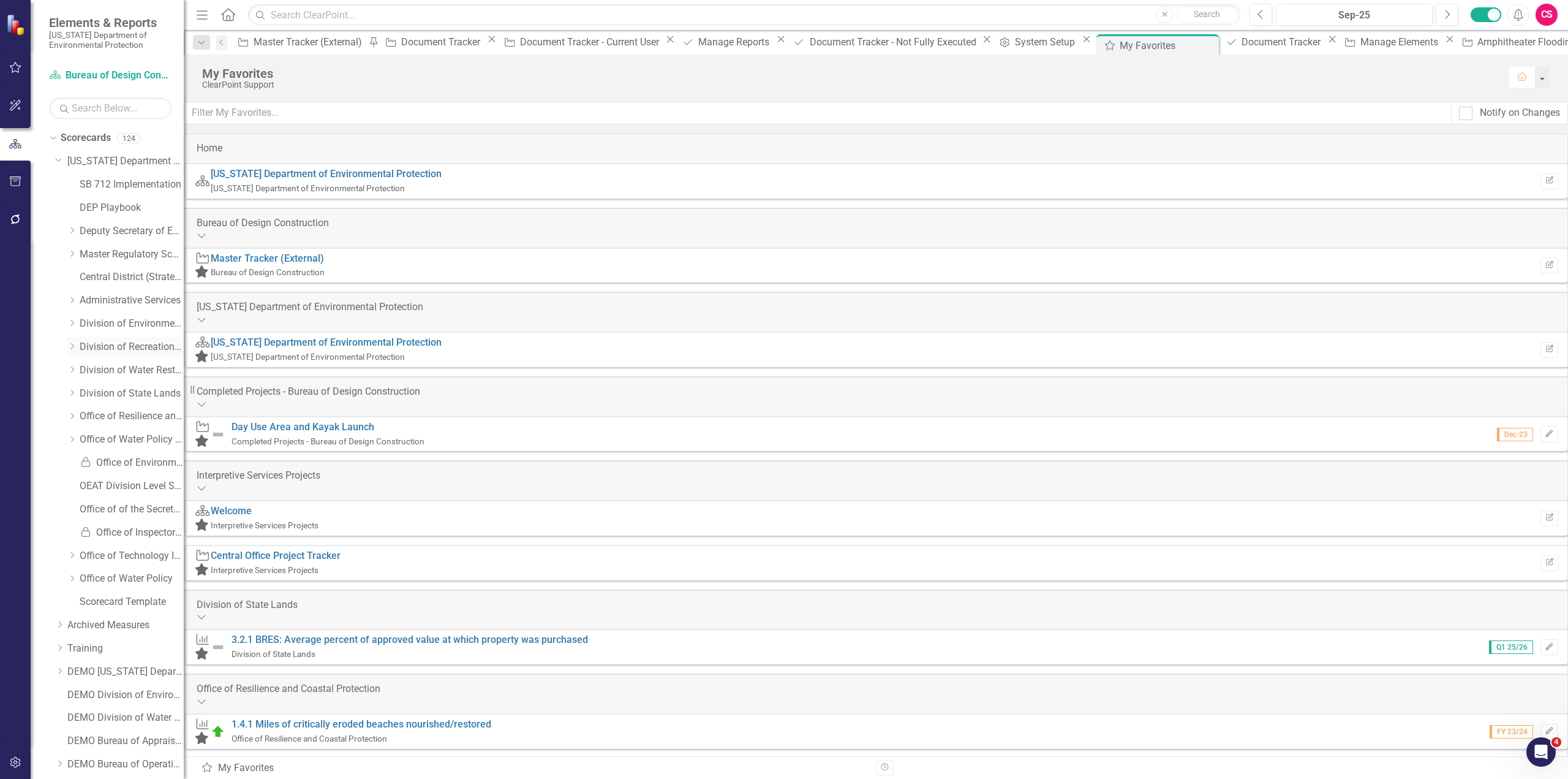
click at [71, 345] on icon at bounding box center [73, 345] width 3 height 6
click at [141, 371] on link "Bureau of Design Construction" at bounding box center [138, 370] width 92 height 14
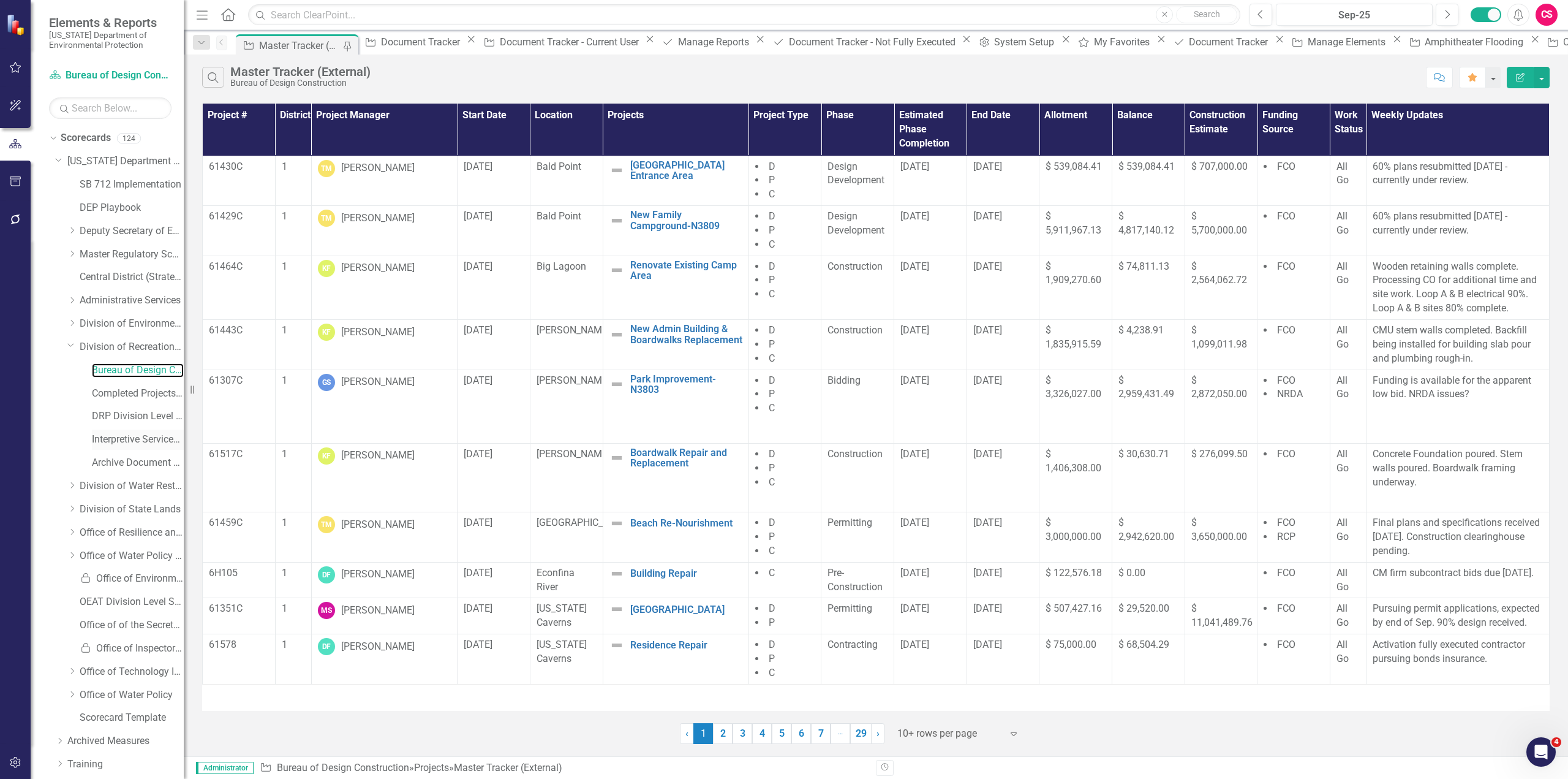
scroll to position [439, 0]
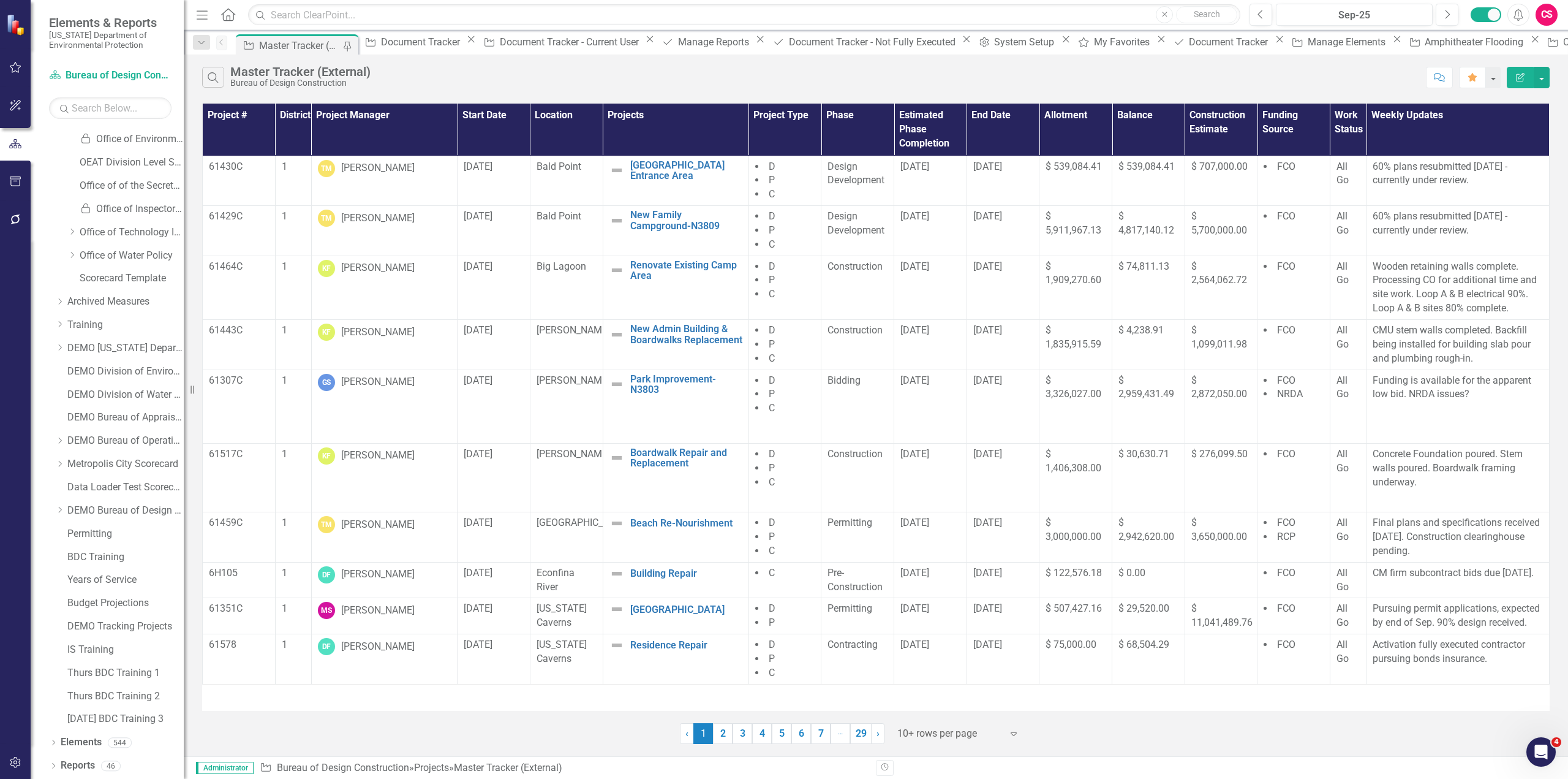
click at [52, 767] on icon "Dropdown" at bounding box center [53, 767] width 8 height 7
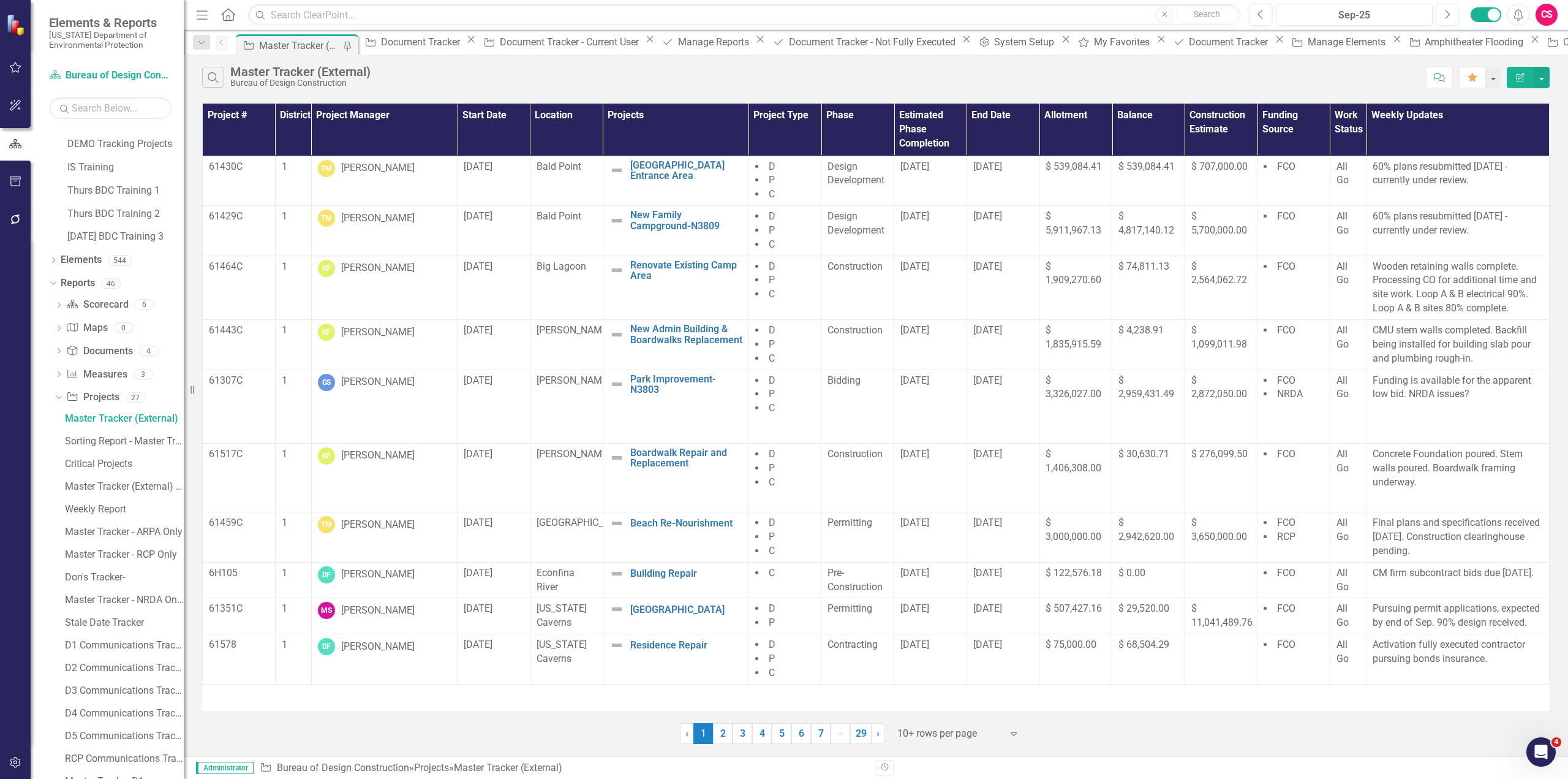
scroll to position [928, 0]
click at [57, 296] on icon "Dropdown" at bounding box center [59, 299] width 8 height 7
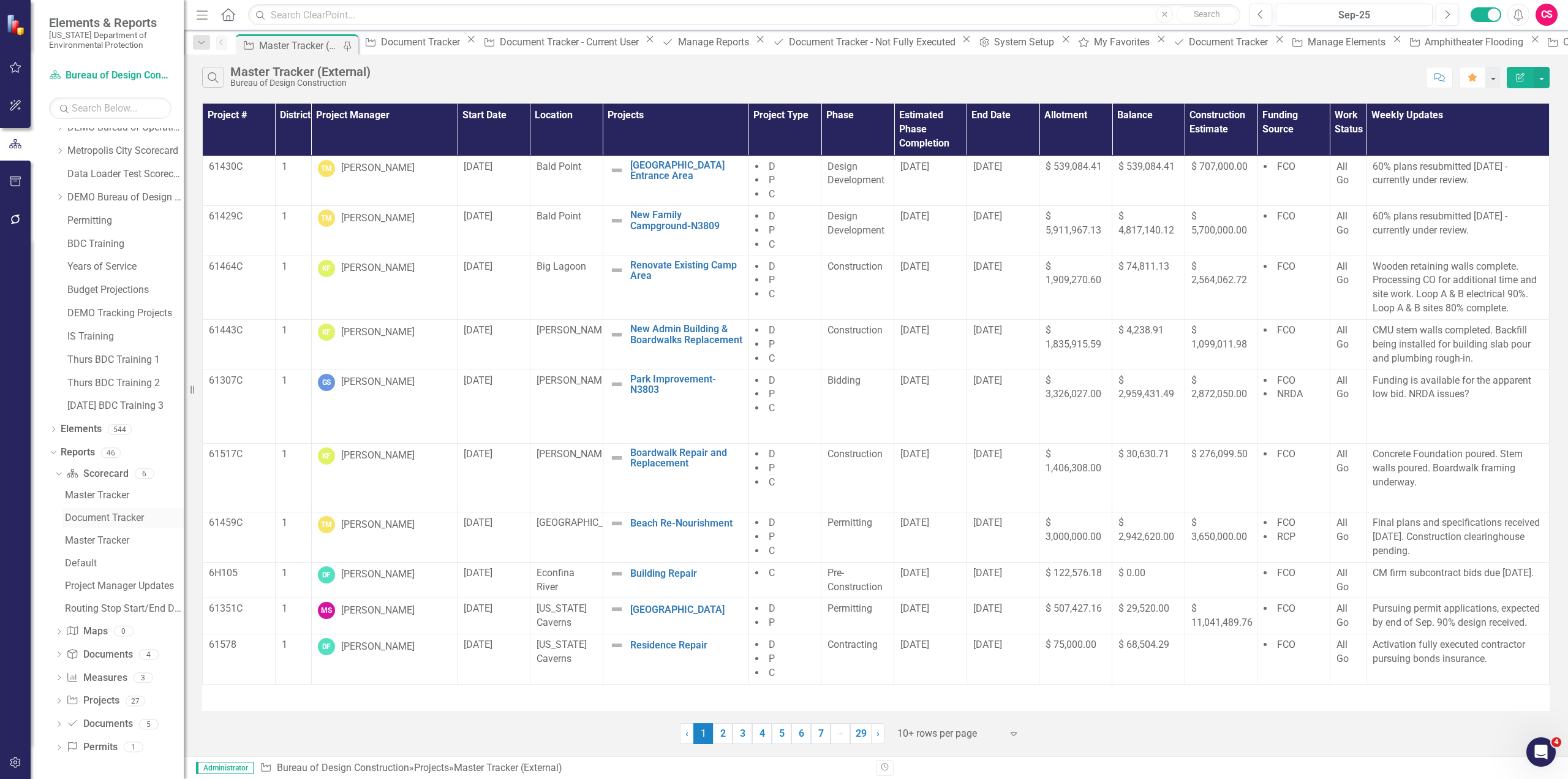
click at [101, 519] on div "Document Tracker" at bounding box center [124, 517] width 119 height 11
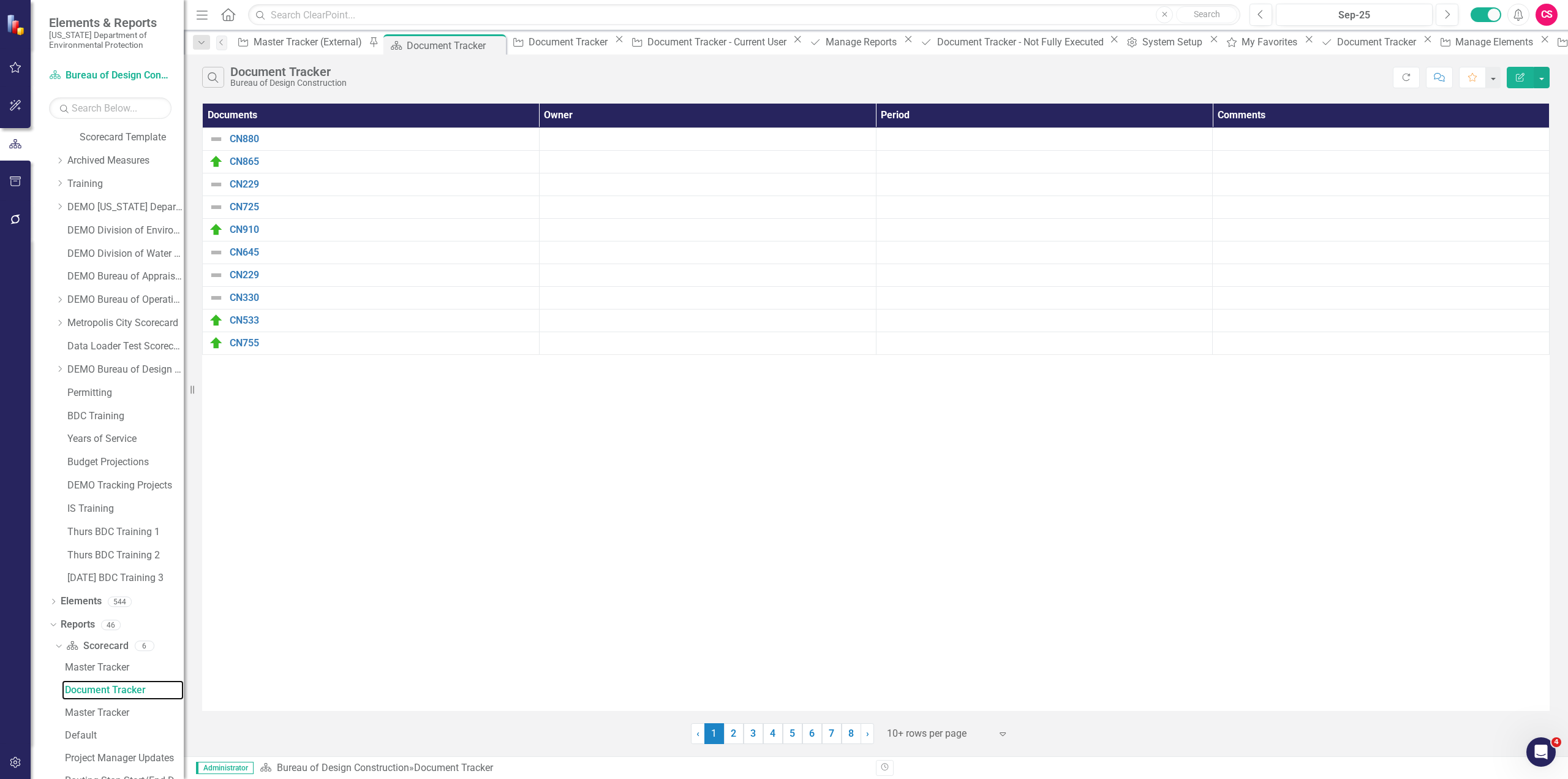
scroll to position [752, 0]
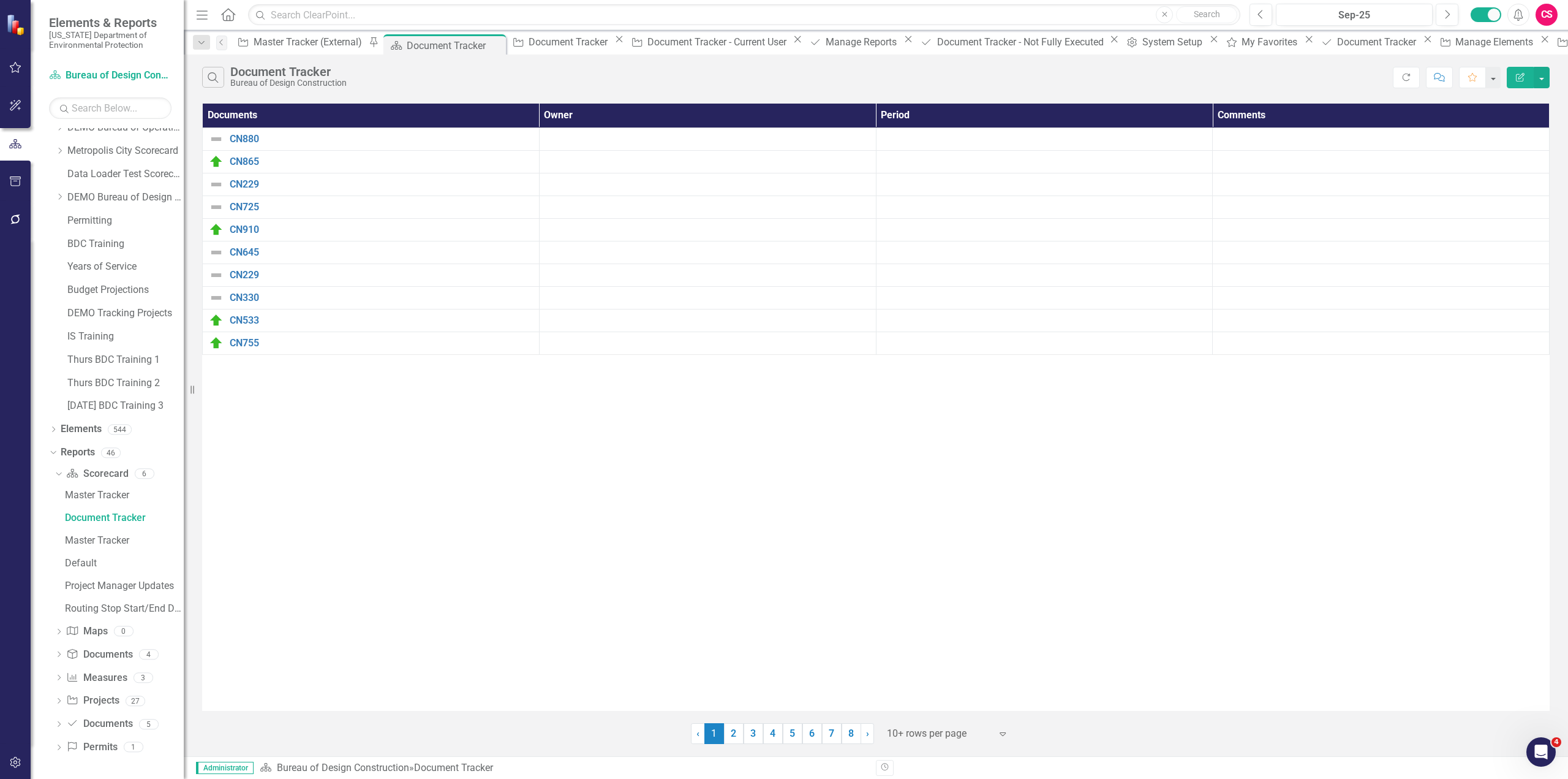
click at [1516, 83] on button "Edit Report" at bounding box center [1521, 77] width 27 height 22
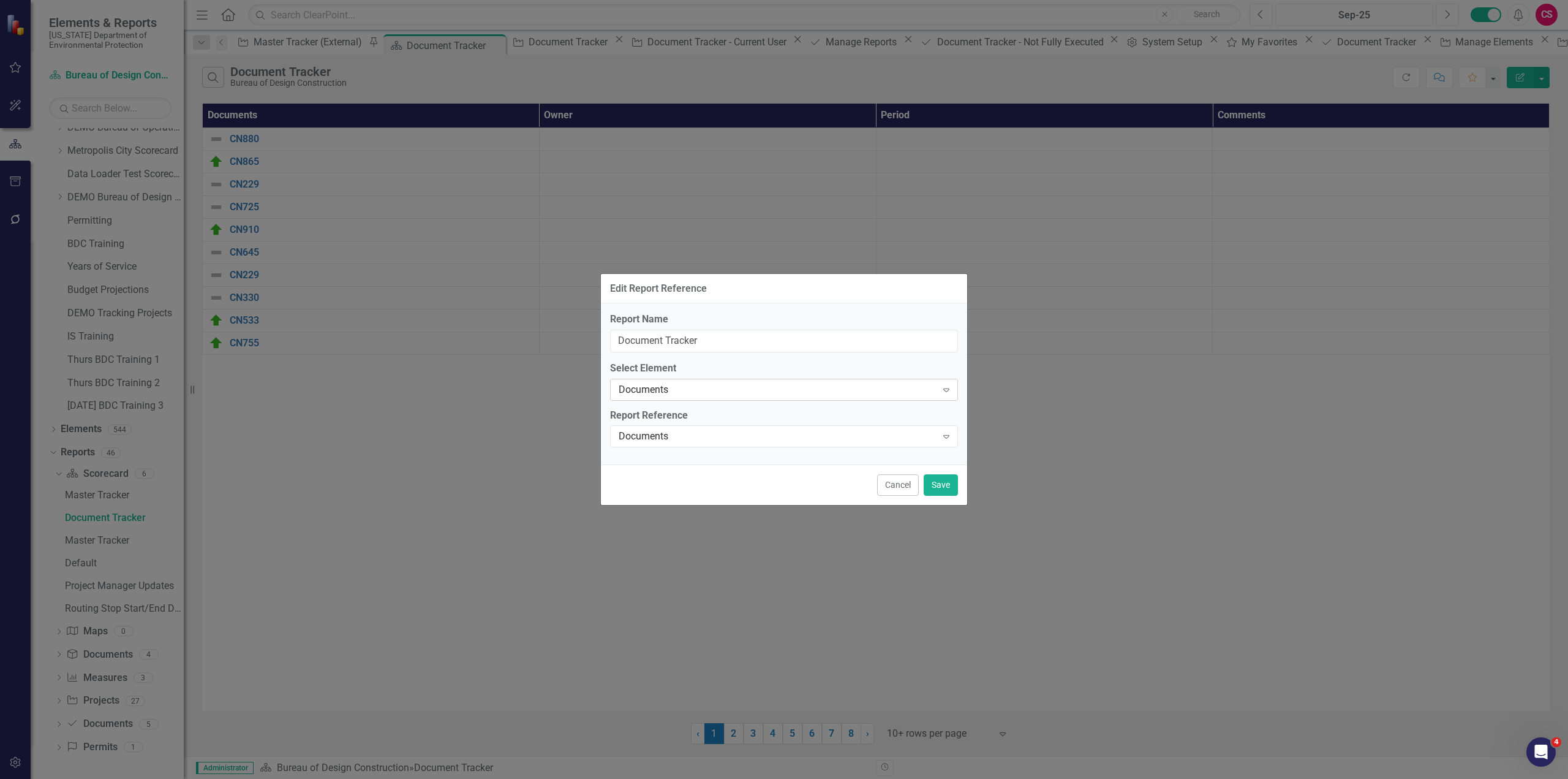
click at [666, 392] on div "Documents" at bounding box center [777, 390] width 318 height 14
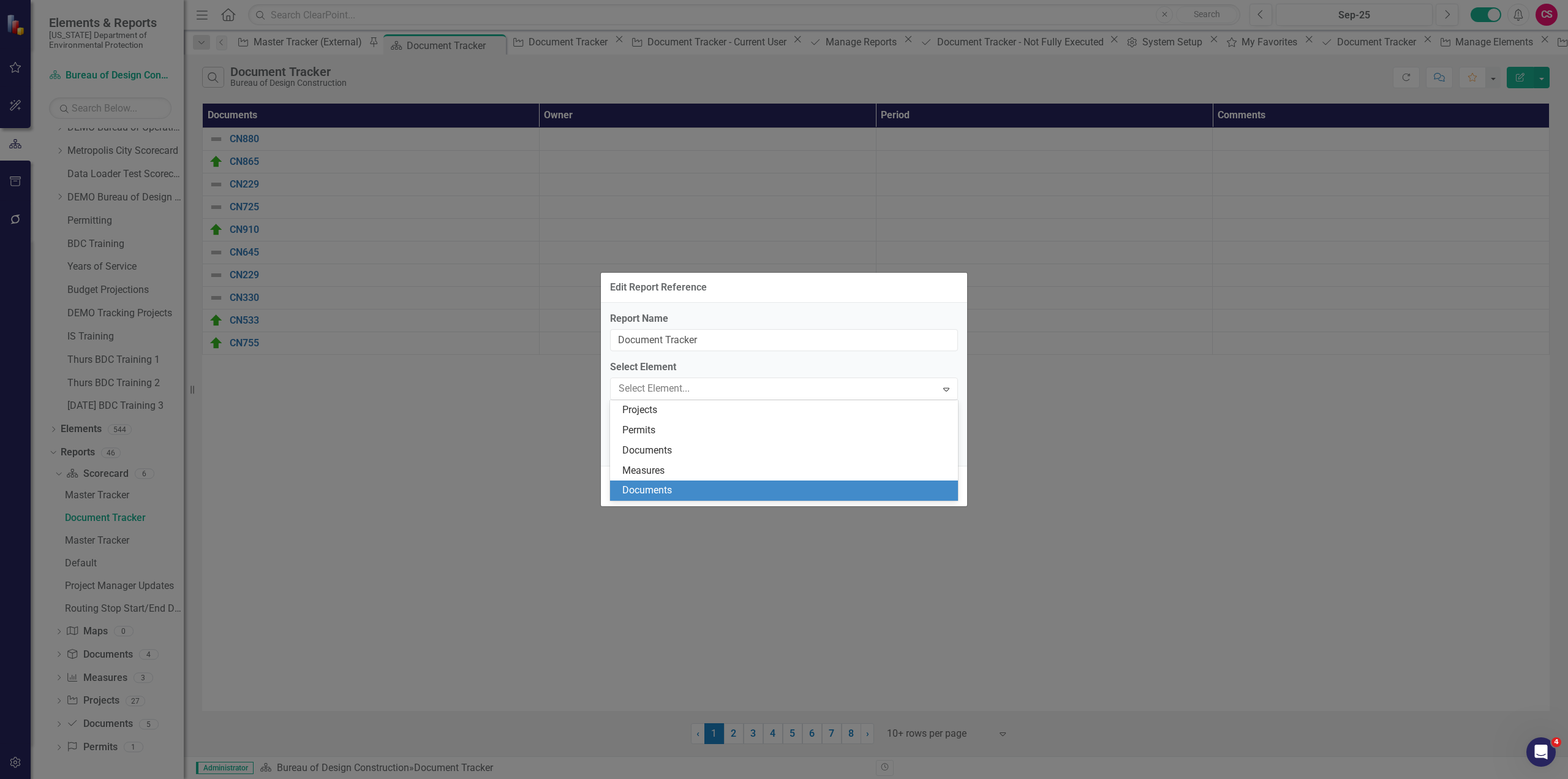
click at [647, 490] on div "Documents" at bounding box center [787, 490] width 329 height 14
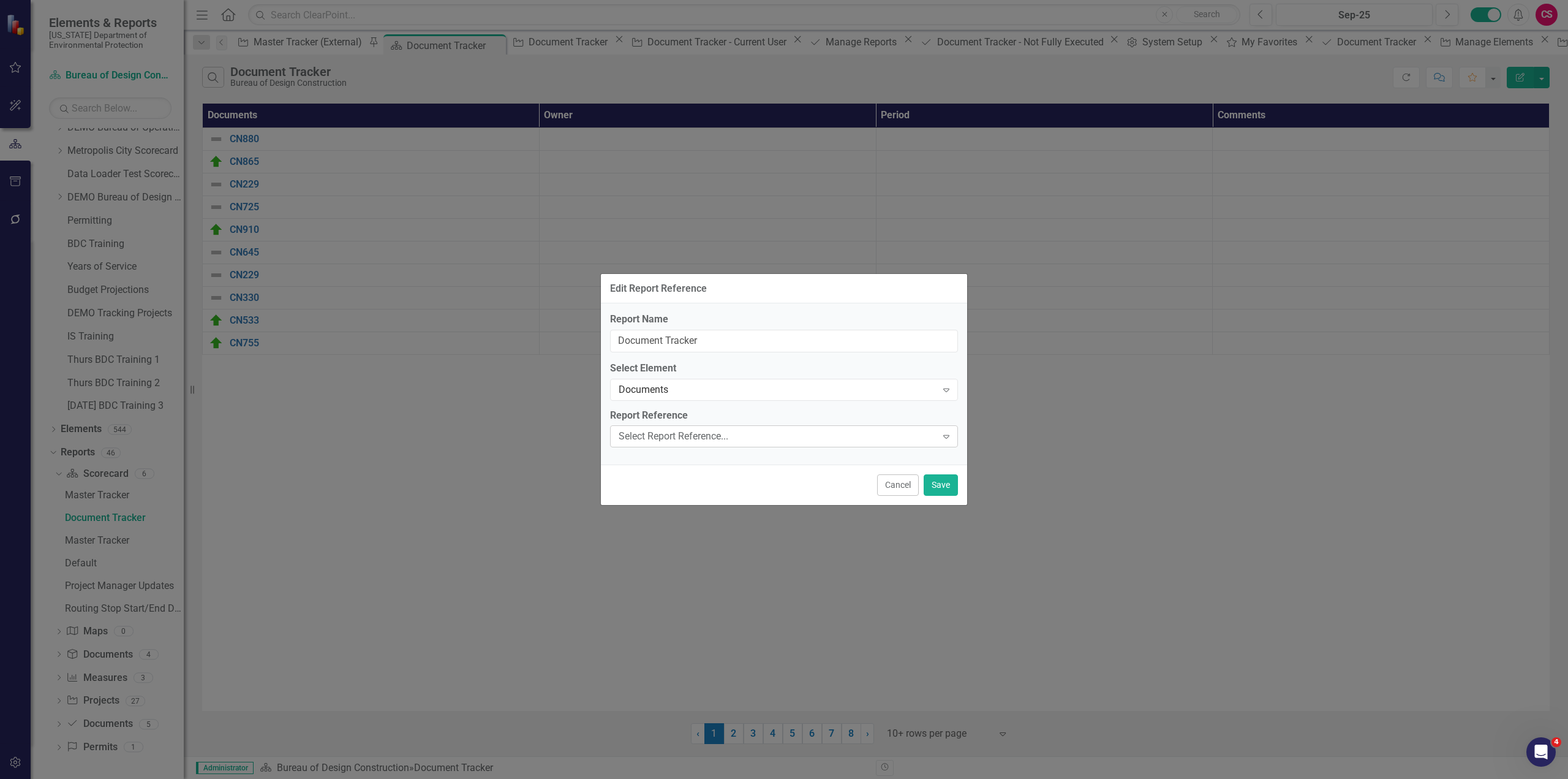
click at [651, 438] on div "Select Report Reference..." at bounding box center [777, 436] width 318 height 14
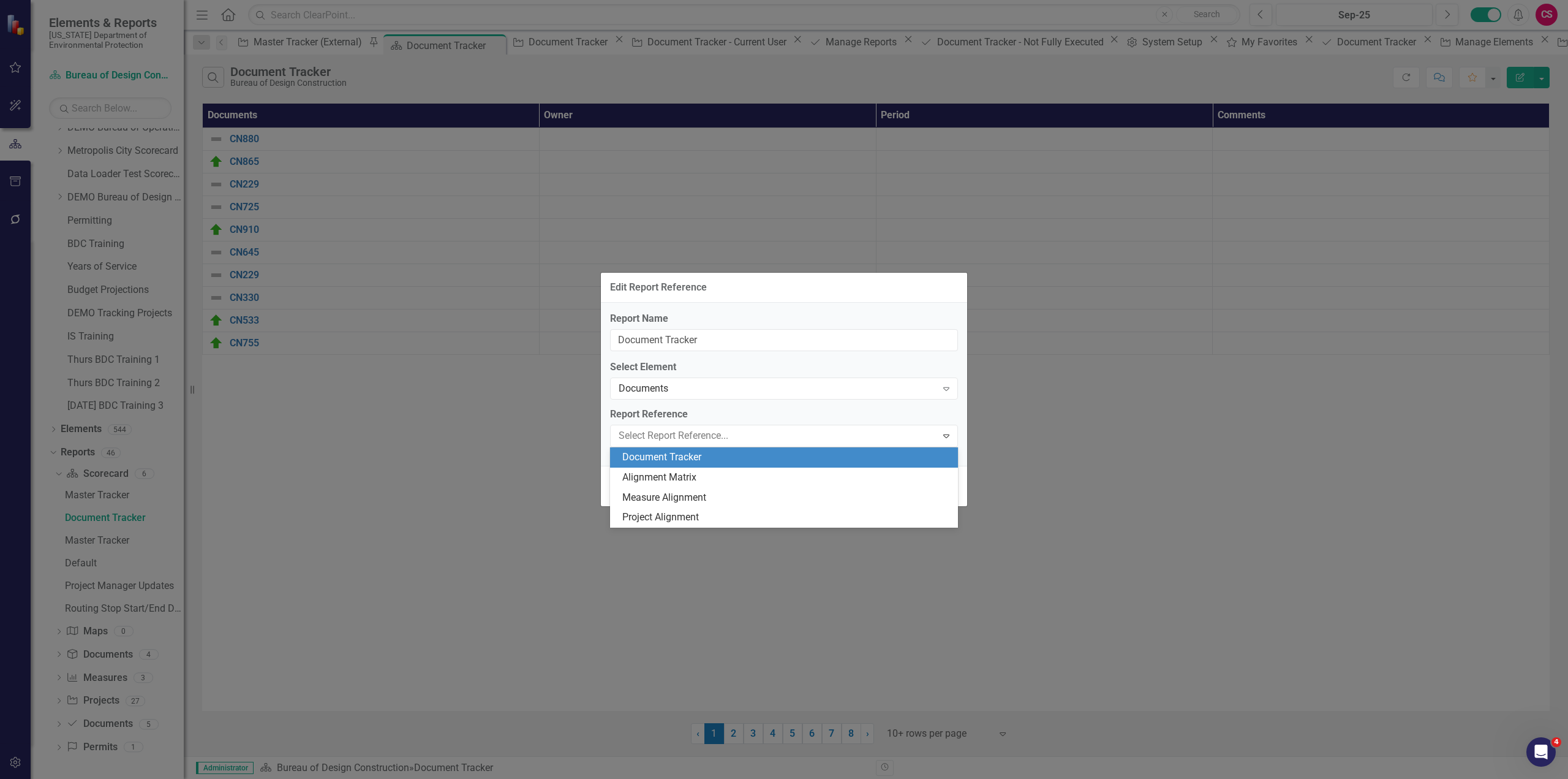
click at [698, 459] on div "Document Tracker" at bounding box center [787, 457] width 329 height 14
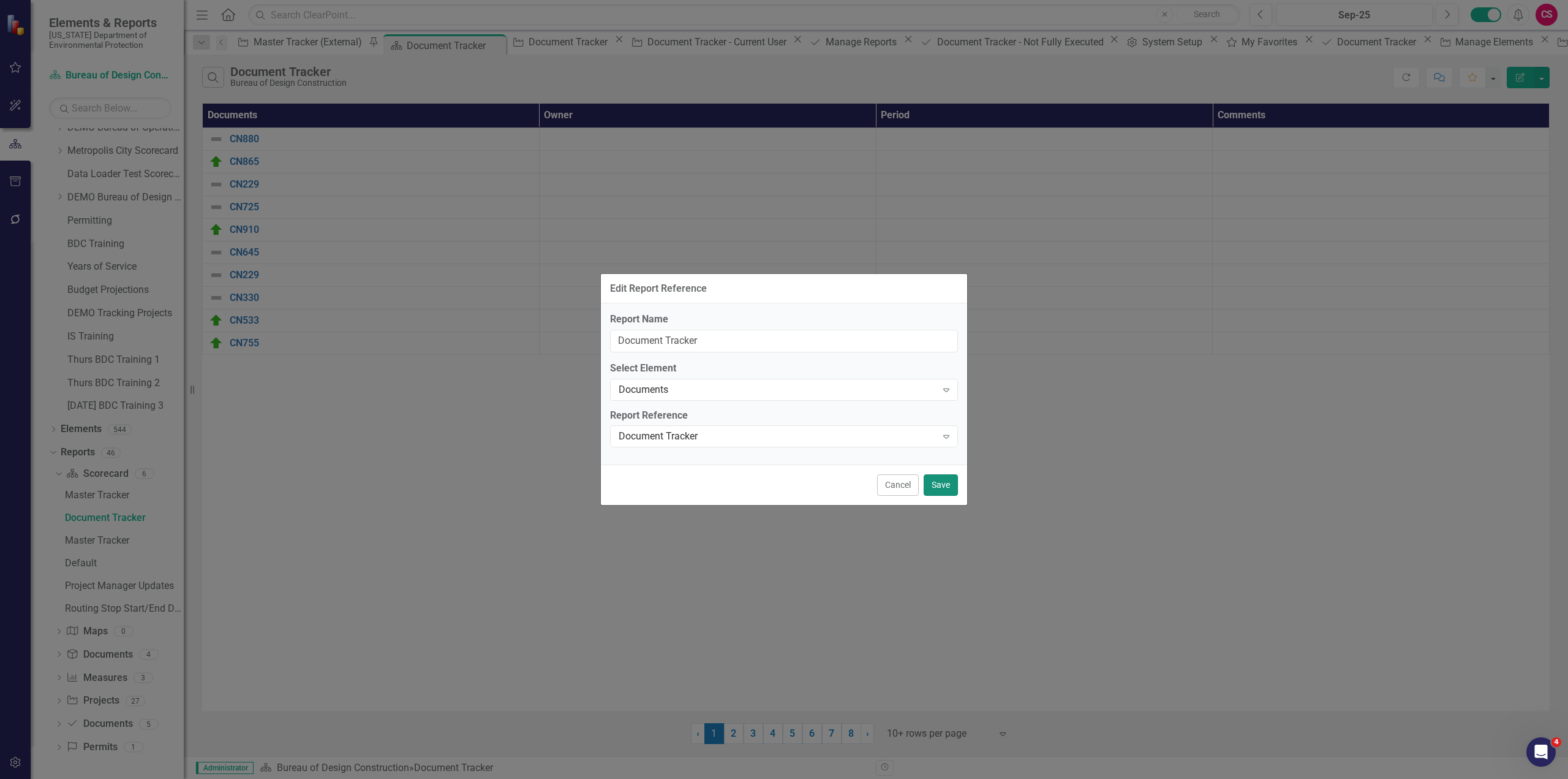
click at [946, 486] on button "Save" at bounding box center [940, 485] width 34 height 22
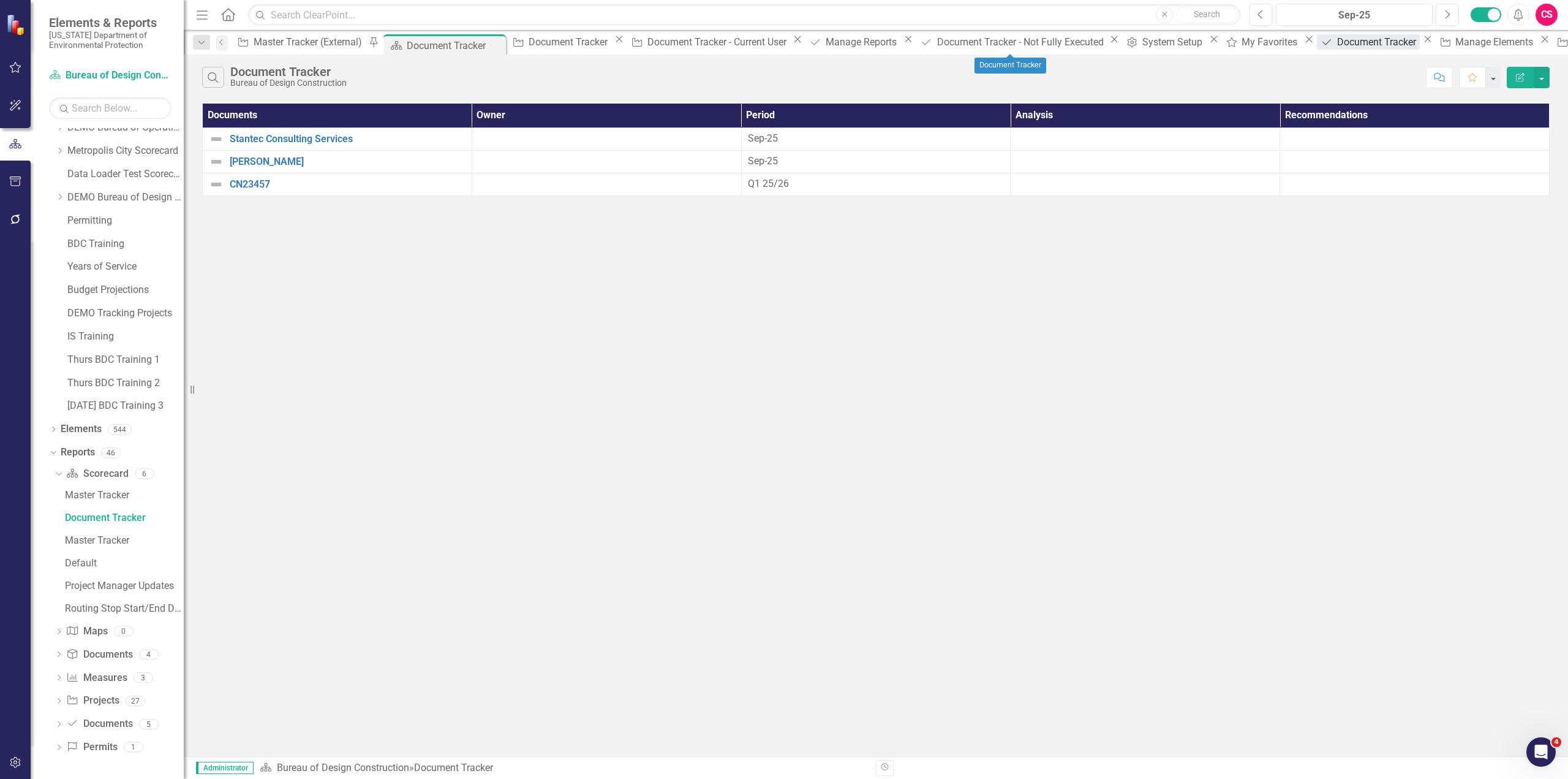
click at [1337, 42] on div "Document Tracker" at bounding box center [1379, 42] width 83 height 15
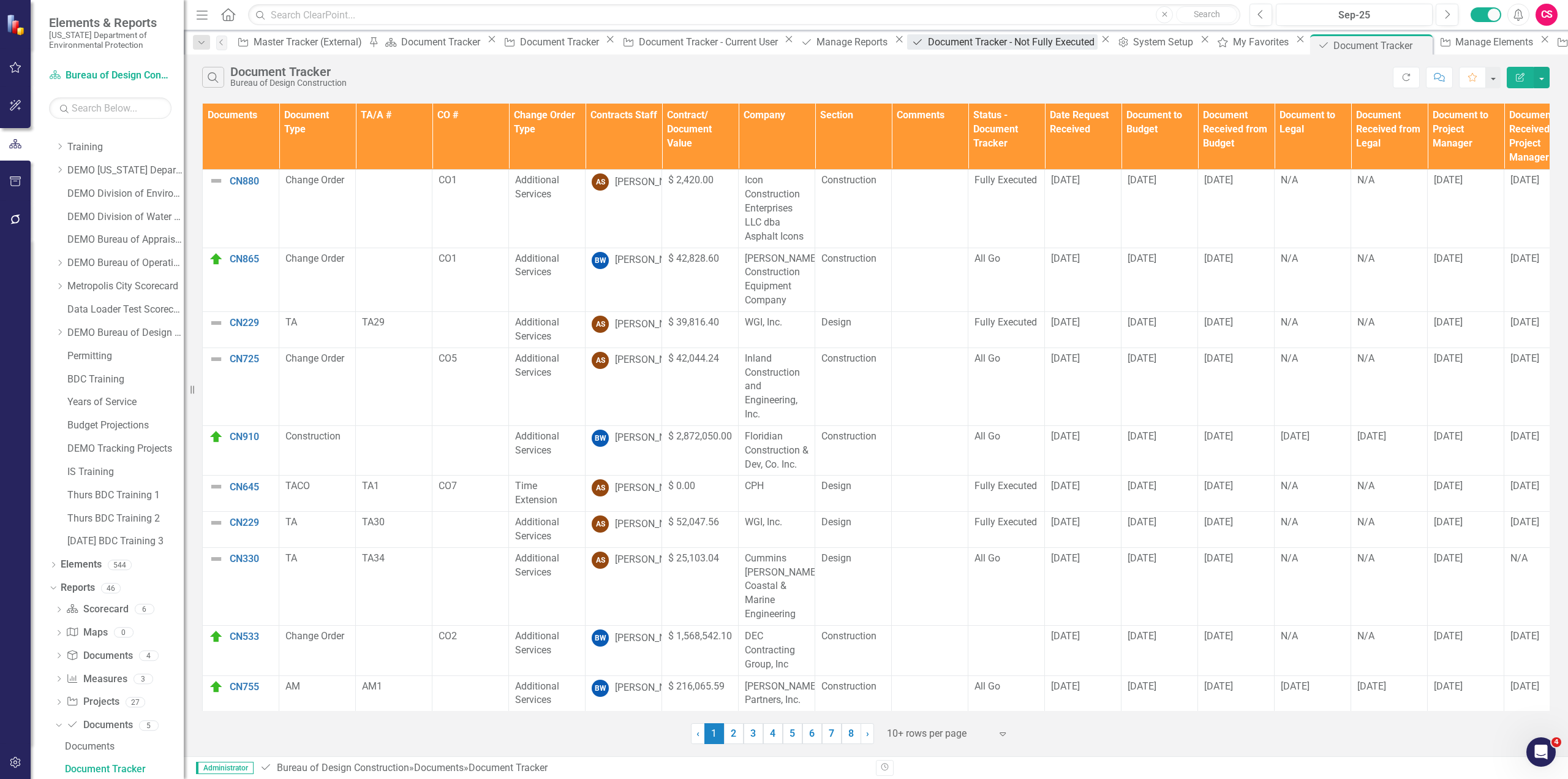
click at [928, 46] on div "Document Tracker - Not Fully Executed" at bounding box center [1013, 42] width 169 height 15
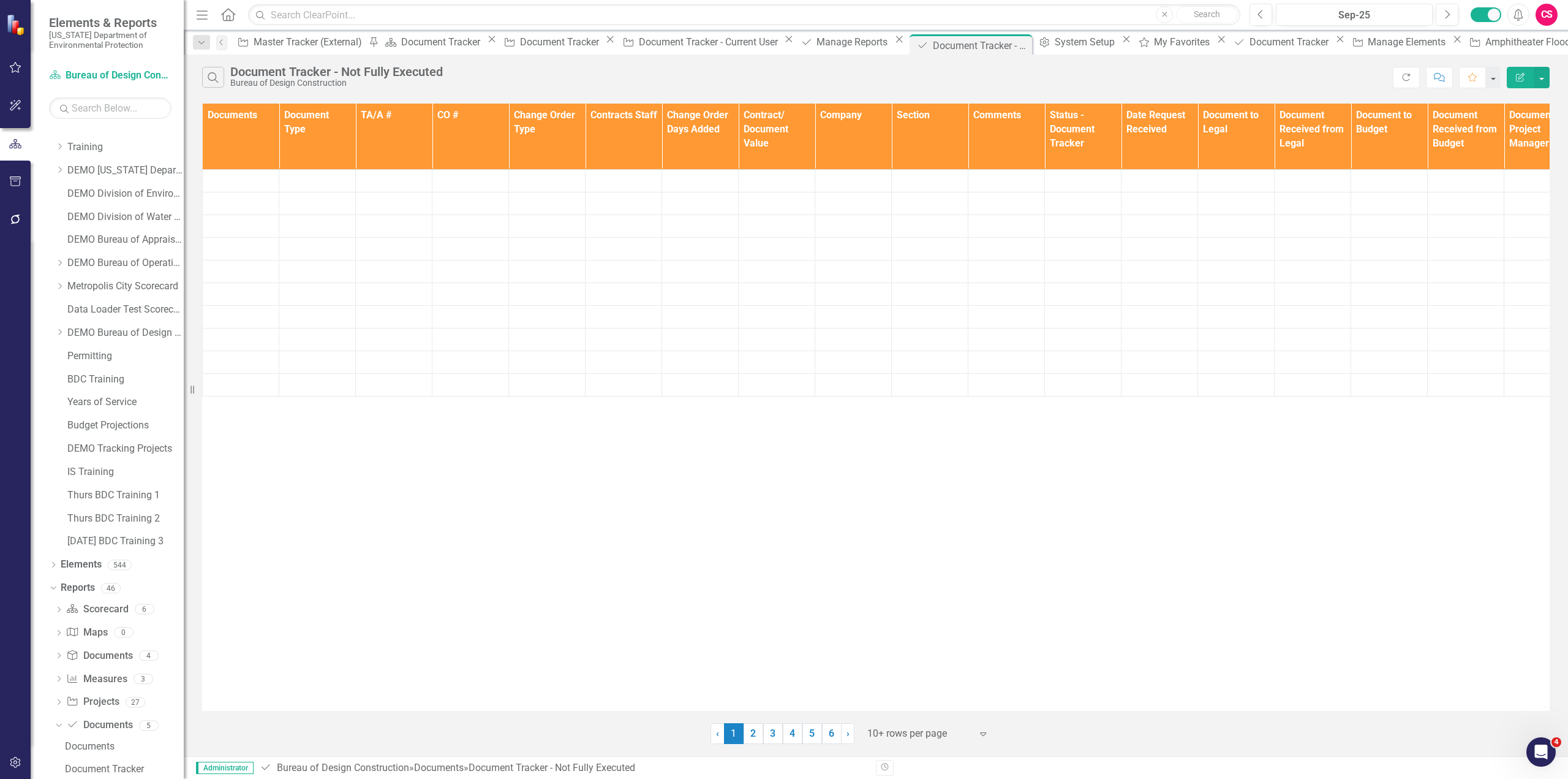
scroll to position [663, 0]
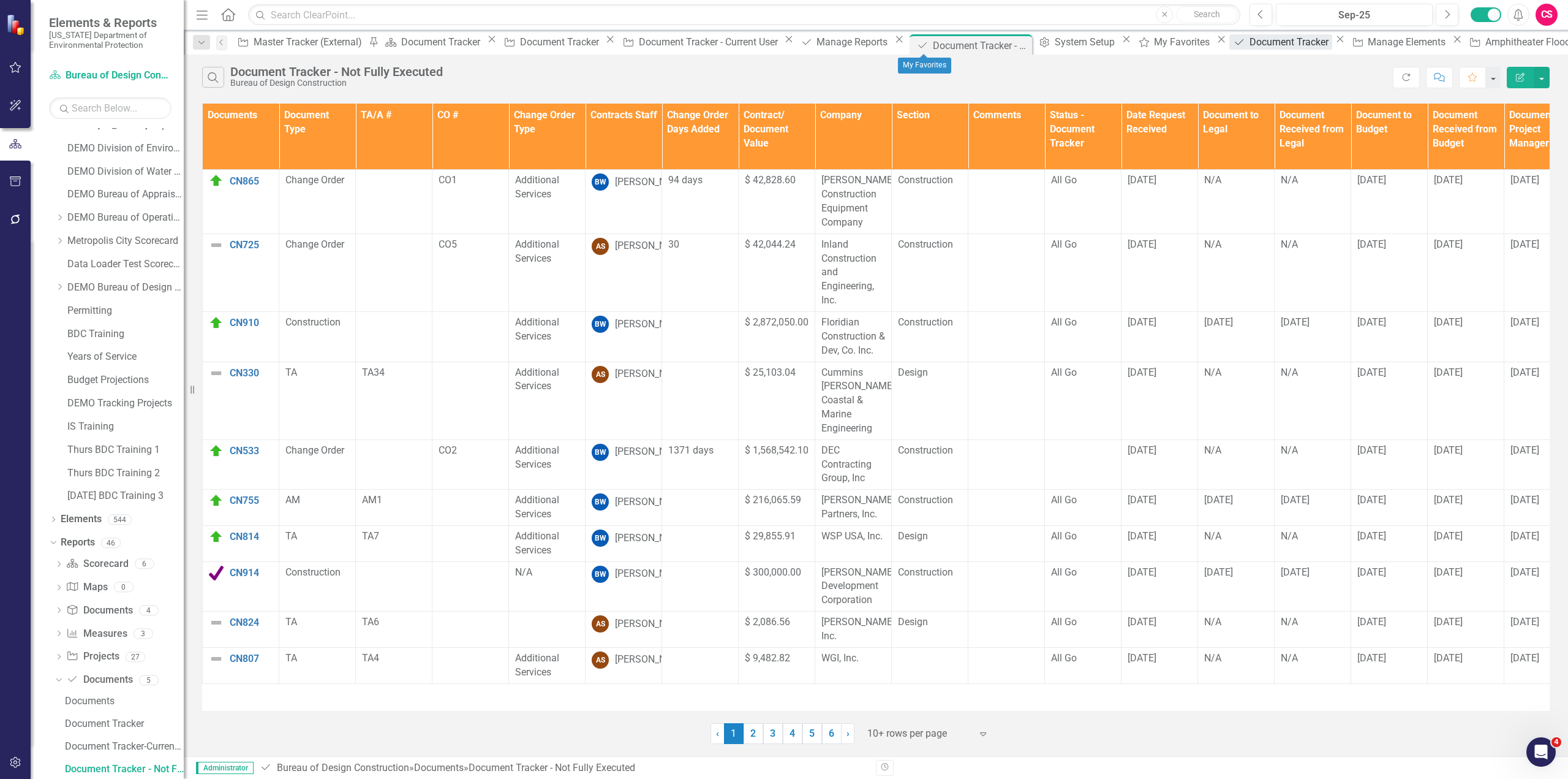
click at [1250, 46] on div "Document Tracker" at bounding box center [1292, 42] width 83 height 15
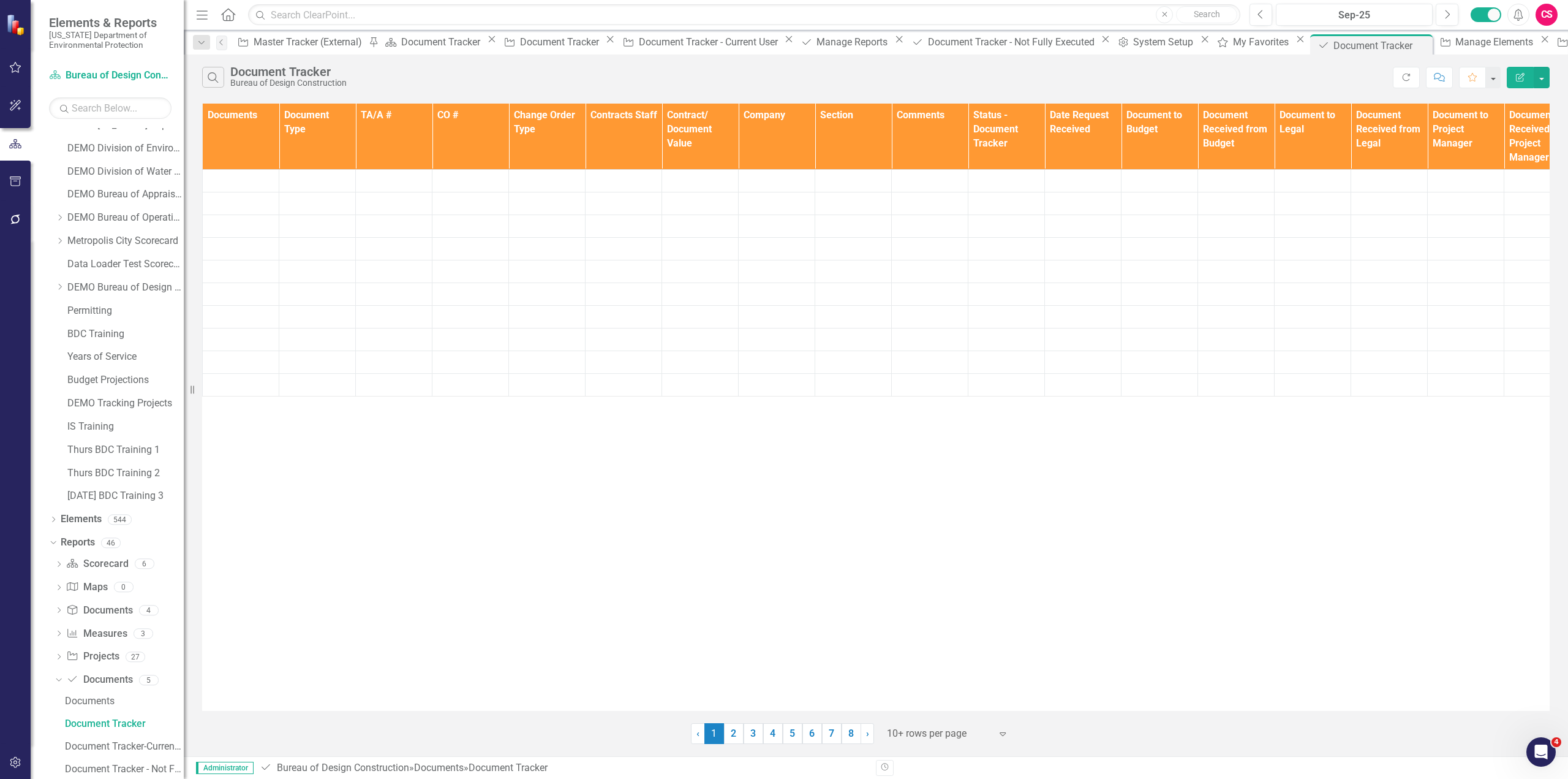
scroll to position [617, 0]
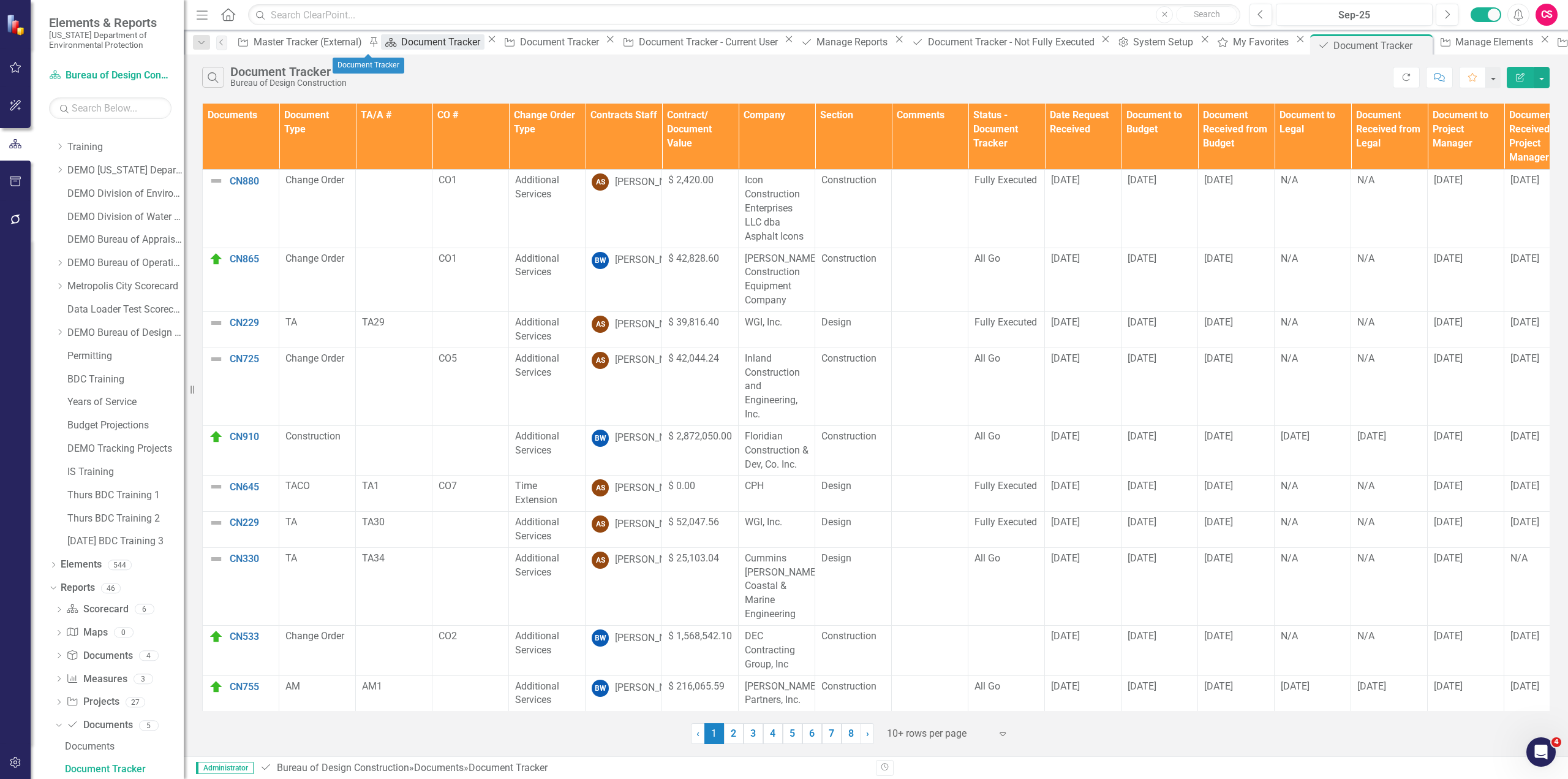
click at [401, 43] on div "Document Tracker" at bounding box center [442, 42] width 83 height 15
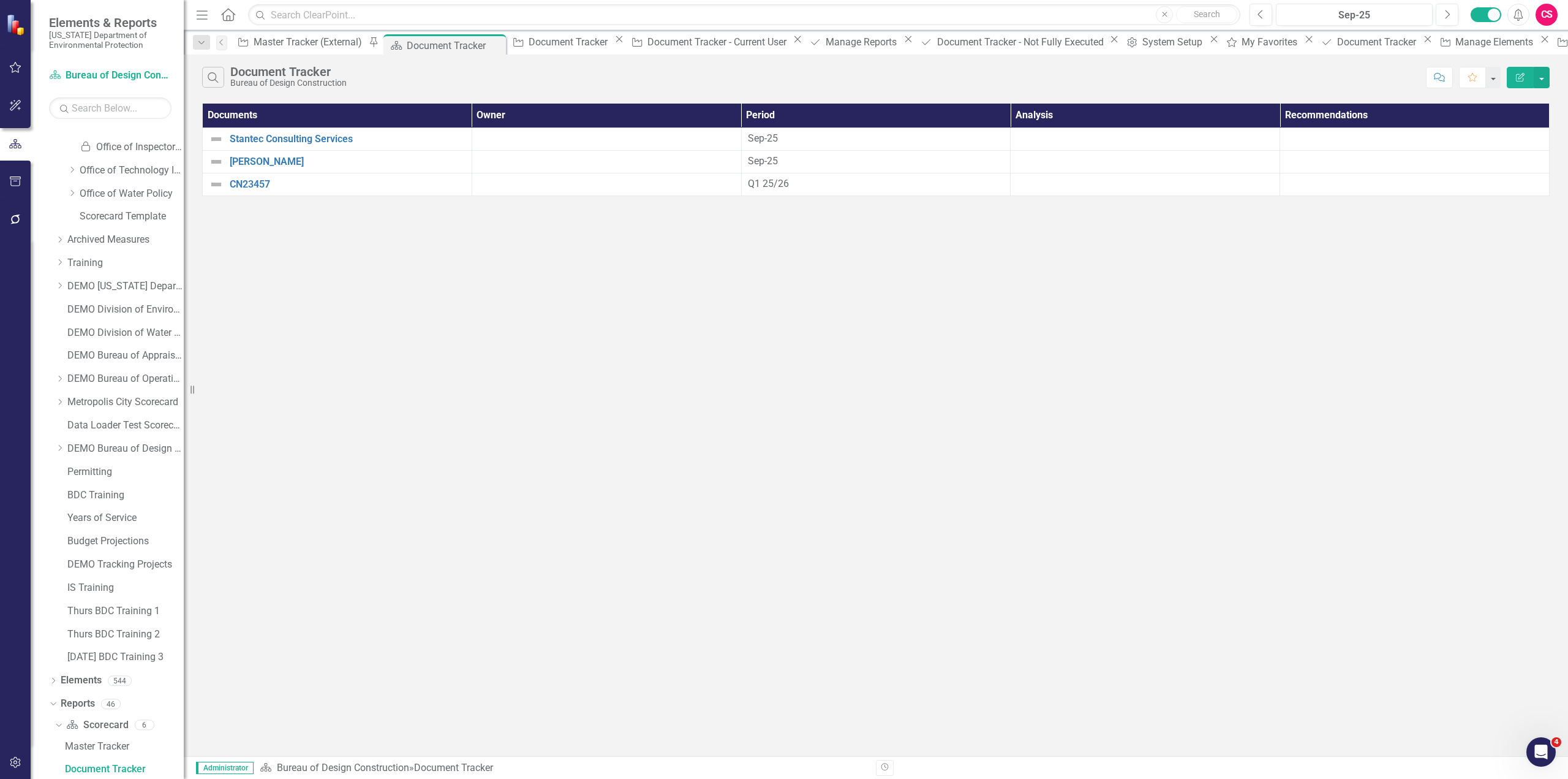
click at [1522, 83] on button "Edit Report" at bounding box center [1521, 77] width 27 height 22
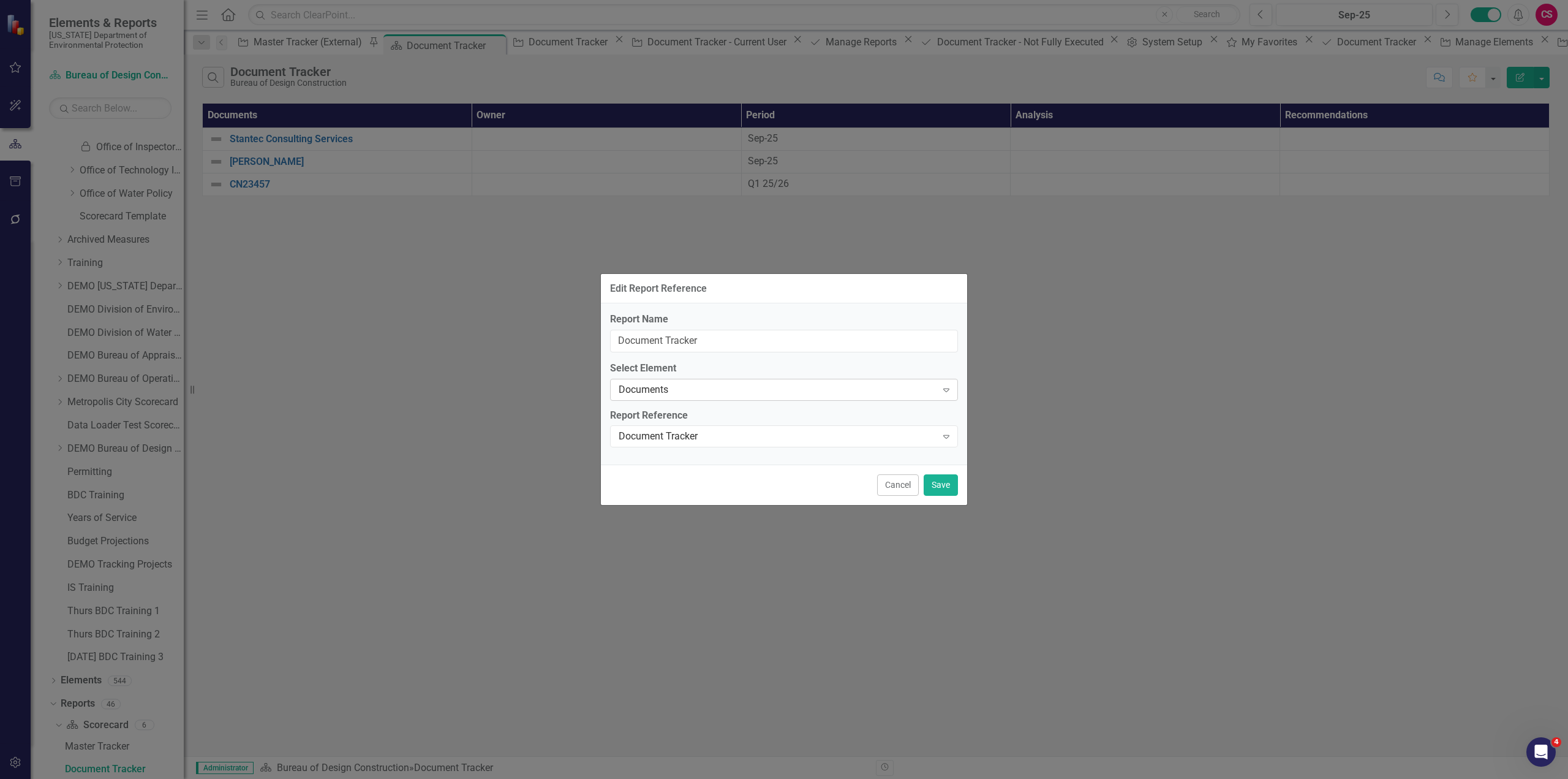
click at [709, 381] on div "Documents Expand" at bounding box center [784, 390] width 348 height 22
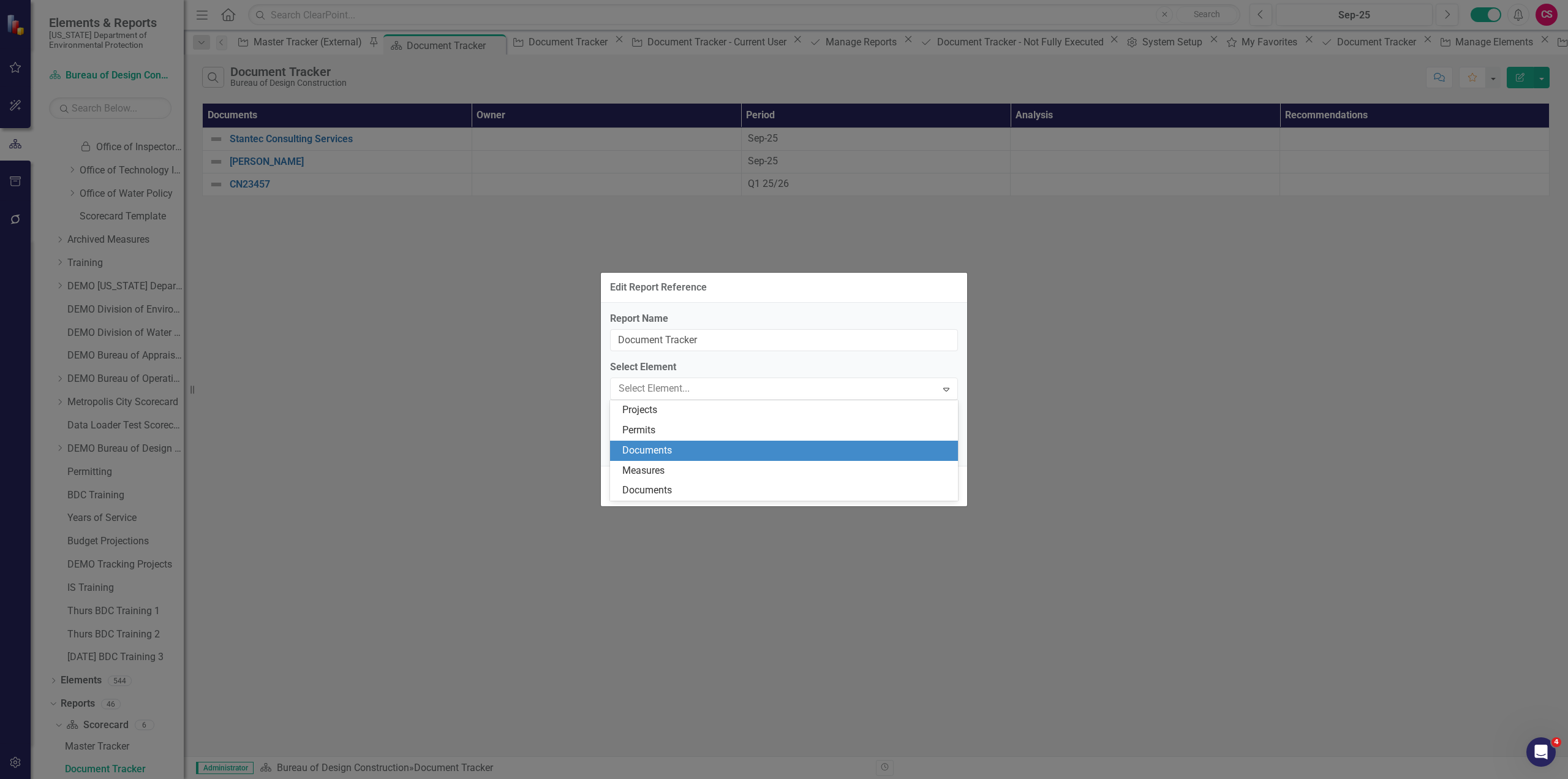
click at [660, 453] on div "Documents" at bounding box center [787, 450] width 329 height 14
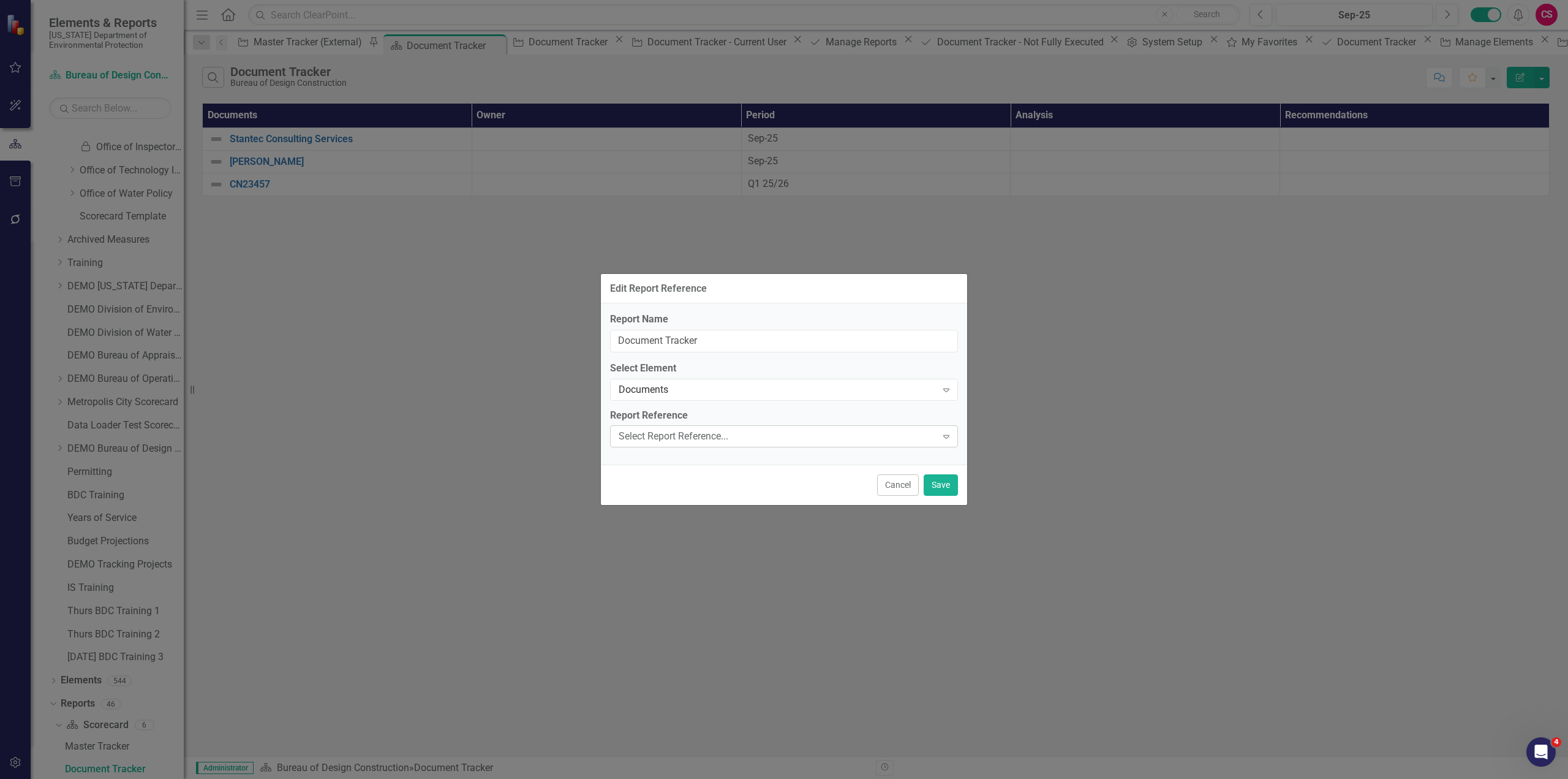
click at [661, 434] on div "Select Report Reference..." at bounding box center [777, 436] width 318 height 14
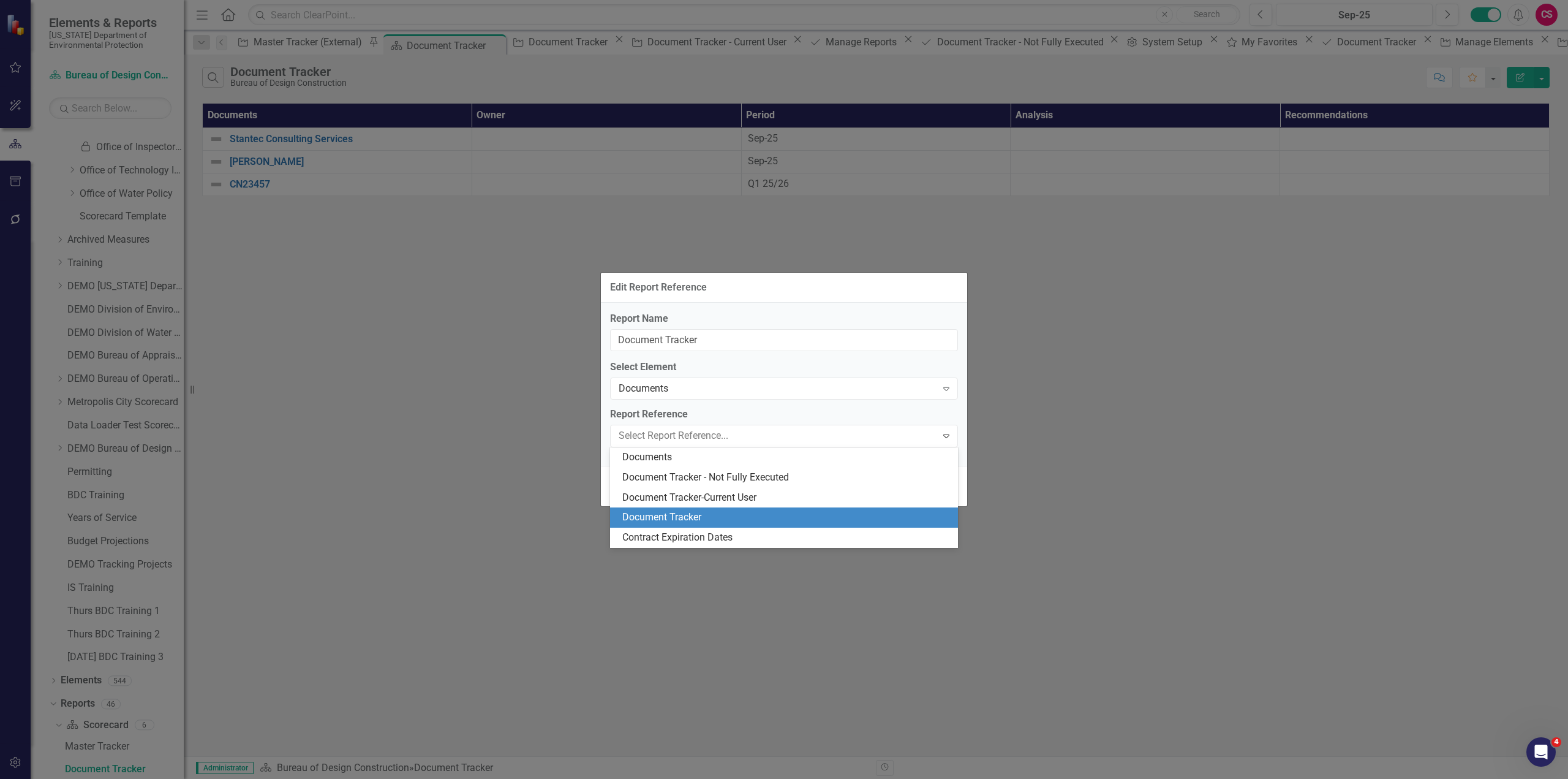
click at [677, 519] on div "Document Tracker" at bounding box center [787, 517] width 329 height 14
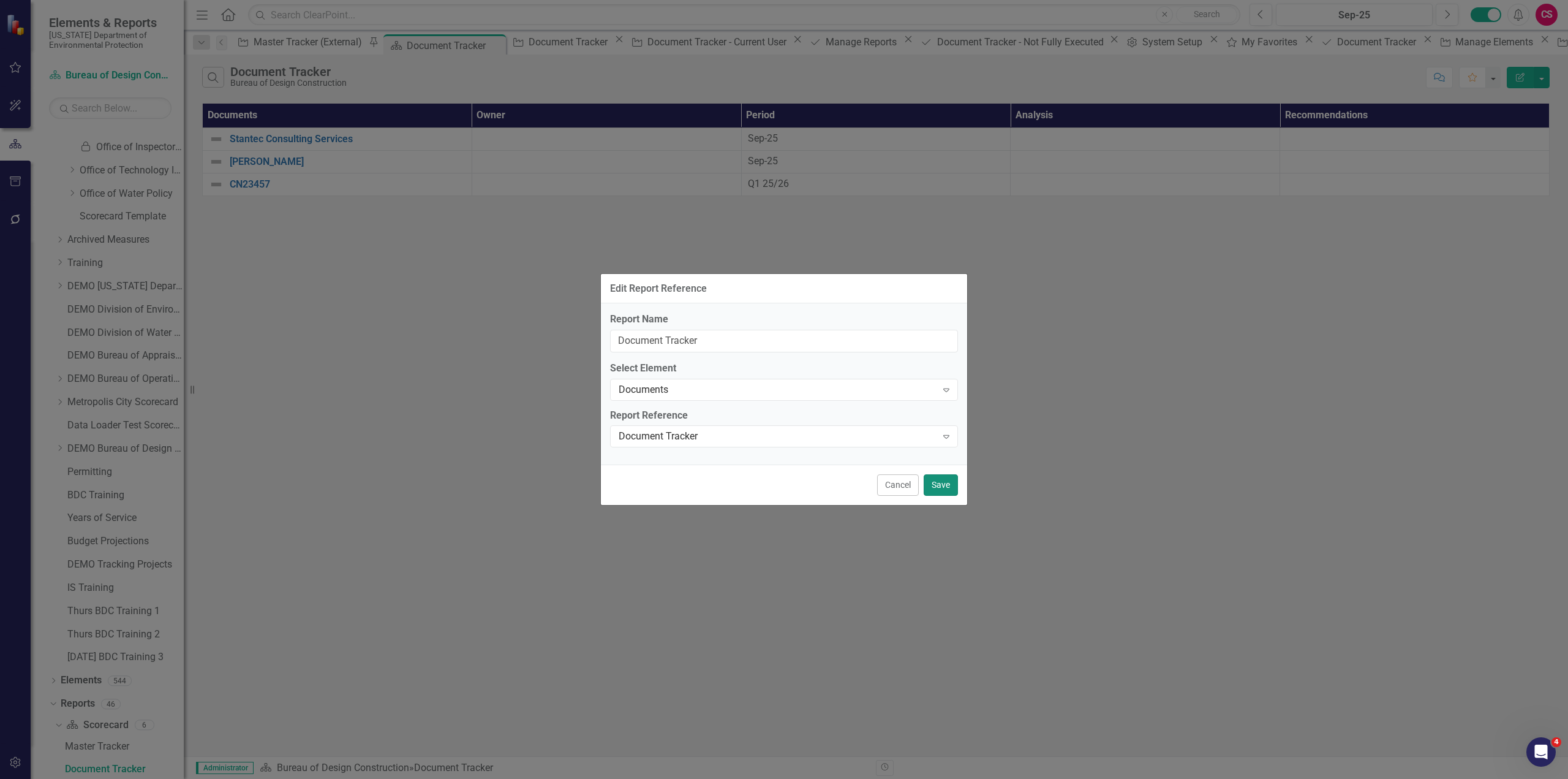
click at [940, 489] on button "Save" at bounding box center [940, 485] width 34 height 22
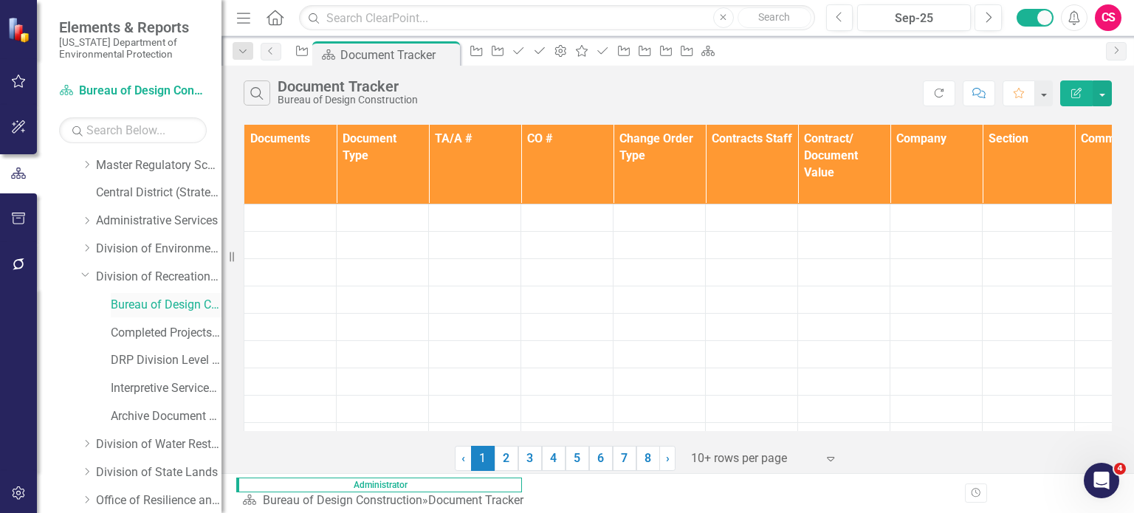
scroll to position [140, 0]
click at [156, 300] on link "Bureau of Design Construction" at bounding box center [166, 305] width 111 height 17
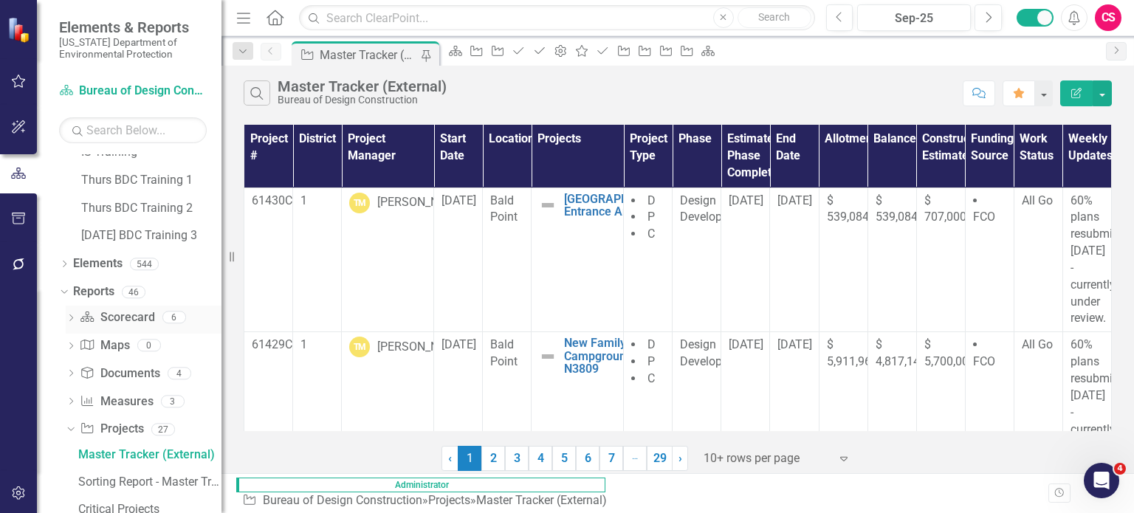
scroll to position [1159, 0]
click at [71, 317] on icon "Dropdown" at bounding box center [71, 320] width 10 height 8
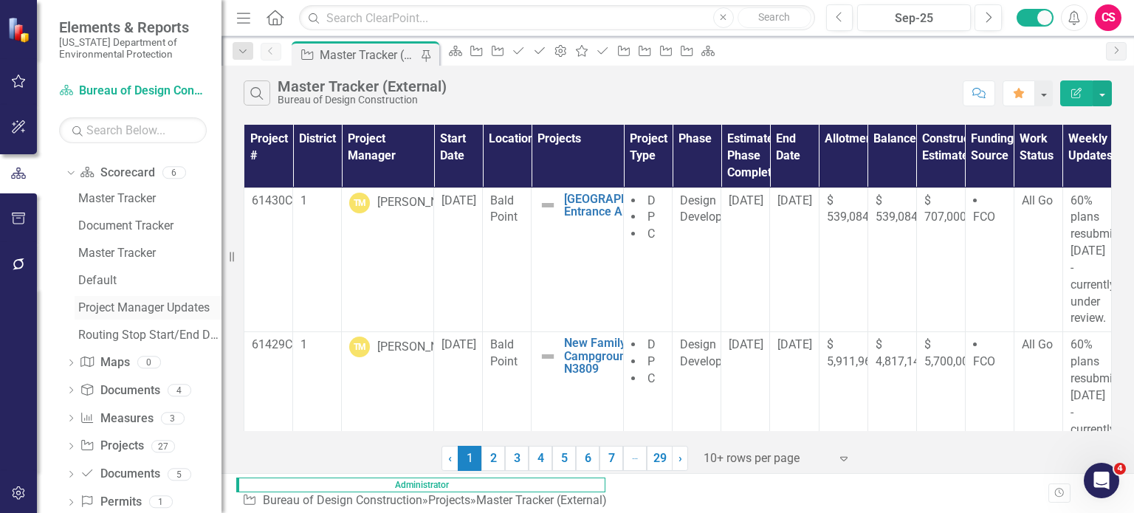
scroll to position [1305, 0]
click at [129, 247] on div "Master Tracker" at bounding box center [149, 252] width 143 height 13
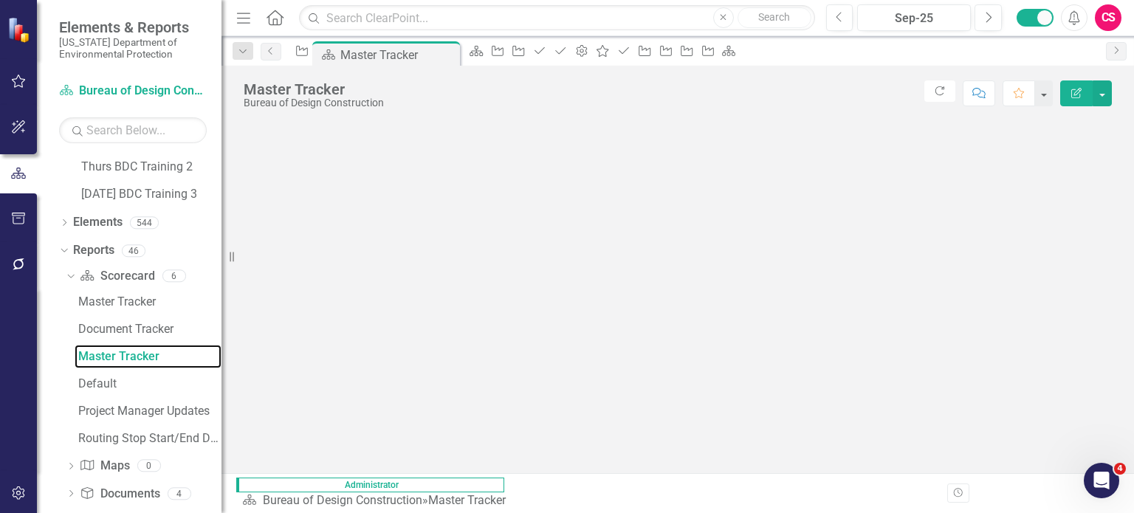
scroll to position [1203, 0]
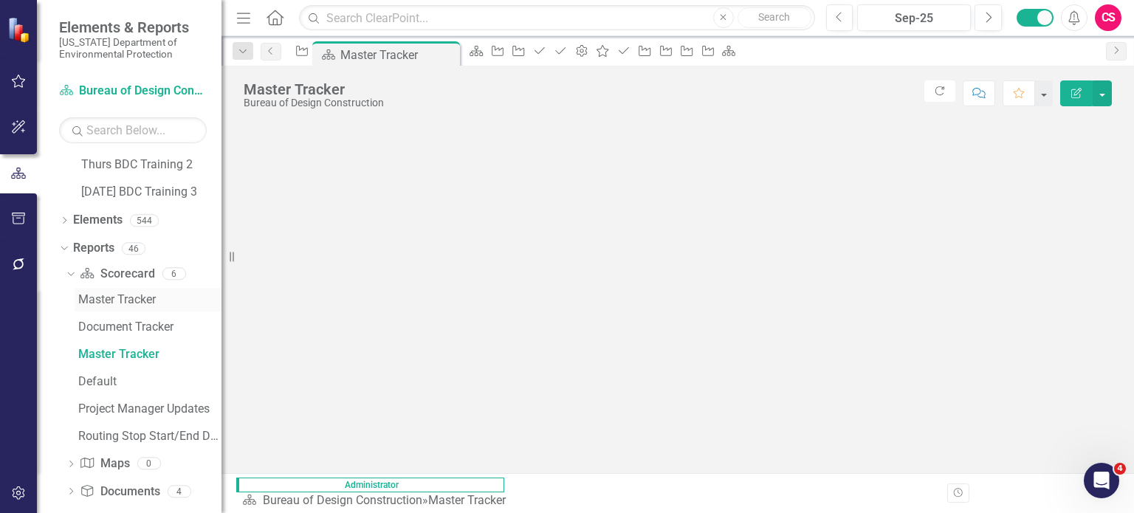
click at [142, 298] on div "Master Tracker" at bounding box center [149, 299] width 143 height 13
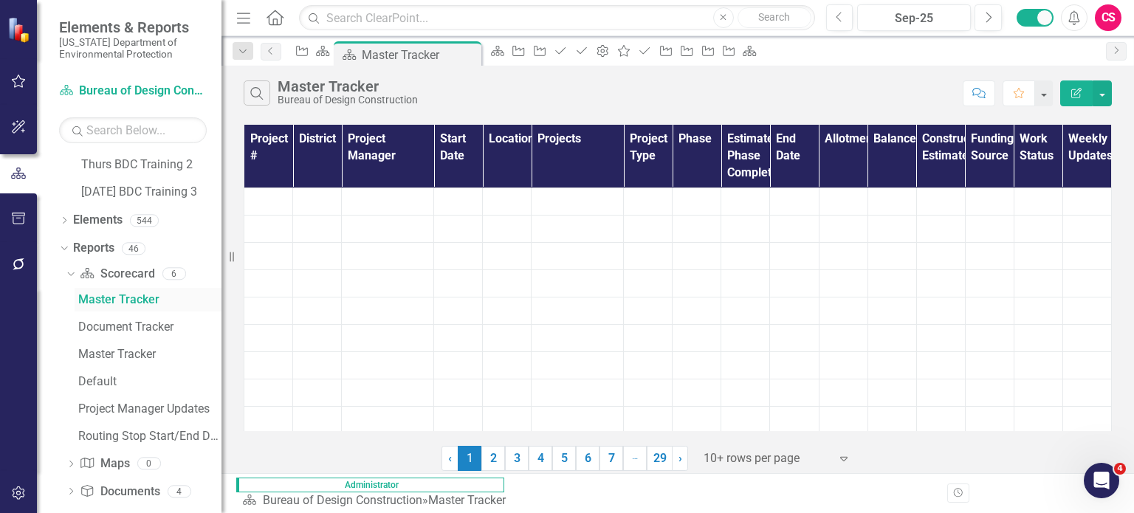
scroll to position [1001, 0]
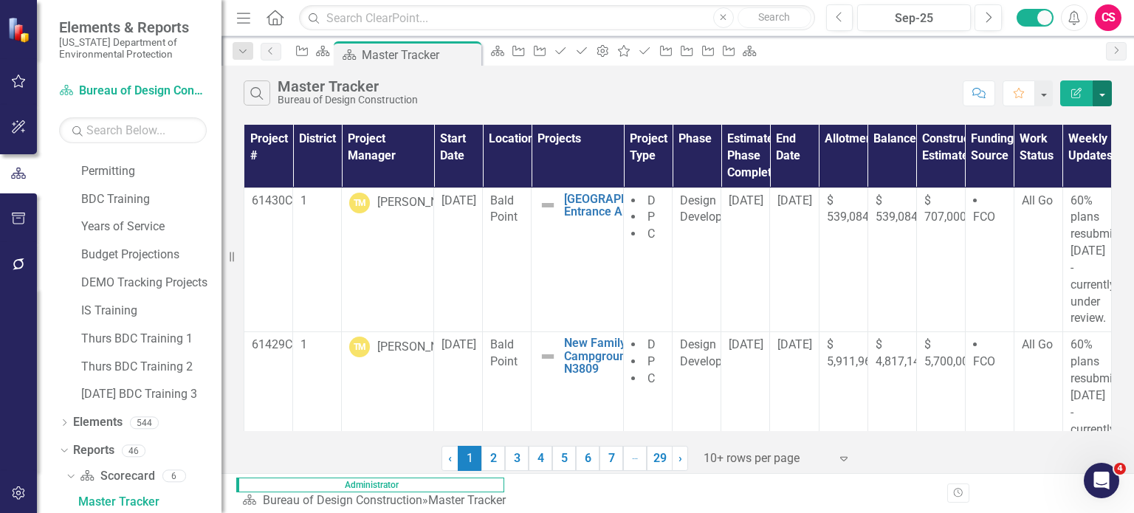
click at [1104, 98] on button "button" at bounding box center [1101, 93] width 19 height 26
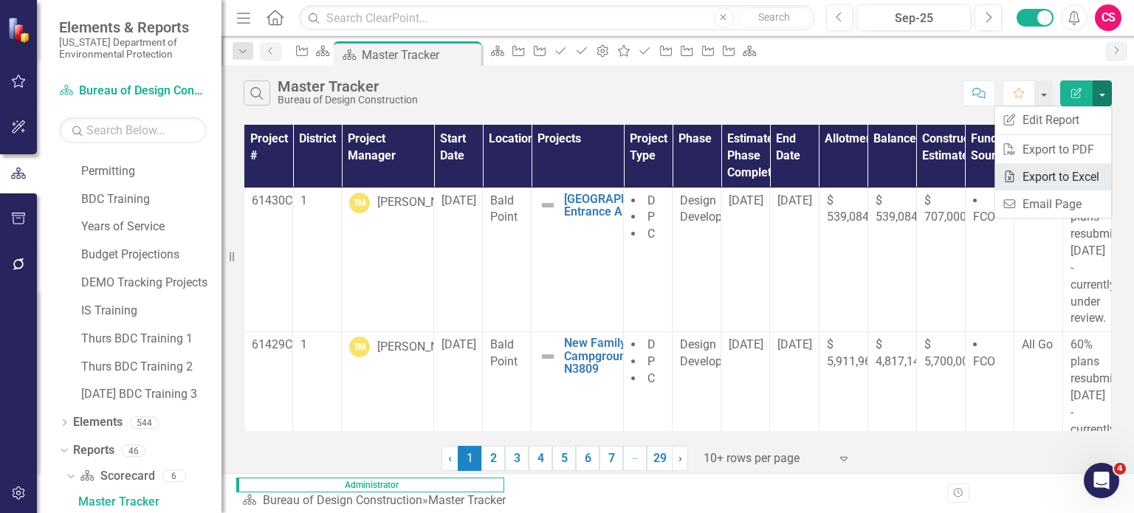
click at [1058, 179] on link "Excel Export to Excel" at bounding box center [1052, 176] width 117 height 27
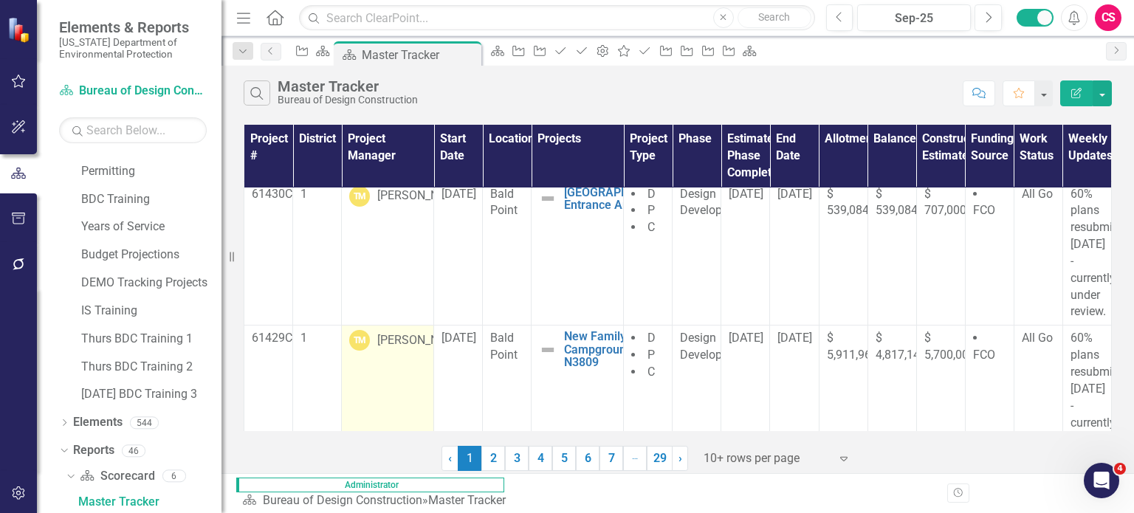
scroll to position [0, 0]
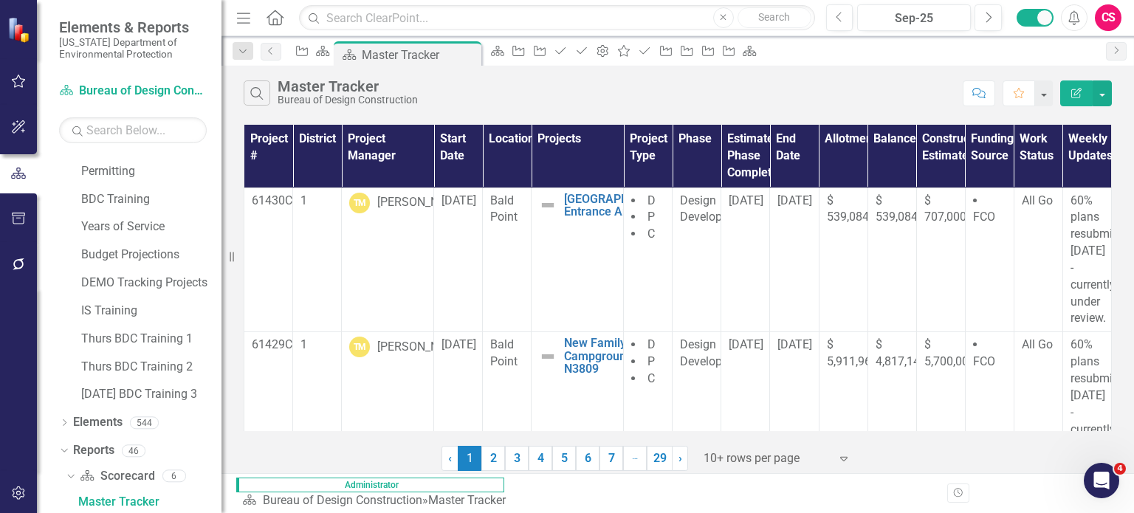
click at [1072, 19] on icon "Alerts" at bounding box center [1073, 17] width 15 height 15
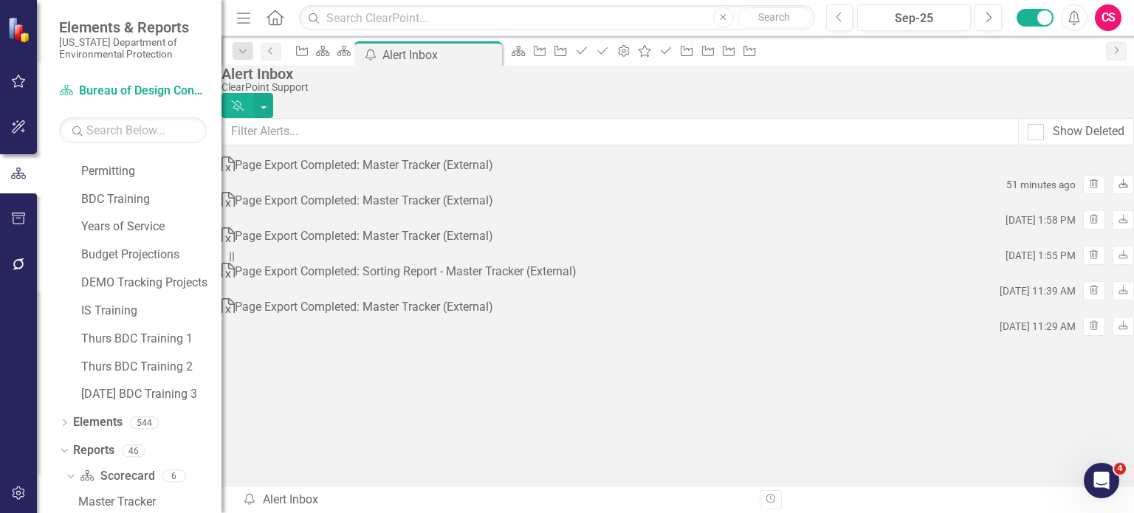
click at [1117, 187] on icon "Download" at bounding box center [1122, 184] width 11 height 9
click at [598, 82] on div "Alert Inbox" at bounding box center [673, 74] width 905 height 16
